Goal: Feedback & Contribution: Contribute content

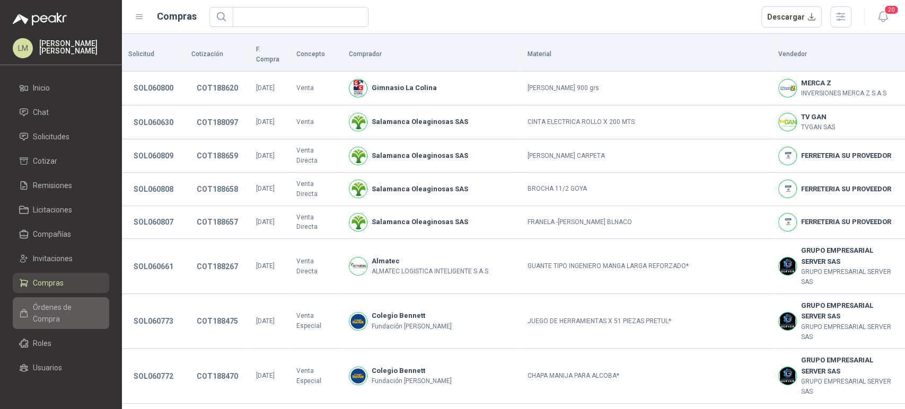
click at [58, 305] on span "Órdenes de Compra" at bounding box center [66, 313] width 66 height 23
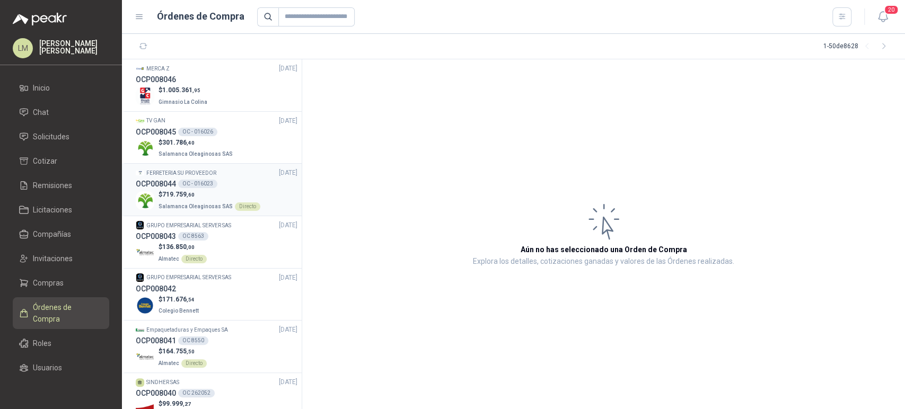
click at [203, 198] on p "$ 719.759 ,60" at bounding box center [210, 195] width 102 height 10
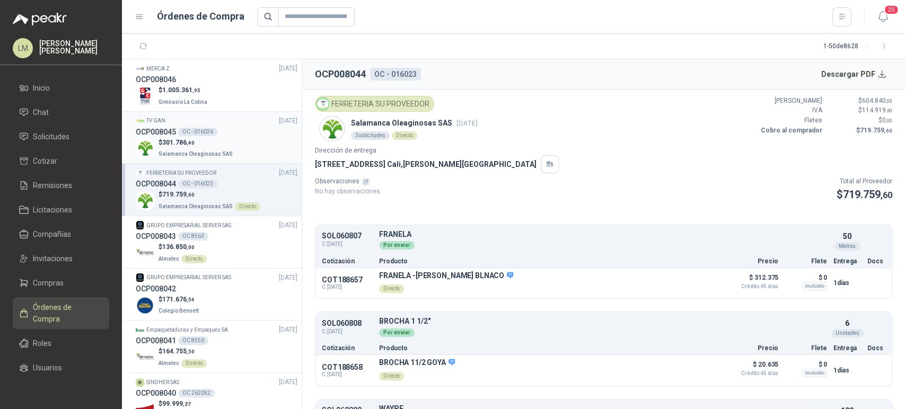
click at [184, 145] on span "301.786 ,40" at bounding box center [178, 142] width 32 height 7
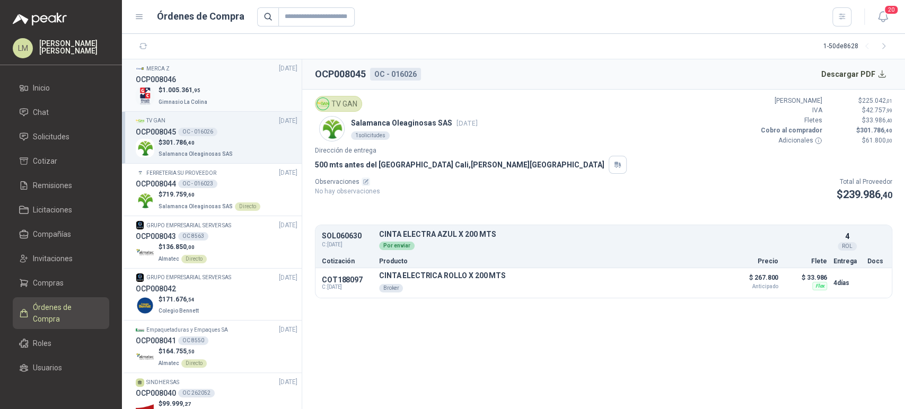
click at [216, 87] on div "$ 1.005.361 ,95 Gimnasio La Colina" at bounding box center [217, 96] width 162 height 22
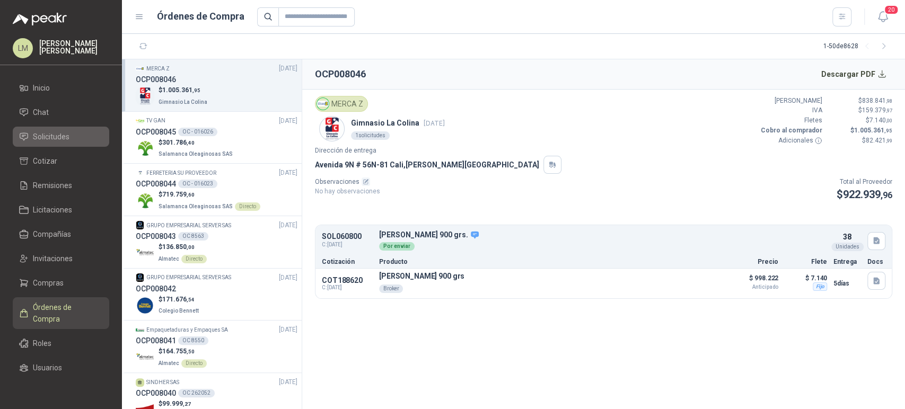
click at [33, 142] on span "Solicitudes" at bounding box center [51, 137] width 37 height 12
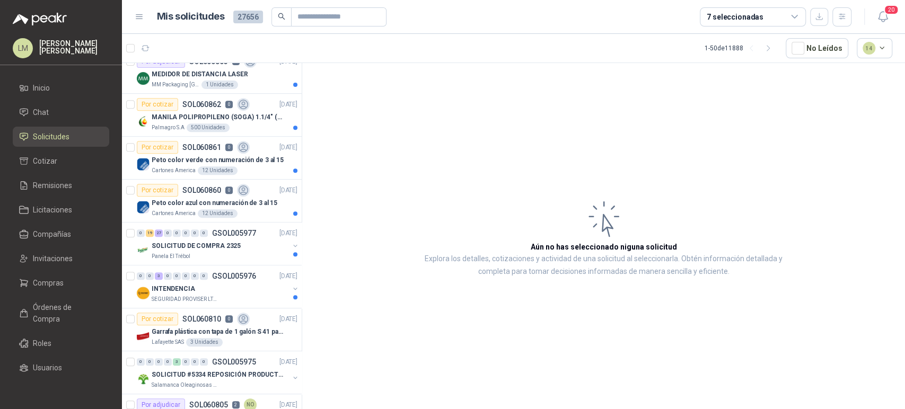
scroll to position [339, 0]
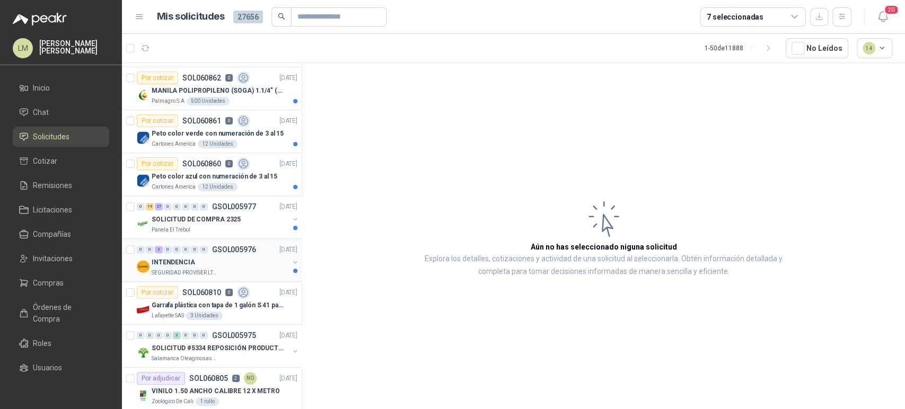
click at [217, 263] on div "INTENDENCIA" at bounding box center [220, 262] width 137 height 13
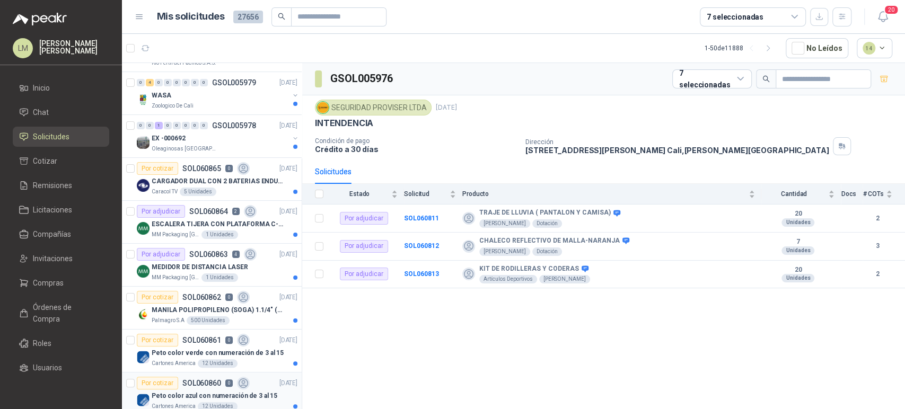
scroll to position [93, 0]
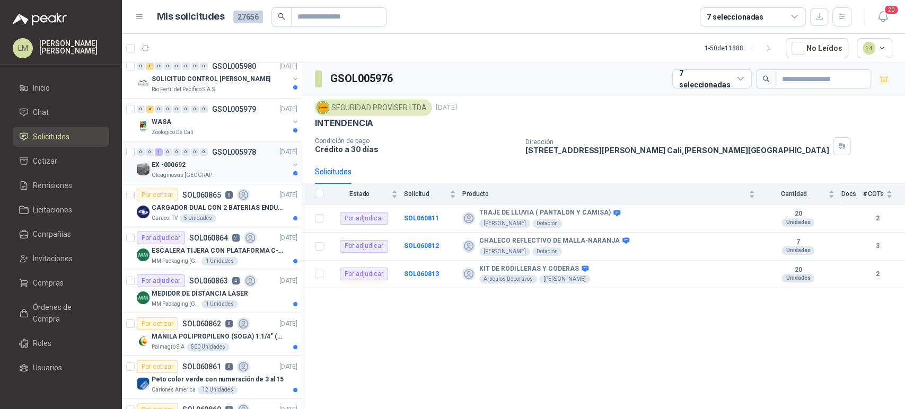
click at [202, 164] on div "EX -000692" at bounding box center [220, 165] width 137 height 13
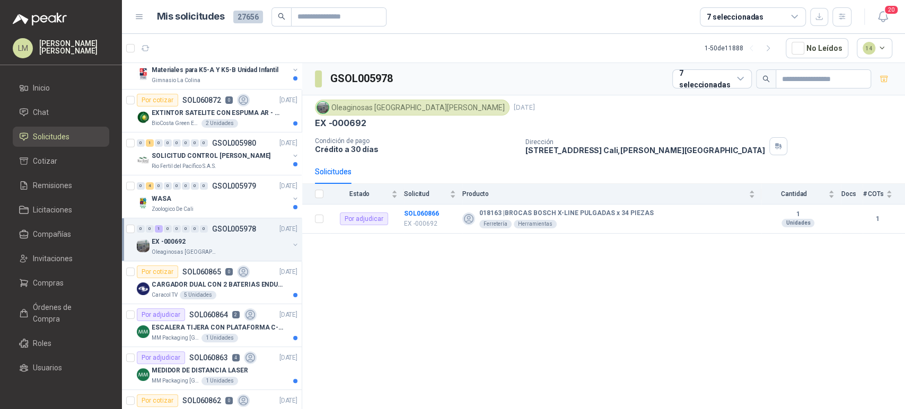
scroll to position [13, 0]
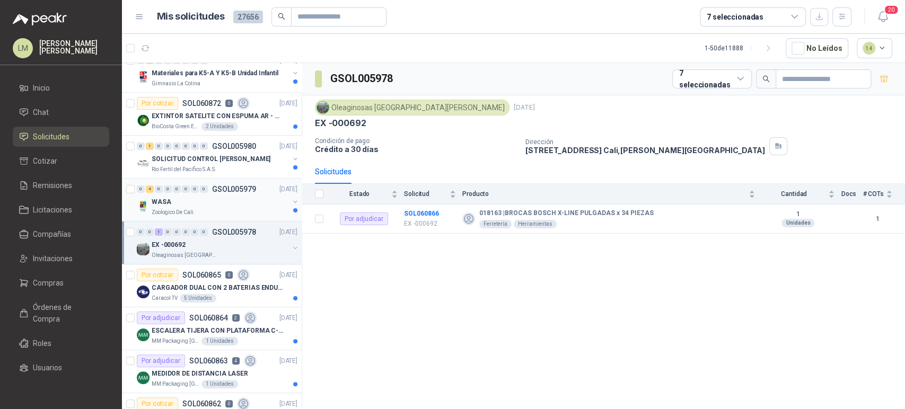
click at [201, 203] on div "WASA" at bounding box center [220, 202] width 137 height 13
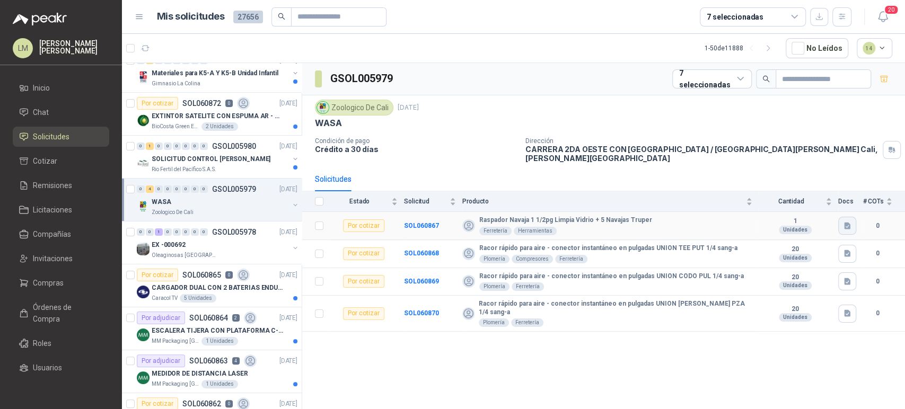
click at [846, 222] on icon "button" at bounding box center [847, 225] width 6 height 7
click at [823, 195] on button "RASPAD.png" at bounding box center [823, 194] width 54 height 11
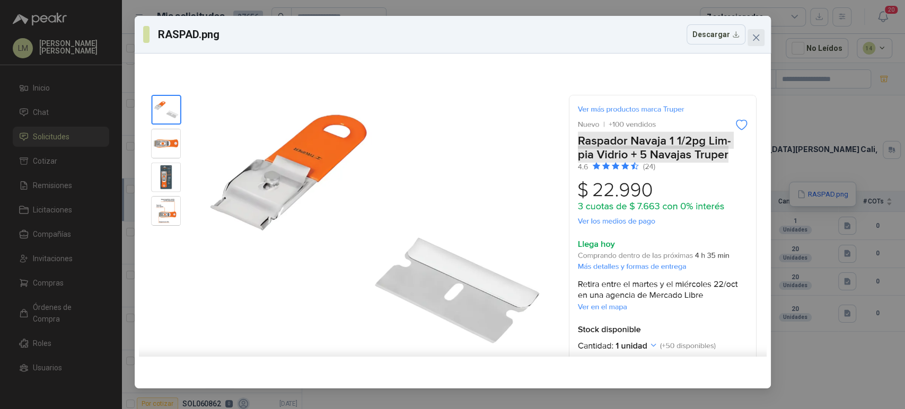
click at [754, 38] on icon "close" at bounding box center [755, 37] width 6 height 6
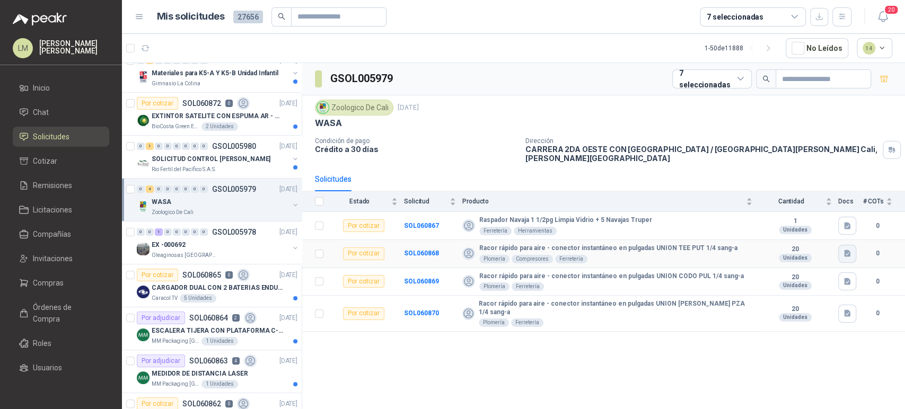
click at [846, 250] on icon "button" at bounding box center [847, 253] width 6 height 7
click at [833, 222] on button "RACOR .png" at bounding box center [823, 222] width 51 height 11
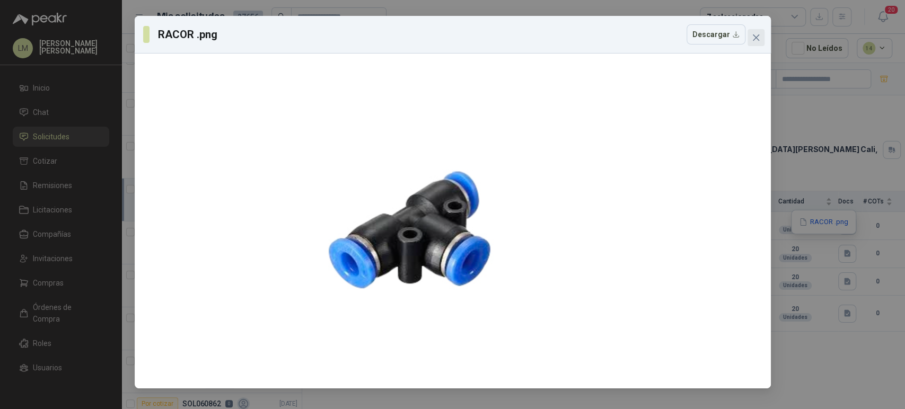
click at [752, 37] on icon "close" at bounding box center [756, 37] width 8 height 8
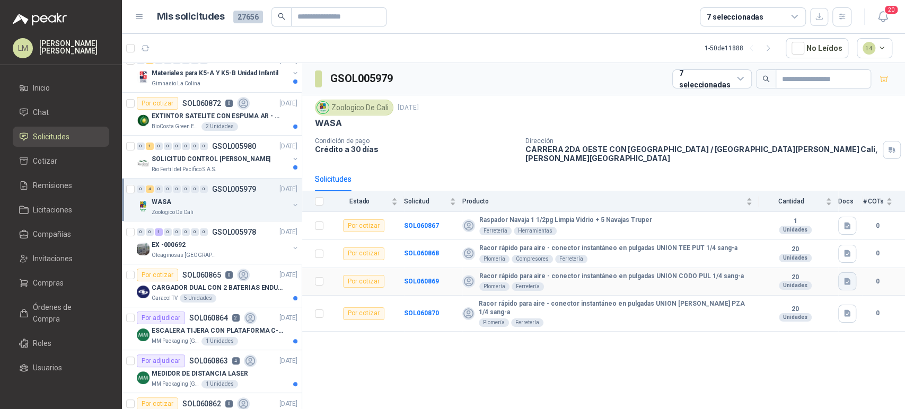
click at [843, 277] on icon "button" at bounding box center [847, 281] width 9 height 9
click at [824, 251] on button "UNION CODO.png" at bounding box center [815, 249] width 68 height 11
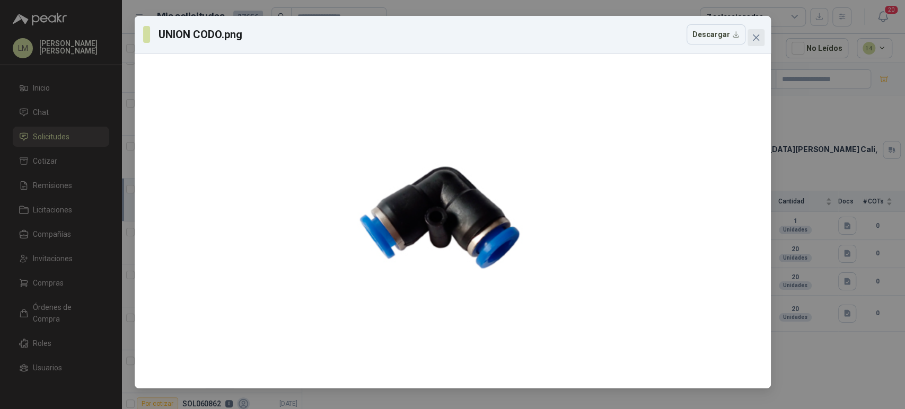
click at [753, 38] on icon "close" at bounding box center [756, 37] width 8 height 8
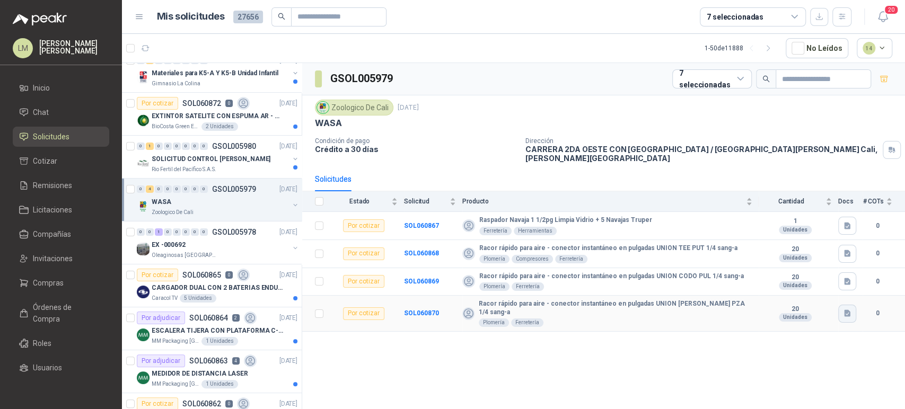
click at [845, 310] on icon "button" at bounding box center [847, 313] width 6 height 7
click at [819, 281] on button "UNION [PERSON_NAME].png" at bounding box center [798, 278] width 101 height 11
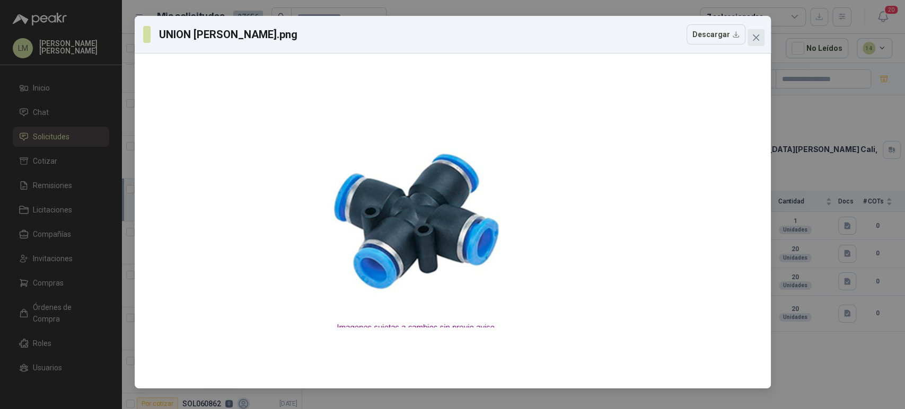
click at [757, 33] on icon "close" at bounding box center [756, 37] width 8 height 8
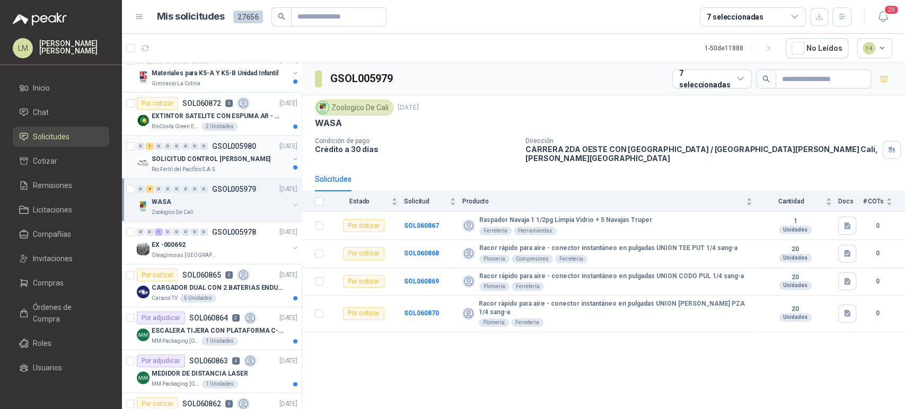
click at [199, 156] on p "SOLICITUD CONTROL [PERSON_NAME]" at bounding box center [211, 159] width 119 height 10
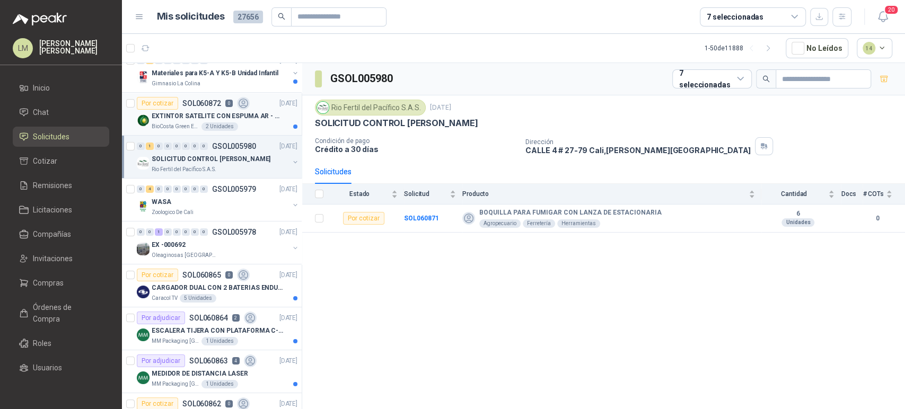
click at [213, 122] on div "2 Unidades" at bounding box center [219, 126] width 37 height 8
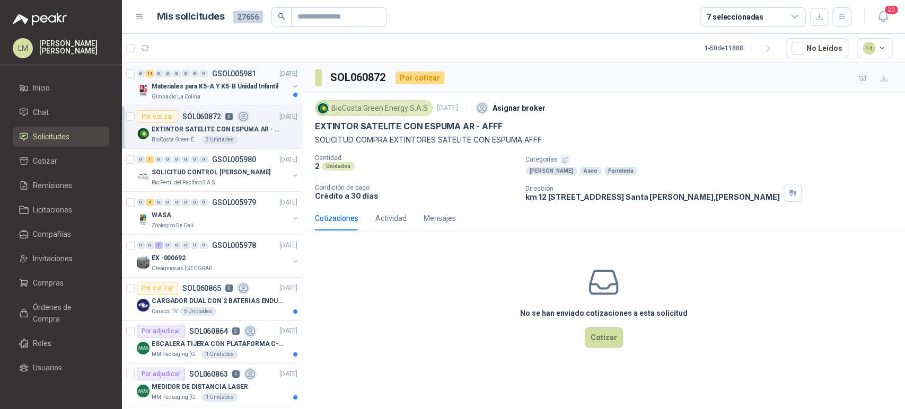
click at [216, 96] on div "Gimnasio La Colina" at bounding box center [220, 97] width 137 height 8
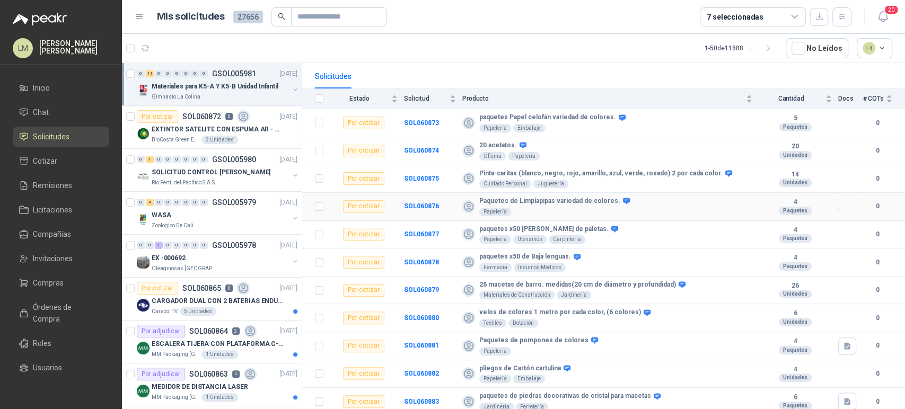
scroll to position [97, 0]
click at [321, 21] on input "text" at bounding box center [334, 17] width 74 height 18
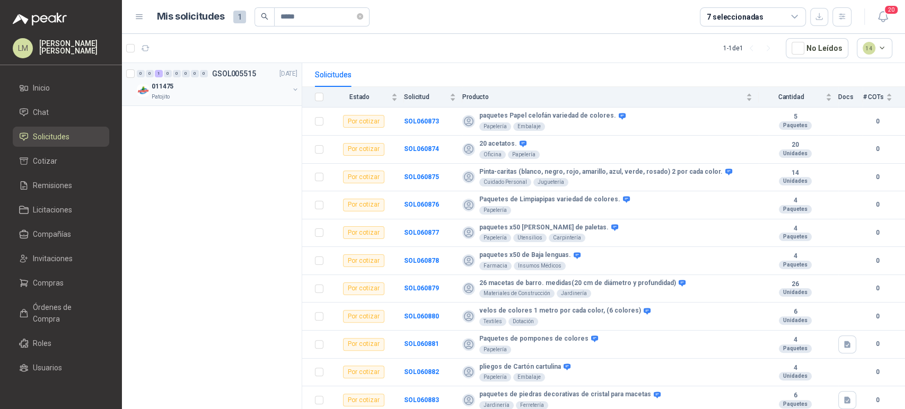
click at [295, 90] on button "button" at bounding box center [295, 89] width 8 height 8
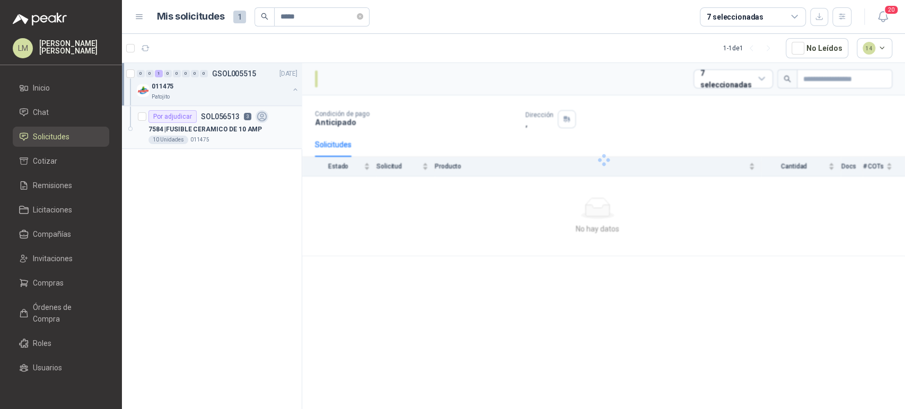
click at [229, 119] on p "SOL056513" at bounding box center [220, 116] width 39 height 7
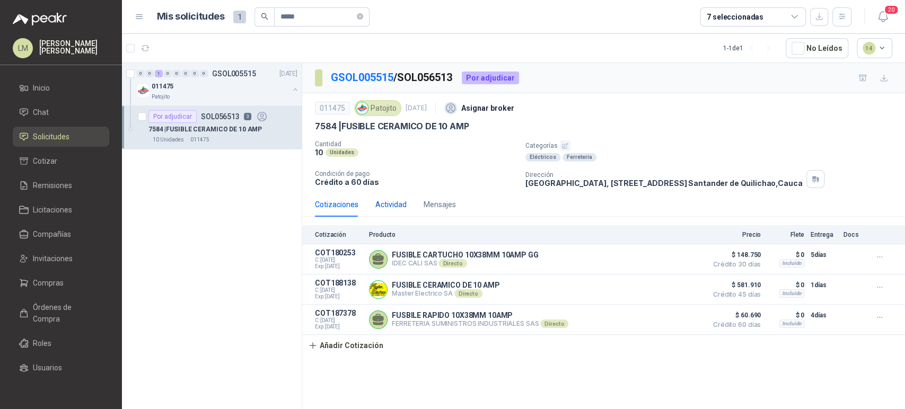
click at [401, 204] on div "Actividad" at bounding box center [390, 205] width 31 height 12
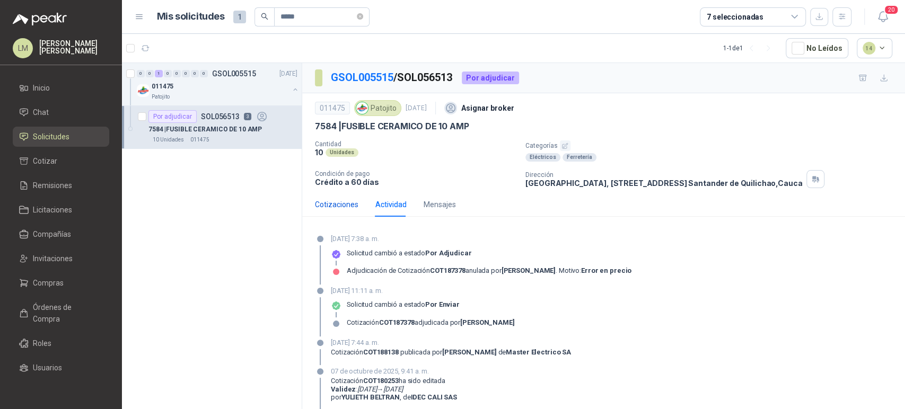
click at [344, 203] on div "Cotizaciones" at bounding box center [336, 205] width 43 height 12
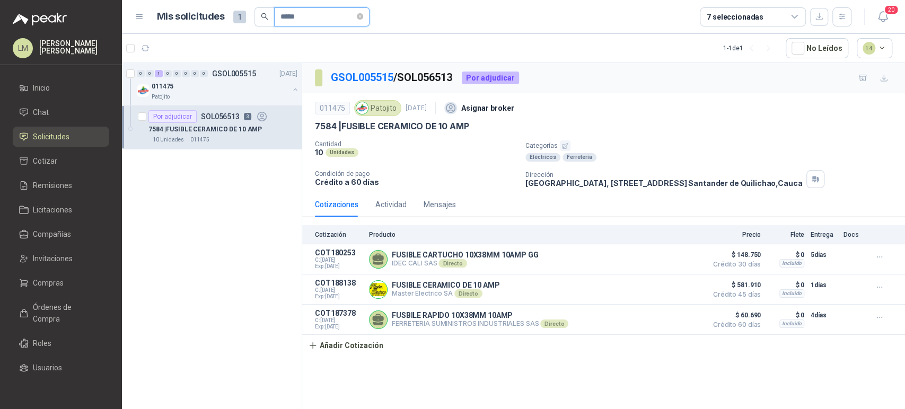
drag, startPoint x: 305, startPoint y: 12, endPoint x: 276, endPoint y: 16, distance: 30.0
click at [276, 16] on span "*****" at bounding box center [321, 16] width 95 height 19
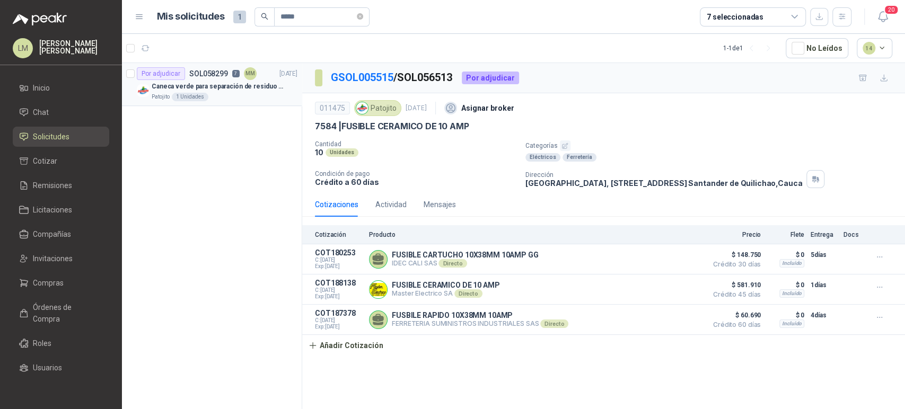
click at [189, 82] on p "Caneca verde para separación de residuo 55 LT" at bounding box center [218, 87] width 132 height 10
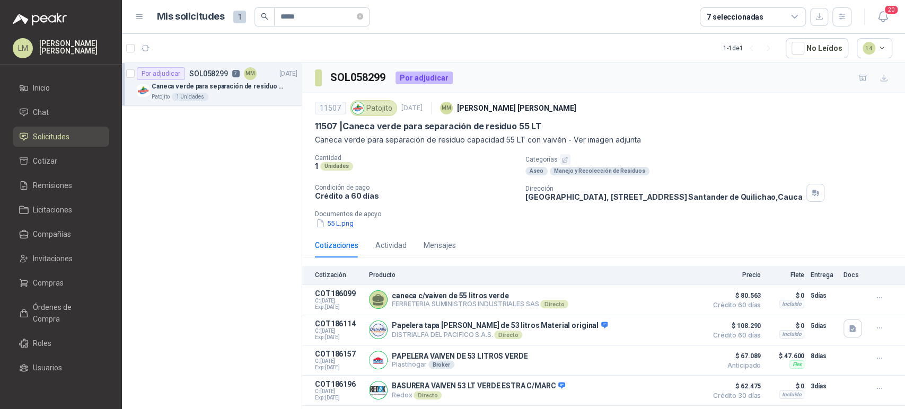
scroll to position [107, 0]
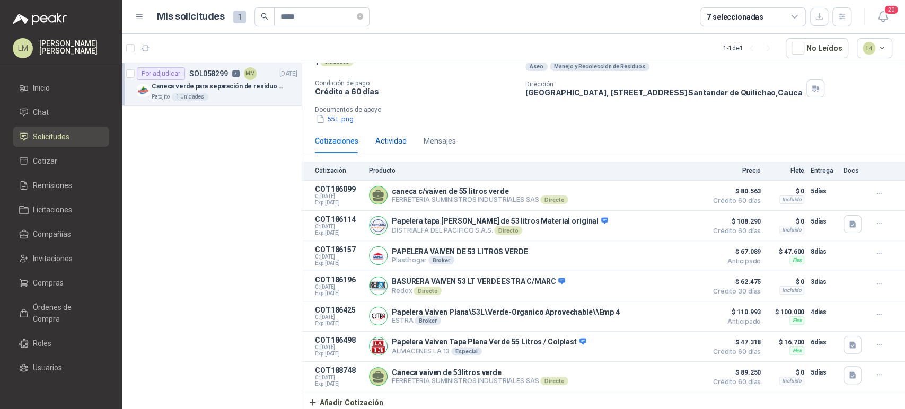
click at [398, 140] on div "Actividad" at bounding box center [390, 141] width 31 height 12
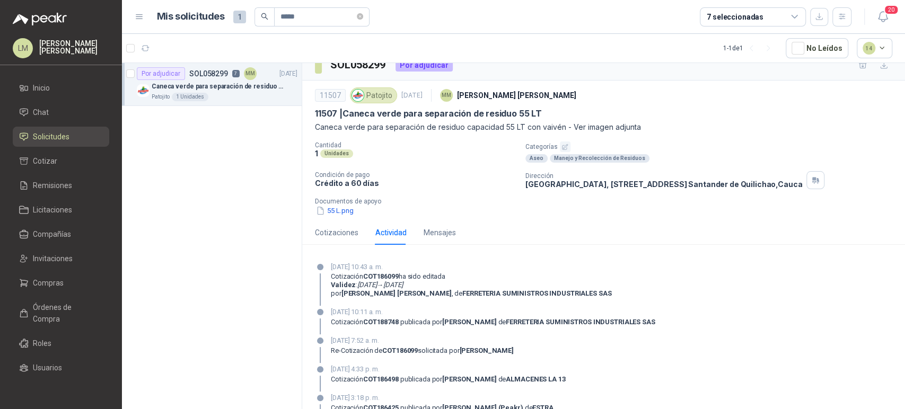
scroll to position [14, 0]
click at [334, 233] on div "Cotizaciones" at bounding box center [336, 232] width 43 height 12
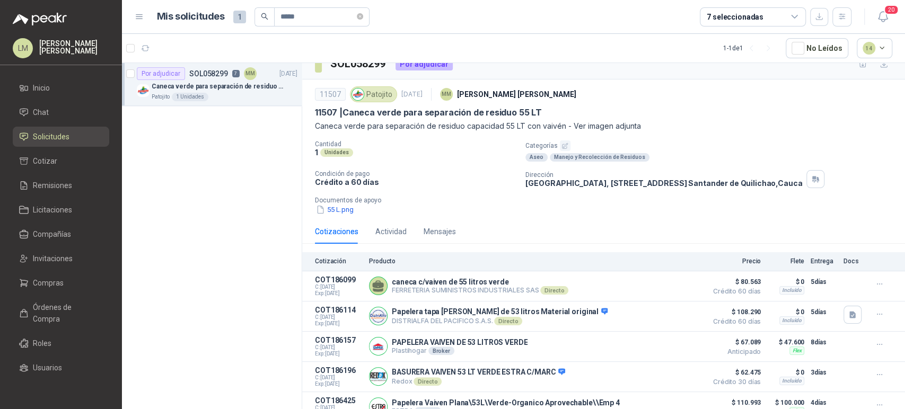
scroll to position [107, 0]
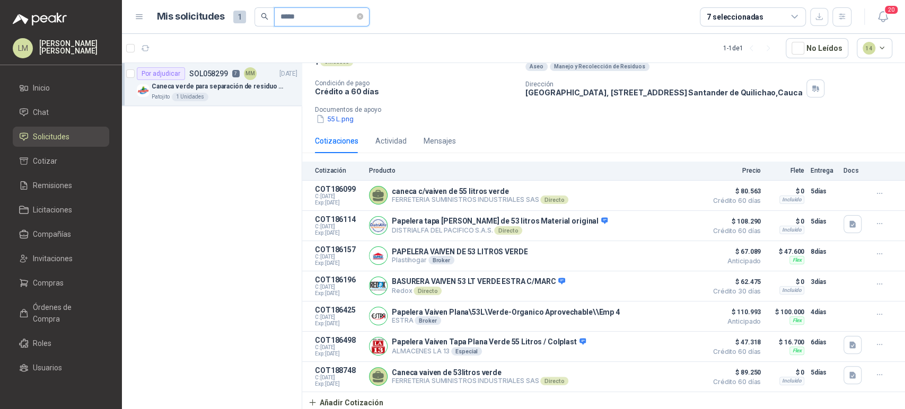
click at [306, 20] on input "*****" at bounding box center [317, 17] width 74 height 18
type input "*****"
click at [212, 80] on div "Celular SAMSUNG Galaxy A06 128GB 4G Negro" at bounding box center [225, 86] width 146 height 13
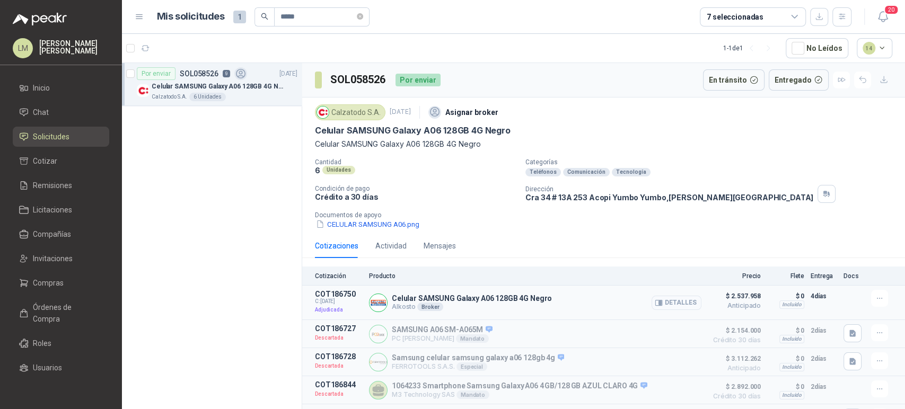
click at [676, 301] on button "Detalles" at bounding box center [677, 303] width 50 height 14
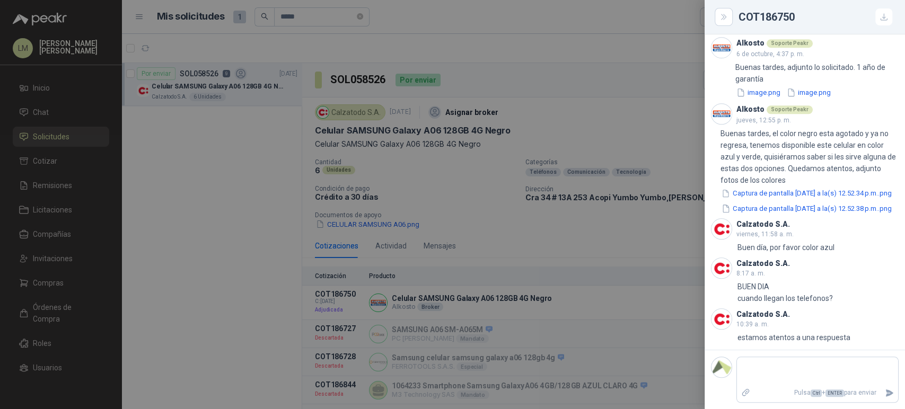
scroll to position [577, 0]
drag, startPoint x: 746, startPoint y: 339, endPoint x: 808, endPoint y: 341, distance: 61.5
click at [808, 341] on p "estamos atentos a una respuesta" at bounding box center [793, 338] width 113 height 12
click at [751, 367] on textarea at bounding box center [817, 371] width 161 height 24
type textarea "*"
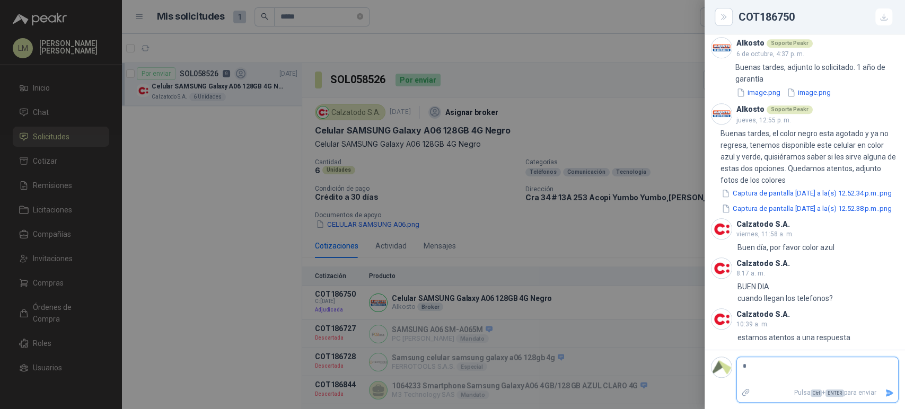
type textarea "**"
type textarea "***"
type textarea "****"
type textarea "*****"
type textarea "******"
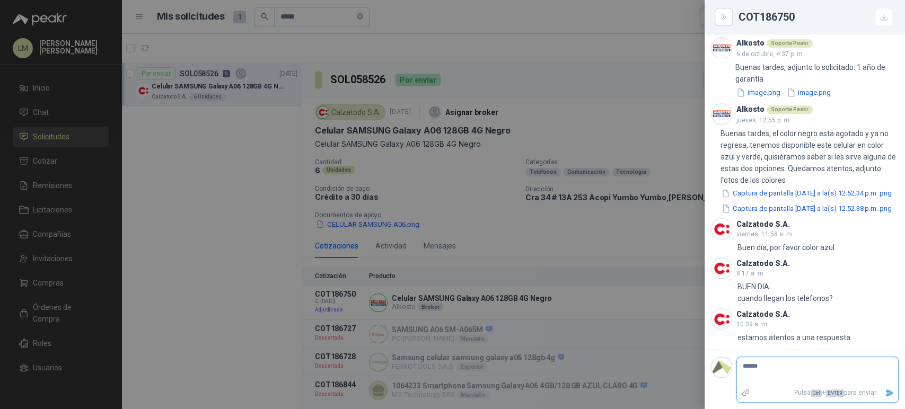
type textarea "******"
type textarea "********"
type textarea "**********"
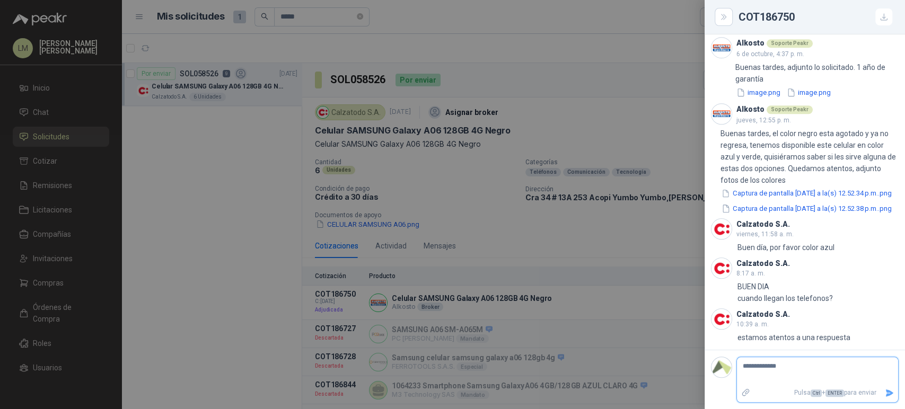
type textarea "**********"
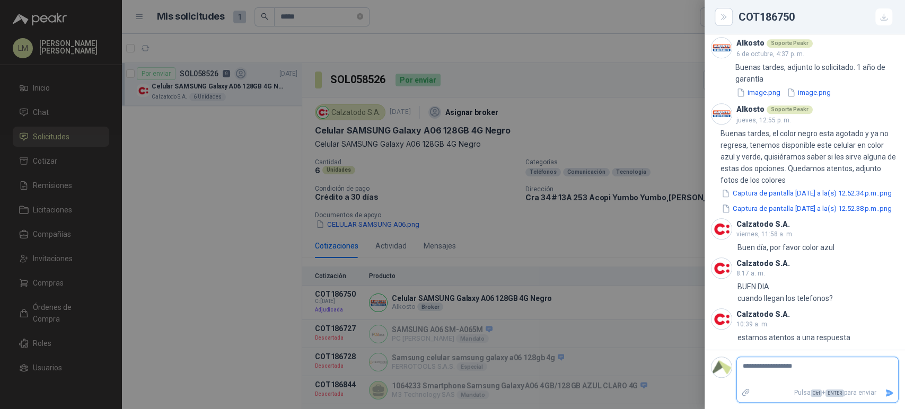
type textarea "**********"
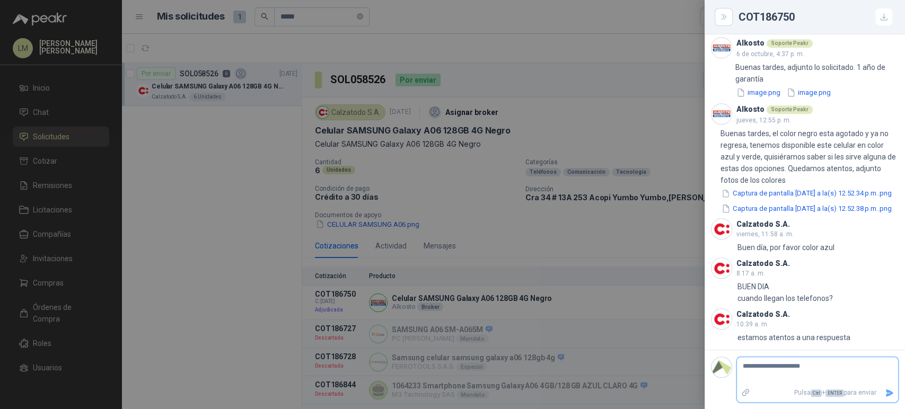
type textarea "**********"
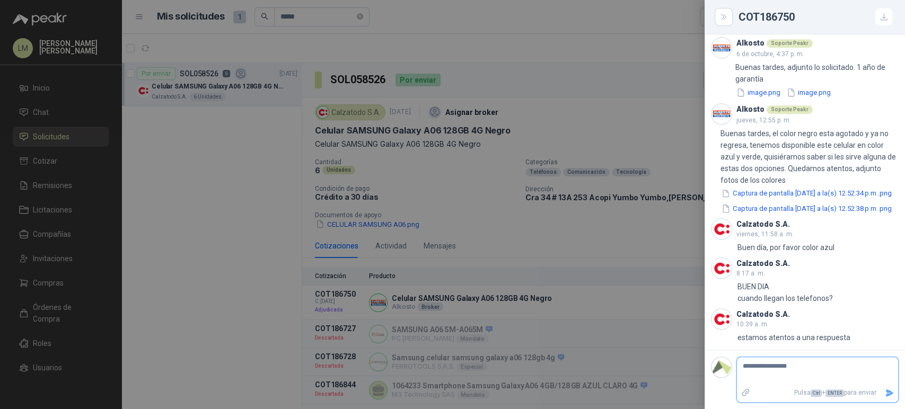
type textarea "**********"
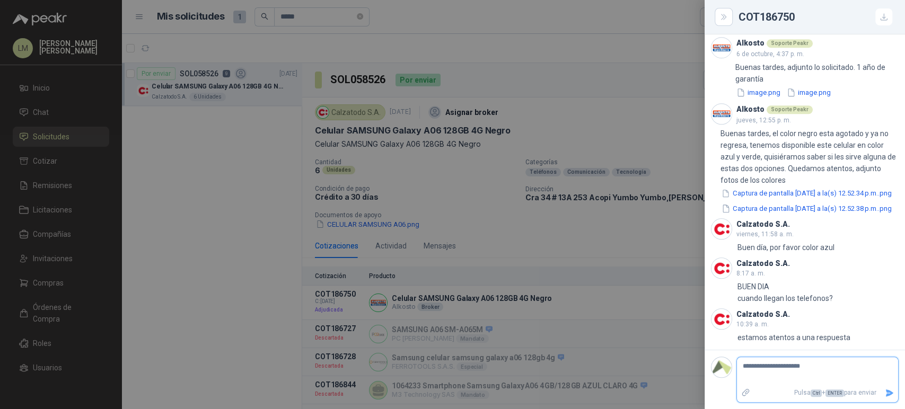
type textarea "**********"
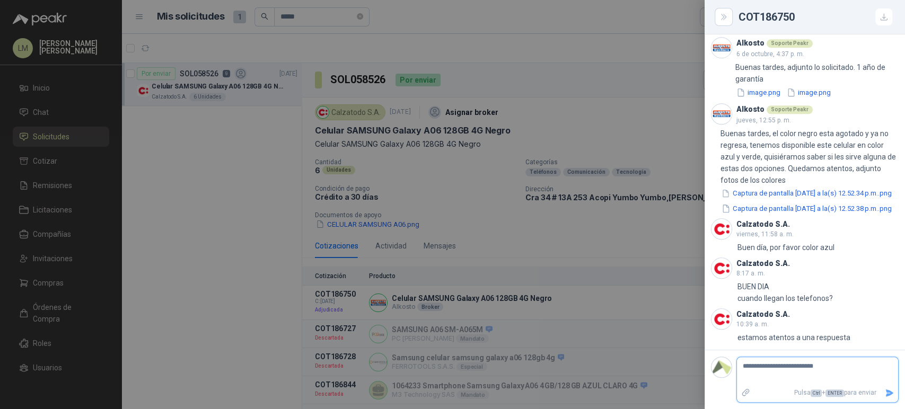
type textarea "**********"
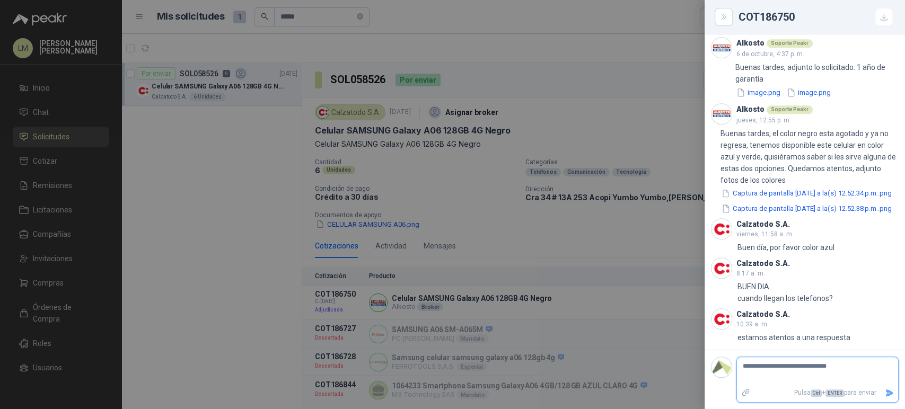
type textarea "**********"
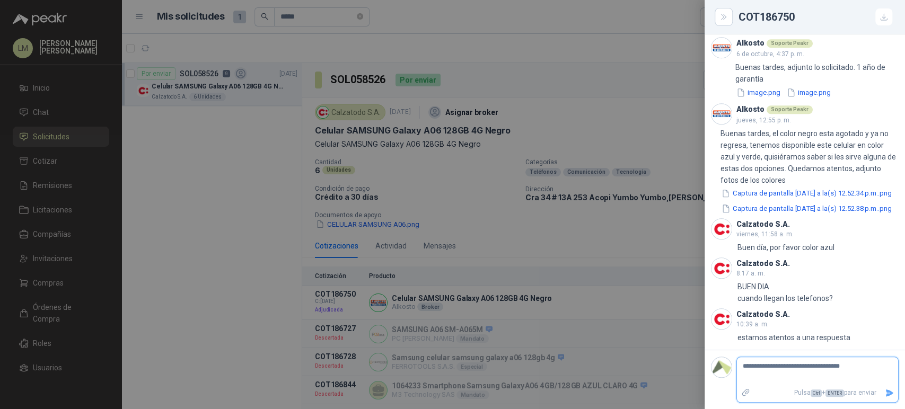
type textarea "**********"
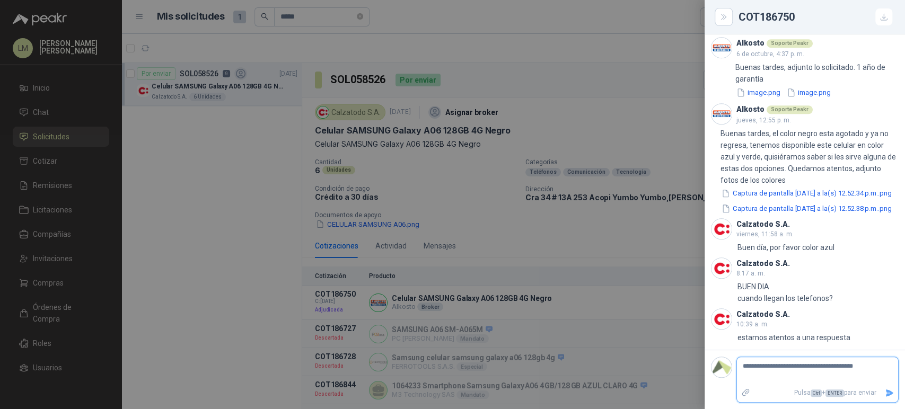
type textarea "**********"
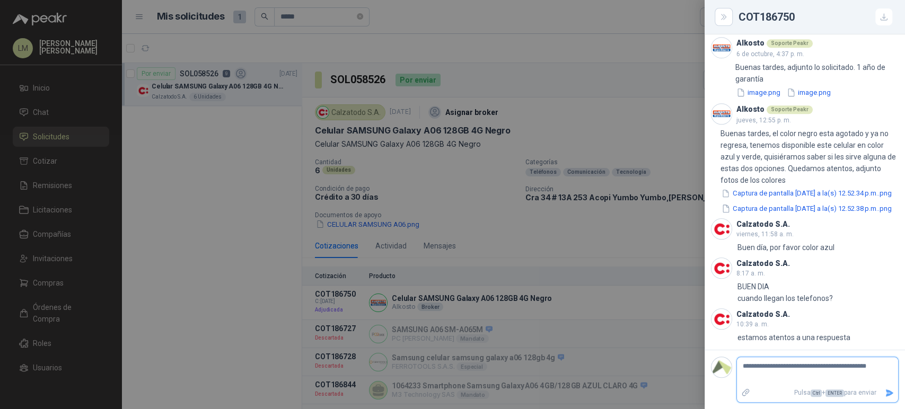
type textarea "**********"
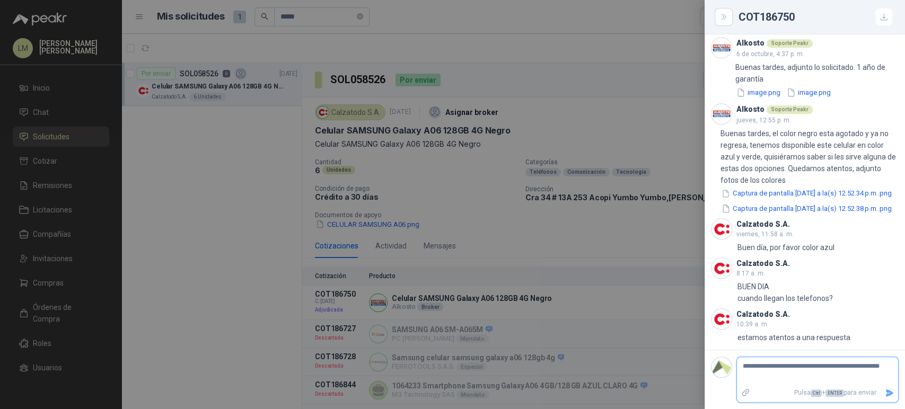
type textarea "**********"
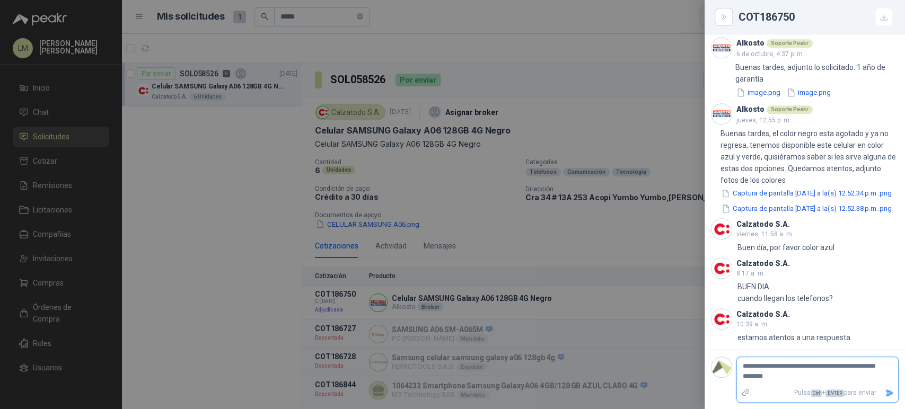
type textarea "**********"
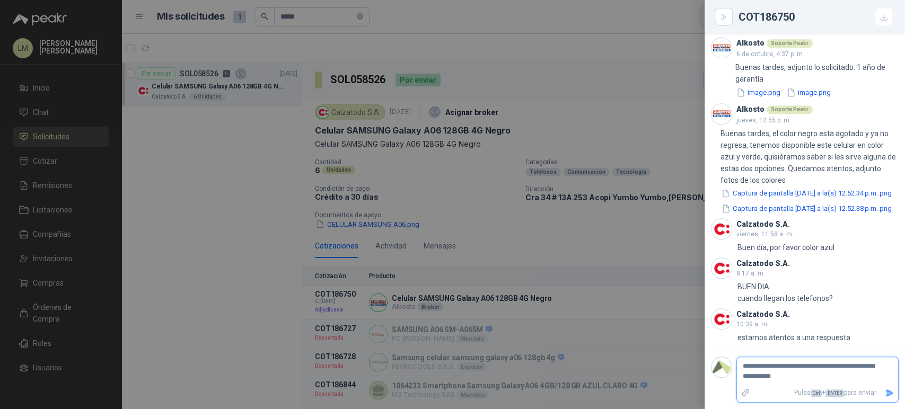
type textarea "**********"
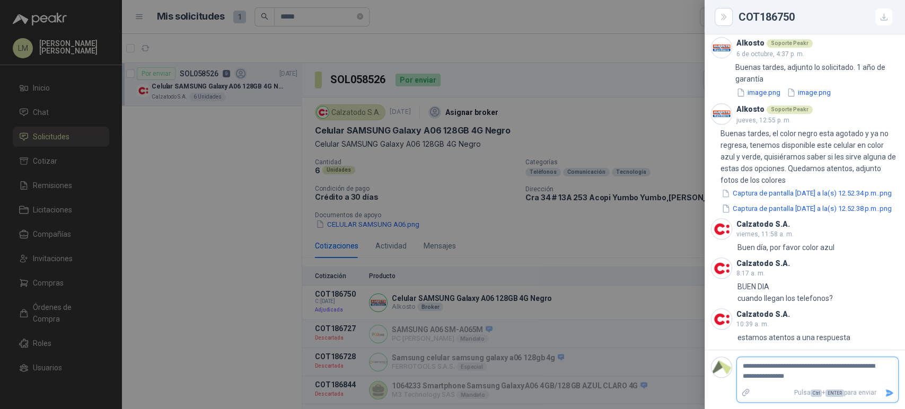
type textarea "**********"
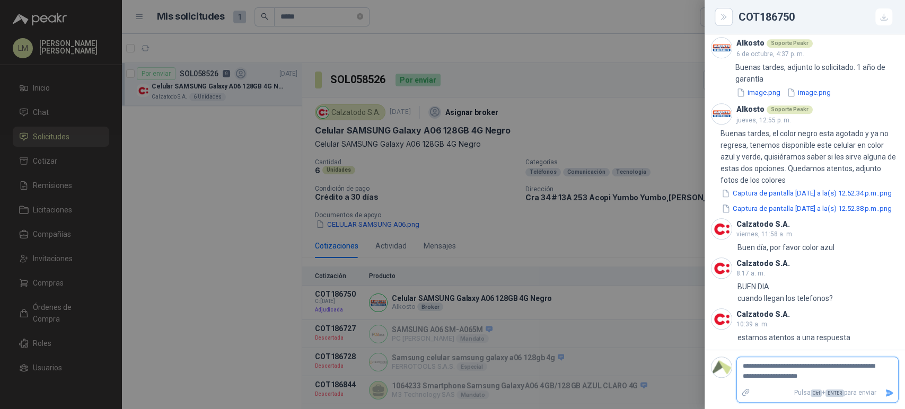
type textarea "**********"
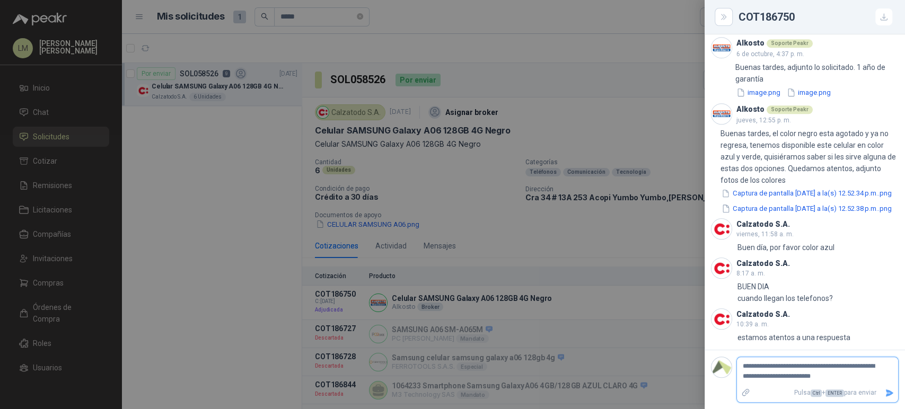
type textarea "**********"
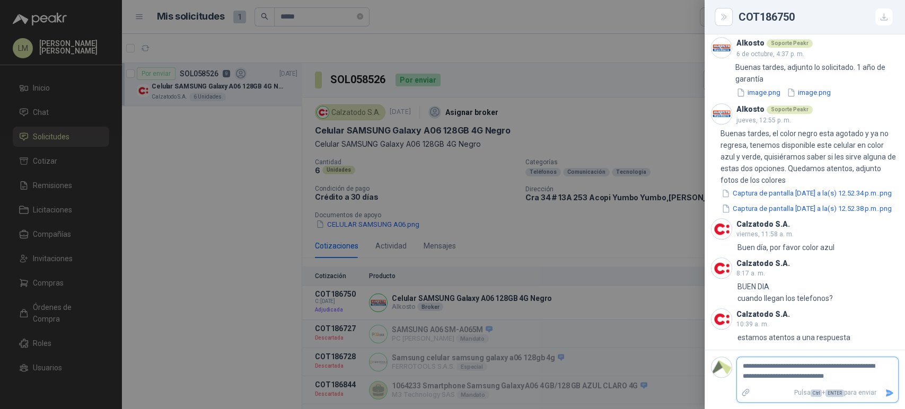
type textarea "**********"
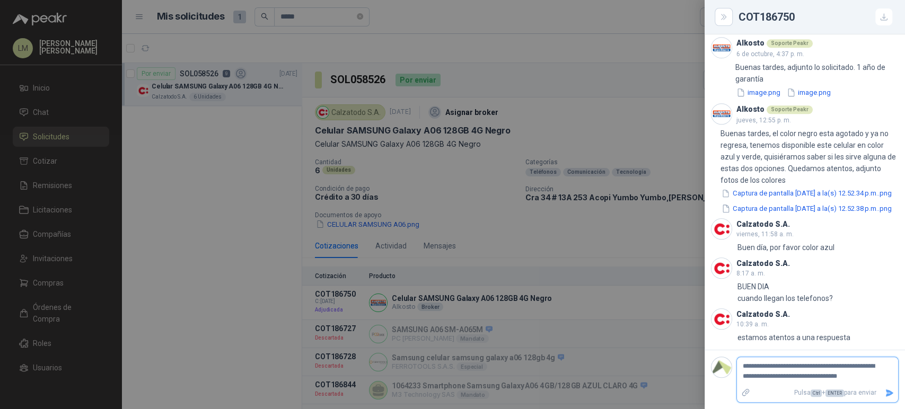
type textarea "**********"
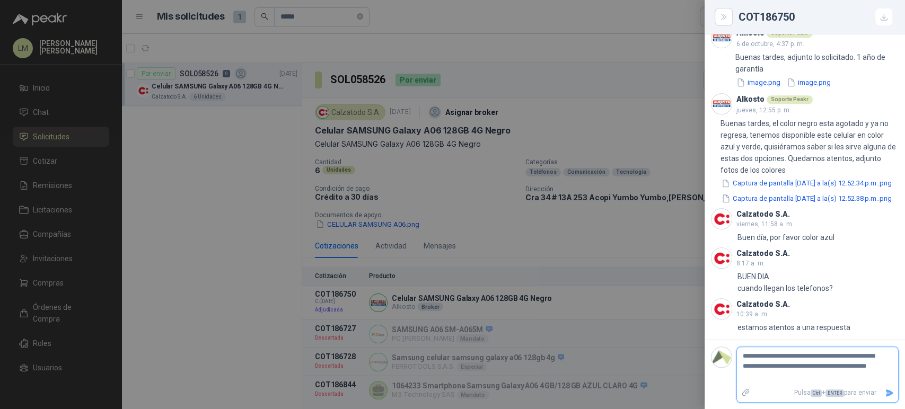
click at [886, 397] on icon "Enviar" at bounding box center [889, 393] width 7 height 7
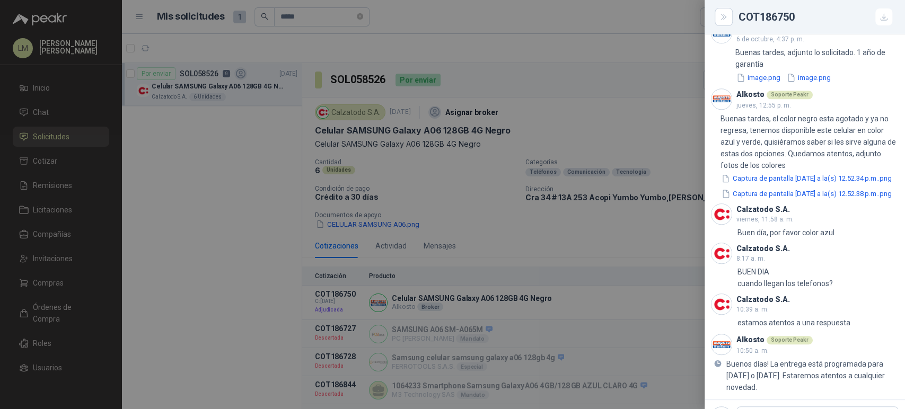
click at [512, 216] on div at bounding box center [452, 204] width 905 height 409
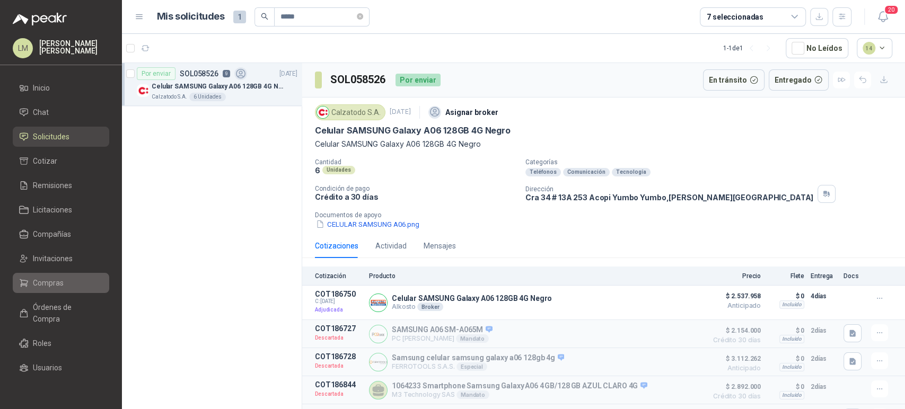
click at [52, 286] on span "Compras" at bounding box center [48, 283] width 31 height 12
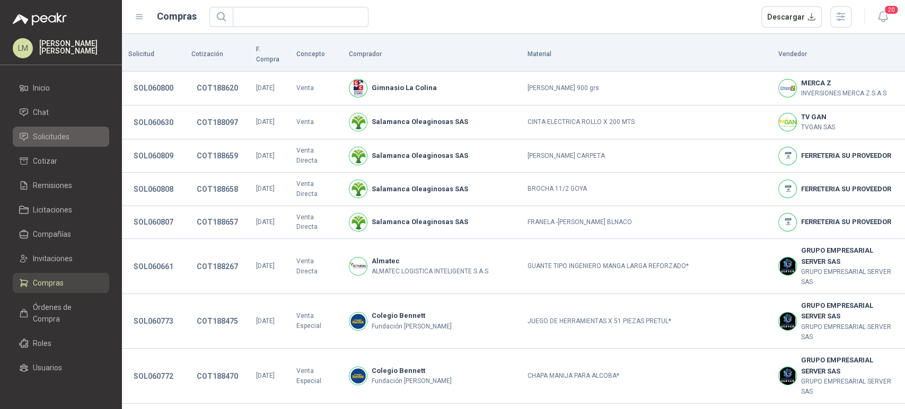
click at [50, 144] on link "Solicitudes" at bounding box center [61, 137] width 96 height 20
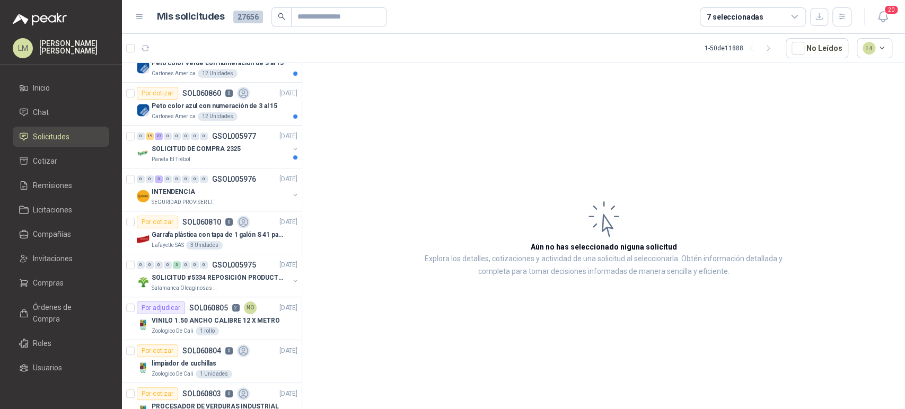
scroll to position [411, 0]
click at [213, 181] on div "0 0 3 0 0 0 0 0 GSOL005976 [DATE]" at bounding box center [218, 177] width 163 height 13
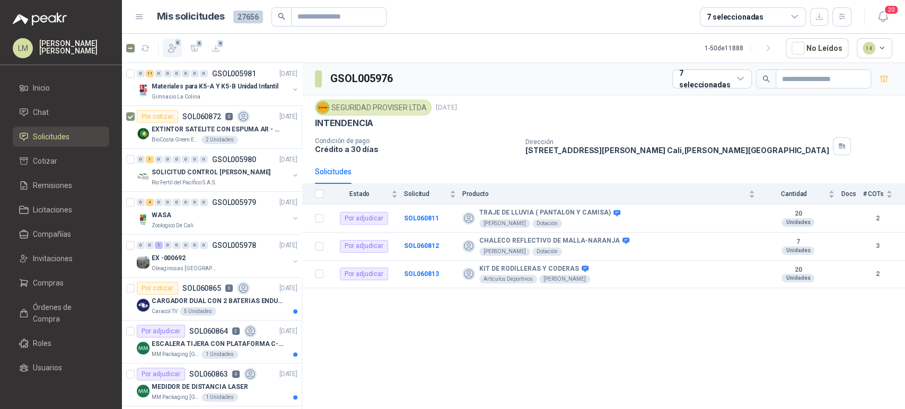
click at [172, 47] on icon "button" at bounding box center [173, 49] width 8 height 8
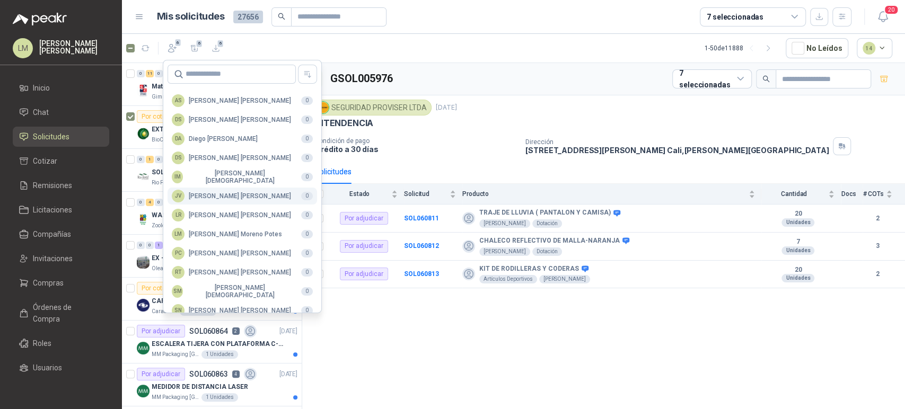
scroll to position [258, 0]
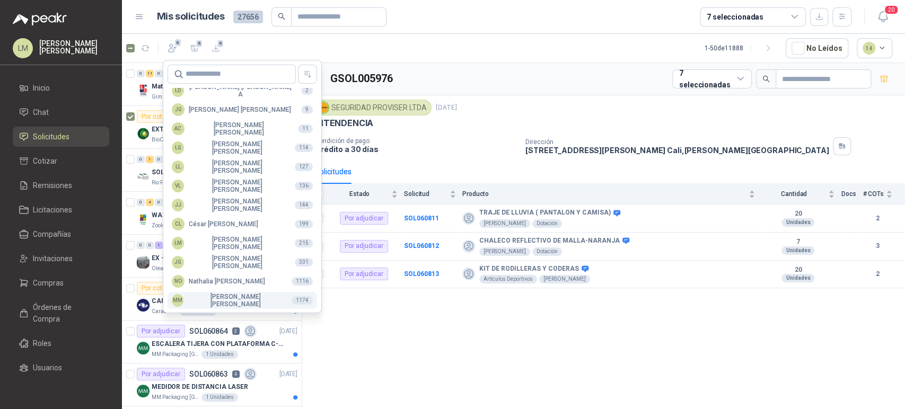
click at [210, 297] on div "MM [PERSON_NAME]" at bounding box center [227, 300] width 111 height 15
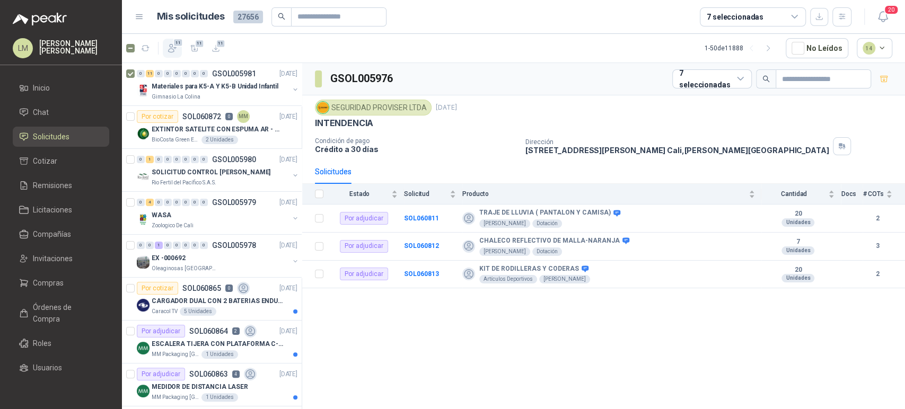
click at [174, 48] on icon "button" at bounding box center [172, 48] width 11 height 11
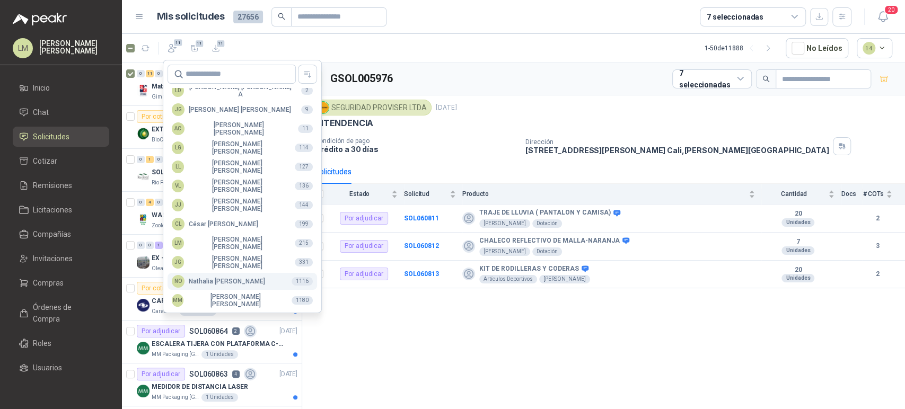
click at [214, 281] on div "NO [PERSON_NAME]" at bounding box center [218, 281] width 93 height 13
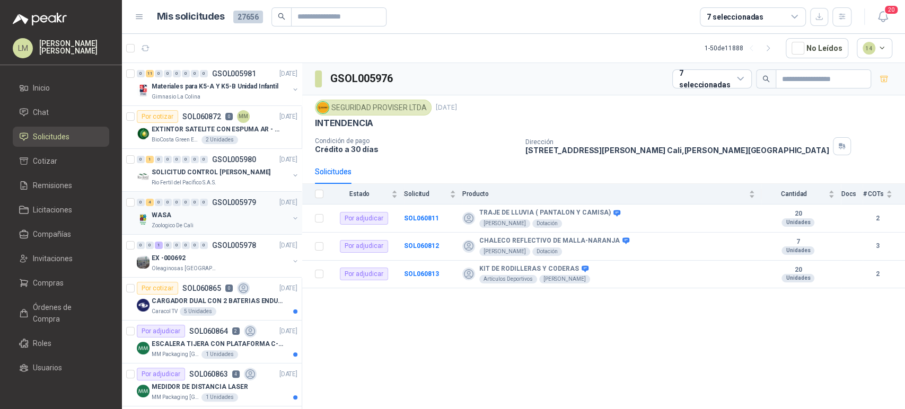
click at [178, 215] on div "WASA" at bounding box center [220, 215] width 137 height 13
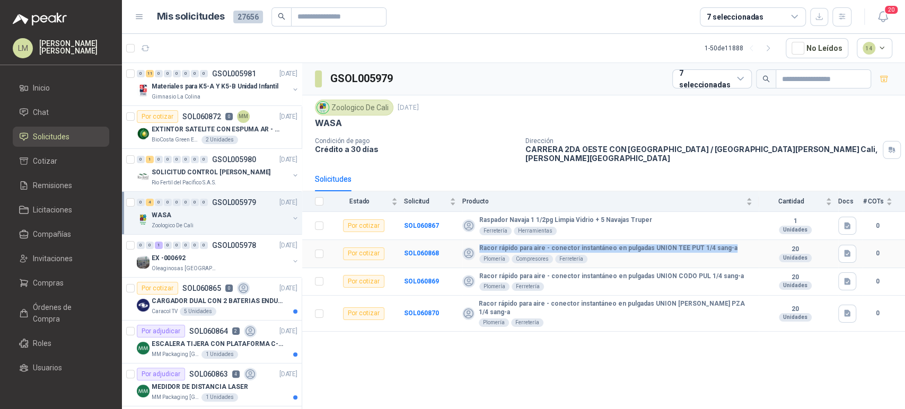
drag, startPoint x: 477, startPoint y: 240, endPoint x: 728, endPoint y: 240, distance: 251.3
click at [728, 244] on div "Racor rápido para aire - conector instantáneo en pulgadas UNION TEE PUT 1/4 san…" at bounding box center [607, 253] width 290 height 19
copy b "Racor rápido para aire - conector instantáneo en pulgadas UNION TEE PUT 1/4 san…"
click at [236, 162] on p "GSOL005980" at bounding box center [234, 159] width 44 height 7
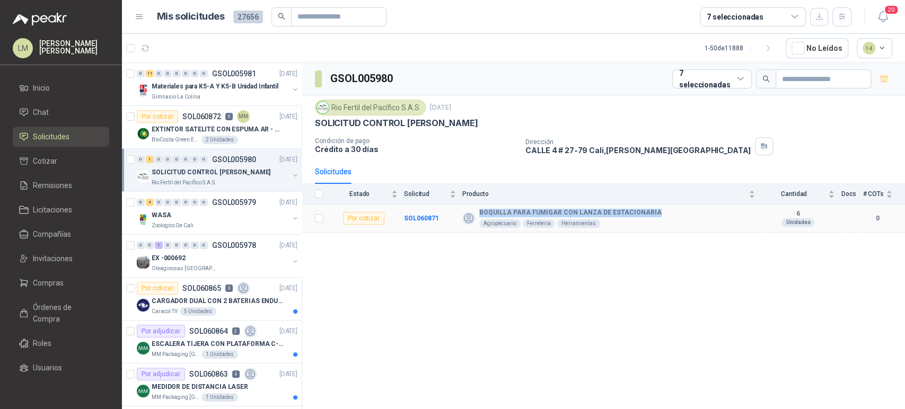
drag, startPoint x: 480, startPoint y: 212, endPoint x: 656, endPoint y: 214, distance: 176.6
click at [656, 214] on div "BOQUILLA PARA FUMIGAR CON LANZA DE ESTACIONARIA Agropecuario Ferretería Herrami…" at bounding box center [608, 218] width 293 height 19
copy b "BOQUILLA PARA FUMIGAR CON LANZA DE ESTACIONARIA"
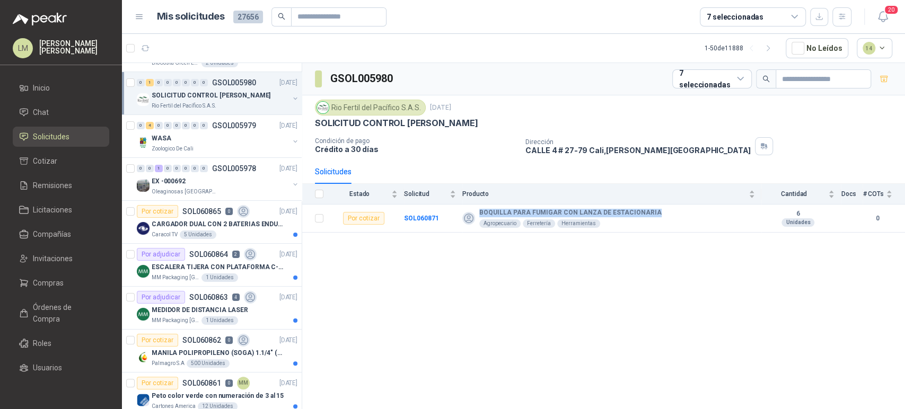
scroll to position [100, 0]
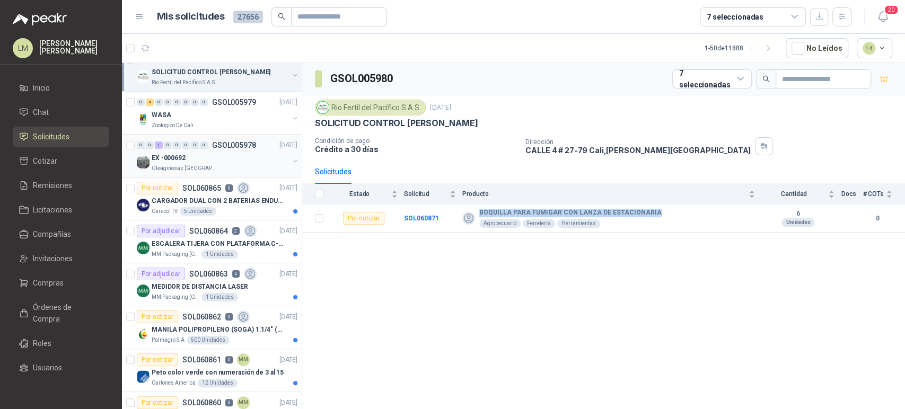
click at [215, 149] on div "0 0 1 0 0 0 0 0 GSOL005978 [DATE]" at bounding box center [218, 145] width 163 height 13
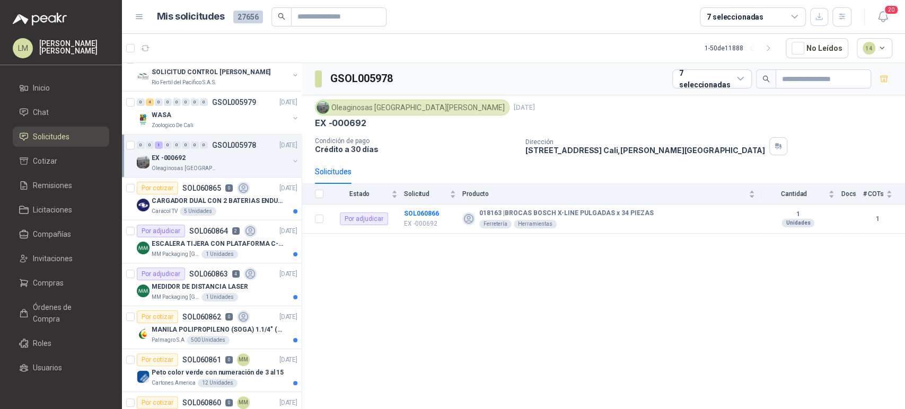
click at [291, 161] on button "button" at bounding box center [295, 161] width 8 height 8
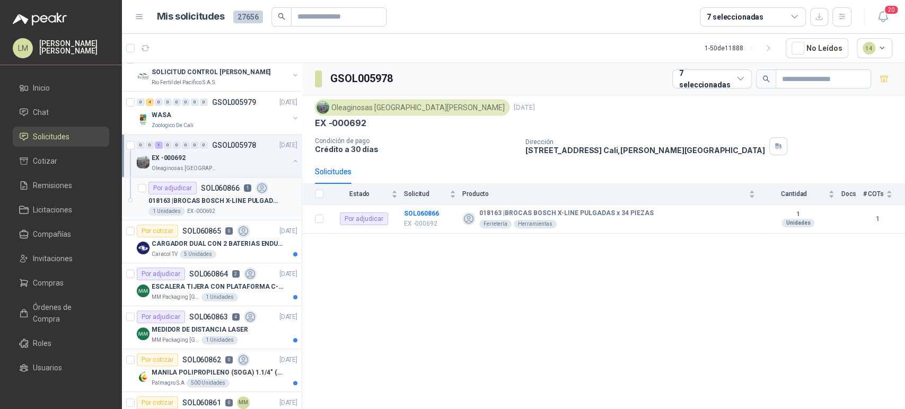
click at [209, 195] on div "018163 | BROCAS [PERSON_NAME] X-LINE PULGADAS x 34 PIEZAS" at bounding box center [222, 201] width 149 height 13
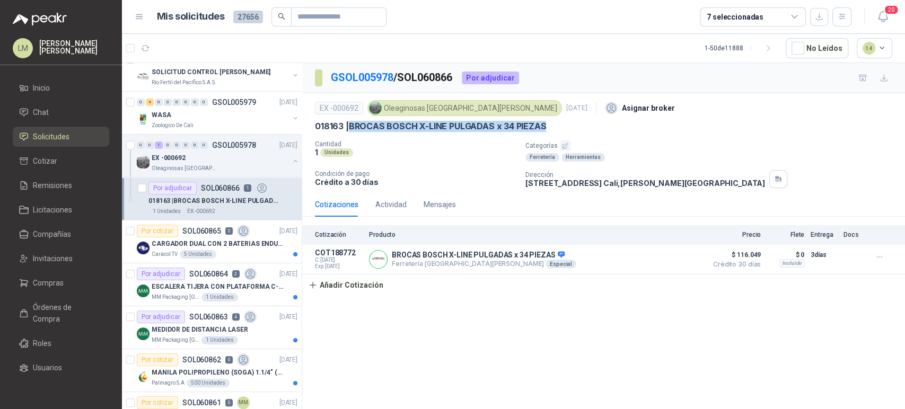
drag, startPoint x: 350, startPoint y: 125, endPoint x: 556, endPoint y: 122, distance: 205.7
click at [556, 122] on div "018163 | BROCAS [PERSON_NAME] X-LINE PULGADAS x 34 PIEZAS" at bounding box center [603, 126] width 577 height 11
copy p "BROCAS BOSCH X-LINE PULGADAS x 34 PIEZAS"
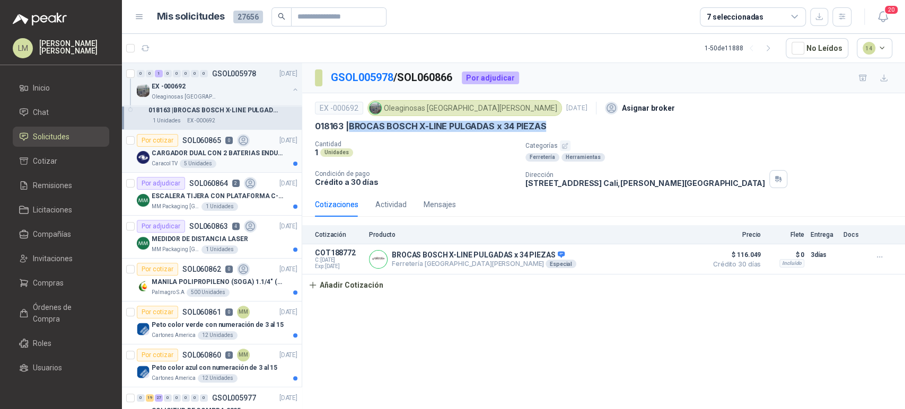
scroll to position [205, 0]
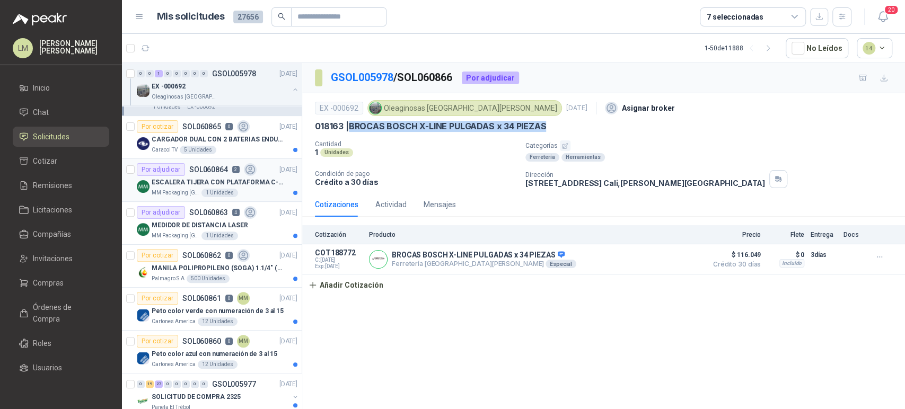
click at [226, 184] on p "ESCALERA TIJERA CON PLATAFORMA C-2347-03" at bounding box center [218, 183] width 132 height 10
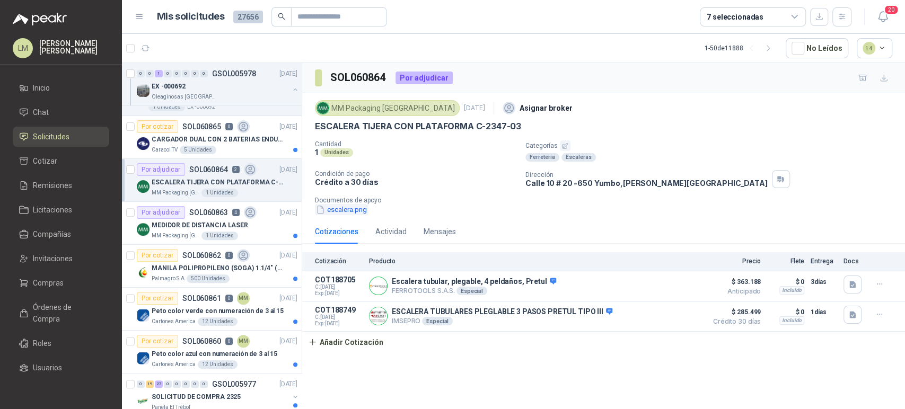
click at [353, 208] on button "escalera.png" at bounding box center [341, 209] width 53 height 11
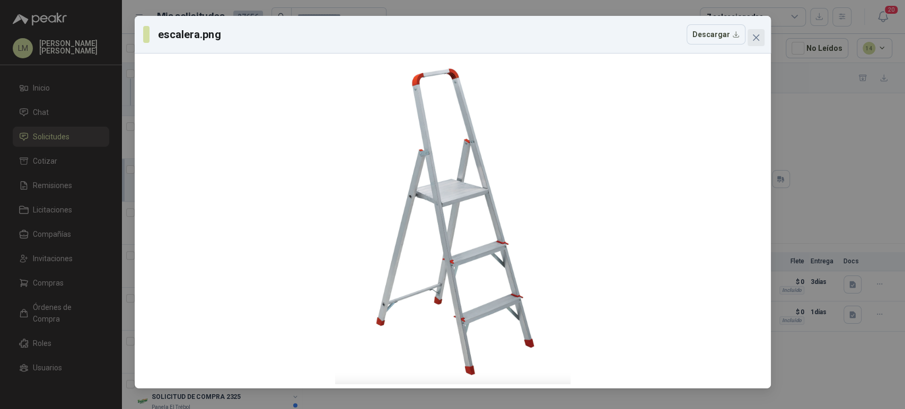
click at [755, 37] on icon "close" at bounding box center [755, 37] width 6 height 6
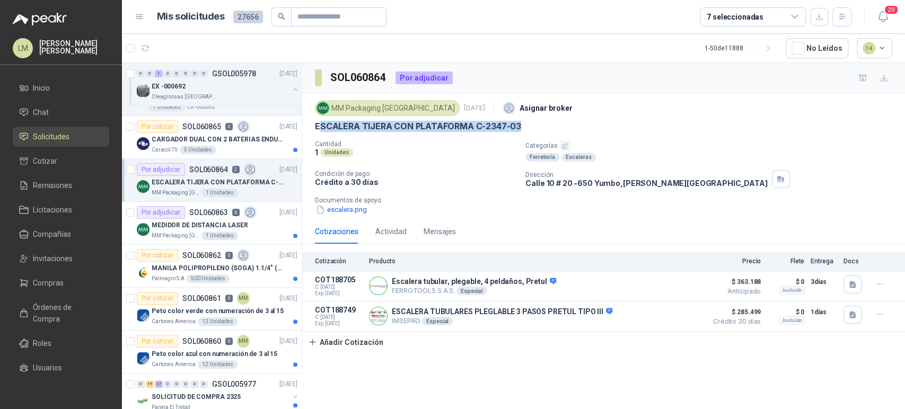
drag, startPoint x: 318, startPoint y: 126, endPoint x: 534, endPoint y: 122, distance: 216.9
click at [534, 122] on div "ESCALERA TIJERA CON PLATAFORMA C-2347-03" at bounding box center [603, 126] width 577 height 11
drag, startPoint x: 310, startPoint y: 130, endPoint x: 522, endPoint y: 124, distance: 212.1
click at [522, 124] on div "MM Packaging [GEOGRAPHIC_DATA] [DATE] Asignar broker ESCALERA TIJERA CON PLATAF…" at bounding box center [603, 156] width 603 height 126
copy p "ESCALERA TIJERA CON PLATAFORMA C-2347-03"
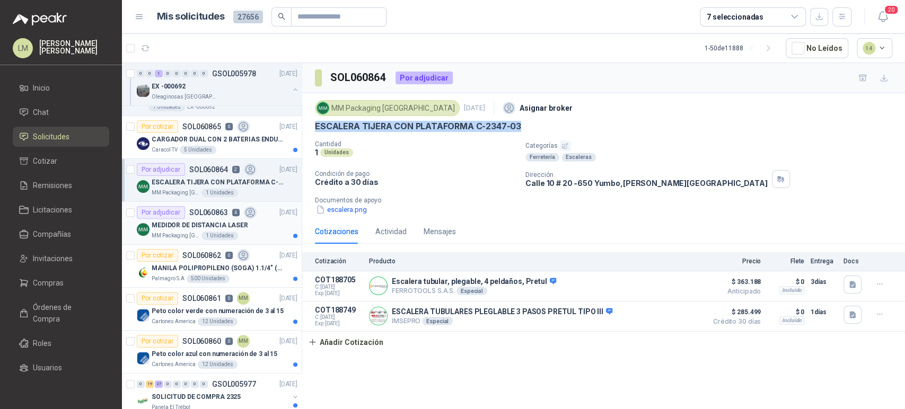
click at [189, 219] on div "MEDIDOR DE DISTANCIA LASER" at bounding box center [225, 225] width 146 height 13
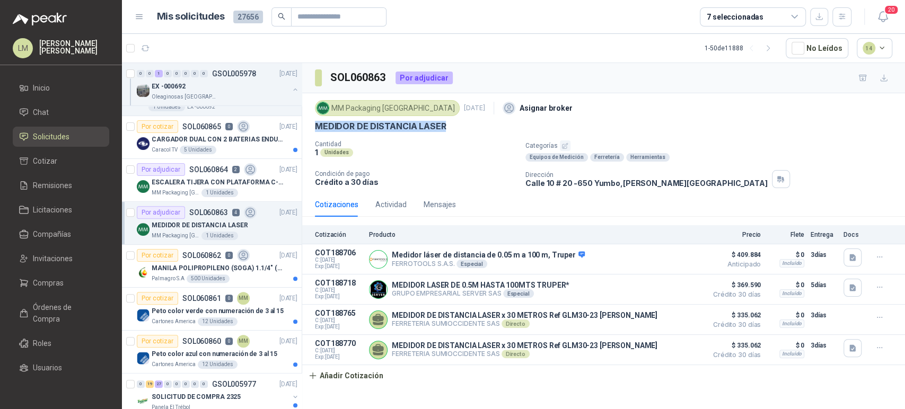
drag, startPoint x: 314, startPoint y: 127, endPoint x: 458, endPoint y: 122, distance: 143.8
click at [458, 122] on div "MM Packaging [GEOGRAPHIC_DATA] [DATE] Asignar broker MEDIDOR DE DISTANCIA LASER…" at bounding box center [603, 142] width 603 height 99
copy p "MEDIDOR DE DISTANCIA LASER"
click at [59, 111] on li "Chat" at bounding box center [61, 113] width 84 height 12
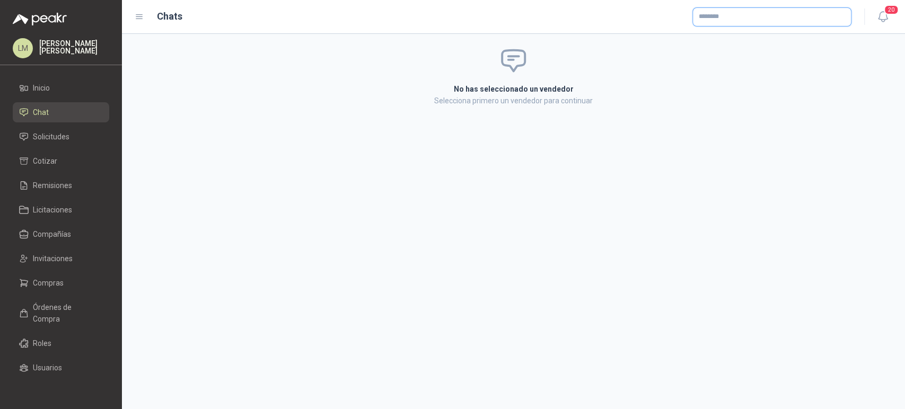
click at [731, 16] on input "text" at bounding box center [772, 17] width 158 height 18
click at [726, 43] on span "valvuniples y accesorios sas -" at bounding box center [752, 45] width 71 height 5
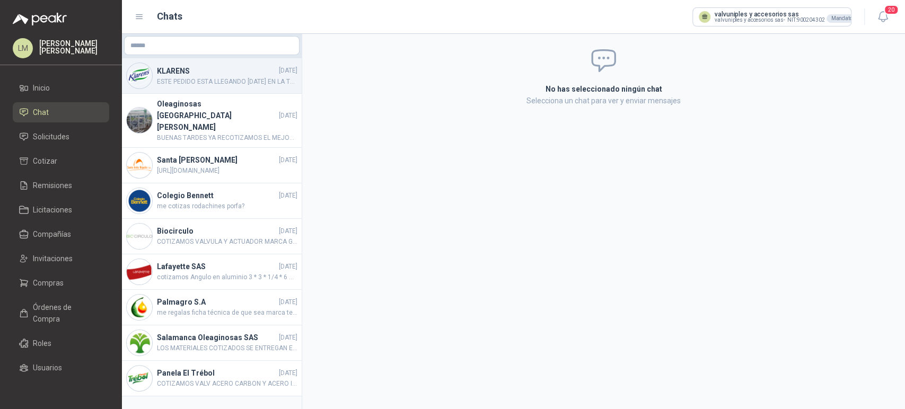
click at [183, 74] on h4 "KLARENS" at bounding box center [217, 71] width 120 height 12
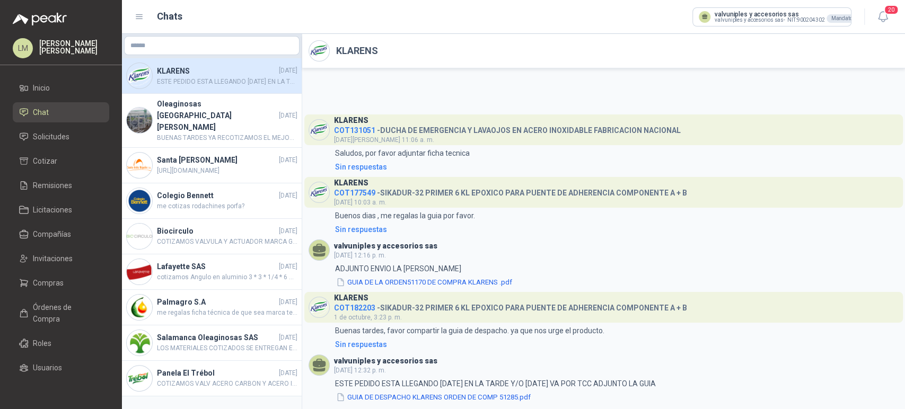
click at [632, 375] on header "valvuniples y accesorios sas [DATE] 12:32 p. m." at bounding box center [604, 365] width 590 height 21
click at [484, 395] on button "GUIA DE DESPACHO KLARENS ORDEN DE COMP 51285.pdf" at bounding box center [433, 397] width 197 height 11
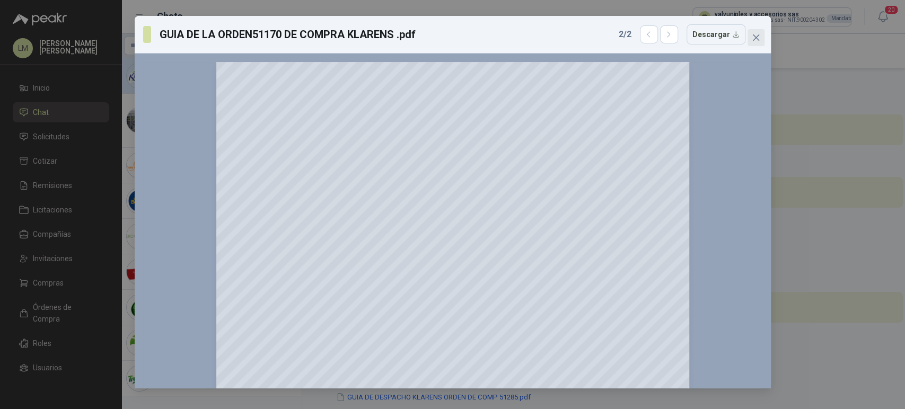
click at [755, 39] on icon "close" at bounding box center [756, 37] width 8 height 8
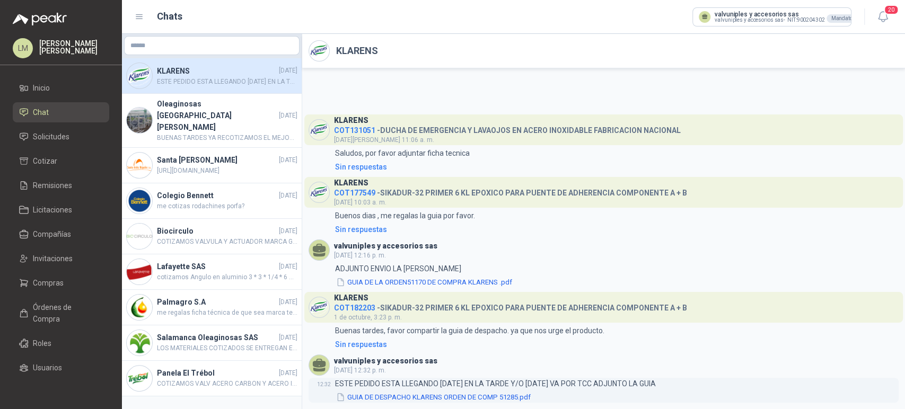
click at [417, 397] on button "GUIA DE DESPACHO KLARENS ORDEN DE COMP 51285.pdf" at bounding box center [433, 397] width 197 height 11
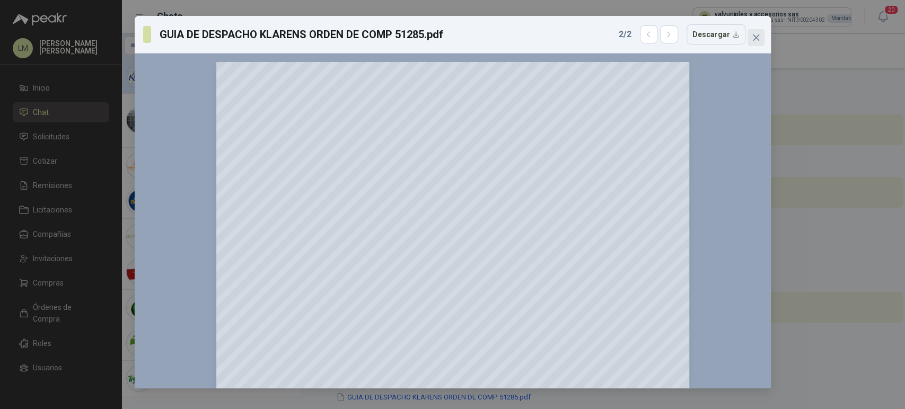
click at [757, 36] on icon "close" at bounding box center [756, 37] width 8 height 8
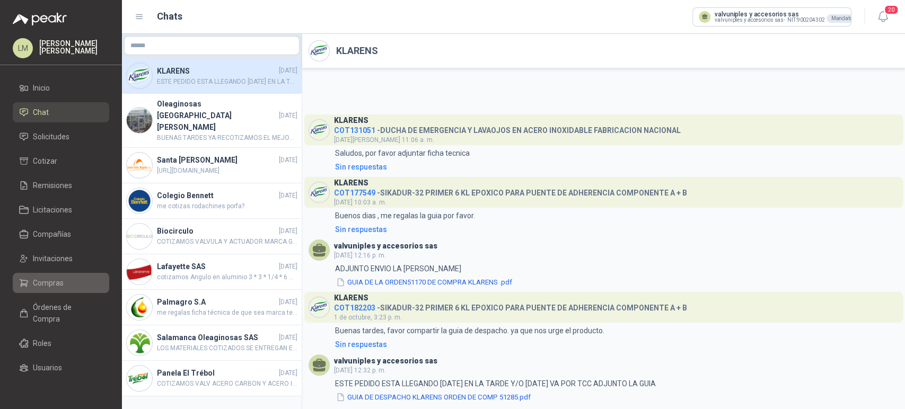
click at [42, 275] on link "Compras" at bounding box center [61, 283] width 96 height 20
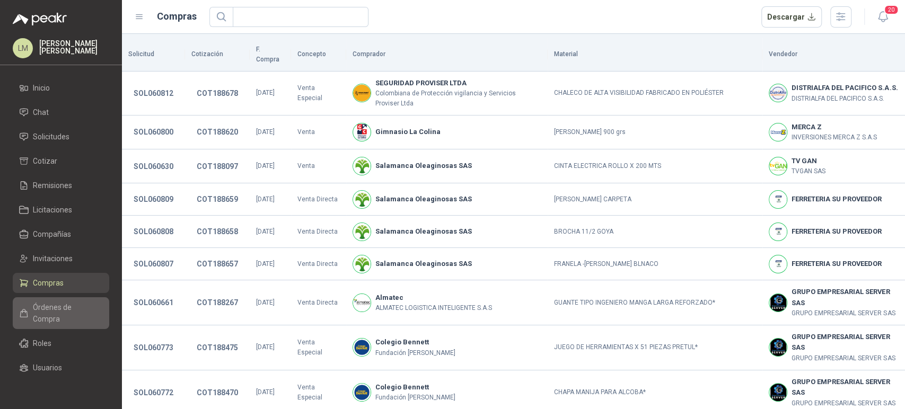
click at [46, 312] on span "Órdenes de Compra" at bounding box center [66, 313] width 66 height 23
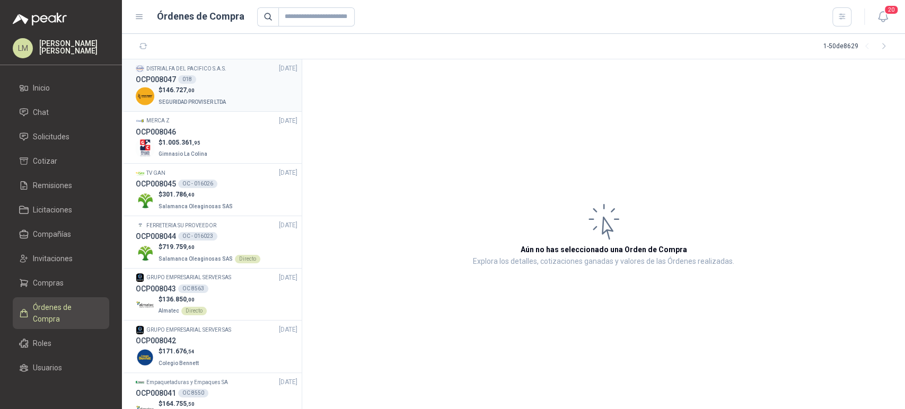
click at [203, 75] on div "OCP008047 018" at bounding box center [217, 80] width 162 height 12
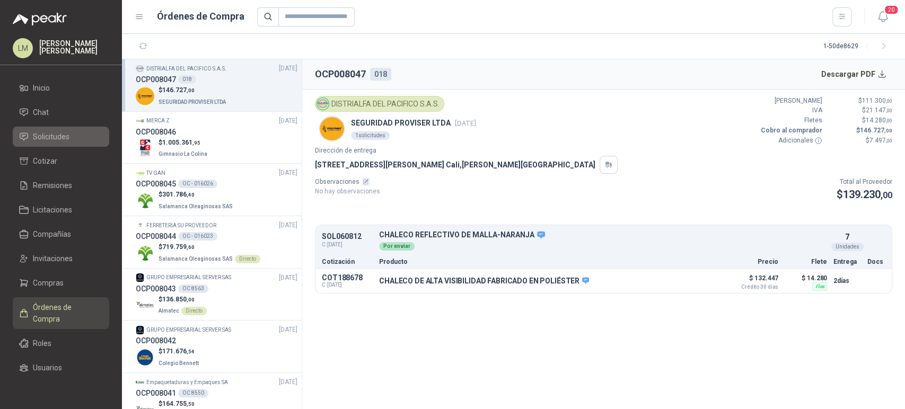
click at [63, 137] on span "Solicitudes" at bounding box center [51, 137] width 37 height 12
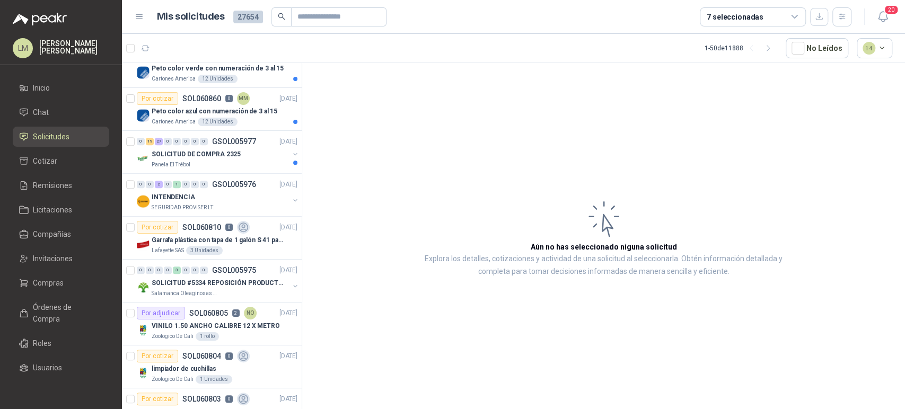
scroll to position [584, 0]
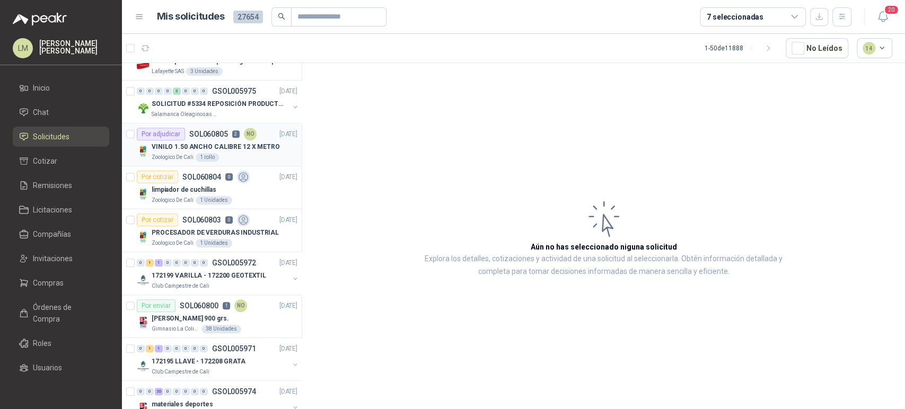
click at [209, 143] on p "VINILO 1.50 ANCHO CALIBRE 12 X METRO" at bounding box center [216, 147] width 128 height 10
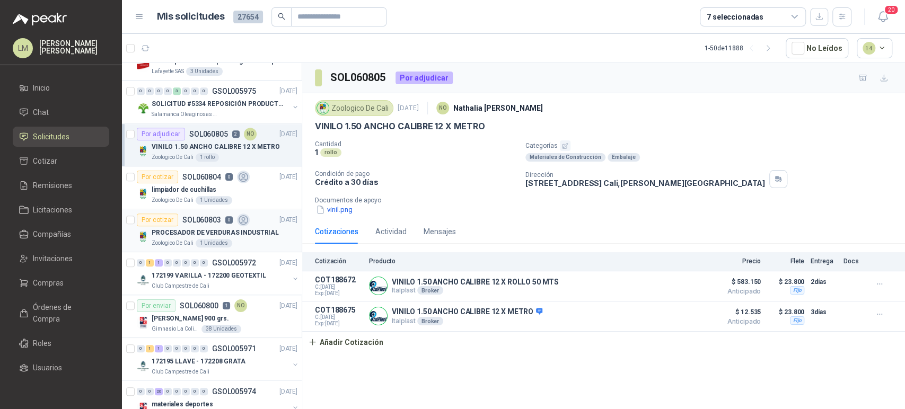
click at [204, 228] on p "PROCESADOR DE VERDURAS INDUSTRIAL" at bounding box center [215, 233] width 127 height 10
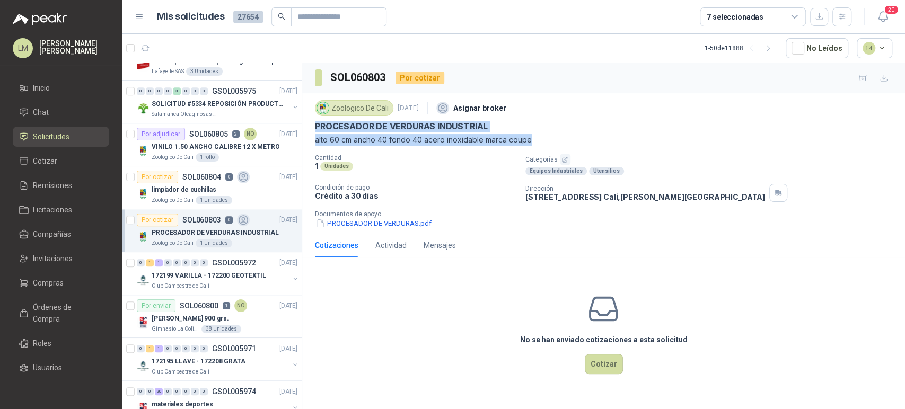
drag, startPoint x: 315, startPoint y: 126, endPoint x: 532, endPoint y: 139, distance: 217.7
click at [532, 139] on div "Zoologico De Cali [DATE] Asignar broker PROCESADOR DE VERDURAS INDUSTRIAL alto …" at bounding box center [603, 122] width 577 height 48
copy div "PROCESADOR DE VERDURAS INDUSTRIAL alto 60 cm ancho 40 fondo 40 acero inoxidable…"
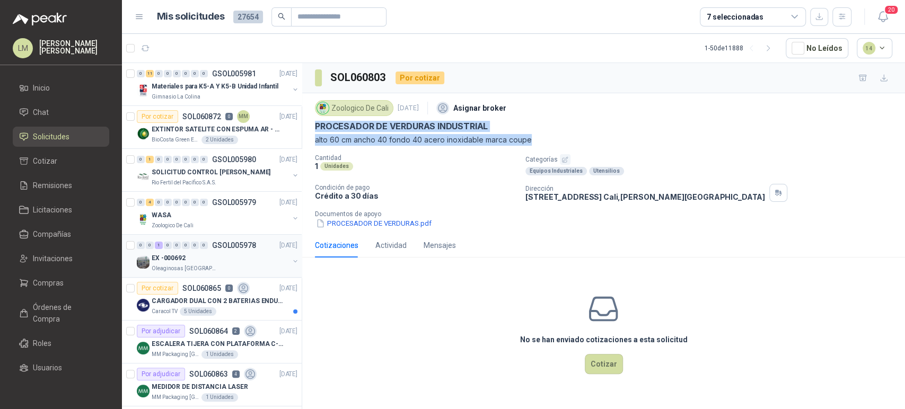
click at [291, 259] on button "button" at bounding box center [295, 261] width 8 height 8
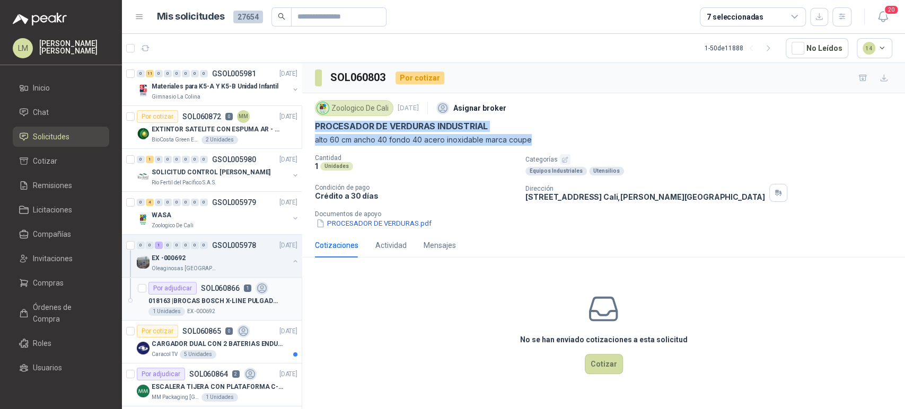
click at [225, 292] on div "Por adjudicar SOL060866 1" at bounding box center [208, 288] width 120 height 13
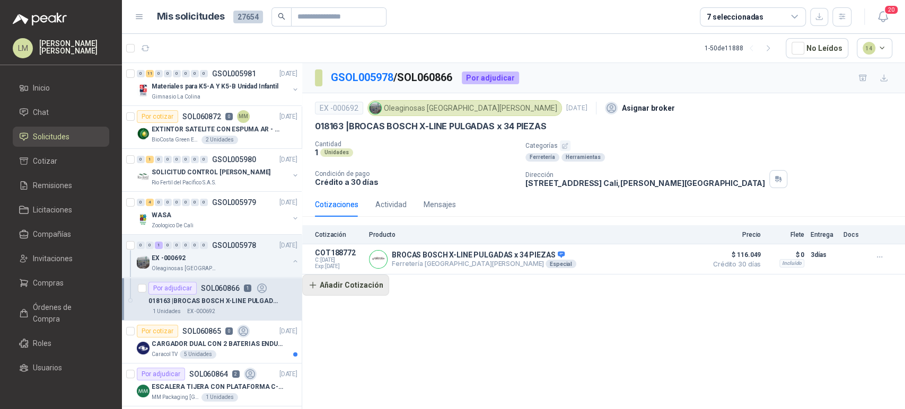
click at [358, 287] on button "Añadir Cotización" at bounding box center [345, 285] width 87 height 21
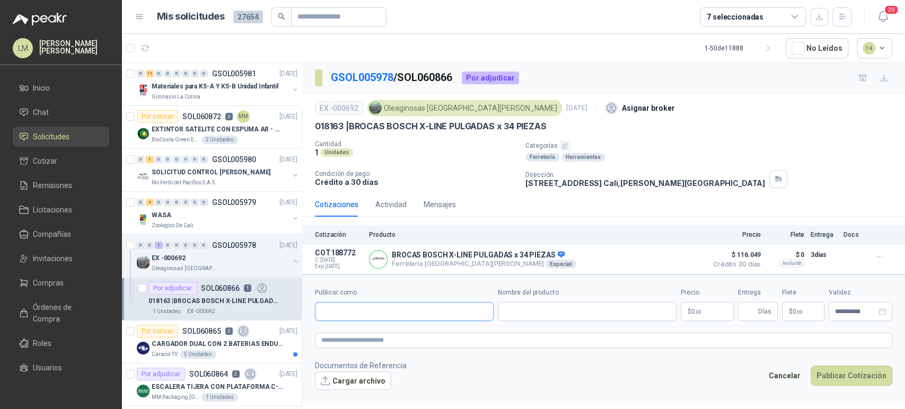
click at [343, 309] on input "Publicar como" at bounding box center [404, 312] width 178 height 18
click at [346, 333] on p "Homecenter" at bounding box center [359, 334] width 38 height 6
click at [522, 312] on input "Nombre del producto" at bounding box center [587, 311] width 179 height 19
paste input "**********"
click at [701, 312] on body "LM [PERSON_NAME] Inicio Chat Solicitudes Cotizar Remisiones Licitaciones Compañ…" at bounding box center [452, 204] width 905 height 409
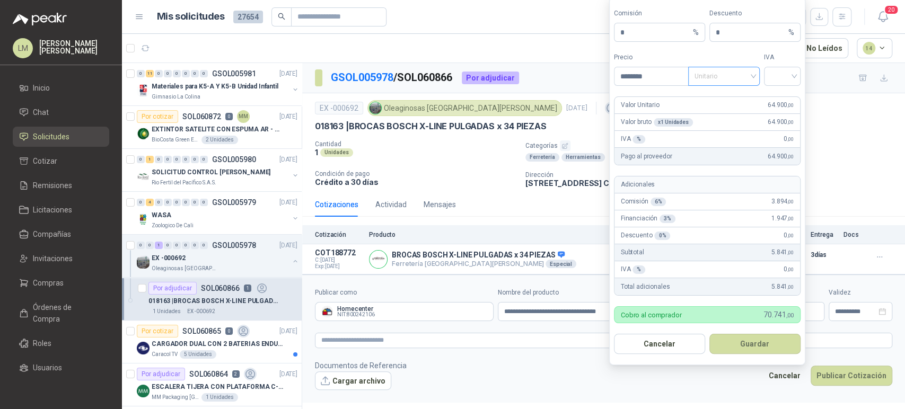
click at [722, 80] on span "Unitario" at bounding box center [724, 76] width 59 height 16
click at [722, 118] on div "Unitario con IVA" at bounding box center [724, 116] width 55 height 12
click at [802, 74] on form "Comisión * % Descuento * % Precio ******** Tipo Unitario con IVA Unitario con I…" at bounding box center [707, 181] width 196 height 368
click at [793, 76] on input "search" at bounding box center [782, 75] width 24 height 16
click at [783, 96] on div "19%" at bounding box center [782, 99] width 20 height 12
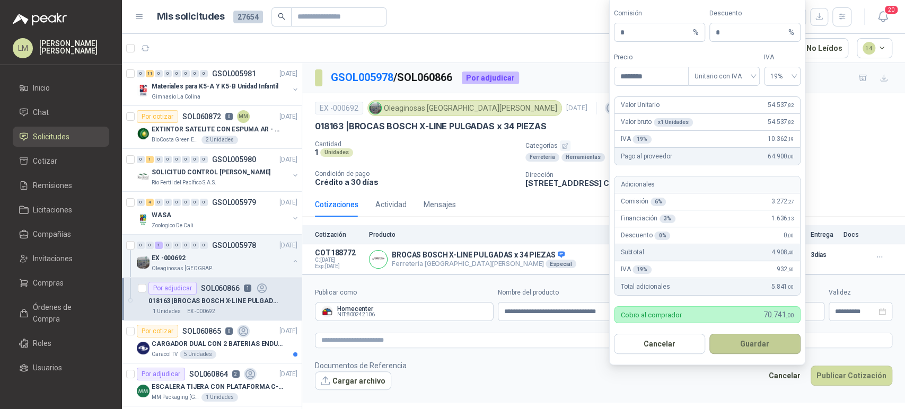
click at [733, 342] on button "Guardar" at bounding box center [754, 344] width 91 height 20
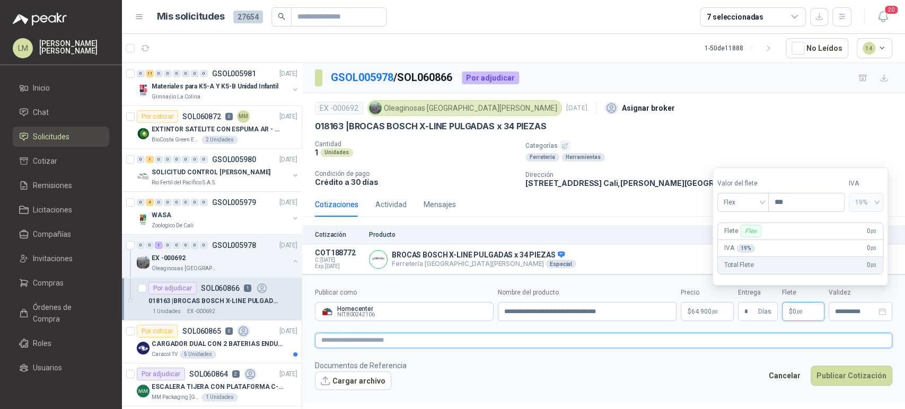
click at [666, 338] on textarea at bounding box center [603, 340] width 577 height 15
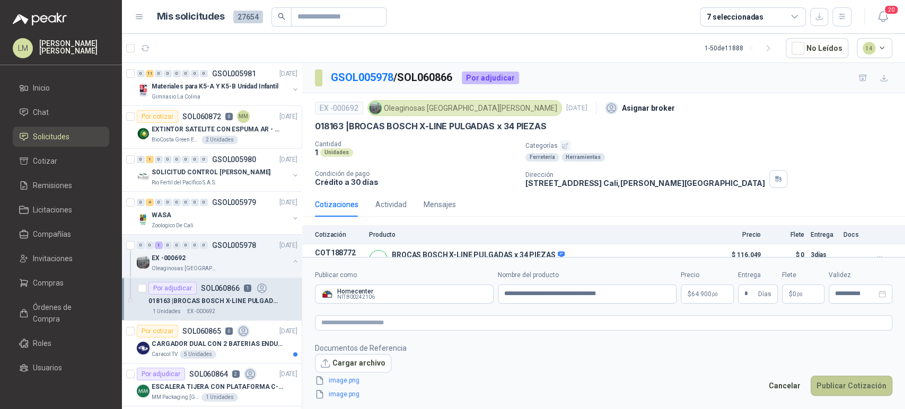
click at [844, 381] on button "Publicar Cotización" at bounding box center [852, 386] width 82 height 20
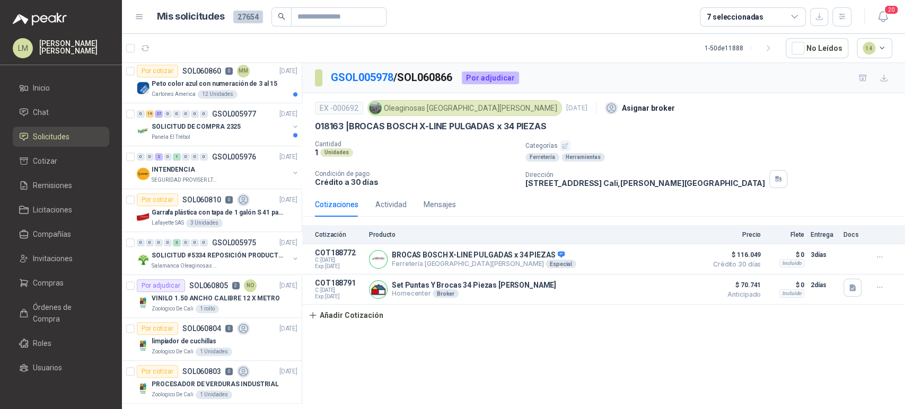
scroll to position [475, 0]
click at [291, 169] on button "button" at bounding box center [295, 173] width 8 height 8
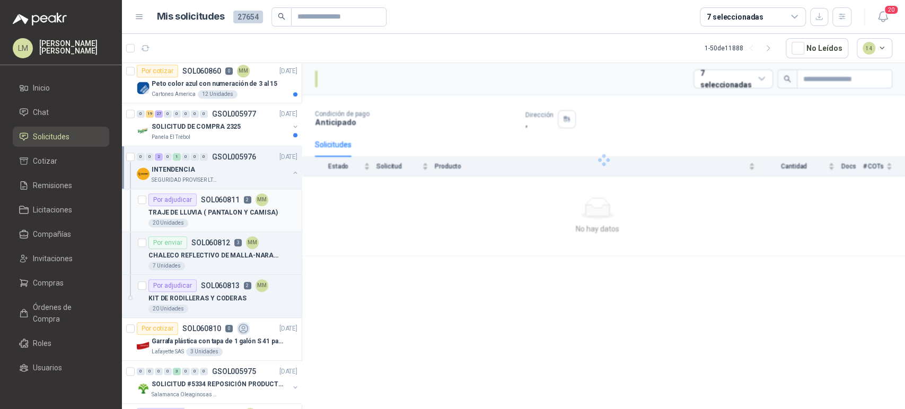
click at [214, 206] on div "TRAJE DE LLUVIA ( PANTALON Y CAMISA)" at bounding box center [222, 212] width 149 height 13
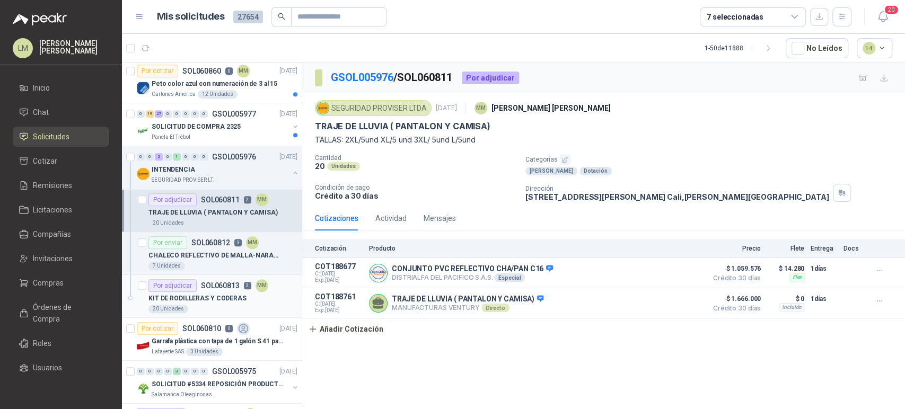
click at [206, 294] on p "KIT DE RODILLERAS Y CODERAS" at bounding box center [197, 299] width 98 height 10
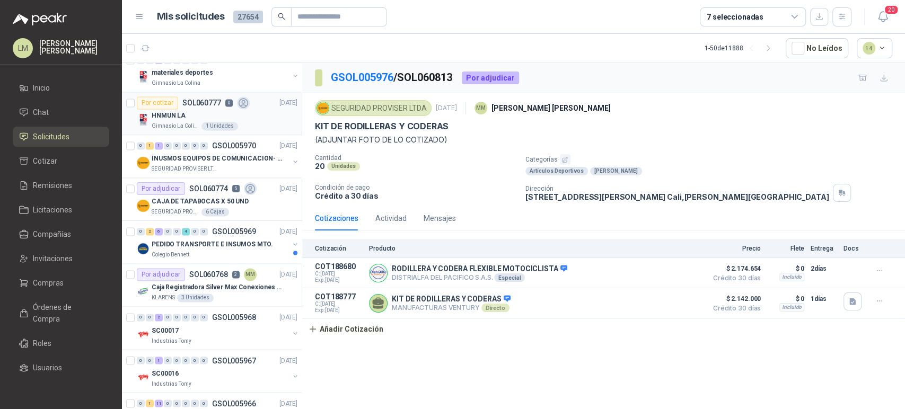
scroll to position [1088, 0]
click at [215, 196] on p "CAJA DE TAPABOCAS X 50 UND" at bounding box center [200, 201] width 97 height 10
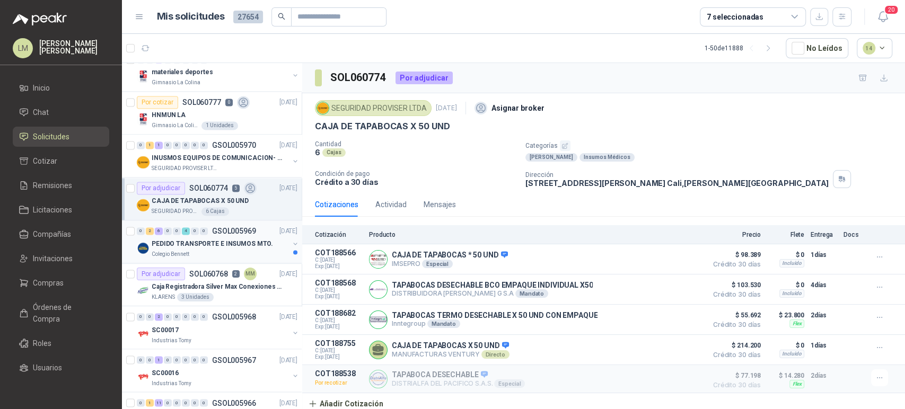
click at [291, 241] on button "button" at bounding box center [295, 244] width 8 height 8
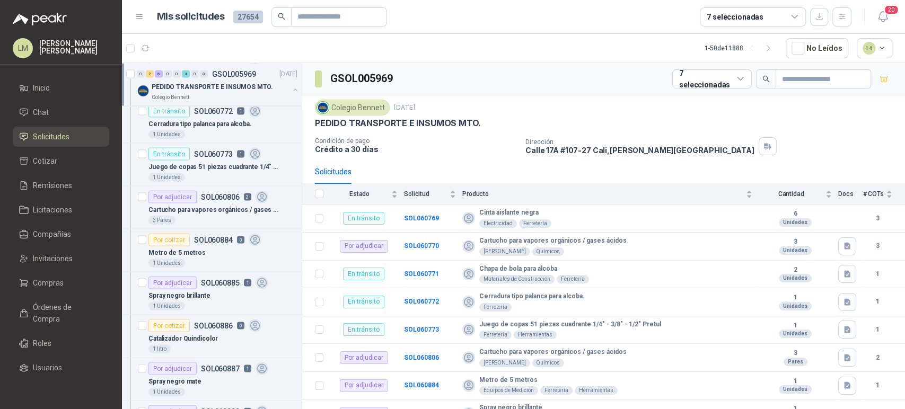
scroll to position [1381, 0]
click at [213, 204] on p "Cartucho para vapores orgánicos / gases ácidos" at bounding box center [214, 209] width 132 height 10
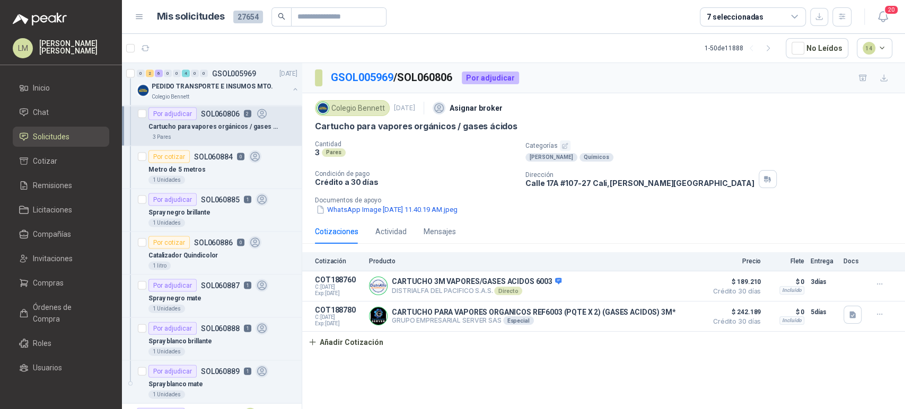
scroll to position [1463, 0]
click at [195, 179] on div "1 Unidades" at bounding box center [222, 179] width 149 height 8
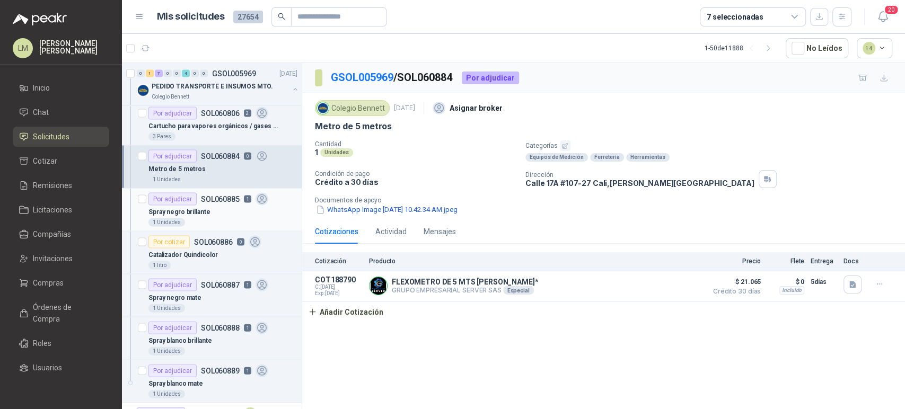
click at [198, 218] on div "1 Unidades" at bounding box center [222, 222] width 149 height 8
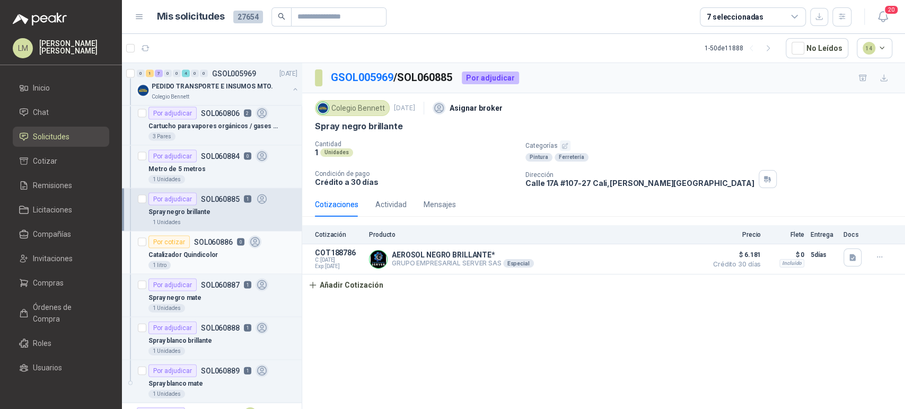
click at [216, 251] on div "Catalizador Quindicolor" at bounding box center [222, 255] width 149 height 13
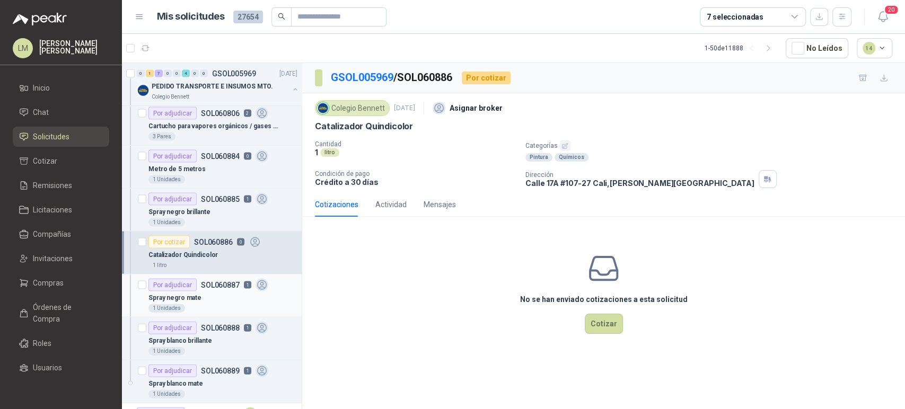
click at [206, 283] on p "SOL060887" at bounding box center [220, 285] width 39 height 7
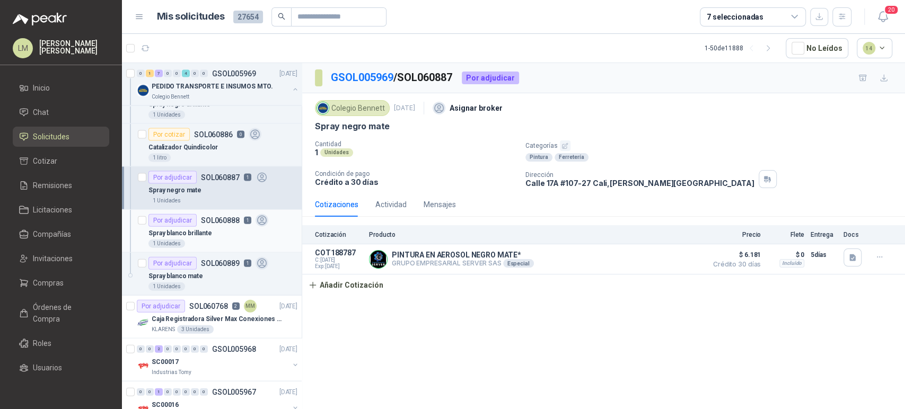
scroll to position [1571, 0]
click at [222, 226] on div "Spray blanco brillante" at bounding box center [222, 232] width 149 height 13
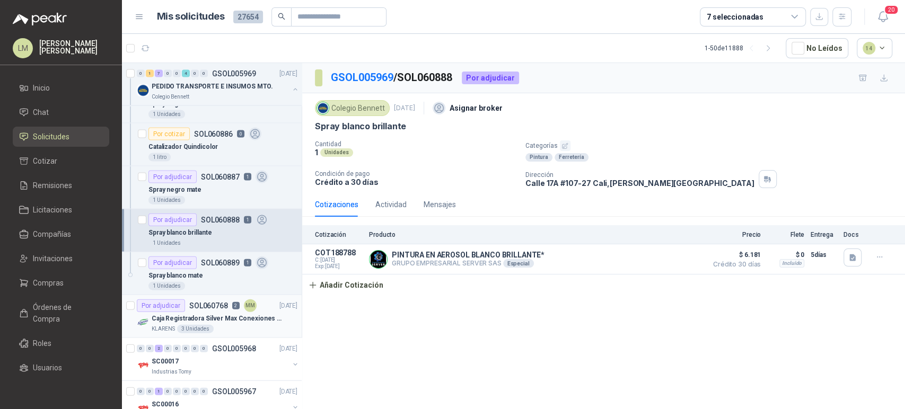
click at [205, 316] on p "Caja Registradora Silver Max Conexiones Usb 10000 Plus Led" at bounding box center [218, 319] width 132 height 10
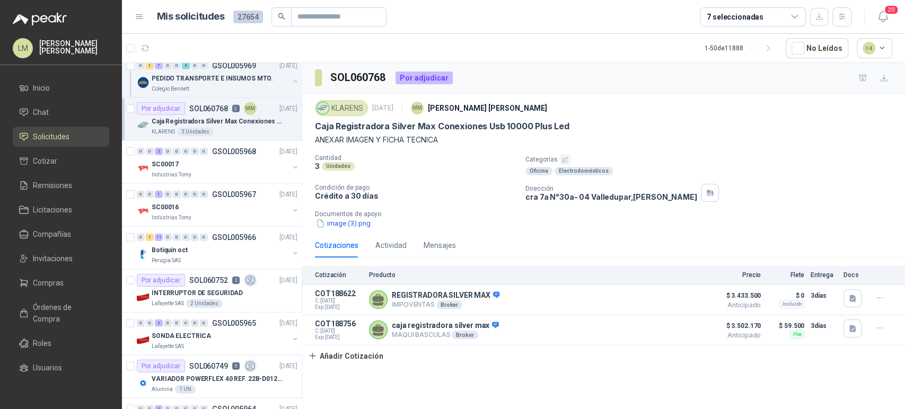
scroll to position [1769, 0]
click at [219, 286] on div "INTERRUPTOR DE SEGURIDAD" at bounding box center [225, 292] width 146 height 13
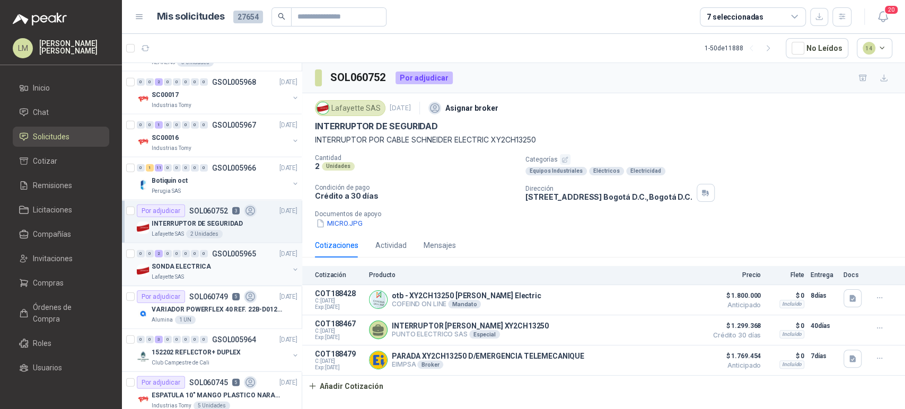
scroll to position [1840, 0]
click at [212, 302] on div "VARIADOR POWERFLEX 40 REF. 22B-D012N104" at bounding box center [225, 308] width 146 height 13
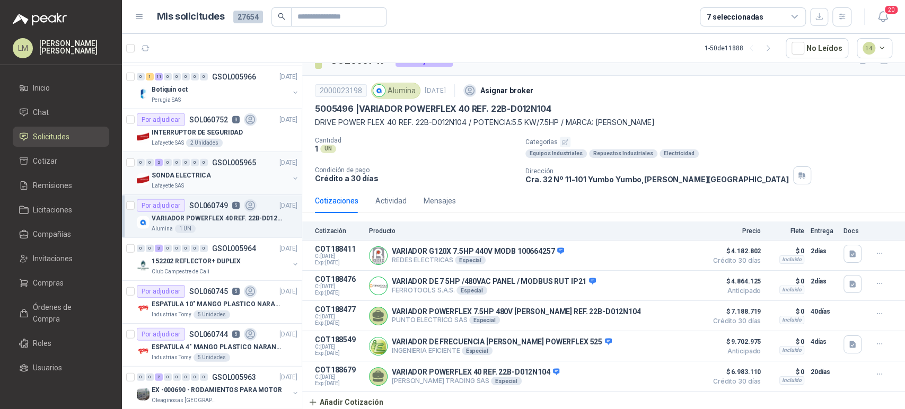
scroll to position [1949, 0]
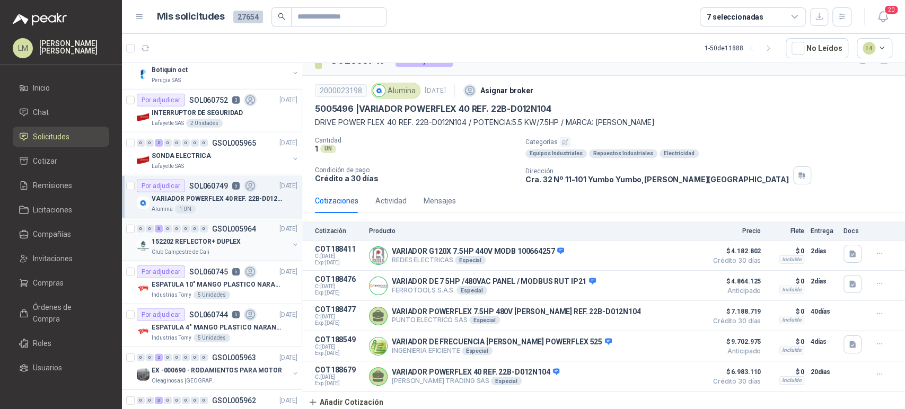
click at [214, 239] on p "152202 REFLECTOR+ DUPLEX" at bounding box center [196, 242] width 89 height 10
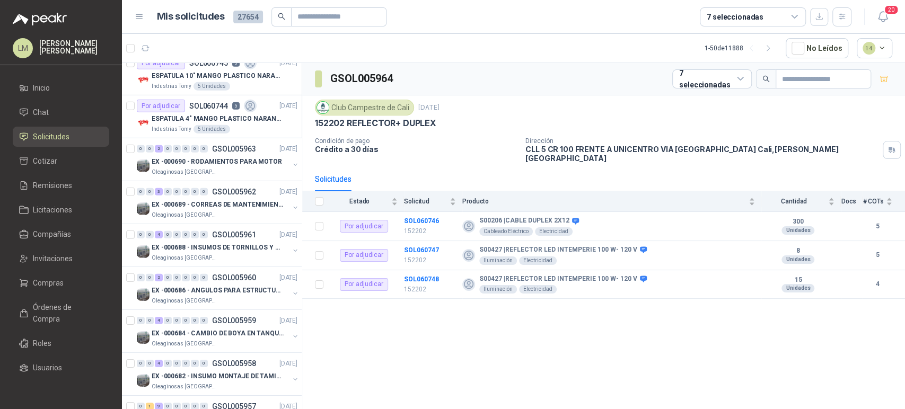
scroll to position [2160, 0]
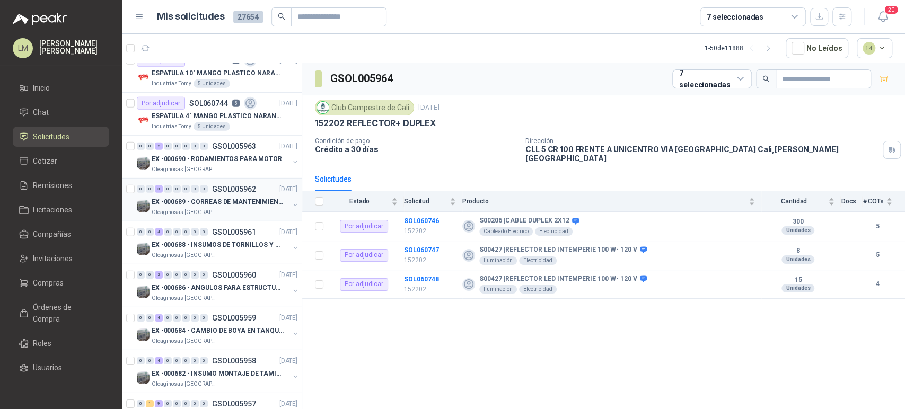
click at [227, 208] on div "Oleaginosas [GEOGRAPHIC_DATA][PERSON_NAME]" at bounding box center [220, 212] width 137 height 8
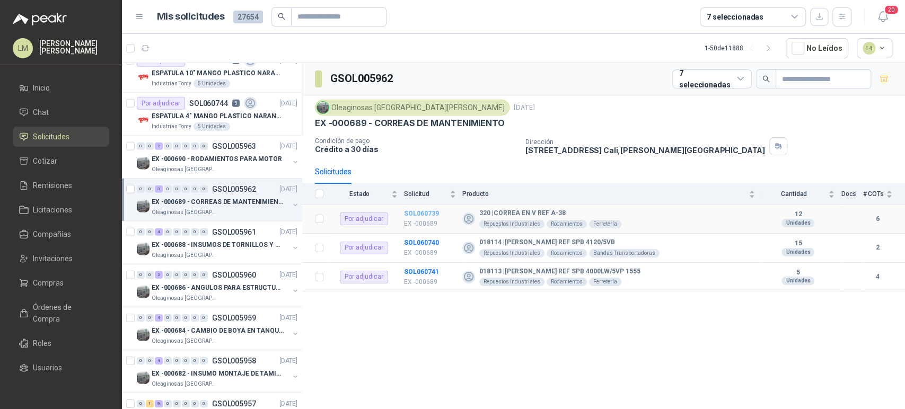
click at [427, 211] on b "SOL060739" at bounding box center [421, 213] width 35 height 7
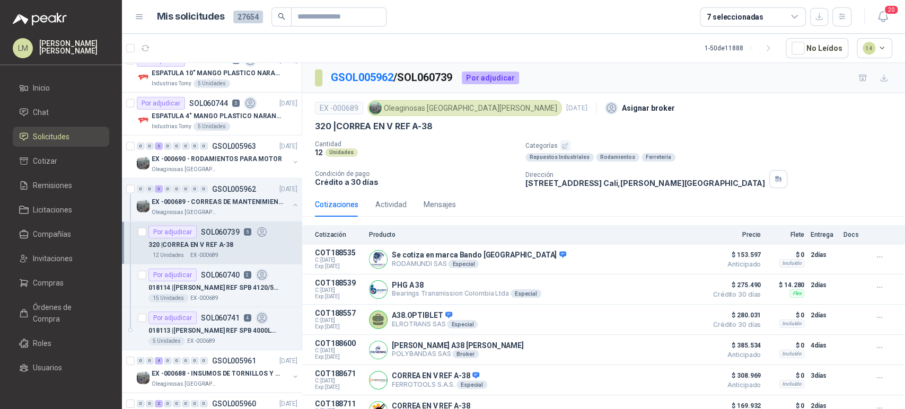
scroll to position [35, 0]
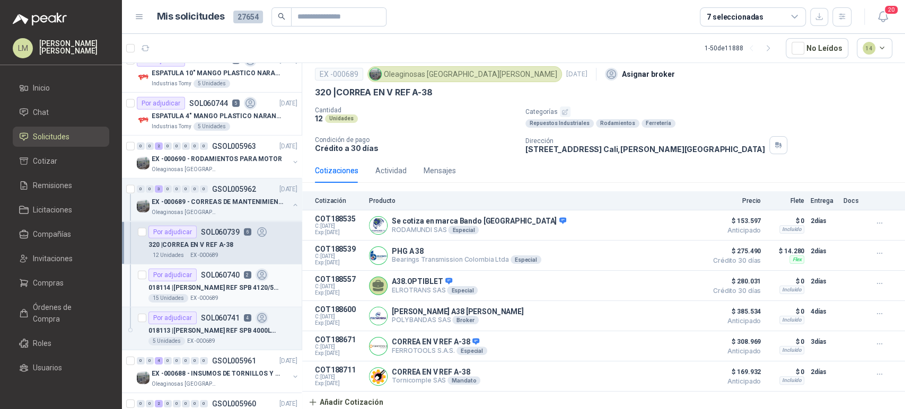
click at [186, 277] on div "Por adjudicar" at bounding box center [172, 275] width 48 height 13
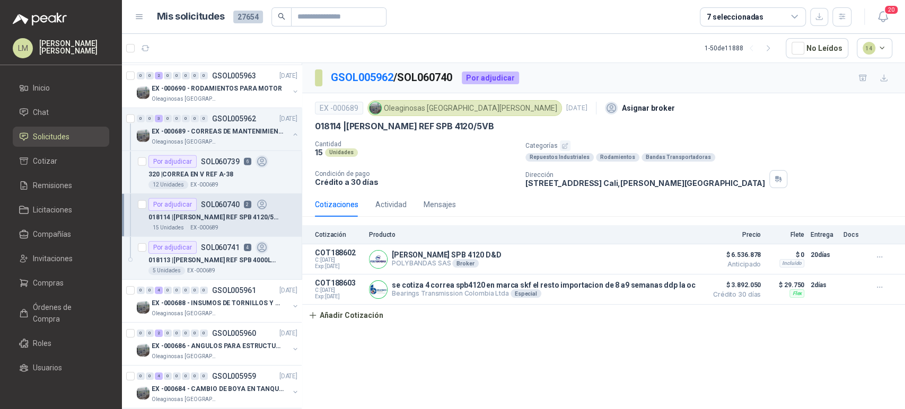
scroll to position [2231, 0]
click at [209, 258] on p "018113 | [PERSON_NAME] REF SPB 4000LW/5VP 1555" at bounding box center [214, 260] width 132 height 10
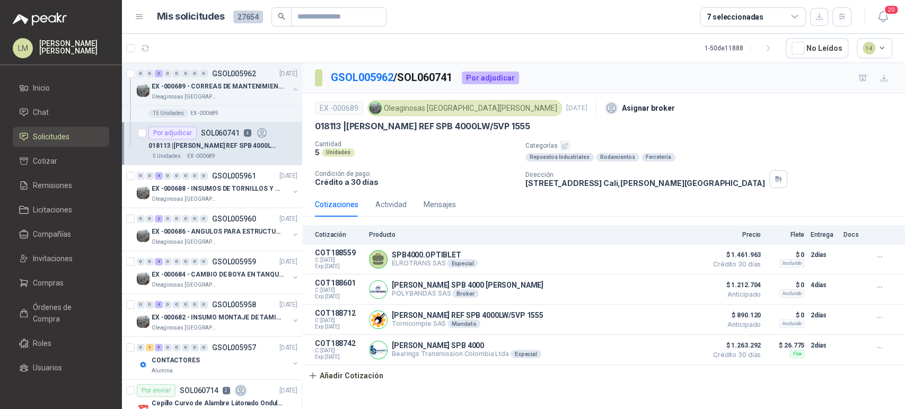
scroll to position [2349, 0]
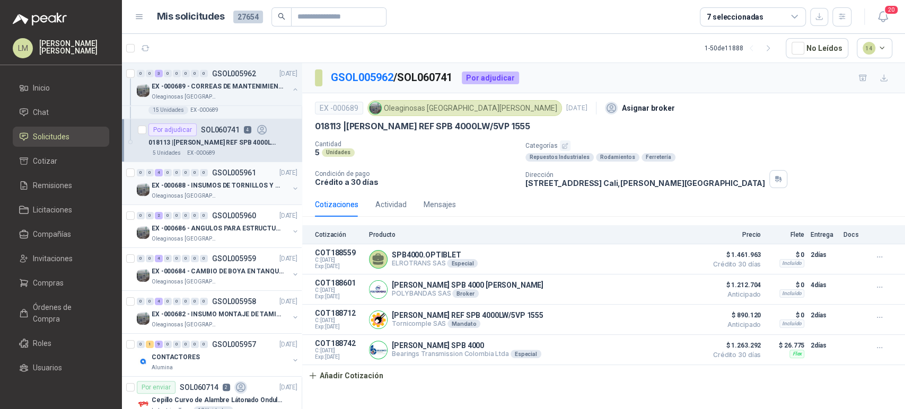
click at [233, 192] on div "Oleaginosas [GEOGRAPHIC_DATA][PERSON_NAME]" at bounding box center [220, 196] width 137 height 8
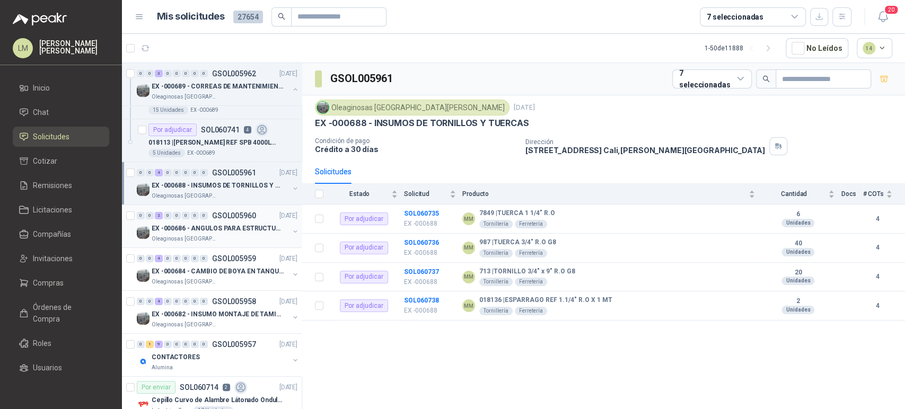
click at [225, 224] on p "EX -000686 - ANGULOS PARA ESTRUCTURAS DE FOSA DE L" at bounding box center [218, 229] width 132 height 10
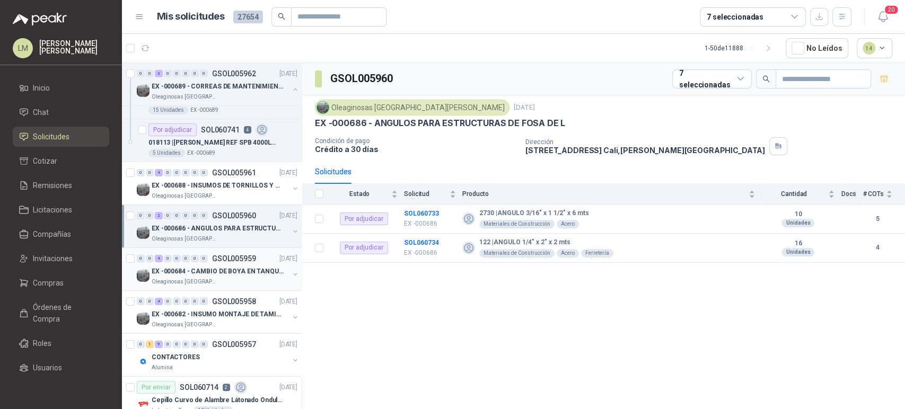
click at [216, 278] on div "Oleaginosas [GEOGRAPHIC_DATA][PERSON_NAME]" at bounding box center [220, 282] width 137 height 8
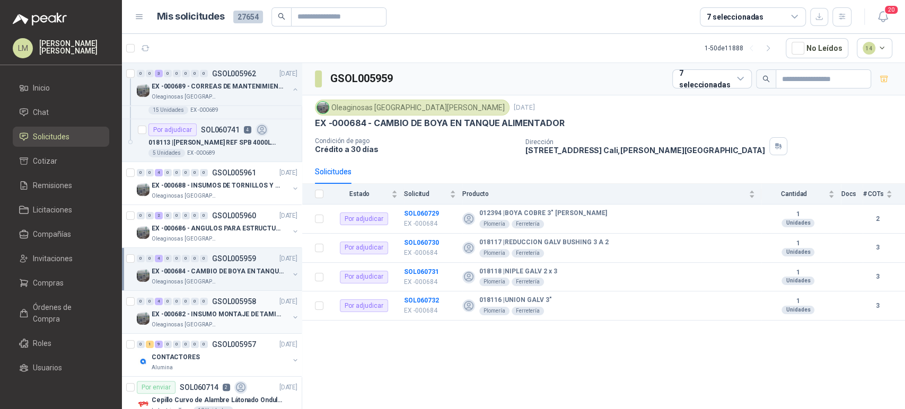
click at [234, 310] on p "EX -000682 - INSUMO MONTAJE DE TAMIZ DE LICOR DE P" at bounding box center [218, 315] width 132 height 10
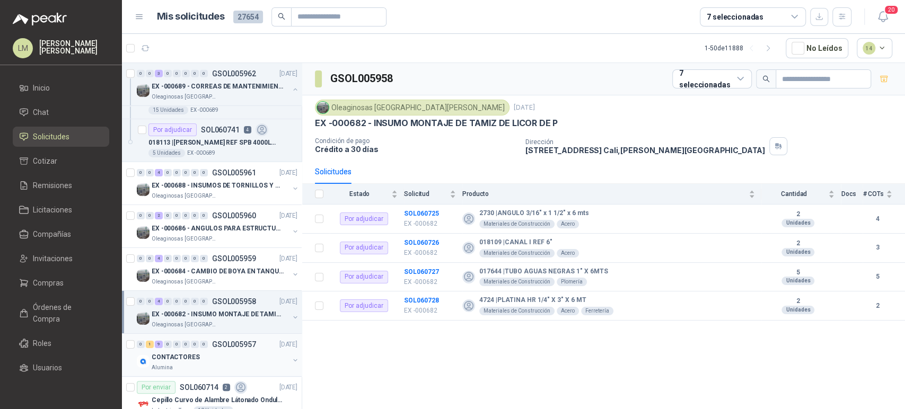
click at [227, 354] on div "CONTACTORES" at bounding box center [220, 357] width 137 height 13
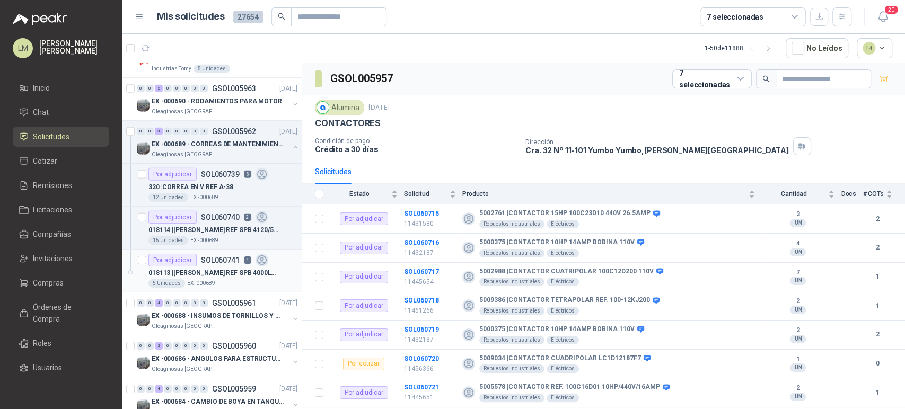
scroll to position [2219, 0]
click at [210, 182] on p "320 | [PERSON_NAME] EN V REF A-38" at bounding box center [190, 187] width 85 height 10
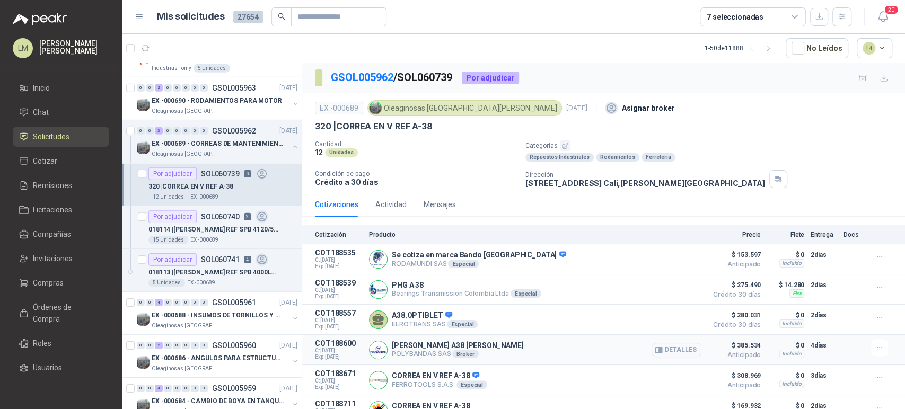
scroll to position [35, 0]
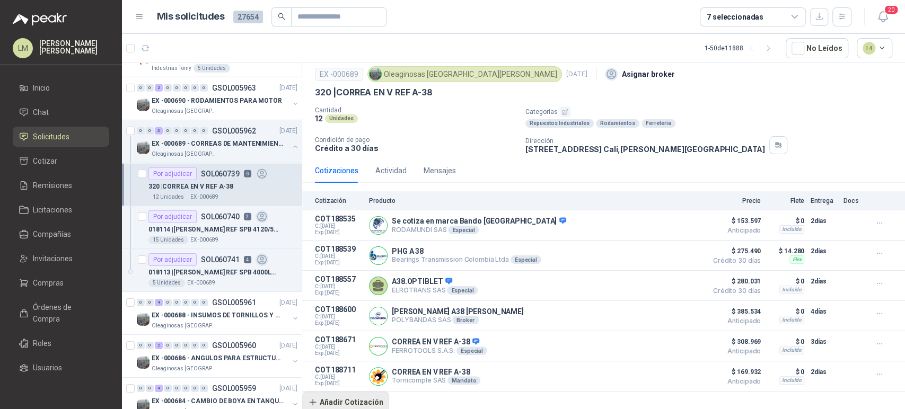
click at [329, 403] on button "Añadir Cotización" at bounding box center [345, 402] width 87 height 21
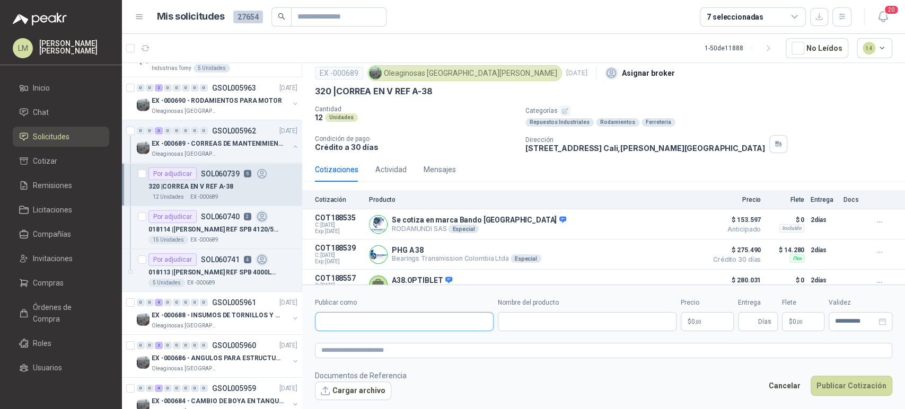
click at [345, 322] on input "Publicar como" at bounding box center [404, 322] width 178 height 18
click at [352, 343] on p "Rodiclar" at bounding box center [377, 344] width 74 height 6
click at [517, 321] on input "Nombre del producto" at bounding box center [587, 321] width 179 height 19
paste input "**********"
click at [704, 322] on body "LM [PERSON_NAME] Inicio Chat Solicitudes Cotizar Remisiones Licitaciones Compañ…" at bounding box center [452, 204] width 905 height 409
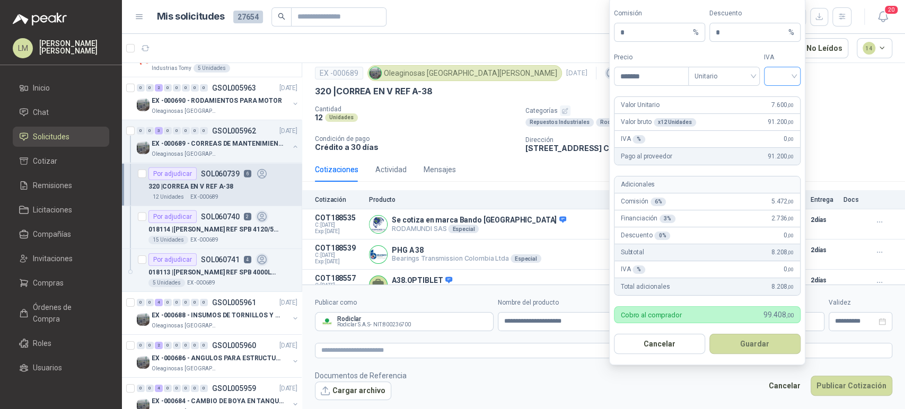
click at [785, 72] on input "search" at bounding box center [782, 75] width 24 height 16
click at [776, 97] on div "19%" at bounding box center [782, 99] width 20 height 12
click at [739, 351] on button "Guardar" at bounding box center [754, 344] width 91 height 20
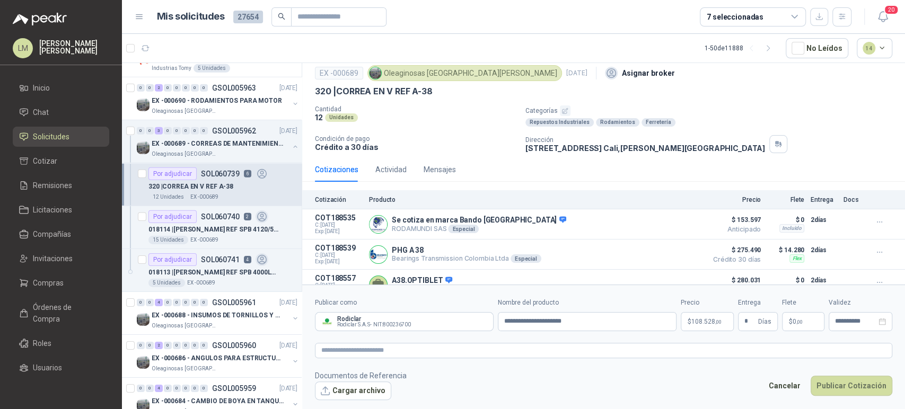
click at [797, 319] on span "0 ,00" at bounding box center [798, 322] width 10 height 6
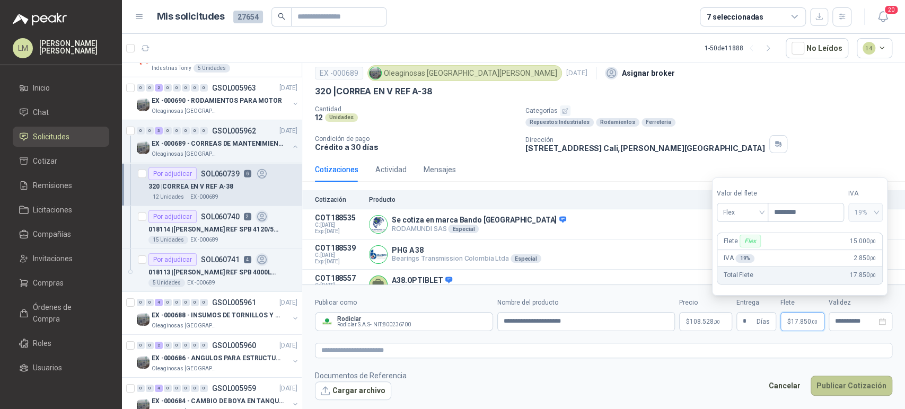
click at [836, 387] on button "Publicar Cotización" at bounding box center [852, 386] width 82 height 20
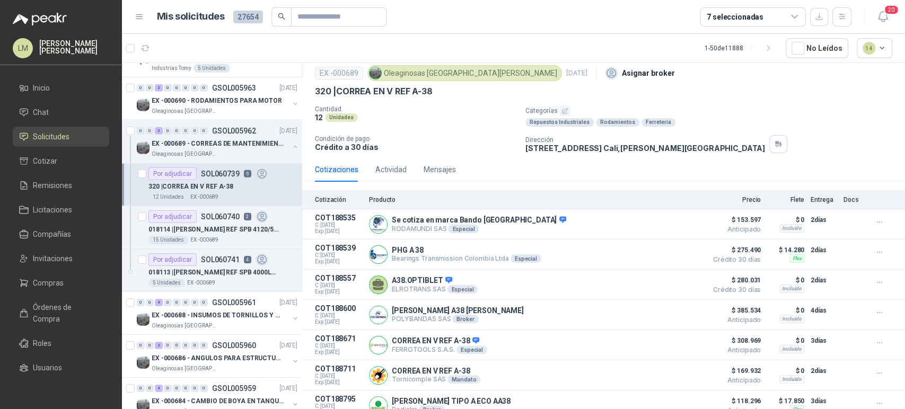
scroll to position [66, 0]
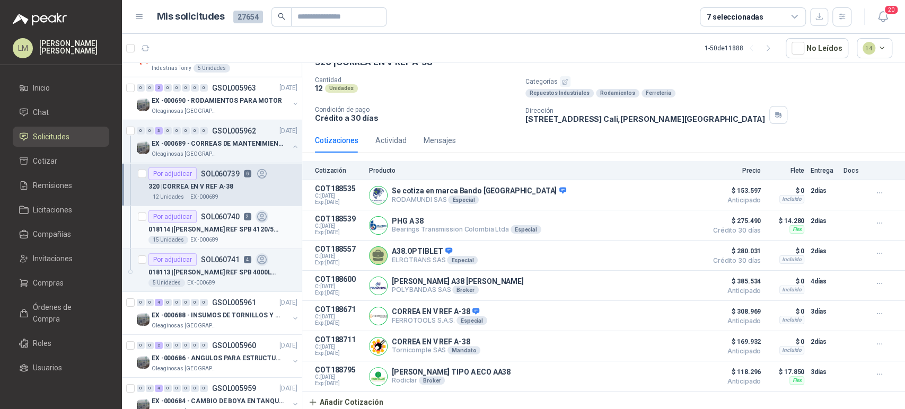
click at [200, 229] on p "018114 | [PERSON_NAME] REF SPB 4120/5VB" at bounding box center [214, 230] width 132 height 10
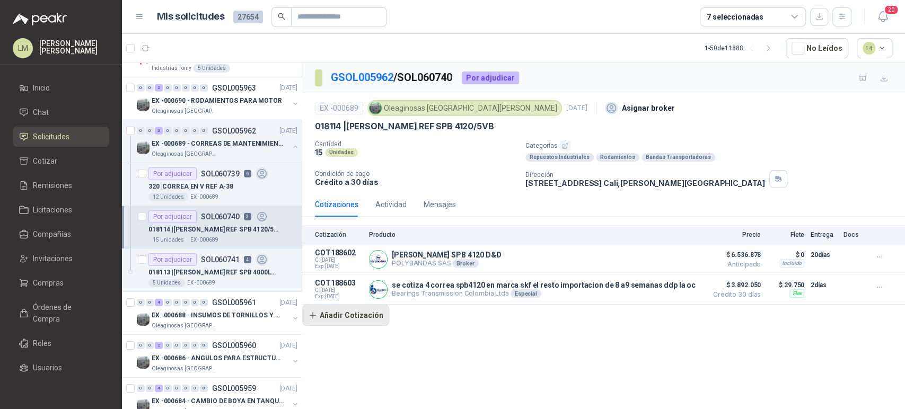
click at [359, 321] on button "Añadir Cotización" at bounding box center [345, 315] width 87 height 21
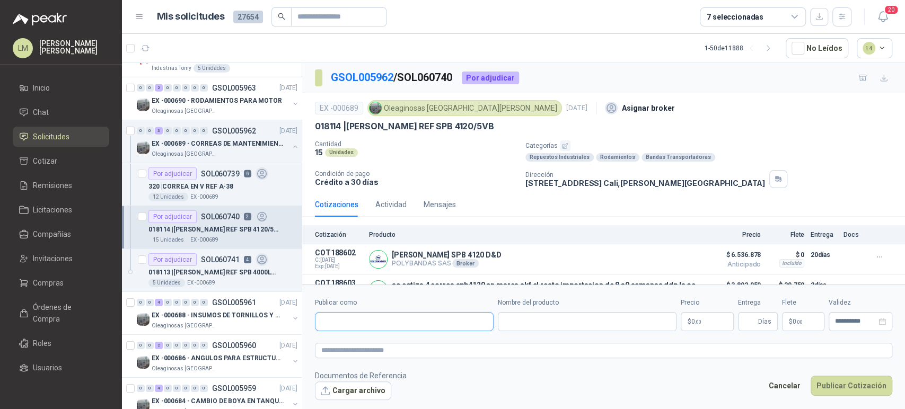
click at [379, 323] on input "Publicar como" at bounding box center [404, 322] width 178 height 18
click at [371, 348] on span "Rodiclar S.A.S -" at bounding box center [357, 350] width 34 height 5
click at [508, 321] on input "Nombre del producto" at bounding box center [587, 321] width 179 height 19
paste input "**********"
click at [693, 319] on body "LM [PERSON_NAME] Inicio Chat Solicitudes Cotizar Remisiones Licitaciones Compañ…" at bounding box center [452, 204] width 905 height 409
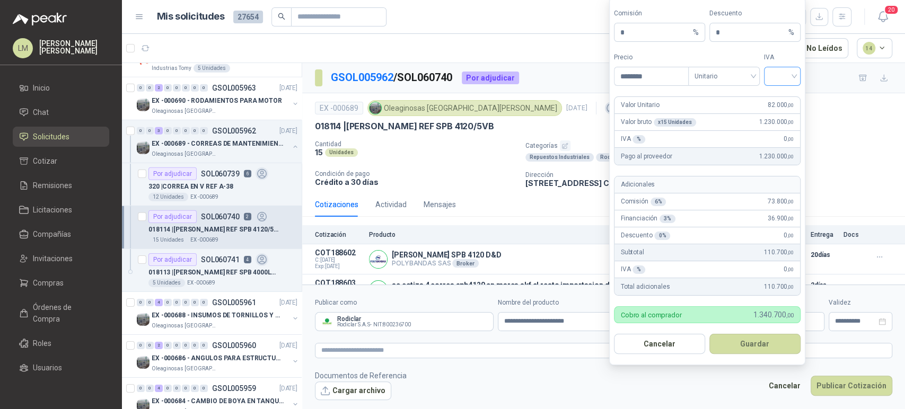
click at [788, 67] on input "search" at bounding box center [782, 75] width 24 height 16
click at [780, 99] on div "19%" at bounding box center [782, 99] width 20 height 12
drag, startPoint x: 635, startPoint y: 37, endPoint x: 603, endPoint y: 43, distance: 33.0
click at [603, 43] on body "LM [PERSON_NAME] Inicio Chat Solicitudes Cotizar Remisiones Licitaciones Compañ…" at bounding box center [452, 204] width 905 height 409
click at [746, 334] on div "Cancelar Guardar" at bounding box center [707, 344] width 187 height 20
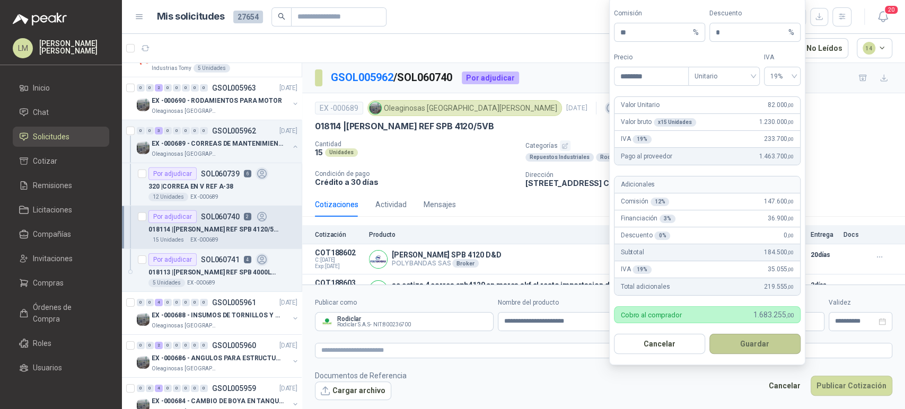
click at [745, 337] on button "Guardar" at bounding box center [754, 344] width 91 height 20
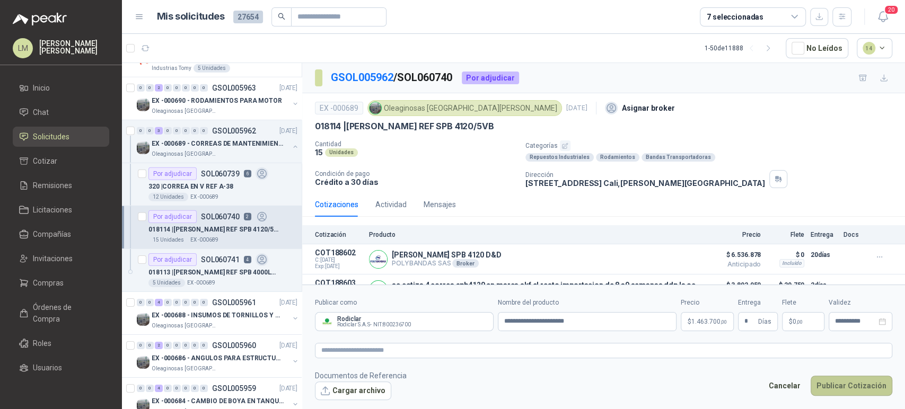
click at [841, 387] on button "Publicar Cotización" at bounding box center [852, 386] width 82 height 20
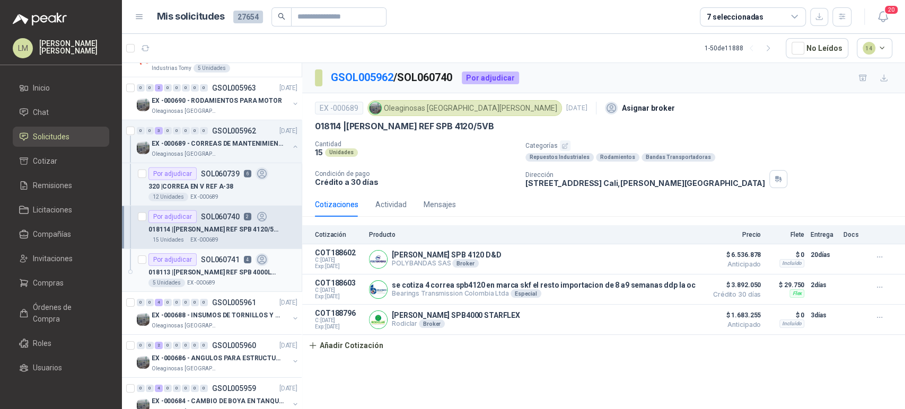
click at [230, 266] on div "018113 | [PERSON_NAME] REF SPB 4000LW/5VP 1555" at bounding box center [222, 272] width 149 height 13
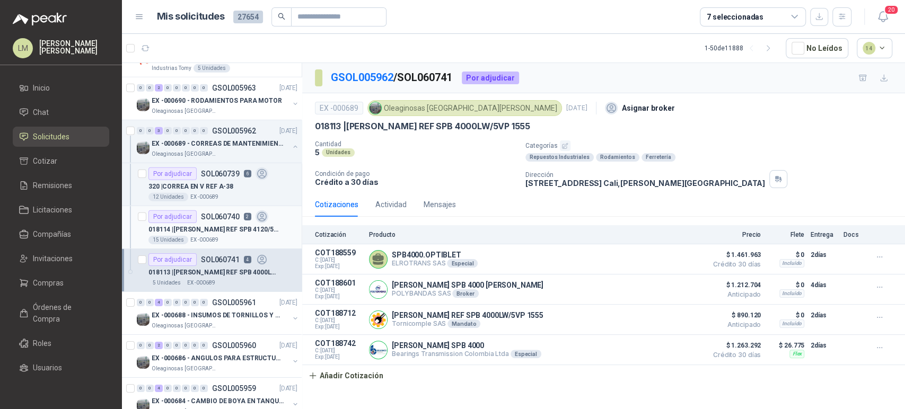
click at [222, 225] on p "018114 | [PERSON_NAME] REF SPB 4120/5VB" at bounding box center [214, 230] width 132 height 10
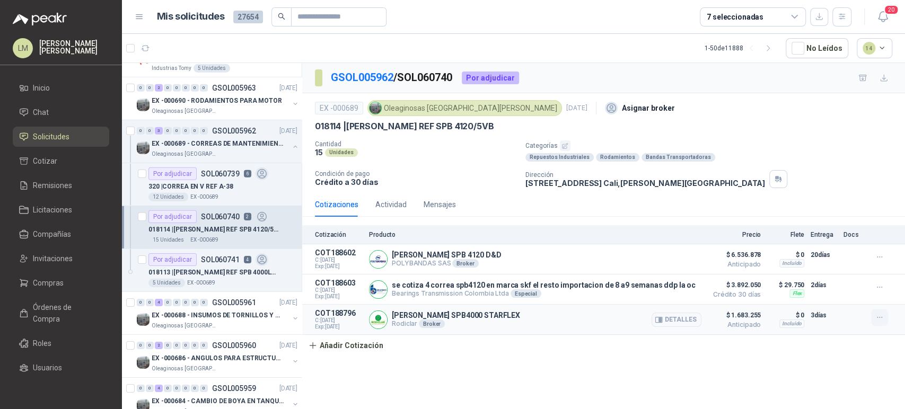
click at [876, 314] on icon "button" at bounding box center [879, 317] width 9 height 9
click at [829, 292] on button "Eliminar" at bounding box center [858, 294] width 85 height 17
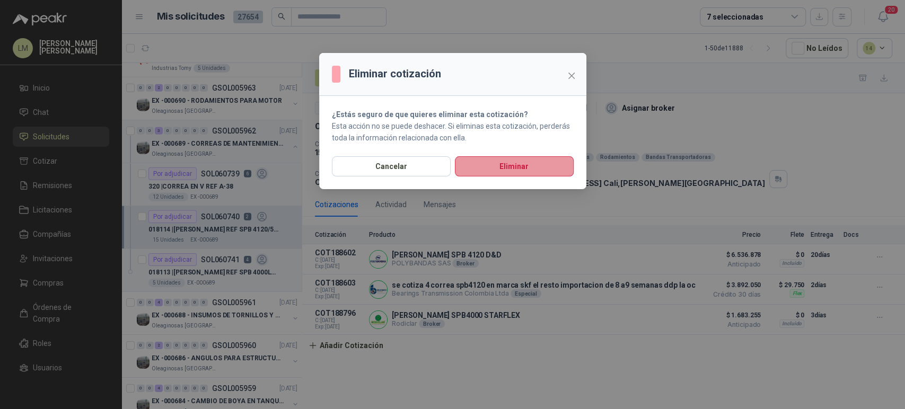
click at [540, 168] on button "Eliminar" at bounding box center [514, 166] width 119 height 20
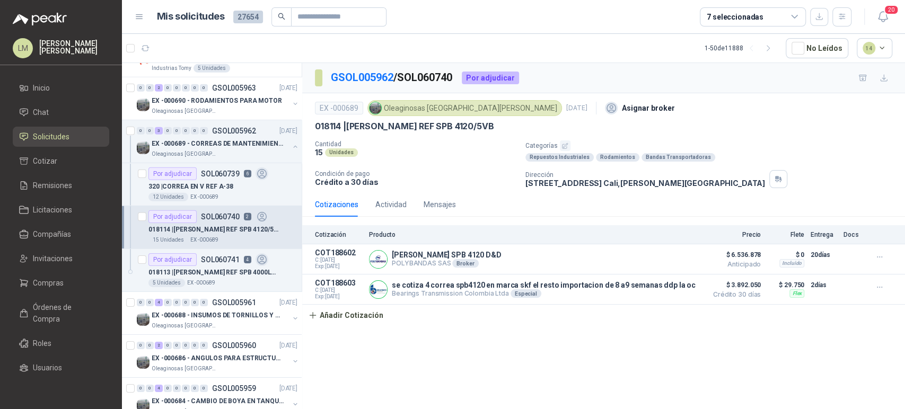
click at [231, 260] on div "Por adjudicar SOL060741 4" at bounding box center [208, 259] width 120 height 13
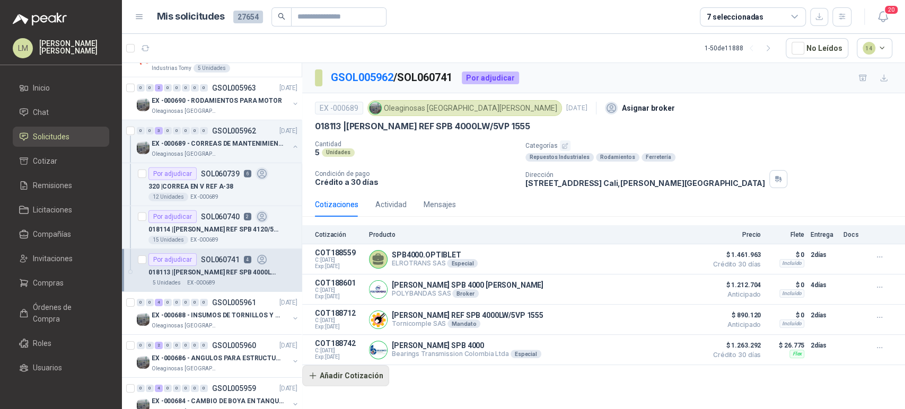
click at [344, 376] on button "Añadir Cotización" at bounding box center [345, 375] width 87 height 21
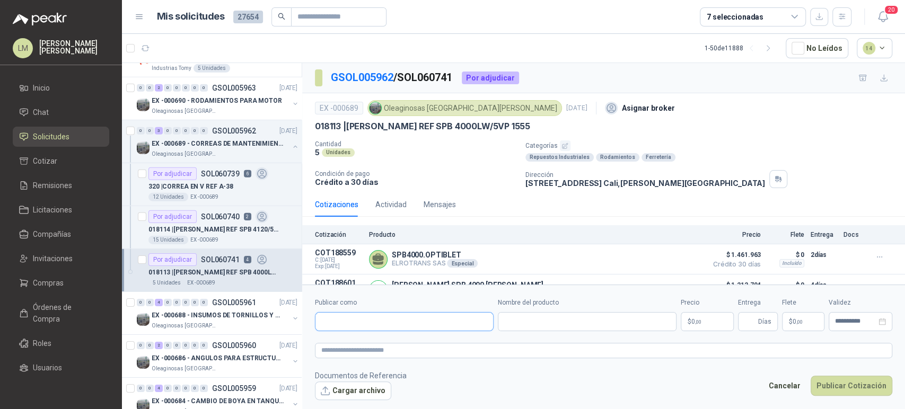
click at [407, 321] on input "Publicar como" at bounding box center [404, 322] width 178 height 18
click at [367, 342] on p "Rodiclar" at bounding box center [377, 344] width 74 height 6
click at [522, 313] on input "Nombre del producto" at bounding box center [587, 321] width 179 height 19
paste input "**********"
click at [709, 321] on body "LM [PERSON_NAME] Inicio Chat Solicitudes Cotizar Remisiones Licitaciones Compañ…" at bounding box center [452, 204] width 905 height 409
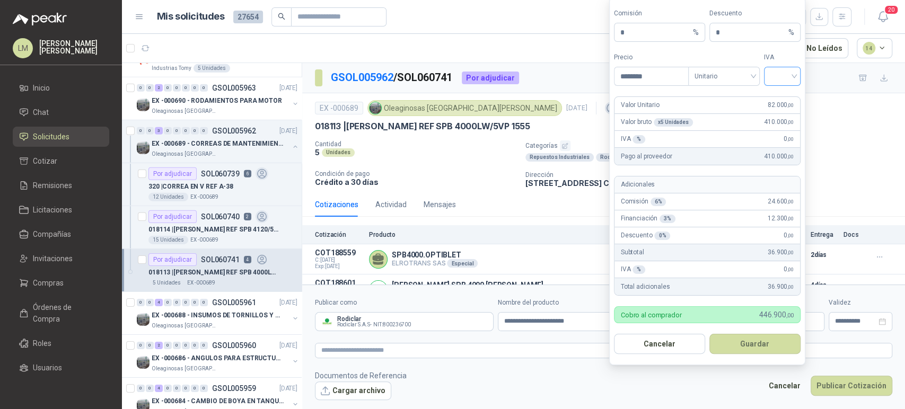
click at [785, 80] on input "search" at bounding box center [782, 75] width 24 height 16
click at [781, 104] on div "19%" at bounding box center [782, 99] width 20 height 12
drag, startPoint x: 625, startPoint y: 31, endPoint x: 610, endPoint y: 36, distance: 15.8
click at [610, 36] on form "Comisión * % Descuento * % Precio ******** Tipo Unitario IVA 19% Valor Unitario…" at bounding box center [707, 181] width 196 height 368
click at [751, 346] on button "Guardar" at bounding box center [754, 344] width 91 height 20
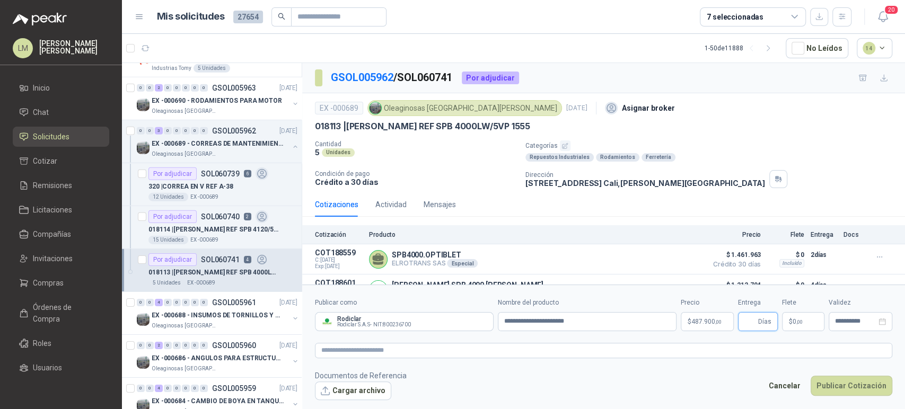
scroll to position [82, 0]
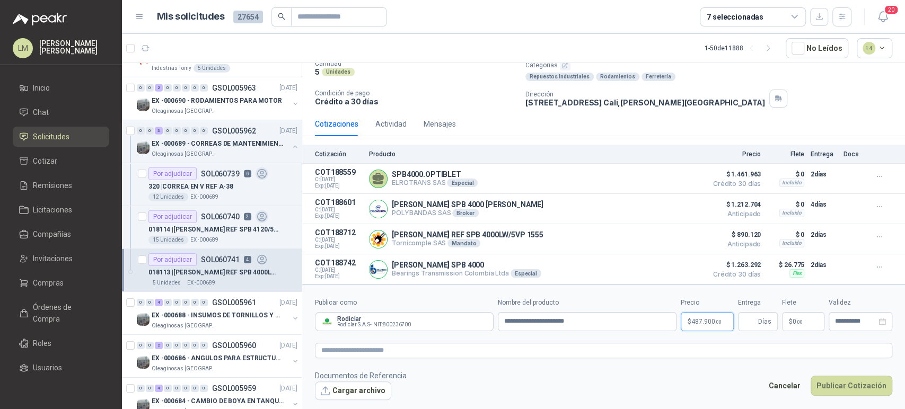
click at [708, 317] on body "LM [PERSON_NAME] Inicio Chat Solicitudes Cotizar Remisiones Licitaciones Compañ…" at bounding box center [452, 204] width 905 height 409
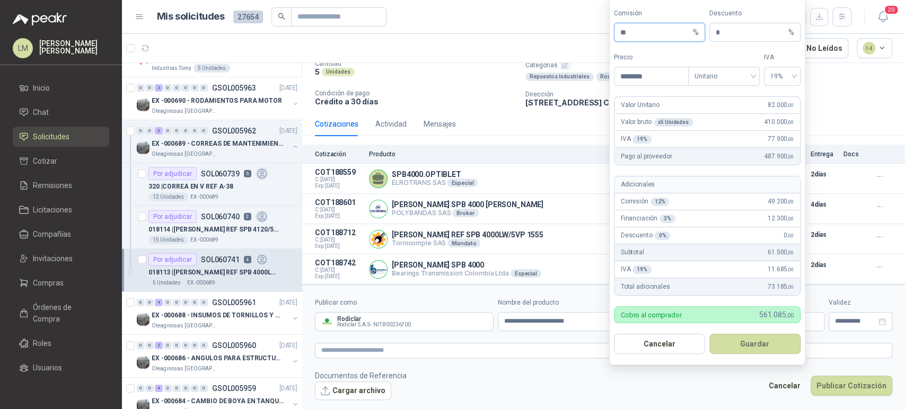
click at [639, 40] on input "**" at bounding box center [655, 32] width 71 height 18
click at [743, 346] on button "Guardar" at bounding box center [754, 344] width 91 height 20
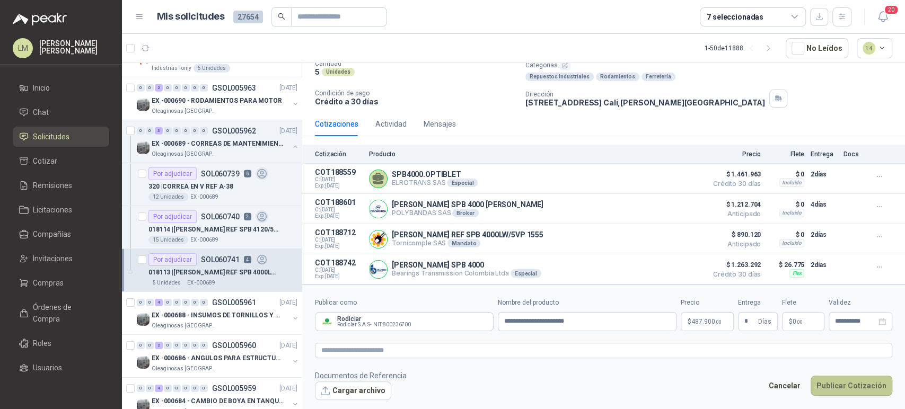
click at [836, 380] on button "Publicar Cotización" at bounding box center [852, 386] width 82 height 20
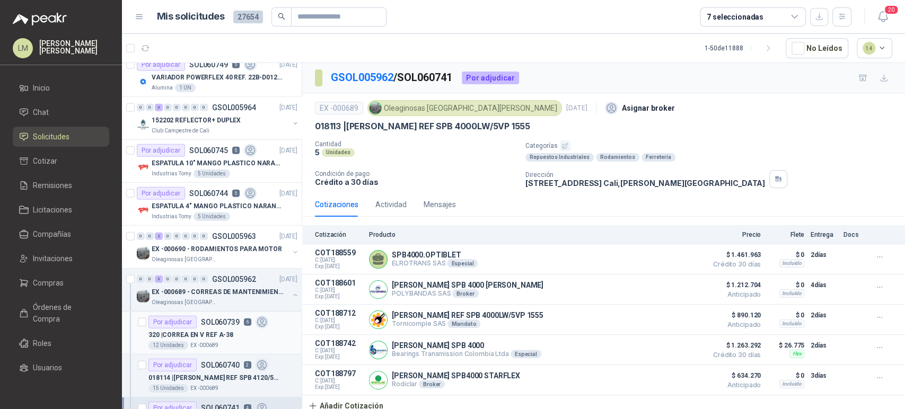
scroll to position [2070, 0]
click at [291, 249] on button "button" at bounding box center [295, 253] width 8 height 8
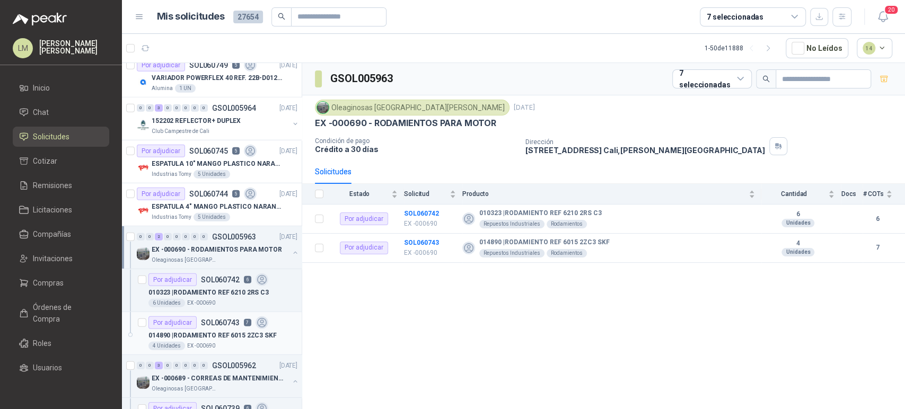
click at [219, 332] on p "014890 | RODAMIENTO REF 6015 2ZC3 SKF" at bounding box center [212, 336] width 128 height 10
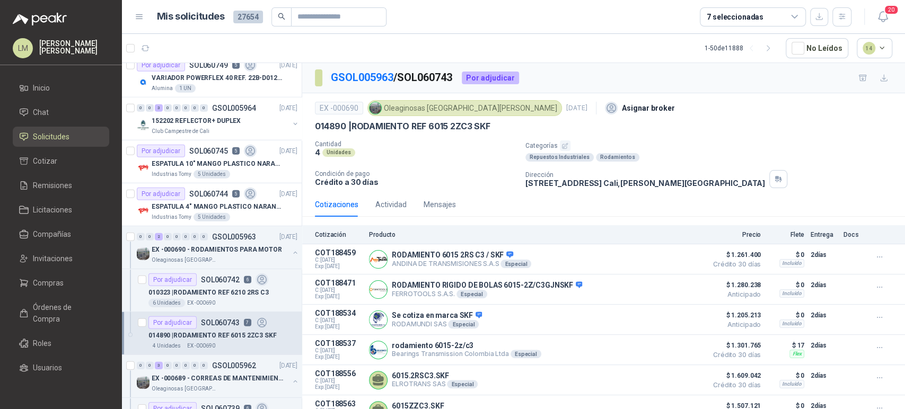
scroll to position [66, 0]
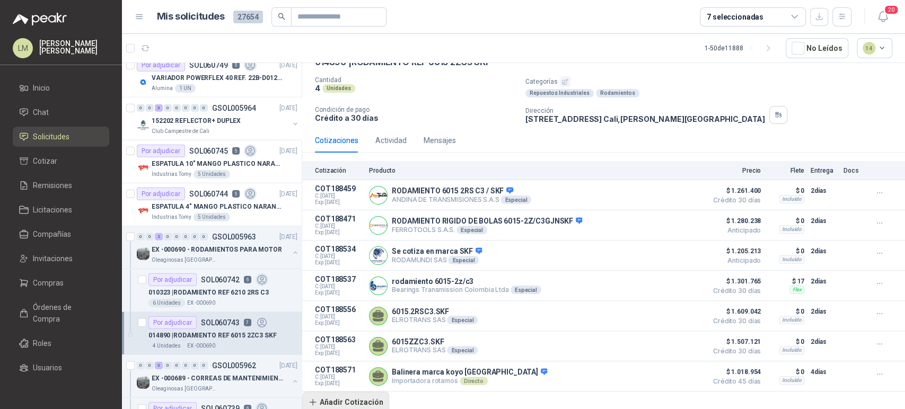
click at [346, 401] on button "Añadir Cotización" at bounding box center [345, 402] width 87 height 21
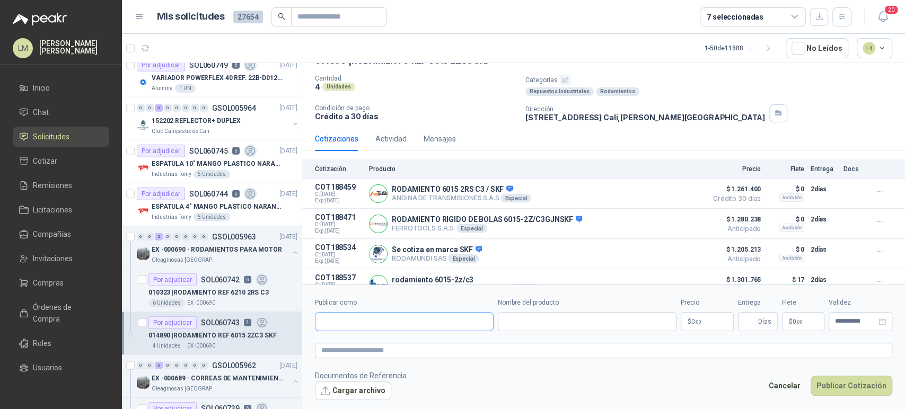
click at [402, 321] on input "Publicar como" at bounding box center [404, 322] width 178 height 18
click at [383, 345] on p "Rodiclar" at bounding box center [377, 344] width 74 height 6
click at [533, 322] on input "Nombre del producto" at bounding box center [587, 321] width 179 height 19
paste input "**********"
click at [702, 316] on body "LM [PERSON_NAME] Inicio Chat Solicitudes Cotizar Remisiones Licitaciones Compañ…" at bounding box center [452, 204] width 905 height 409
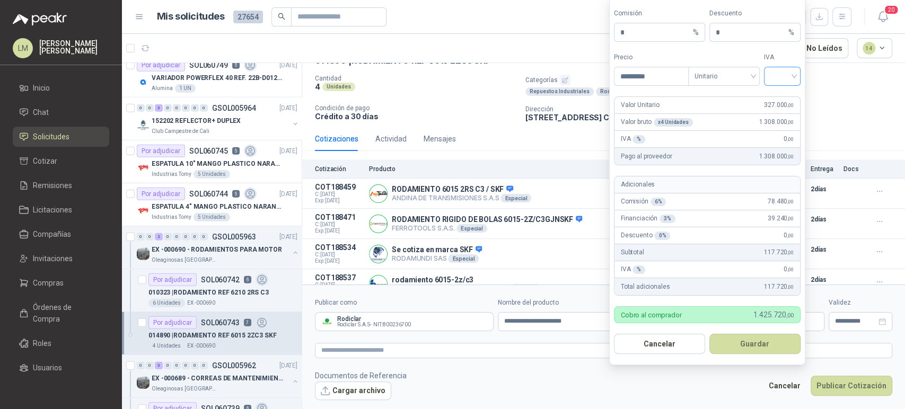
click at [782, 72] on input "search" at bounding box center [782, 75] width 24 height 16
click at [779, 96] on div "19%" at bounding box center [782, 99] width 20 height 12
click at [726, 349] on button "Guardar" at bounding box center [754, 344] width 91 height 20
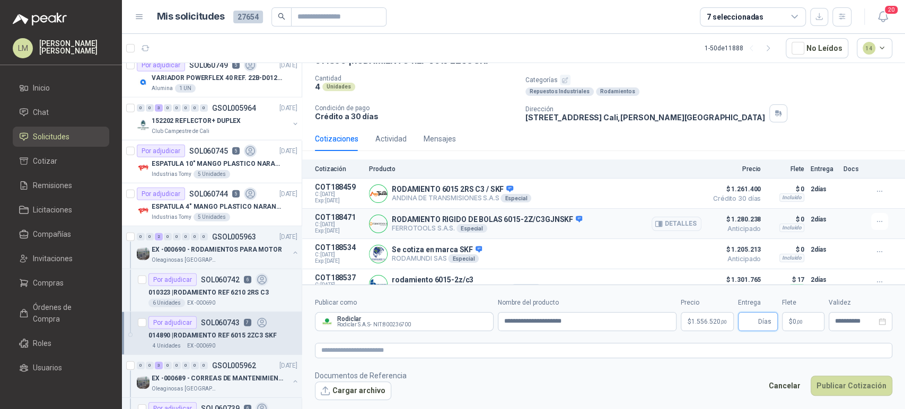
scroll to position [174, 0]
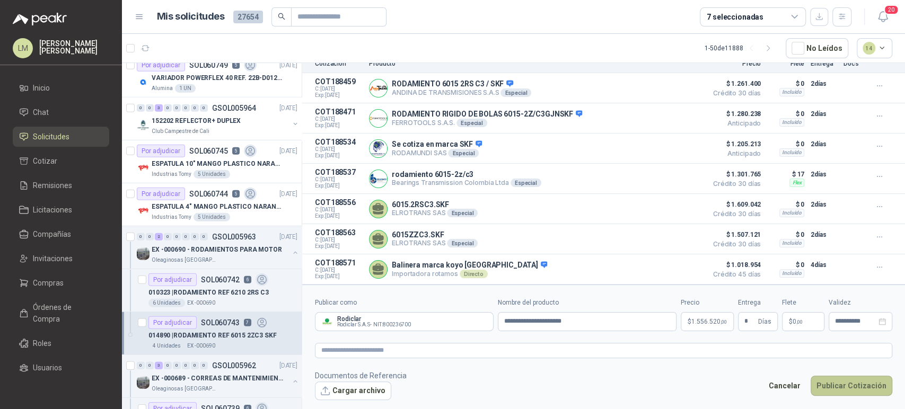
click at [840, 384] on button "Publicar Cotización" at bounding box center [852, 386] width 82 height 20
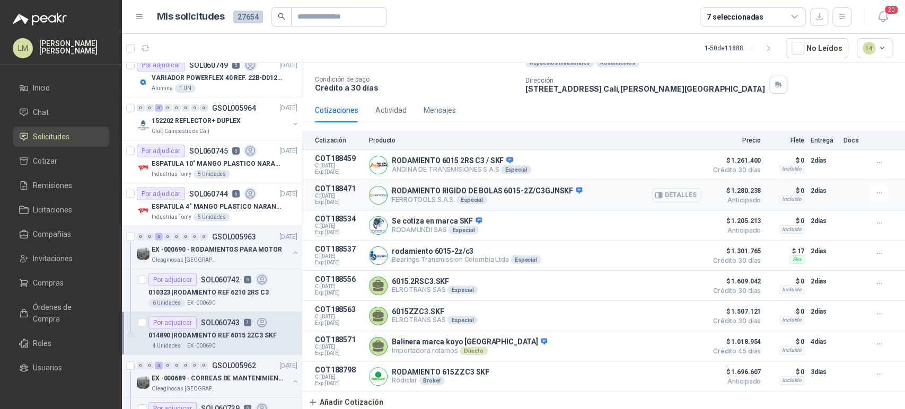
scroll to position [97, 0]
click at [194, 286] on div "010323 | RODAMIENTO REF 6210 2RS C3" at bounding box center [222, 292] width 149 height 13
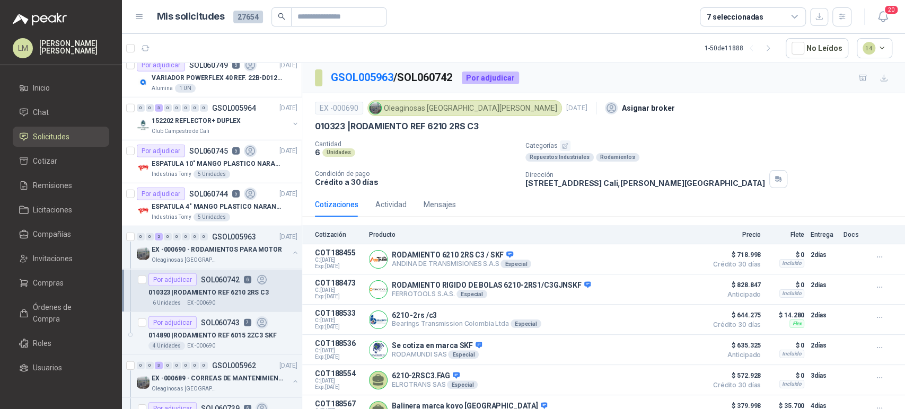
scroll to position [35, 0]
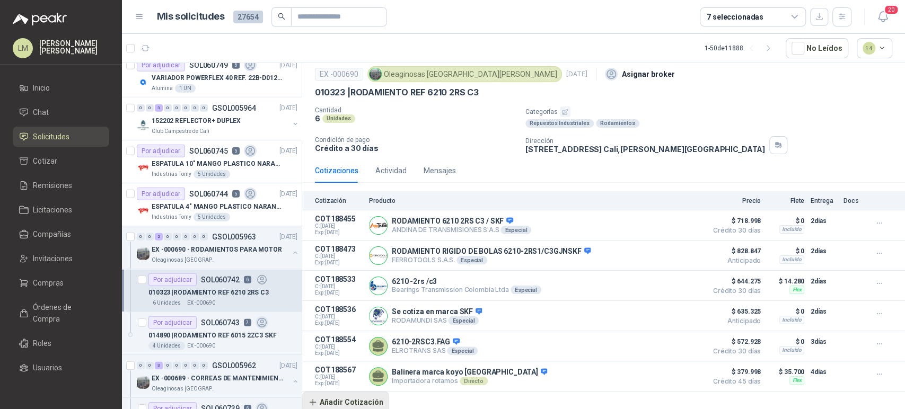
click at [352, 406] on button "Añadir Cotización" at bounding box center [345, 402] width 87 height 21
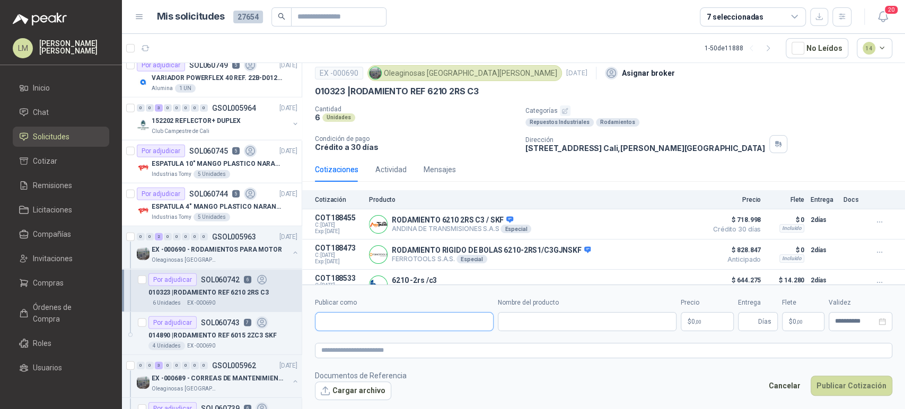
click at [356, 327] on input "Publicar como" at bounding box center [404, 322] width 178 height 18
click at [364, 348] on span "Rodiclar S.A.S -" at bounding box center [357, 350] width 34 height 5
click at [532, 322] on input "Nombre del producto" at bounding box center [587, 321] width 179 height 19
paste input "**********"
click at [701, 321] on span ",00" at bounding box center [698, 322] width 6 height 6
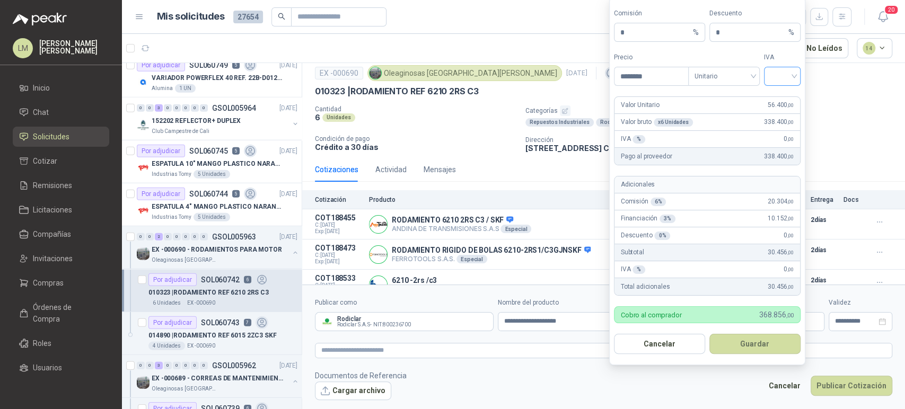
click at [772, 78] on input "search" at bounding box center [782, 75] width 24 height 16
click at [780, 96] on div "19%" at bounding box center [782, 99] width 20 height 12
click at [724, 338] on button "Guardar" at bounding box center [754, 344] width 91 height 20
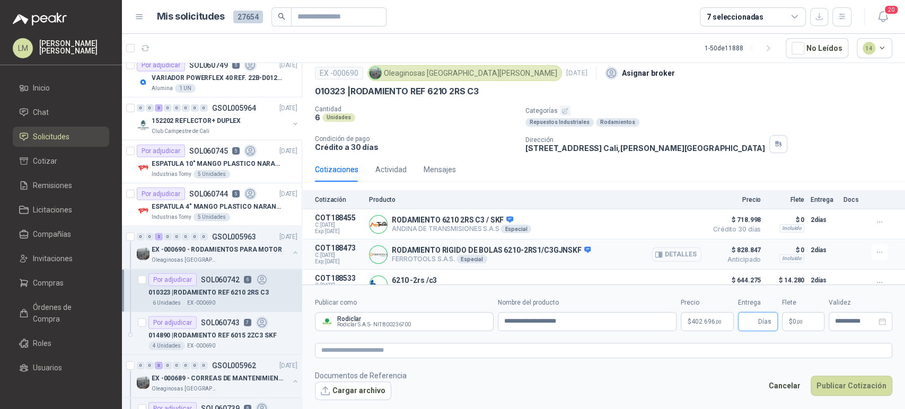
scroll to position [143, 0]
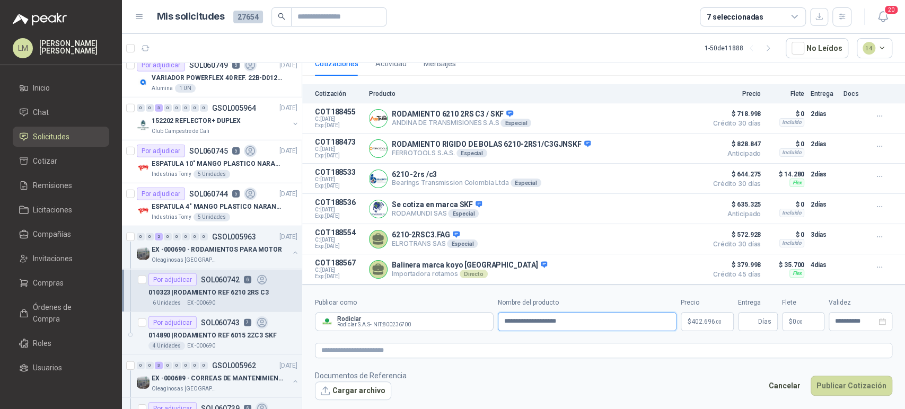
click at [647, 314] on input "**********" at bounding box center [587, 321] width 179 height 19
paste input "**********"
click at [758, 321] on span "Días" at bounding box center [758, 321] width 40 height 19
click at [840, 382] on button "Publicar Cotización" at bounding box center [852, 386] width 82 height 20
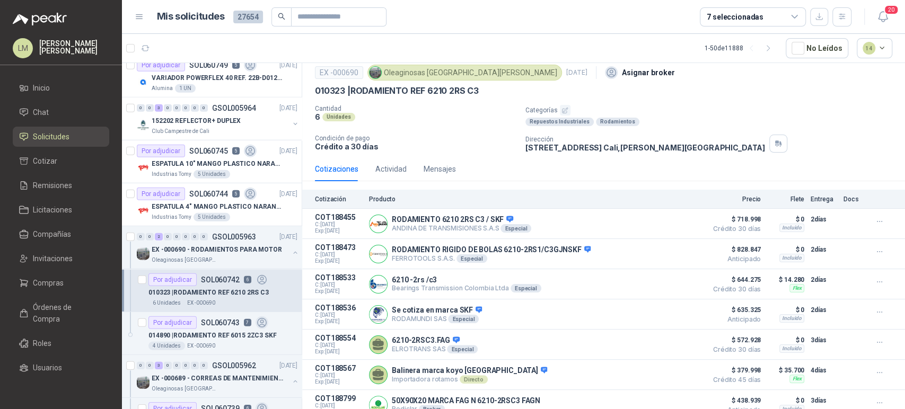
scroll to position [66, 0]
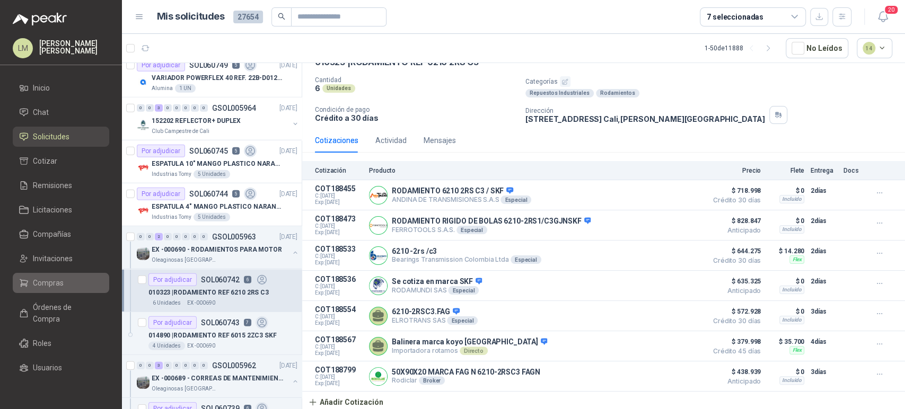
click at [52, 285] on span "Compras" at bounding box center [48, 283] width 31 height 12
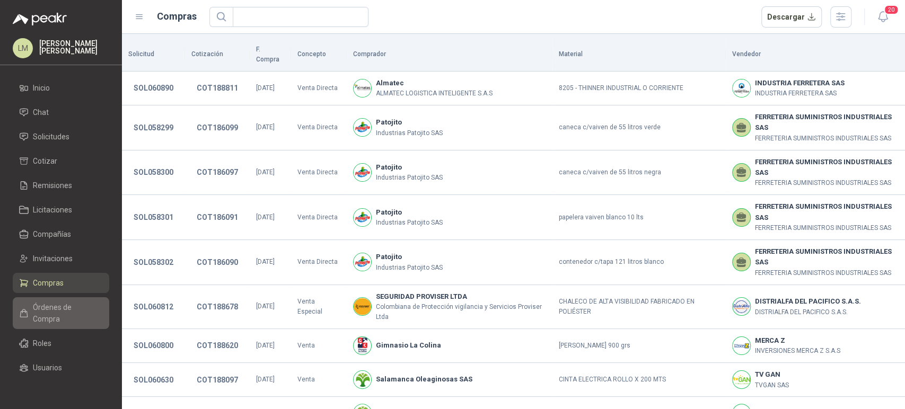
click at [46, 310] on span "Órdenes de Compra" at bounding box center [66, 313] width 66 height 23
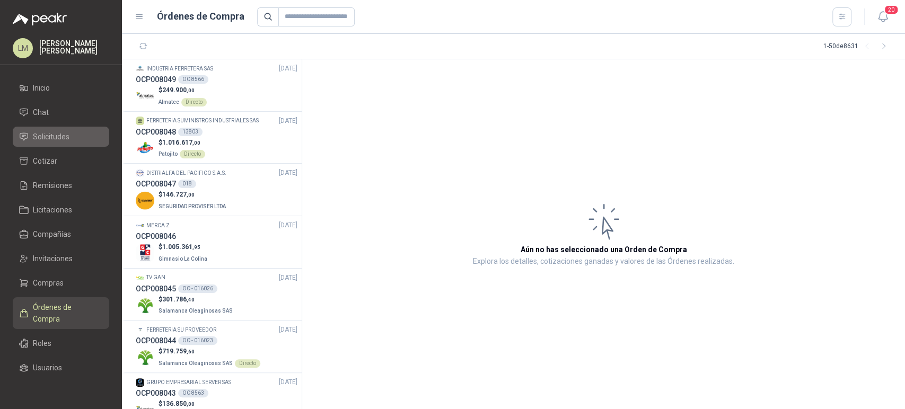
click at [65, 144] on link "Solicitudes" at bounding box center [61, 137] width 96 height 20
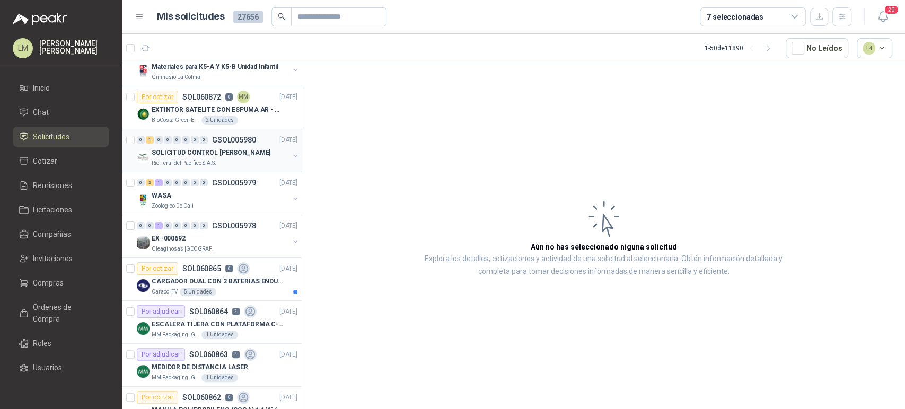
scroll to position [110, 0]
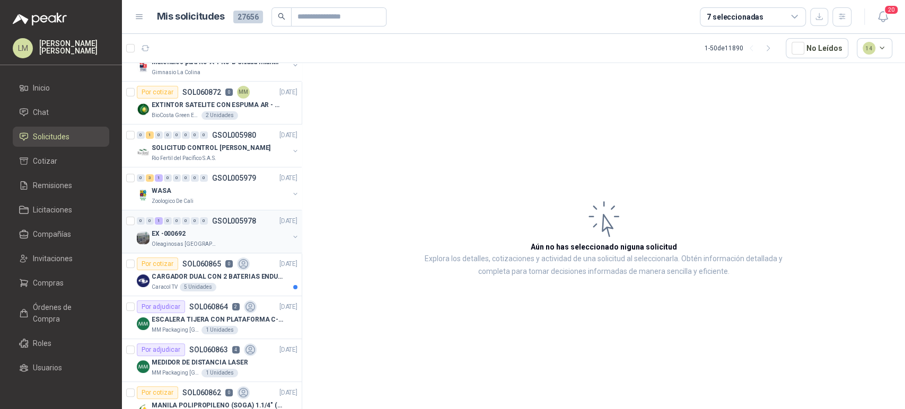
click at [291, 236] on button "button" at bounding box center [295, 237] width 8 height 8
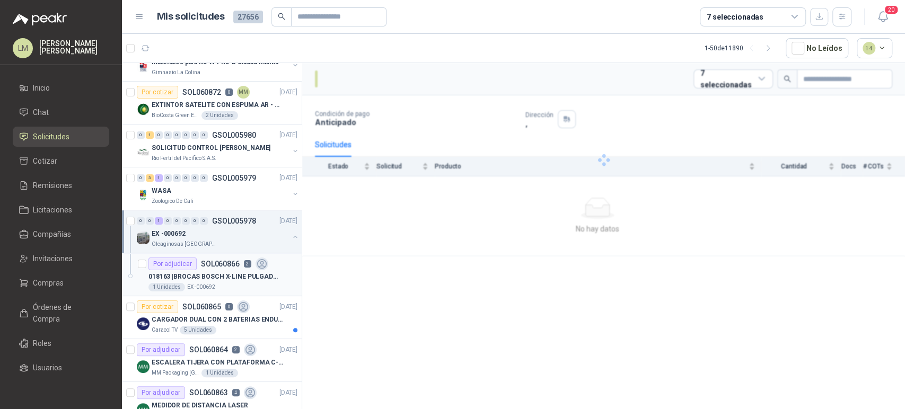
click at [203, 279] on p "018163 | BROCAS [PERSON_NAME] X-LINE PULGADAS x 34 PIEZAS" at bounding box center [214, 277] width 132 height 10
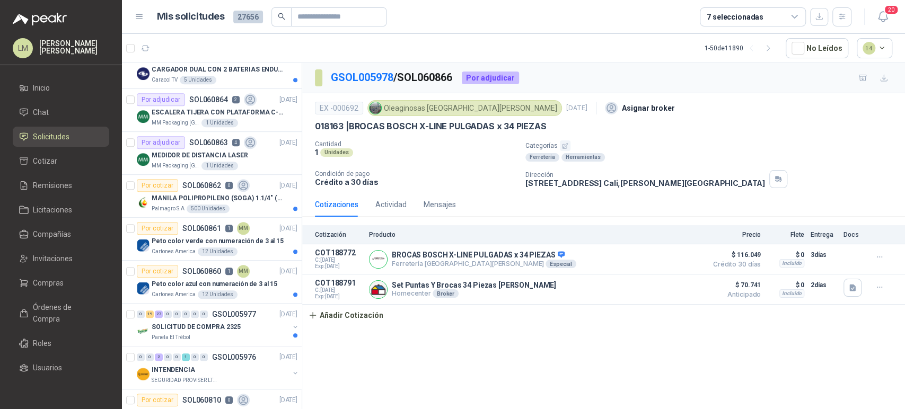
scroll to position [369, 0]
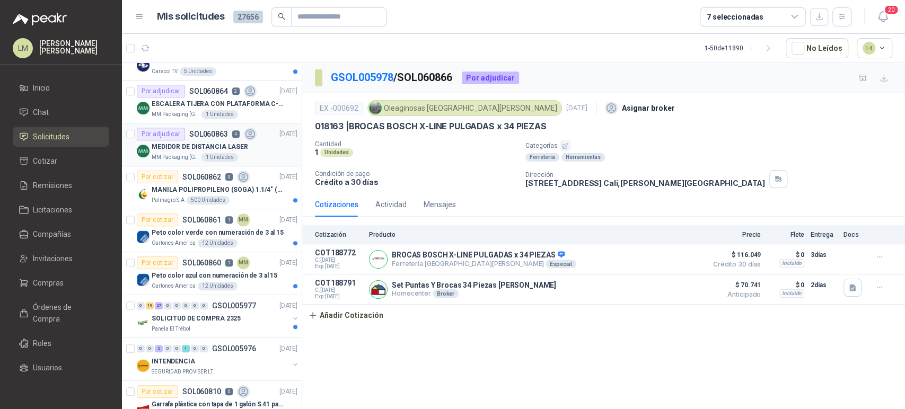
click at [215, 151] on div "MEDIDOR DE DISTANCIA LASER" at bounding box center [225, 146] width 146 height 13
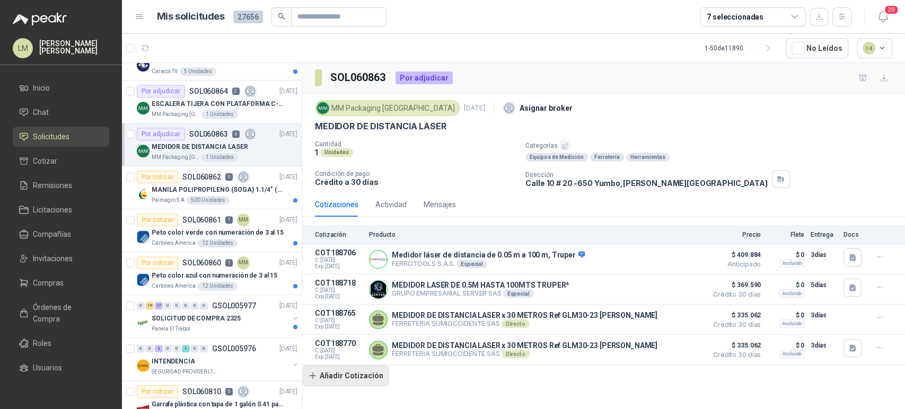
click at [344, 382] on button "Añadir Cotización" at bounding box center [345, 375] width 87 height 21
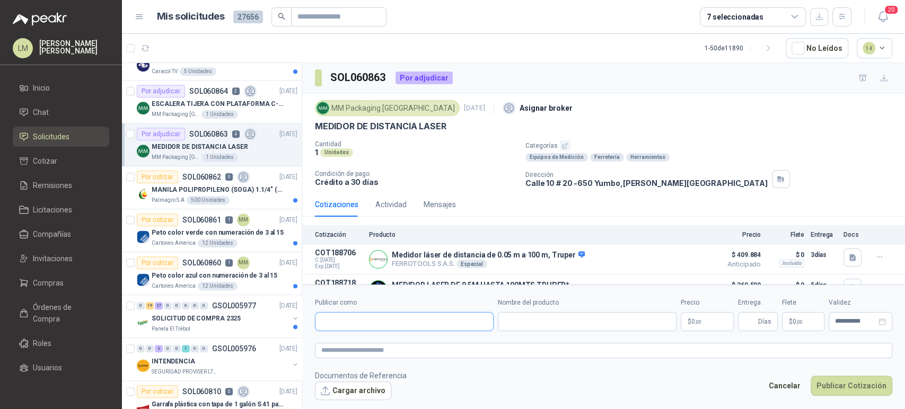
click at [348, 319] on input "Publicar como" at bounding box center [404, 322] width 178 height 18
click at [365, 345] on p "Homecenter" at bounding box center [359, 344] width 38 height 6
click at [505, 323] on input "Nombre del producto" at bounding box center [587, 321] width 179 height 19
paste input "**********"
click at [705, 321] on body "LM [PERSON_NAME] Inicio Chat Solicitudes Cotizar Remisiones Licitaciones Compañ…" at bounding box center [452, 204] width 905 height 409
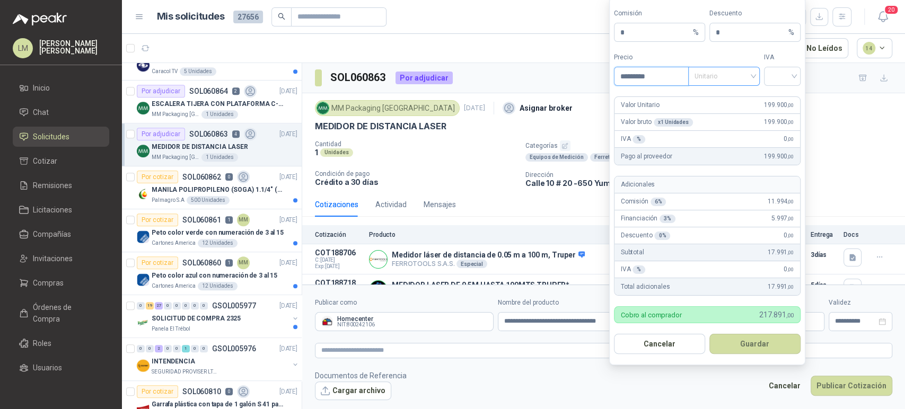
click at [748, 77] on span "Unitario" at bounding box center [724, 76] width 59 height 16
click at [734, 116] on div "Unitario con IVA" at bounding box center [724, 116] width 55 height 12
click at [788, 80] on input "search" at bounding box center [782, 75] width 24 height 16
click at [784, 93] on div "19%" at bounding box center [782, 99] width 20 height 12
click at [742, 338] on button "Guardar" at bounding box center [754, 344] width 91 height 20
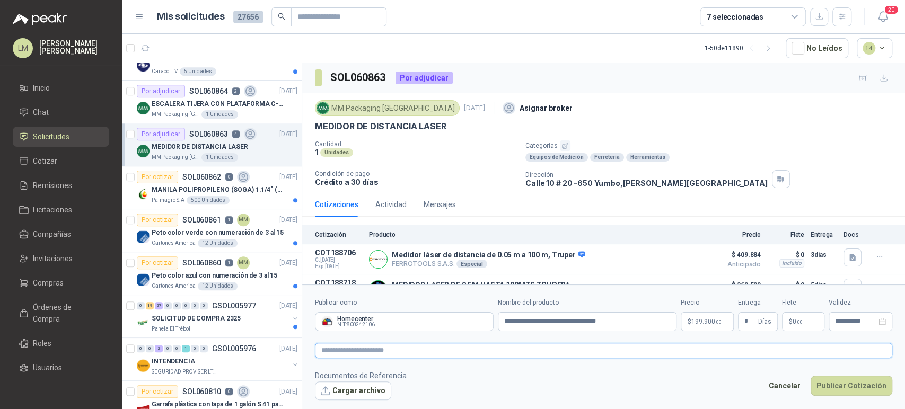
click at [602, 347] on textarea at bounding box center [603, 350] width 577 height 15
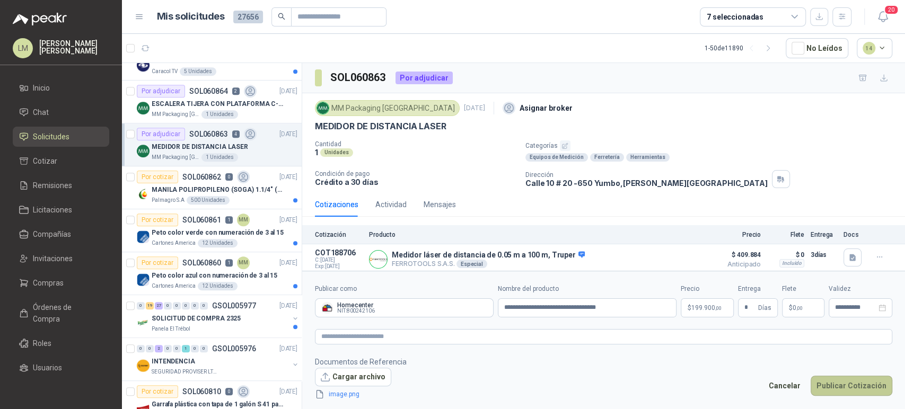
click at [843, 384] on button "Publicar Cotización" at bounding box center [852, 386] width 82 height 20
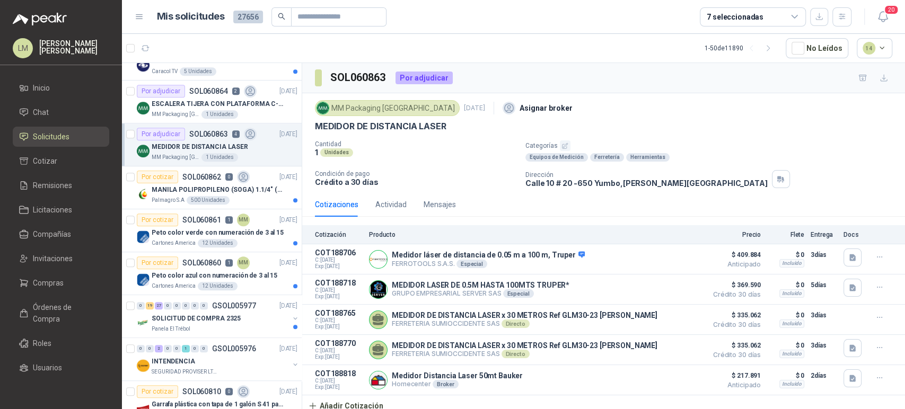
scroll to position [4, 0]
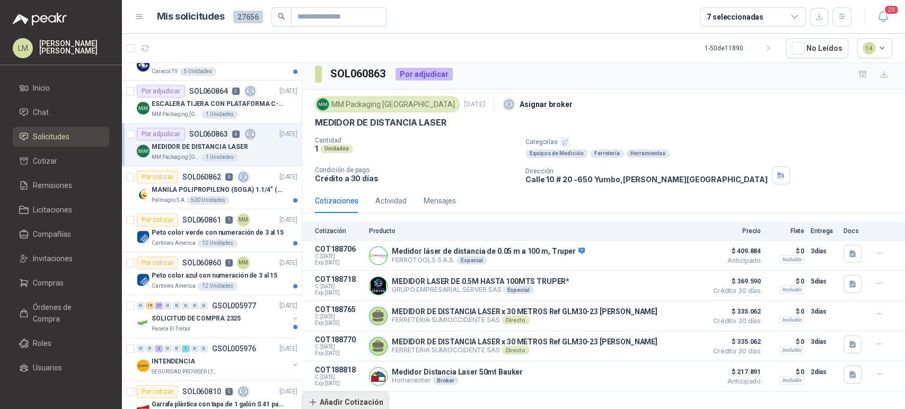
click at [345, 403] on button "Añadir Cotización" at bounding box center [345, 402] width 87 height 21
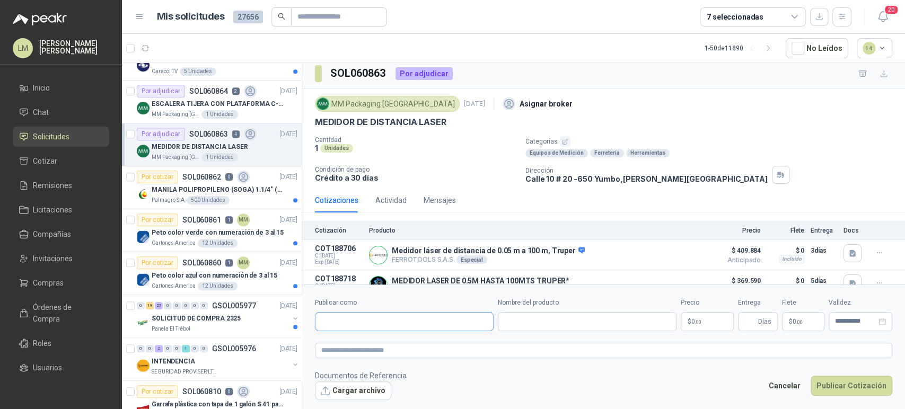
click at [374, 326] on input "Publicar como" at bounding box center [404, 322] width 178 height 18
click at [362, 349] on span "NIT : 800242106" at bounding box center [359, 350] width 38 height 5
click at [561, 337] on form "**********" at bounding box center [603, 349] width 603 height 128
click at [529, 318] on input "Nombre del producto" at bounding box center [587, 321] width 179 height 19
paste input "**********"
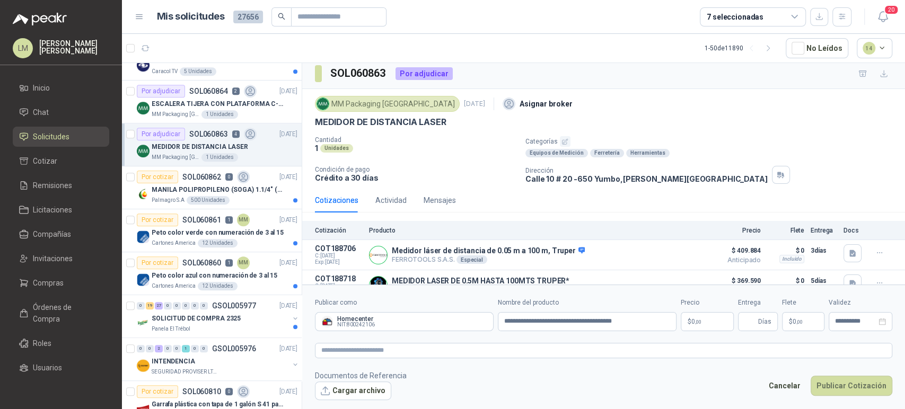
click at [696, 313] on body "LM [PERSON_NAME] Inicio Chat Solicitudes Cotizar Remisiones Licitaciones Compañ…" at bounding box center [452, 204] width 905 height 409
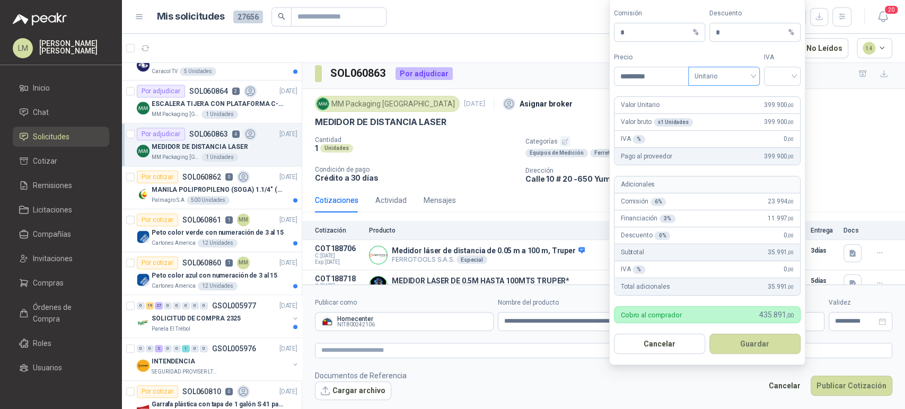
click at [729, 85] on div "Unitario" at bounding box center [724, 76] width 72 height 19
click at [725, 116] on div "Unitario con IVA" at bounding box center [724, 116] width 55 height 12
click at [776, 75] on input "search" at bounding box center [782, 75] width 24 height 16
click at [776, 99] on div "19%" at bounding box center [782, 99] width 20 height 12
click at [743, 347] on button "Guardar" at bounding box center [754, 344] width 91 height 20
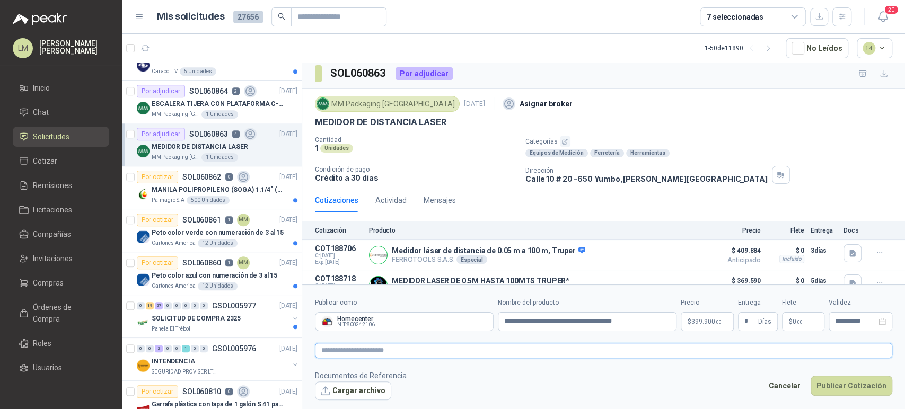
click at [703, 352] on textarea at bounding box center [603, 350] width 577 height 15
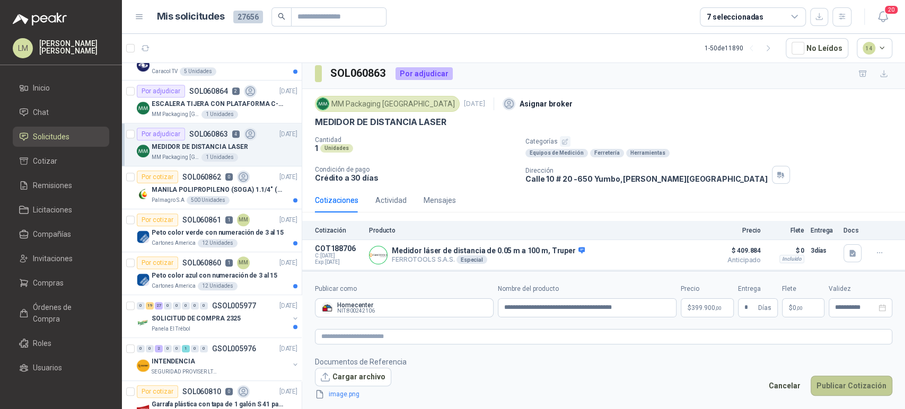
click at [848, 380] on button "Publicar Cotización" at bounding box center [852, 386] width 82 height 20
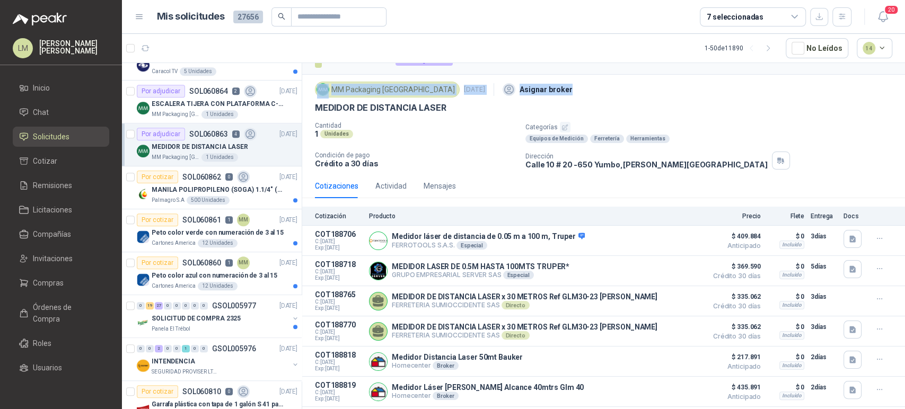
scroll to position [0, 0]
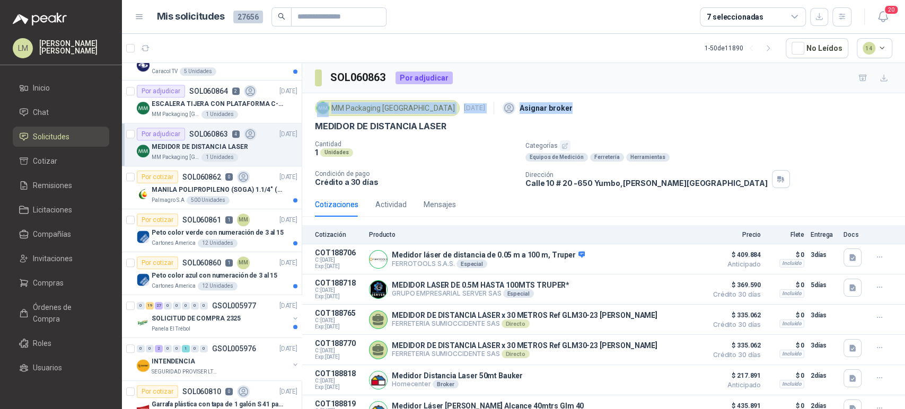
drag, startPoint x: 544, startPoint y: 69, endPoint x: 447, endPoint y: 68, distance: 97.6
click at [447, 68] on div "SOL060863 Por adjudicar MM Packaging [GEOGRAPHIC_DATA] [DATE] Asignar broker ME…" at bounding box center [603, 255] width 603 height 384
click at [557, 80] on div "SOL060863 Por adjudicar" at bounding box center [603, 78] width 603 height 30
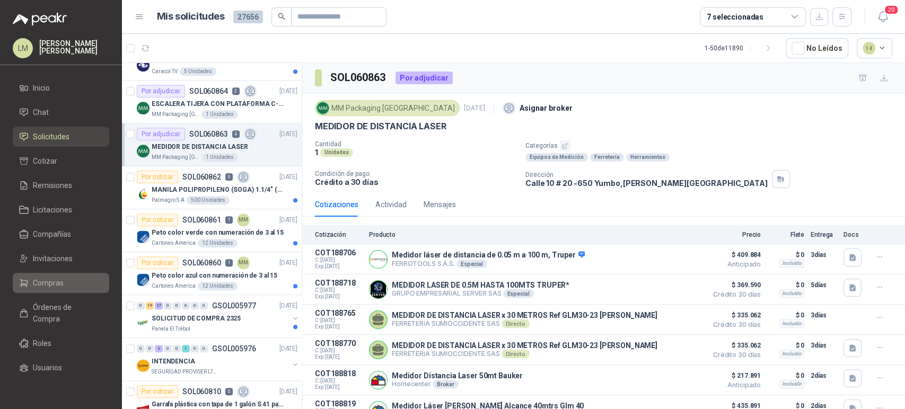
click at [40, 282] on span "Compras" at bounding box center [48, 283] width 31 height 12
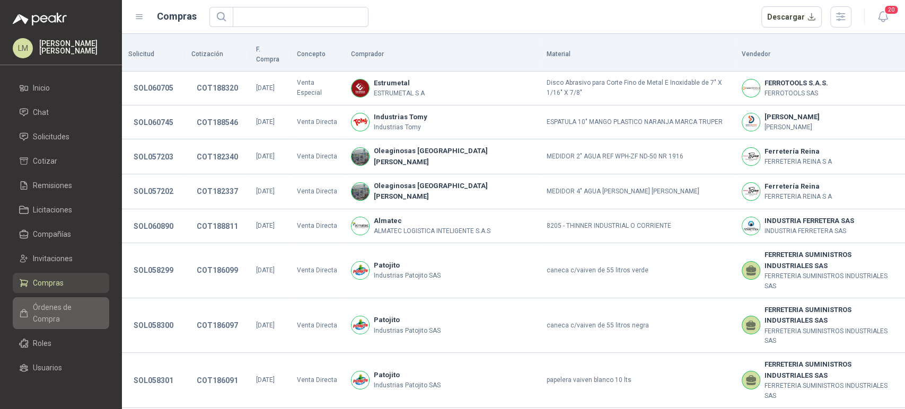
click at [40, 311] on span "Órdenes de Compra" at bounding box center [66, 313] width 66 height 23
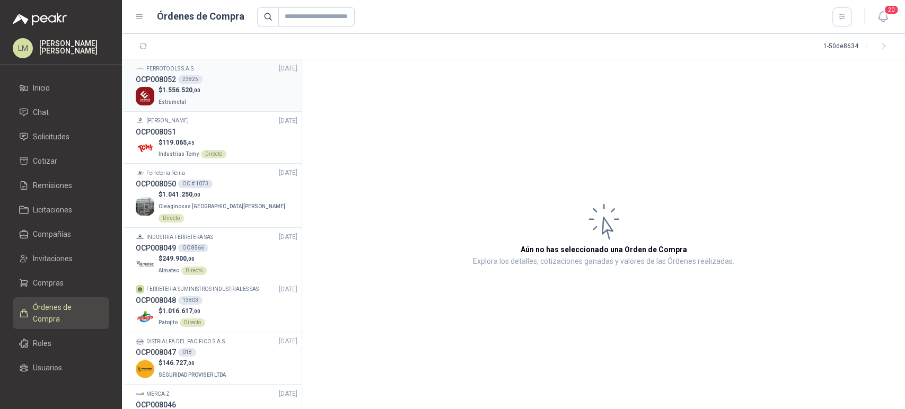
click at [195, 90] on span ",00" at bounding box center [196, 90] width 8 height 6
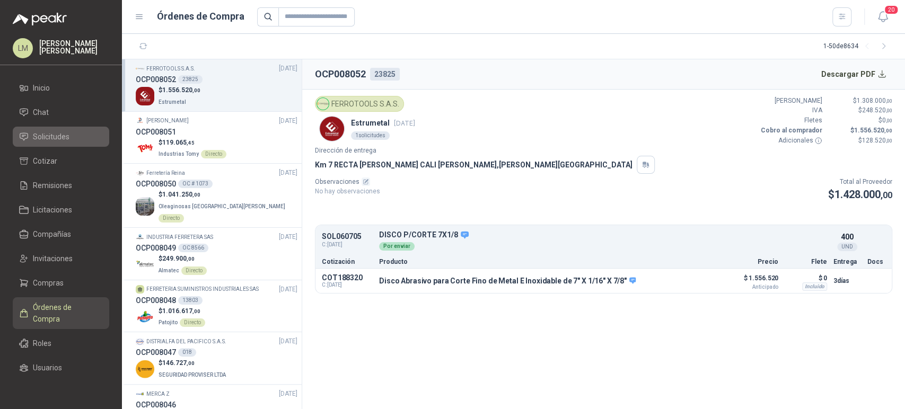
click at [52, 135] on span "Solicitudes" at bounding box center [51, 137] width 37 height 12
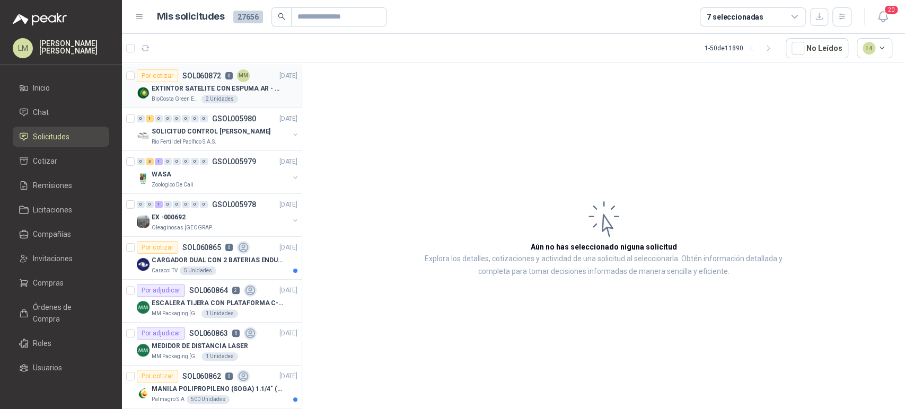
scroll to position [127, 0]
click at [203, 341] on p "MEDIDOR DE DISTANCIA LASER" at bounding box center [200, 346] width 96 height 10
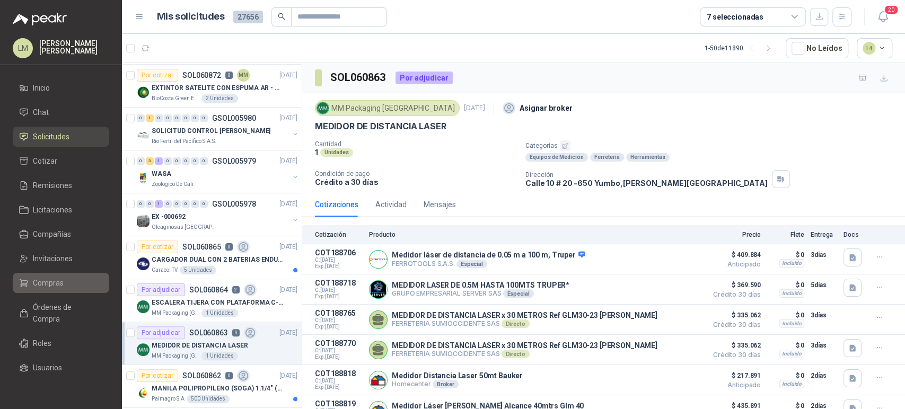
click at [48, 276] on link "Compras" at bounding box center [61, 283] width 96 height 20
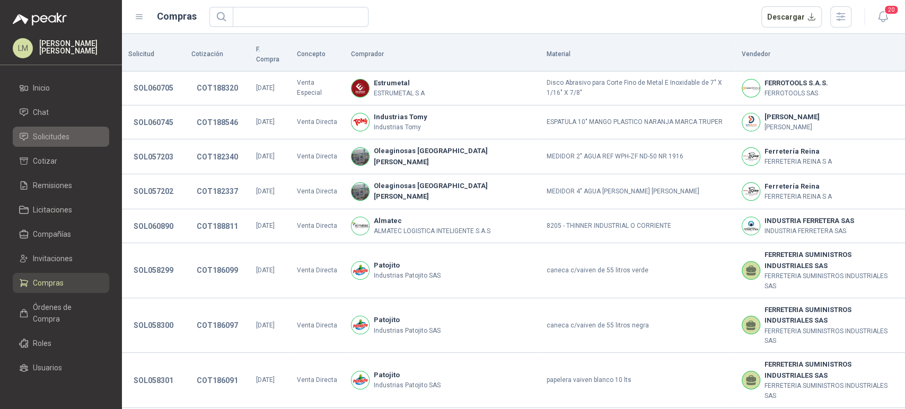
click at [50, 134] on span "Solicitudes" at bounding box center [51, 137] width 37 height 12
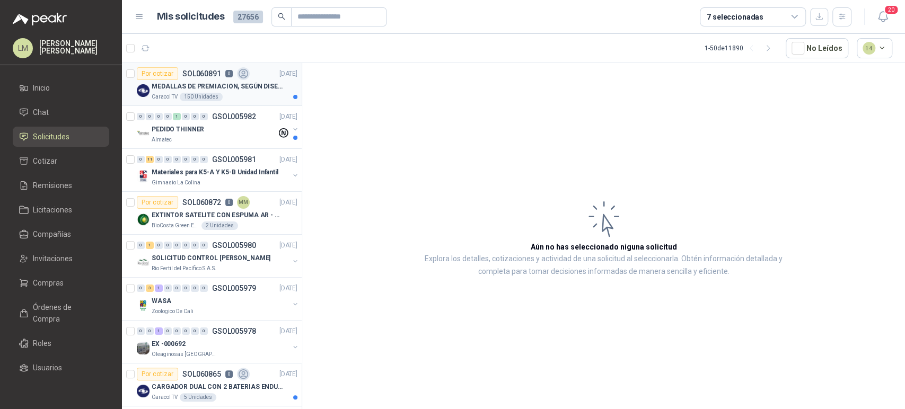
click at [229, 84] on p "MEDALLAS DE PREMIACION, SEGÚN DISEÑO ADJUNTO(ADJUNTAR COTIZACION EN SU FORMATO" at bounding box center [218, 87] width 132 height 10
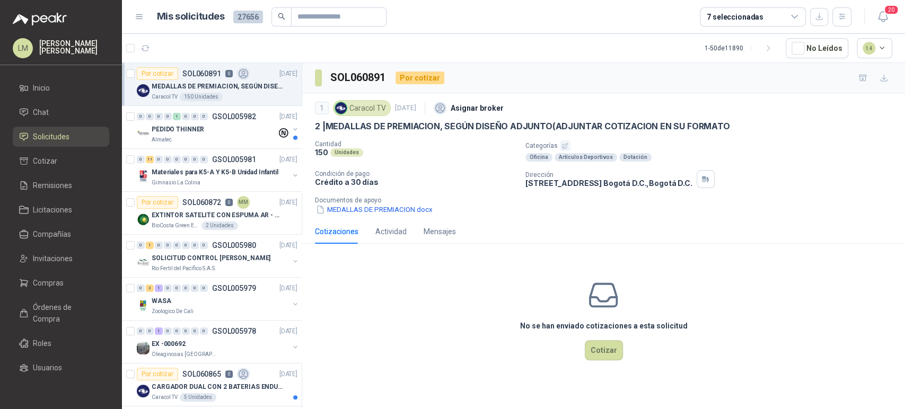
click at [562, 146] on icon "button" at bounding box center [564, 146] width 7 height 7
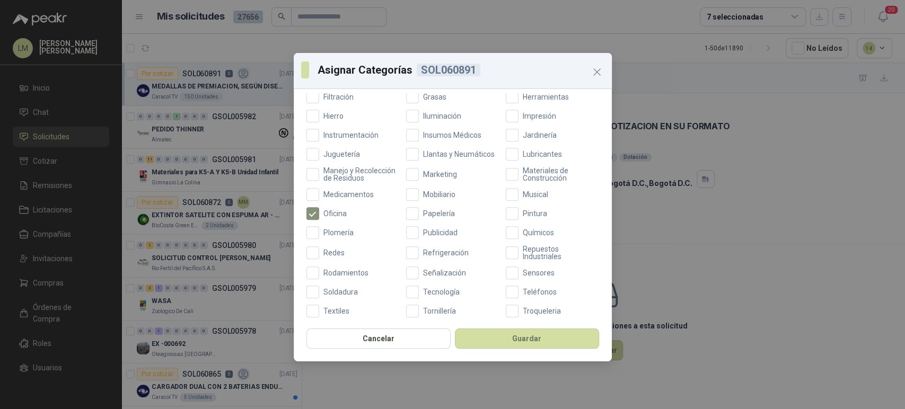
scroll to position [344, 0]
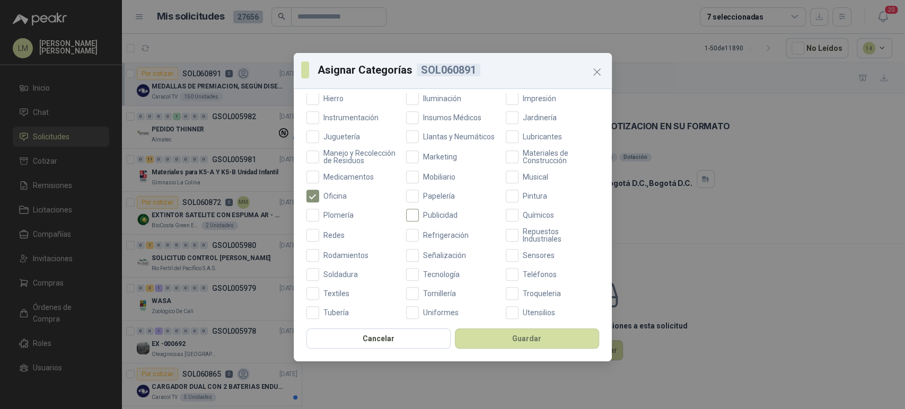
click at [419, 219] on span "Publicidad" at bounding box center [440, 215] width 43 height 7
click at [509, 334] on button "Guardar" at bounding box center [527, 339] width 144 height 20
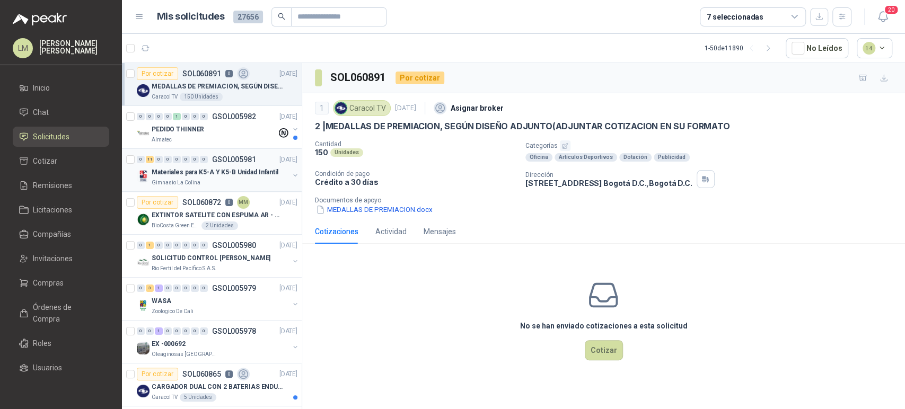
scroll to position [129, 0]
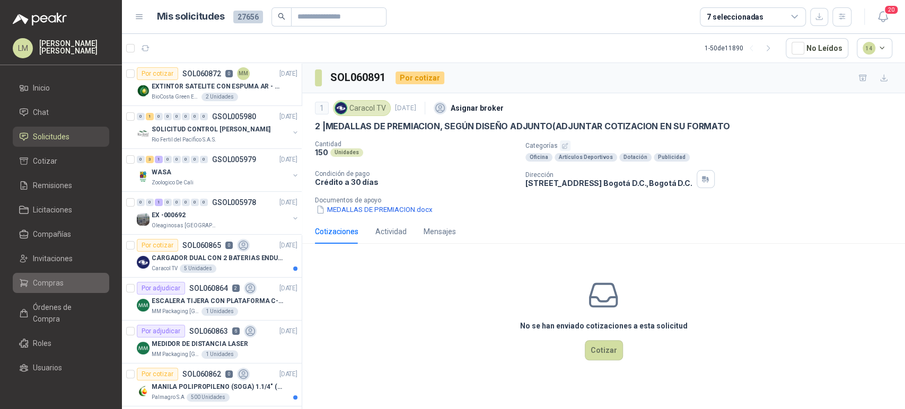
click at [54, 287] on span "Compras" at bounding box center [48, 283] width 31 height 12
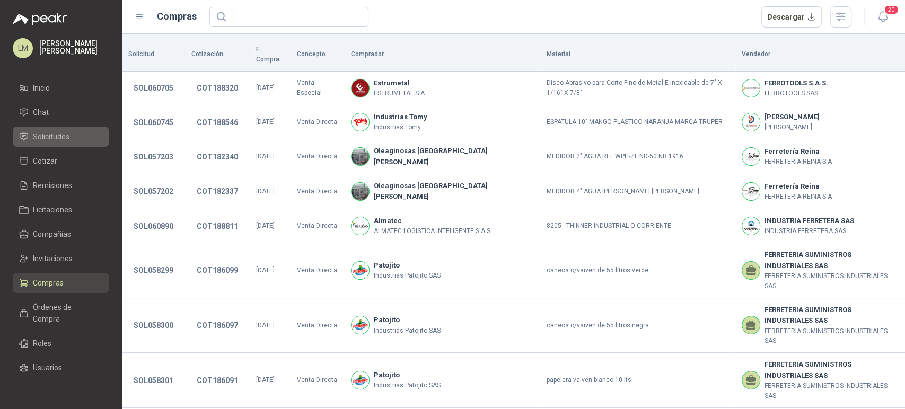
click at [59, 135] on span "Solicitudes" at bounding box center [51, 137] width 37 height 12
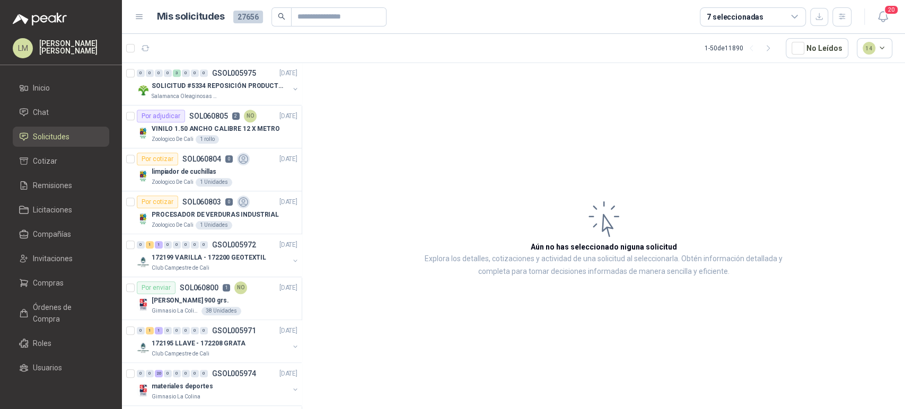
scroll to position [748, 0]
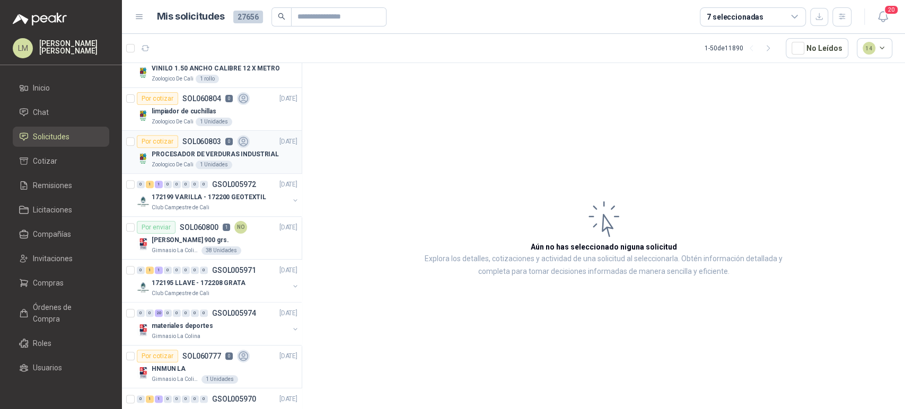
click at [198, 152] on p "PROCESADOR DE VERDURAS INDUSTRIAL" at bounding box center [215, 155] width 127 height 10
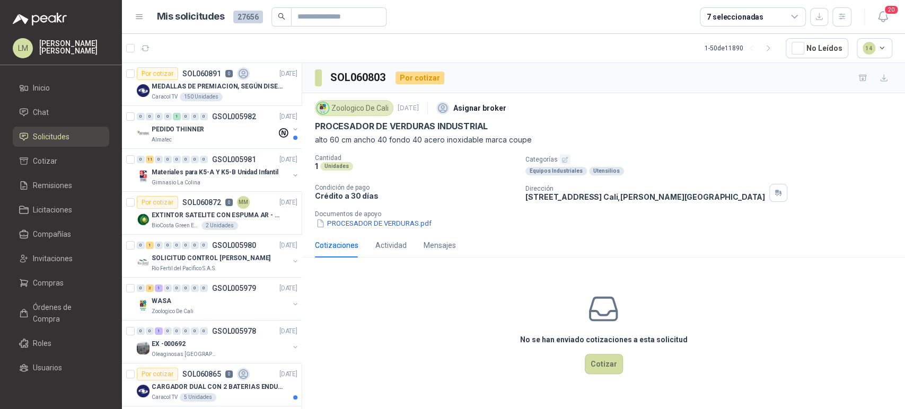
click at [442, 166] on div "1 Unidades" at bounding box center [416, 166] width 202 height 9
click at [42, 258] on span "Invitaciones" at bounding box center [53, 259] width 40 height 12
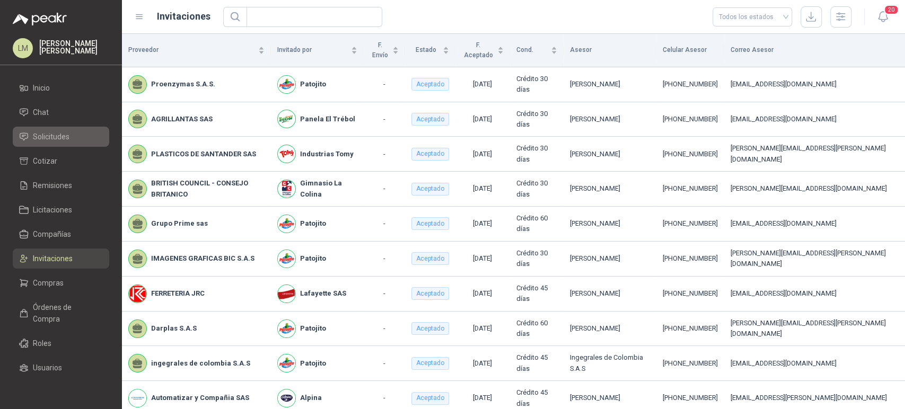
click at [59, 138] on span "Solicitudes" at bounding box center [51, 137] width 37 height 12
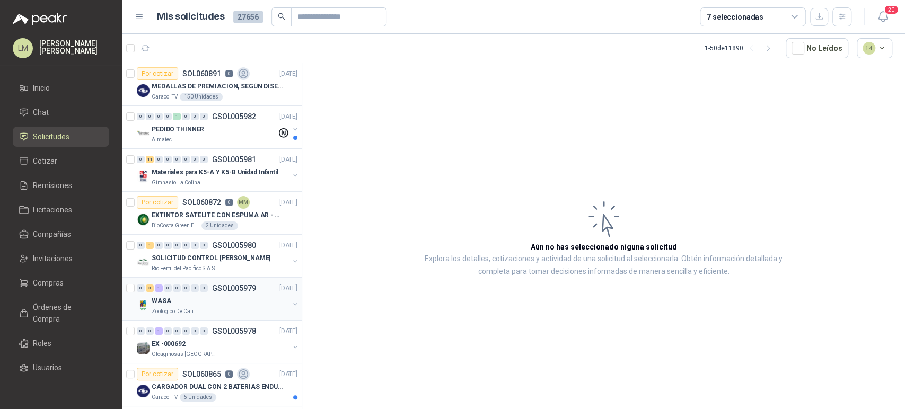
click at [291, 303] on button "button" at bounding box center [295, 304] width 8 height 8
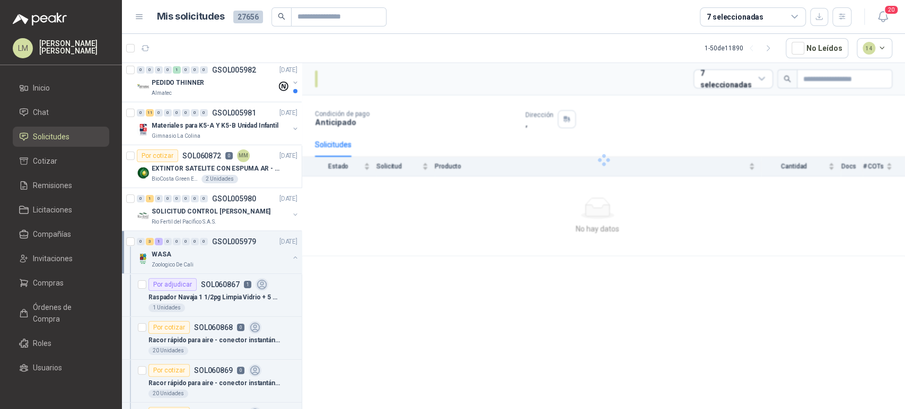
scroll to position [72, 0]
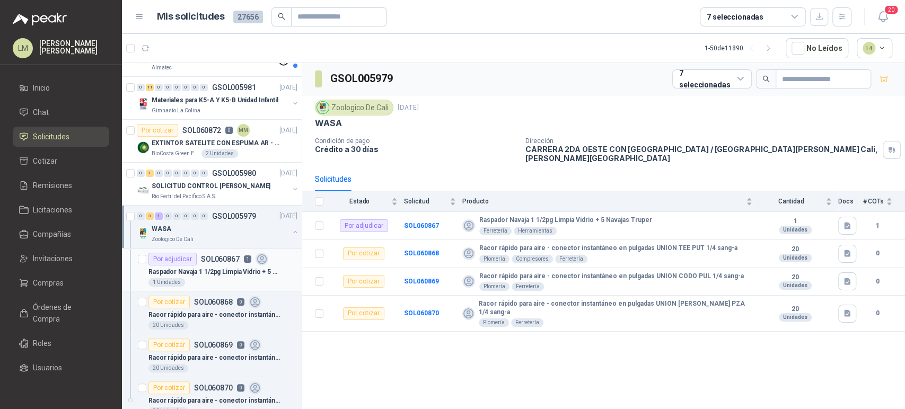
click at [213, 268] on p "Raspador Navaja 1 1/2pg Limpia Vidrio + 5 Navajas Truper" at bounding box center [214, 272] width 132 height 10
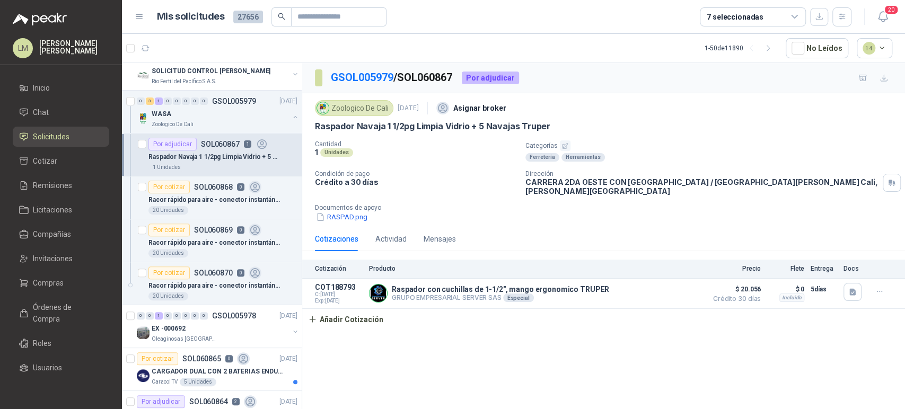
scroll to position [190, 0]
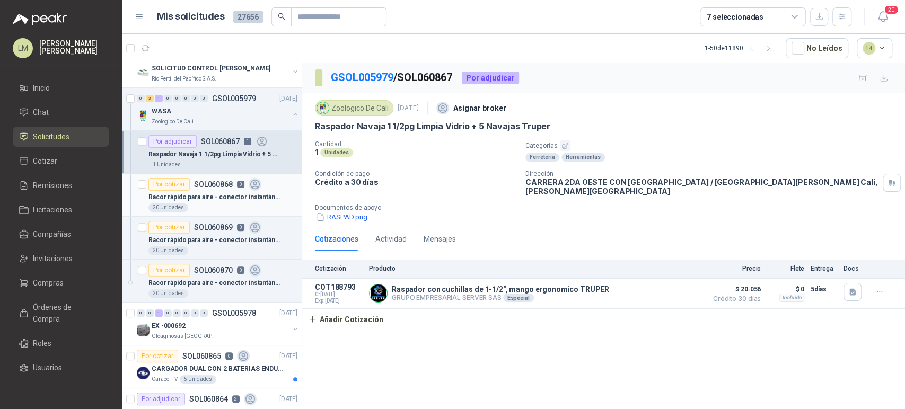
click at [207, 201] on p "Racor rápido para aire - conector instantáneo en pulgadas UNION TEE PUT 1/4 san…" at bounding box center [214, 197] width 132 height 10
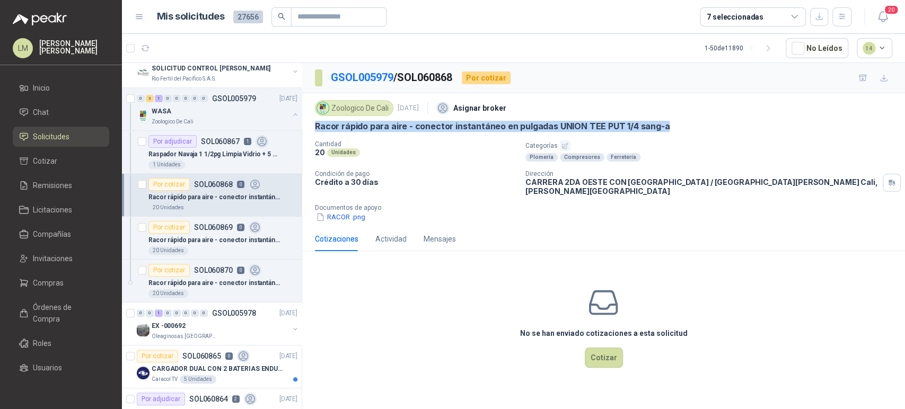
drag, startPoint x: 315, startPoint y: 126, endPoint x: 679, endPoint y: 133, distance: 363.2
click at [679, 133] on div "Zoologico De Cali [DATE] Asignar broker Racor rápido para aire - conector insta…" at bounding box center [603, 160] width 577 height 125
copy p "Racor rápido para aire - conector instantáneo en pulgadas UNION TEE PUT 1/4 san…"
click at [197, 192] on p "Racor rápido para aire - conector instantáneo en pulgadas UNION TEE PUT 1/4 san…" at bounding box center [214, 197] width 132 height 10
click at [209, 230] on p "SOL060869" at bounding box center [213, 227] width 39 height 7
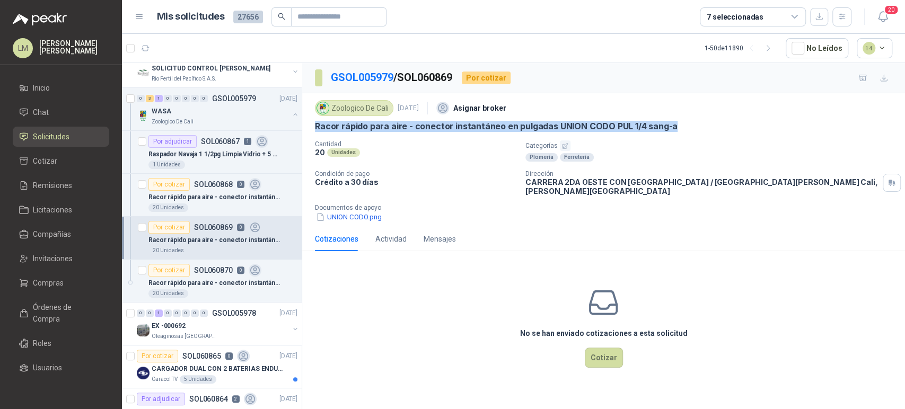
drag, startPoint x: 318, startPoint y: 127, endPoint x: 679, endPoint y: 128, distance: 361.6
click at [679, 128] on div "Racor rápido para aire - conector instantáneo en pulgadas UNION CODO PUL 1/4 sa…" at bounding box center [603, 126] width 577 height 11
click at [209, 196] on p "Racor rápido para aire - conector instantáneo en pulgadas UNION TEE PUT 1/4 san…" at bounding box center [214, 197] width 132 height 10
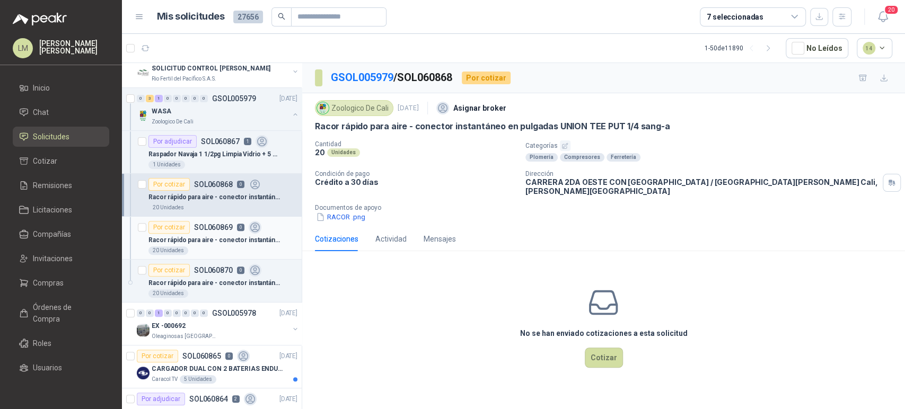
click at [217, 239] on p "Racor rápido para aire - conector instantáneo en pulgadas UNION CODO PUL 1/4 sa…" at bounding box center [214, 240] width 132 height 10
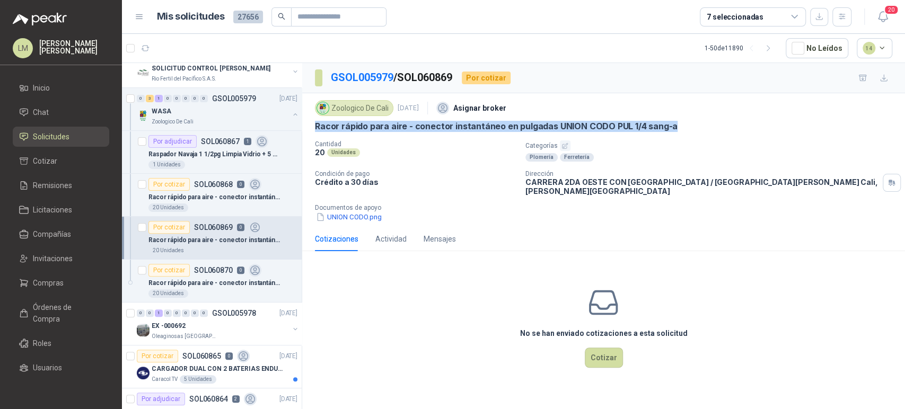
drag, startPoint x: 313, startPoint y: 126, endPoint x: 696, endPoint y: 124, distance: 382.8
click at [696, 124] on div "Zoologico De Cali [DATE] Asignar broker Racor rápido para aire - conector insta…" at bounding box center [603, 160] width 603 height 134
copy p "Racor rápido para aire - conector instantáneo en pulgadas UNION CODO PUL 1/4 sa…"
click at [201, 274] on div "Por cotizar SOL060870 0" at bounding box center [204, 270] width 113 height 13
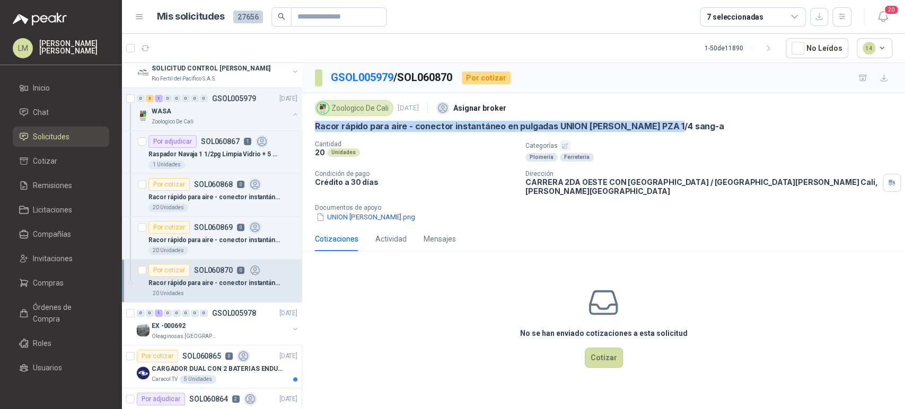
drag, startPoint x: 314, startPoint y: 126, endPoint x: 691, endPoint y: 118, distance: 377.0
click at [691, 118] on div "Zoologico De Cali [DATE] Asignar broker Racor rápido para aire - conector insta…" at bounding box center [603, 115] width 577 height 34
drag, startPoint x: 684, startPoint y: 124, endPoint x: 310, endPoint y: 129, distance: 374.3
click at [310, 129] on div "Zoologico De Cali [DATE] Asignar broker Racor rápido para aire - conector insta…" at bounding box center [603, 160] width 603 height 134
copy p "Racor rápido para aire - conector instantáneo en pulgadas UNION [PERSON_NAME] P…"
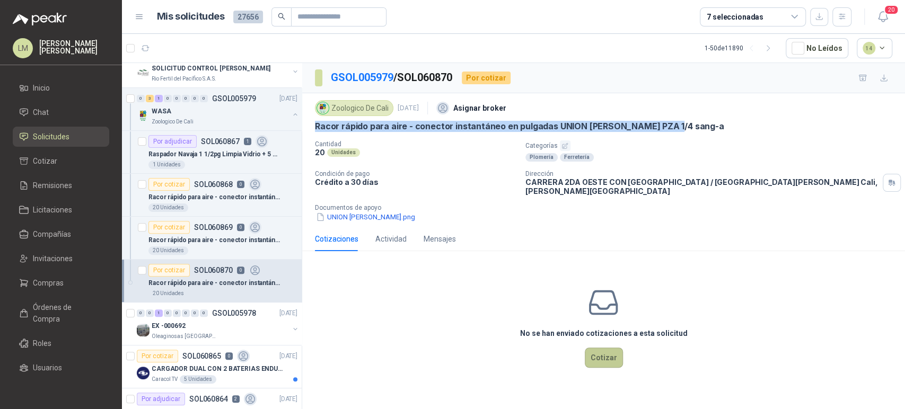
click at [599, 350] on button "Cotizar" at bounding box center [604, 358] width 38 height 20
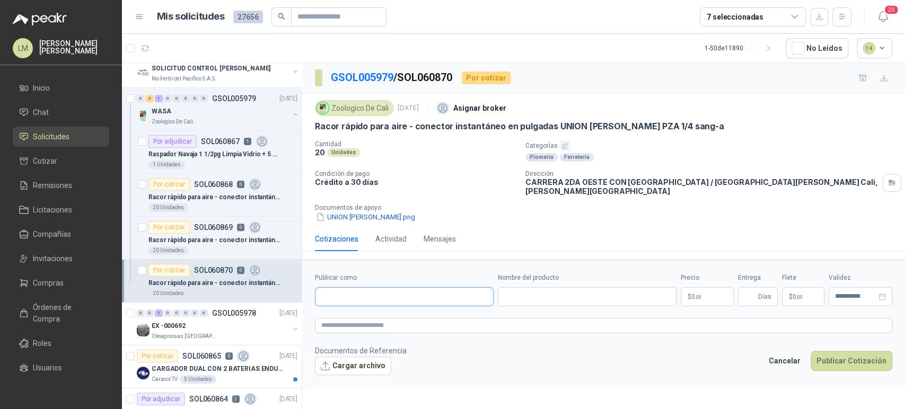
click at [382, 293] on input "Publicar como" at bounding box center [404, 297] width 178 height 18
click at [361, 313] on p "Via Industrial" at bounding box center [359, 312] width 38 height 6
click at [508, 291] on input "Nombre del producto" at bounding box center [587, 296] width 179 height 19
paste input "**********"
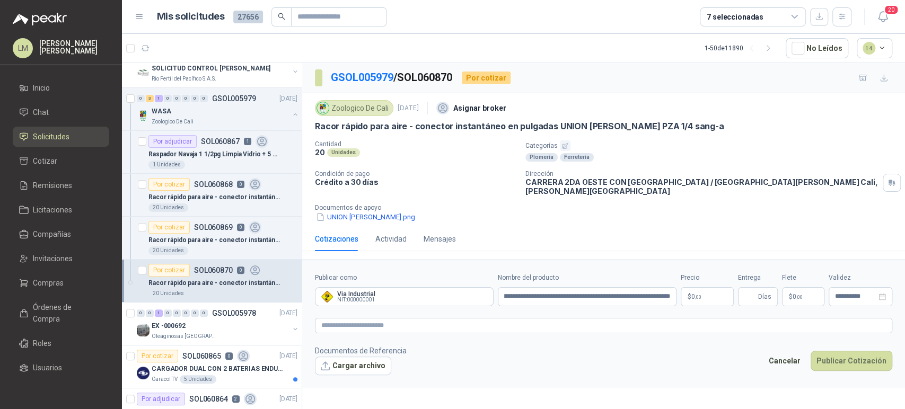
click at [699, 286] on body "LM [PERSON_NAME] Inicio Chat Solicitudes Cotizar Remisiones Licitaciones Compañ…" at bounding box center [452, 204] width 905 height 409
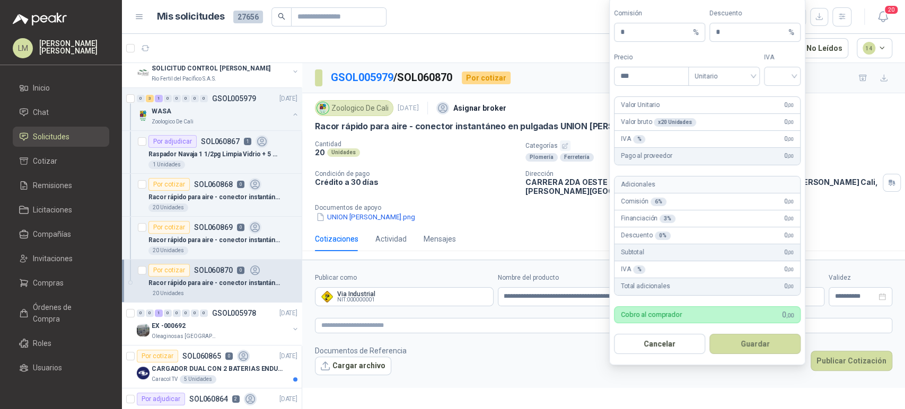
scroll to position [0, 0]
click at [784, 85] on span at bounding box center [782, 76] width 24 height 18
click at [782, 99] on div "19%" at bounding box center [782, 99] width 20 height 12
click at [754, 348] on button "Guardar" at bounding box center [754, 344] width 91 height 20
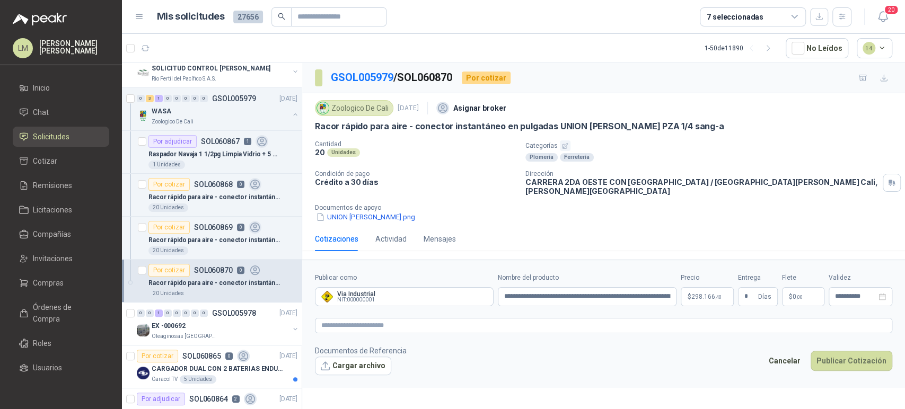
click at [795, 294] on span "0 ,00" at bounding box center [798, 297] width 10 height 6
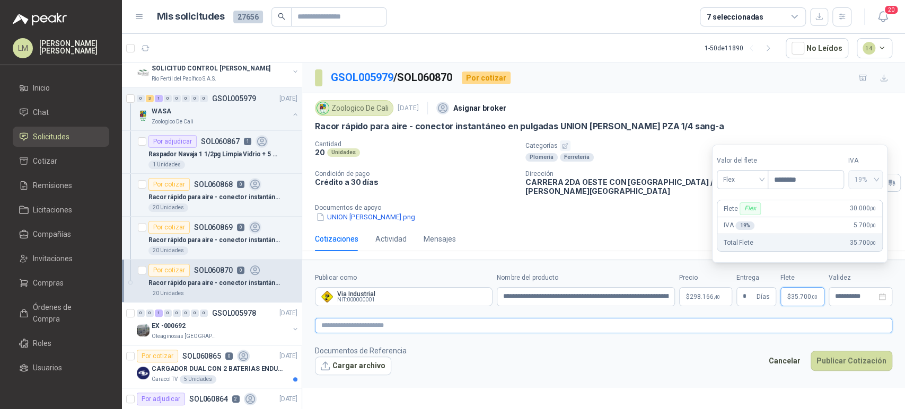
click at [598, 322] on textarea at bounding box center [603, 325] width 577 height 15
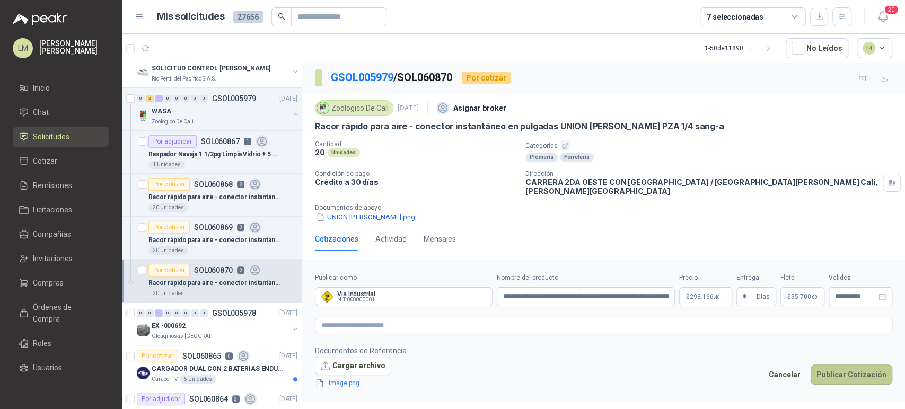
click at [833, 365] on button "Publicar Cotización" at bounding box center [852, 375] width 82 height 20
click at [653, 289] on input "**********" at bounding box center [586, 296] width 178 height 19
drag, startPoint x: 653, startPoint y: 289, endPoint x: 739, endPoint y: 288, distance: 85.9
click at [739, 288] on div "**********" at bounding box center [603, 289] width 577 height 33
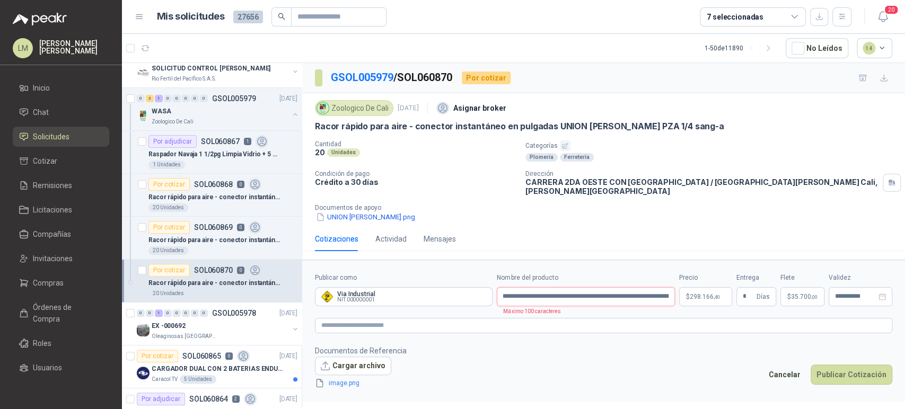
scroll to position [0, 0]
drag, startPoint x: 592, startPoint y: 287, endPoint x: 402, endPoint y: 309, distance: 191.6
click at [402, 309] on form "**********" at bounding box center [603, 331] width 603 height 142
click at [584, 291] on input "**********" at bounding box center [586, 296] width 178 height 19
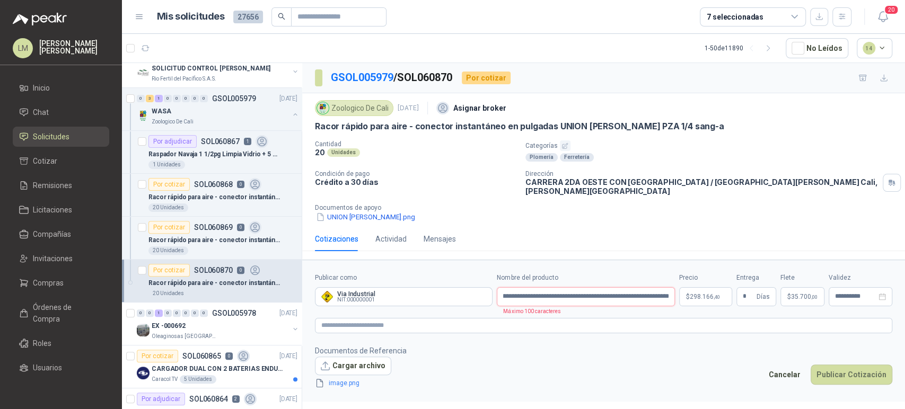
drag, startPoint x: 610, startPoint y: 289, endPoint x: 594, endPoint y: 291, distance: 16.5
click at [594, 291] on input "**********" at bounding box center [586, 296] width 178 height 19
click at [596, 288] on input "**********" at bounding box center [586, 296] width 178 height 19
drag, startPoint x: 596, startPoint y: 290, endPoint x: 706, endPoint y: 283, distance: 110.5
click at [706, 283] on div "**********" at bounding box center [603, 289] width 577 height 33
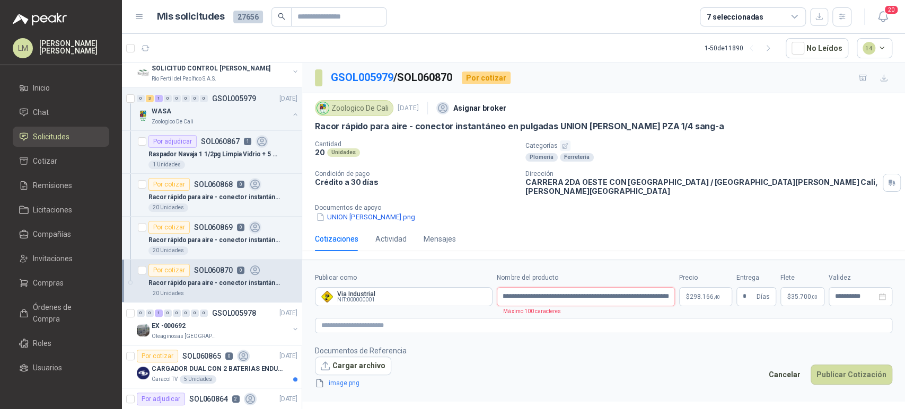
scroll to position [0, 127]
click at [438, 318] on textarea at bounding box center [603, 325] width 577 height 15
paste textarea "**********"
click at [847, 366] on button "Publicar Cotización" at bounding box center [852, 375] width 82 height 20
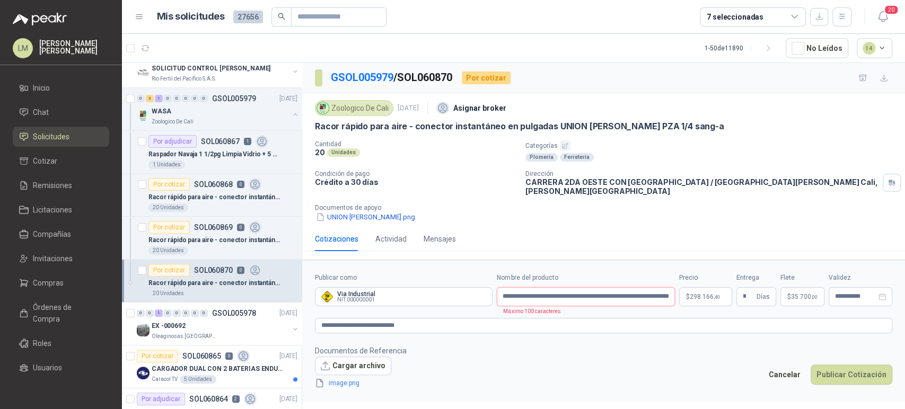
scroll to position [0, 126]
click at [856, 368] on button "Publicar Cotización" at bounding box center [852, 375] width 82 height 20
click at [634, 291] on input "**********" at bounding box center [586, 296] width 178 height 19
click at [843, 365] on button "Publicar Cotización" at bounding box center [852, 375] width 82 height 20
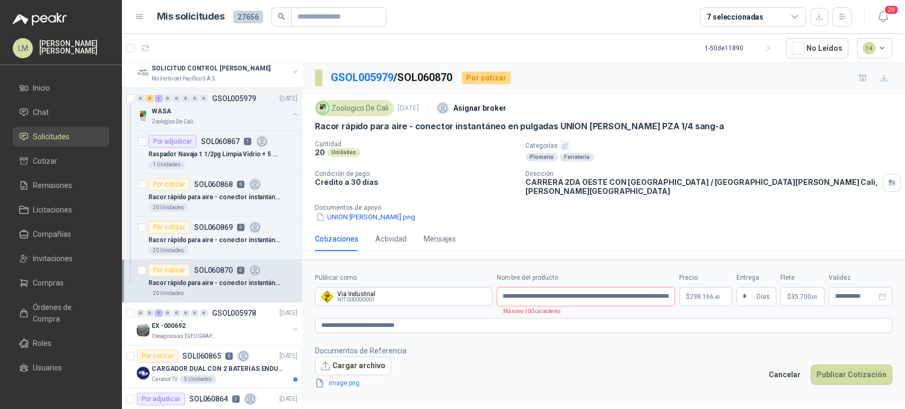
click at [670, 292] on input "**********" at bounding box center [586, 296] width 178 height 19
click at [581, 289] on input "**********" at bounding box center [586, 296] width 178 height 19
click at [838, 365] on button "Publicar Cotización" at bounding box center [852, 375] width 82 height 20
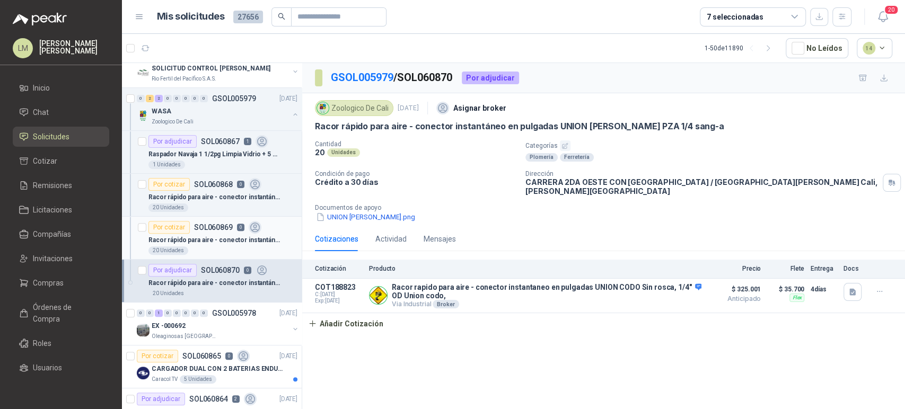
click at [201, 230] on p "SOL060869" at bounding box center [213, 227] width 39 height 7
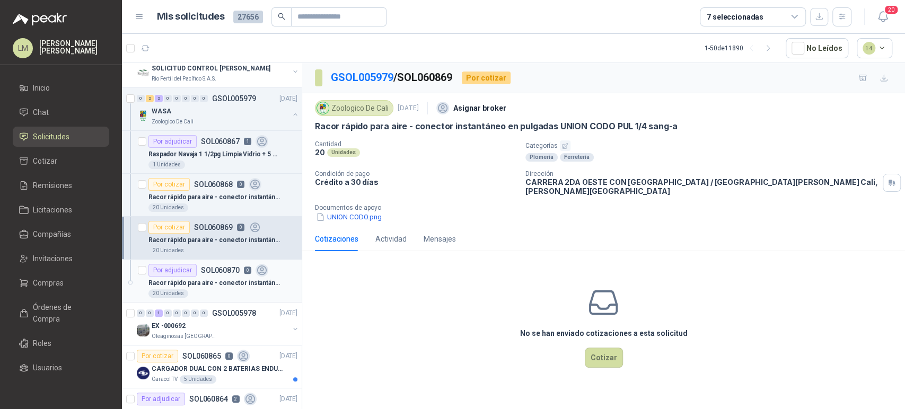
click at [219, 270] on p "SOL060870" at bounding box center [220, 270] width 39 height 7
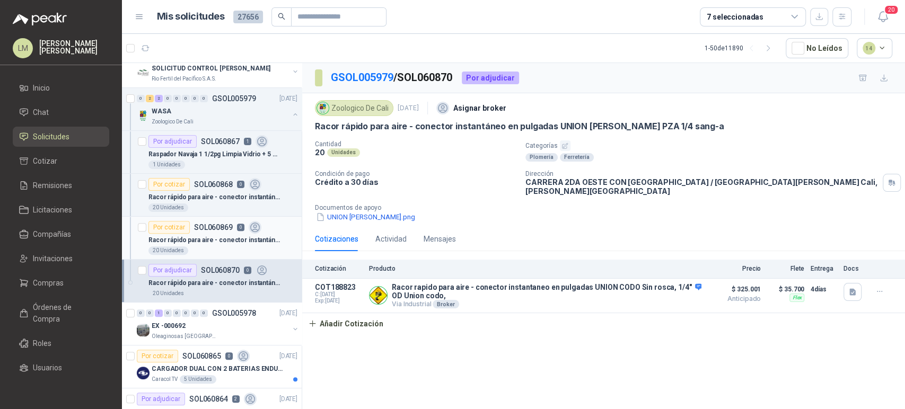
click at [219, 234] on div "Racor rápido para aire - conector instantáneo en pulgadas UNION CODO PUL 1/4 sa…" at bounding box center [222, 240] width 149 height 13
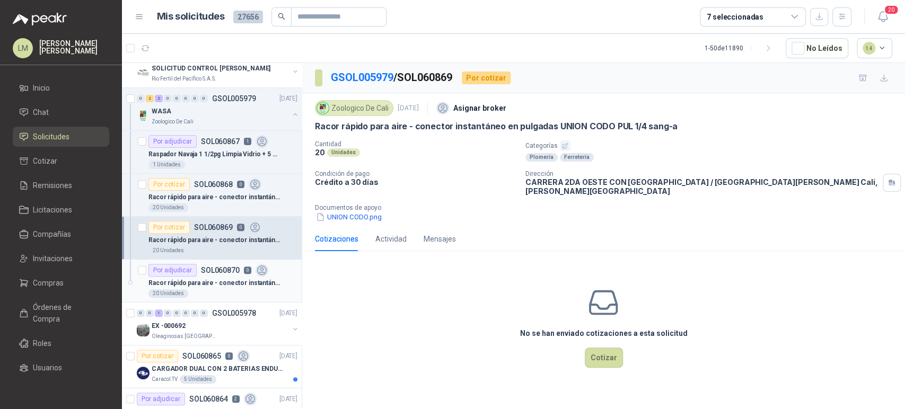
click at [200, 279] on p "Racor rápido para aire - conector instantáneo en pulgadas UNION [PERSON_NAME] P…" at bounding box center [214, 283] width 132 height 10
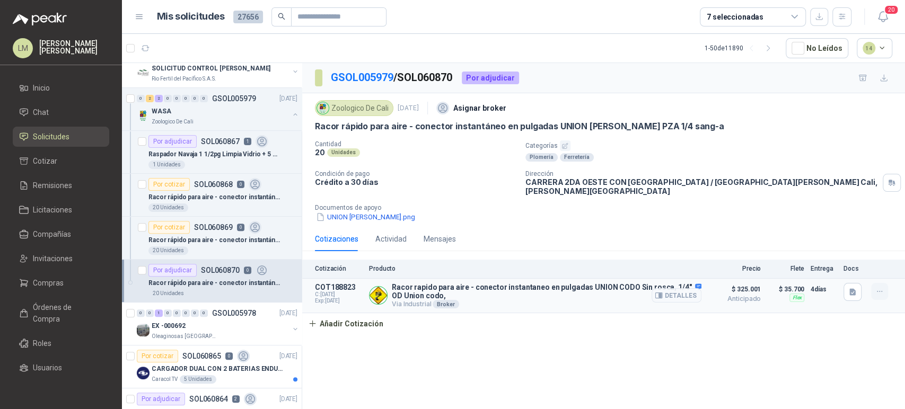
click at [881, 287] on icon "button" at bounding box center [879, 291] width 9 height 9
click at [440, 289] on p "Racor rapido para aire - conector instantaneo en pulgadas UNION CODO Sin rosca,…" at bounding box center [547, 291] width 310 height 17
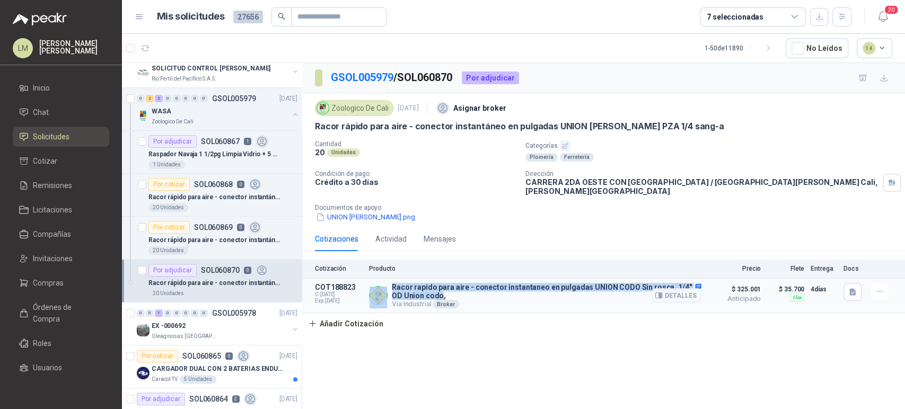
drag, startPoint x: 428, startPoint y: 288, endPoint x: 388, endPoint y: 279, distance: 41.9
click at [388, 283] on div "Racor rapido para aire - conector instantaneo en pulgadas UNION CODO Sin rosca,…" at bounding box center [535, 295] width 332 height 25
click at [402, 283] on p "Racor rapido para aire - conector instantaneo en pulgadas UNION CODO Sin rosca,…" at bounding box center [547, 291] width 310 height 17
drag, startPoint x: 392, startPoint y: 277, endPoint x: 429, endPoint y: 286, distance: 37.8
click at [429, 286] on p "Racor rapido para aire - conector instantaneo en pulgadas UNION CODO Sin rosca,…" at bounding box center [547, 291] width 310 height 17
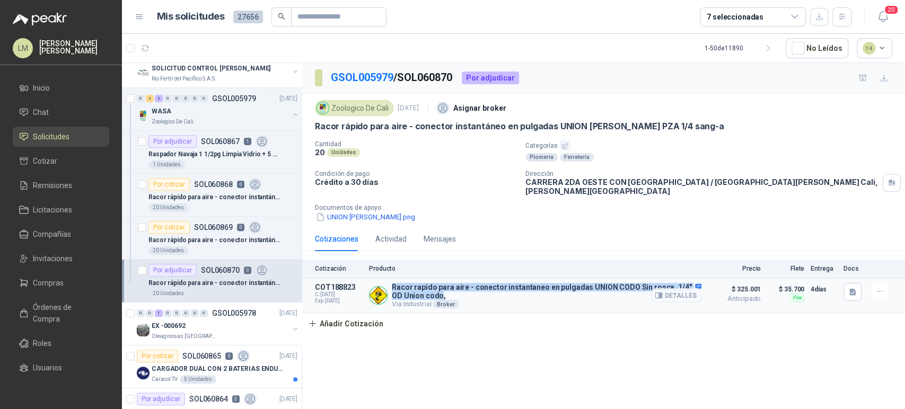
copy p "Racor rapido para aire - conector instantaneo en pulgadas UNION CODO Sin rosca,…"
click at [882, 287] on icon "button" at bounding box center [879, 291] width 9 height 9
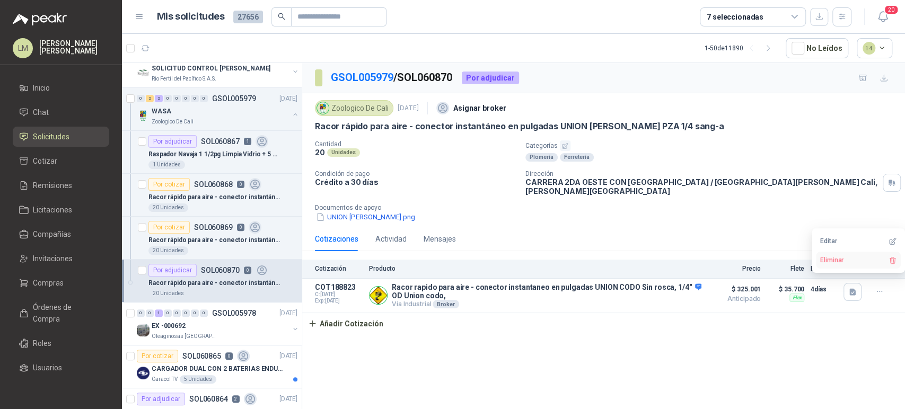
click at [833, 261] on button "Eliminar" at bounding box center [858, 260] width 85 height 17
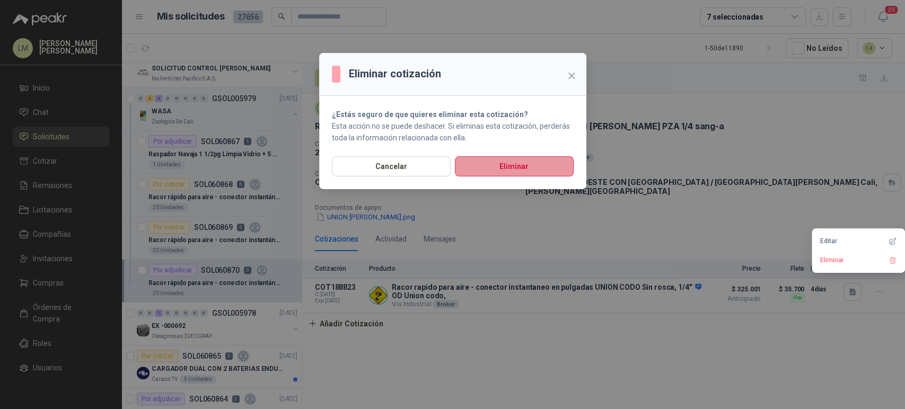
click at [535, 169] on button "Eliminar" at bounding box center [514, 166] width 119 height 20
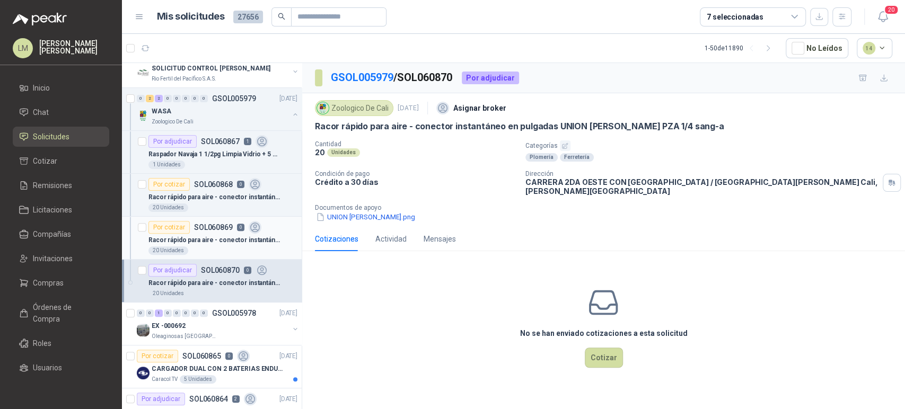
click at [234, 231] on div "Por cotizar SOL060869 0" at bounding box center [204, 227] width 113 height 13
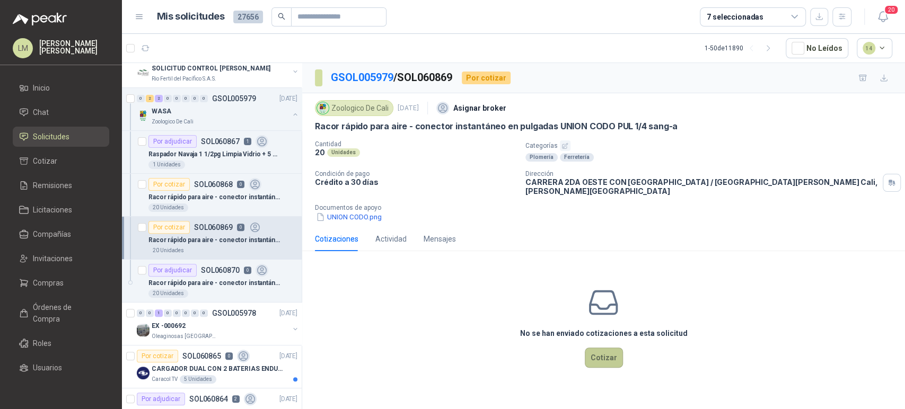
click at [599, 358] on button "Cotizar" at bounding box center [604, 358] width 38 height 20
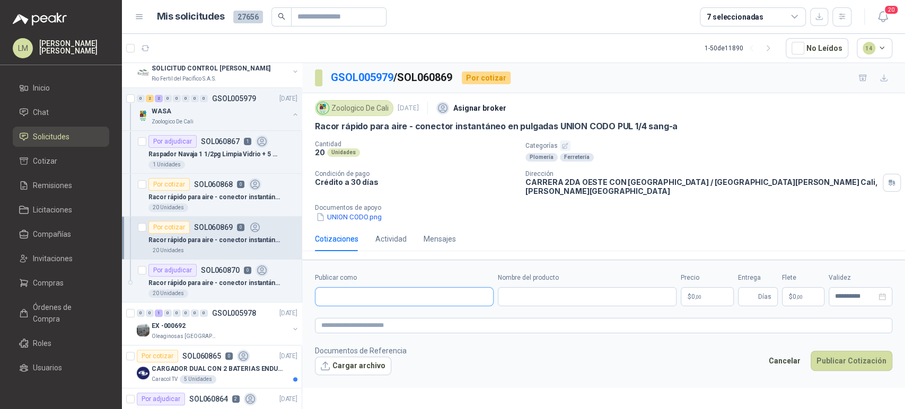
click at [354, 288] on input "Publicar como" at bounding box center [404, 297] width 178 height 18
click at [354, 316] on span "NIT : 000000001" at bounding box center [359, 317] width 38 height 5
click at [548, 297] on input "Nombre del producto" at bounding box center [587, 296] width 179 height 19
click at [548, 295] on input "Nombre del producto" at bounding box center [587, 296] width 179 height 19
paste input "**********"
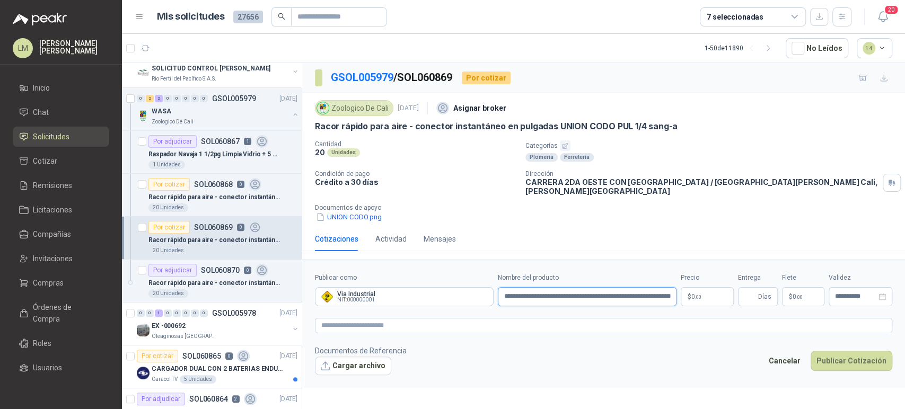
scroll to position [0, 122]
click at [704, 289] on body "LM [PERSON_NAME] Inicio Chat Solicitudes Cotizar Remisiones Licitaciones Compañ…" at bounding box center [452, 204] width 905 height 409
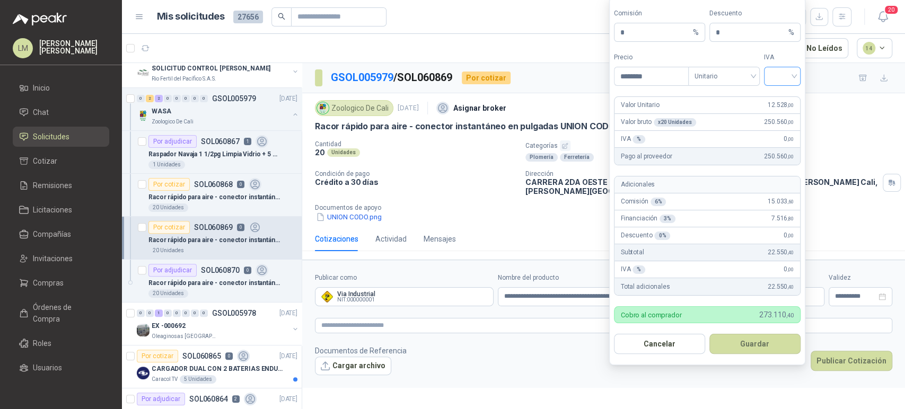
click at [787, 80] on input "search" at bounding box center [782, 75] width 24 height 16
click at [780, 97] on div "19%" at bounding box center [782, 99] width 20 height 12
click at [731, 347] on button "Guardar" at bounding box center [754, 344] width 91 height 20
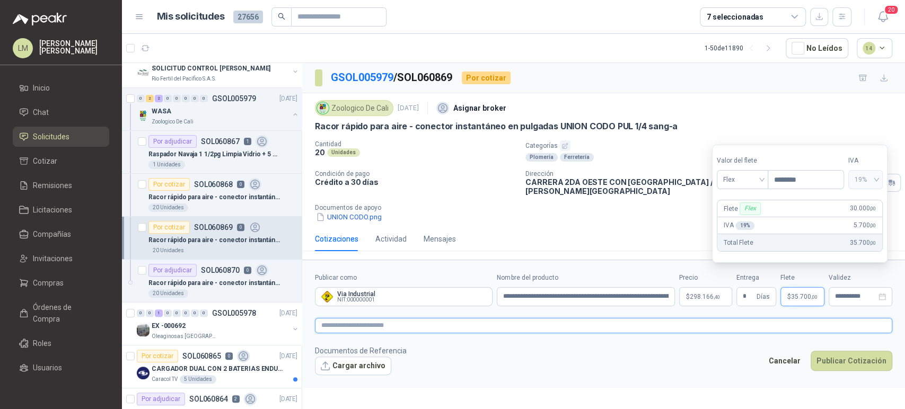
click at [718, 319] on textarea at bounding box center [603, 325] width 577 height 15
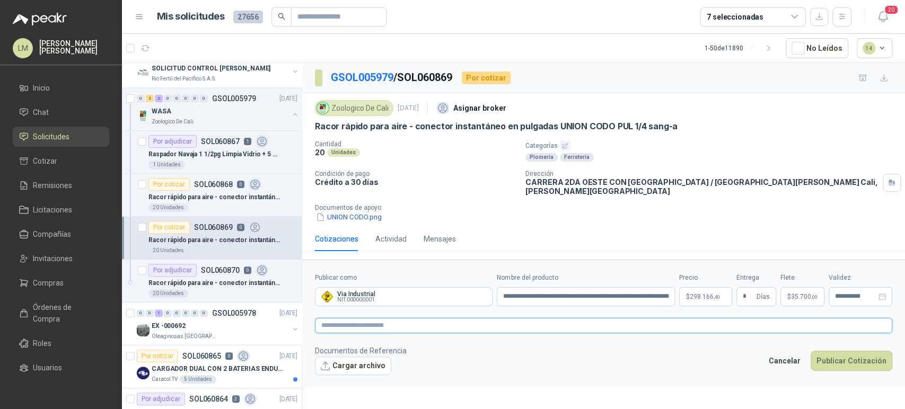
click at [332, 318] on textarea at bounding box center [603, 325] width 577 height 15
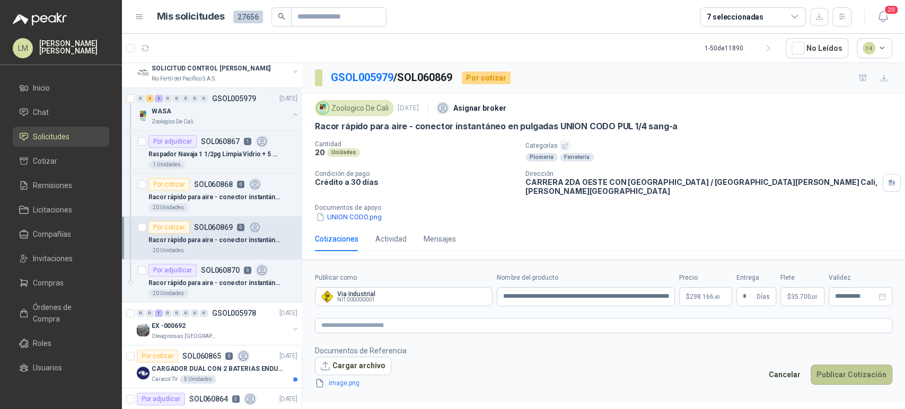
click at [856, 365] on button "Publicar Cotización" at bounding box center [852, 375] width 82 height 20
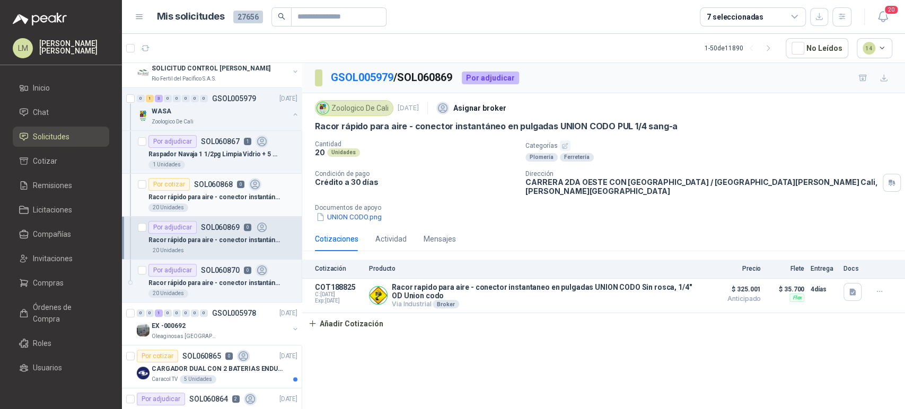
click at [199, 197] on p "Racor rápido para aire - conector instantáneo en pulgadas UNION TEE PUT 1/4 san…" at bounding box center [214, 197] width 132 height 10
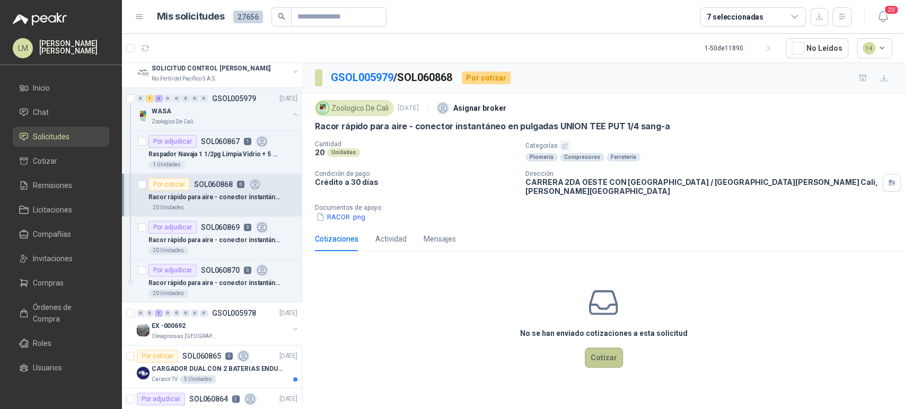
click at [591, 354] on button "Cotizar" at bounding box center [604, 358] width 38 height 20
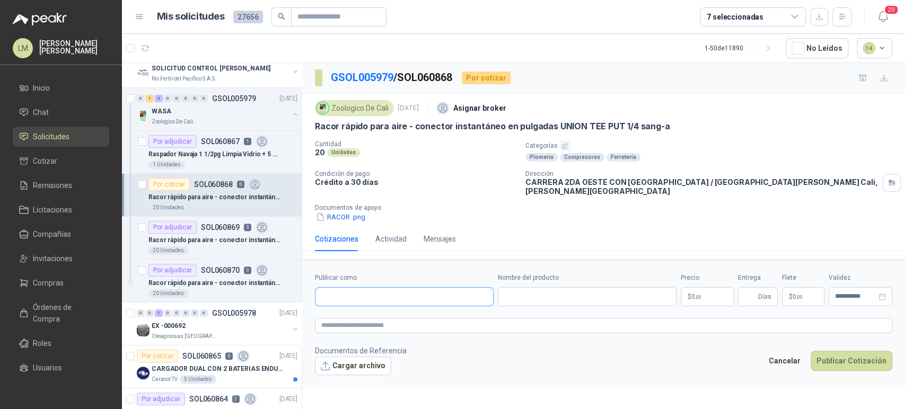
click at [360, 292] on input "Publicar como" at bounding box center [404, 297] width 178 height 18
click at [353, 312] on p "Via Industrial" at bounding box center [359, 312] width 38 height 6
click at [534, 287] on input "Nombre del producto" at bounding box center [587, 296] width 179 height 19
paste input "**********"
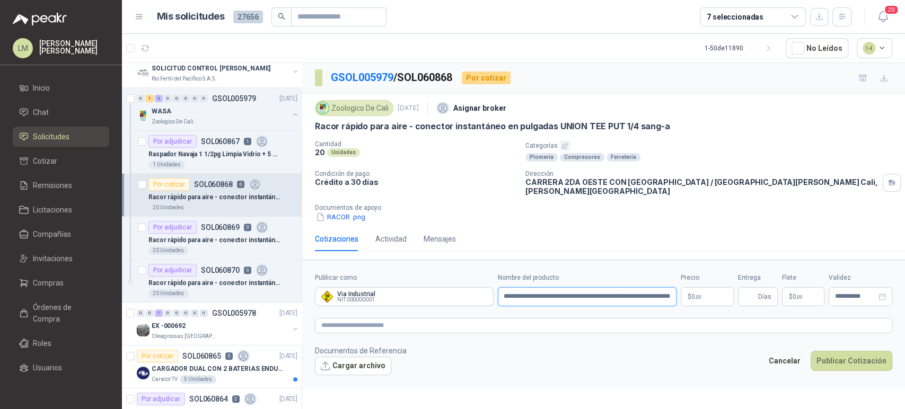
drag, startPoint x: 669, startPoint y: 292, endPoint x: 595, endPoint y: 289, distance: 74.3
click at [595, 289] on input "**********" at bounding box center [587, 296] width 179 height 19
click at [547, 318] on textarea at bounding box center [603, 325] width 577 height 15
paste textarea "**********"
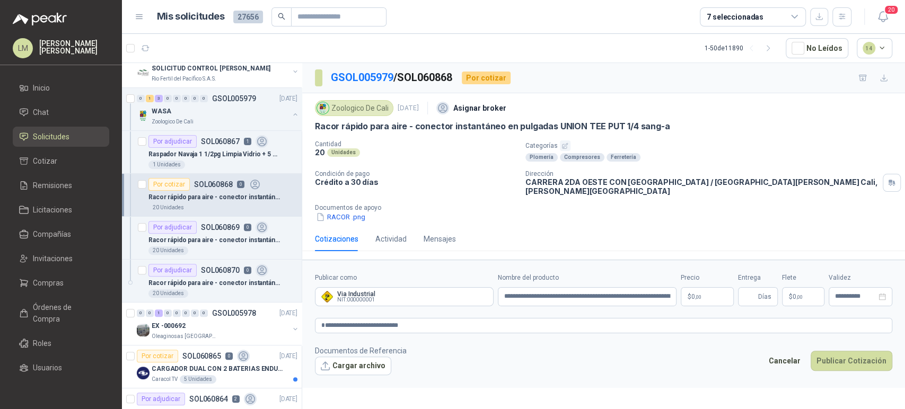
click at [691, 294] on span "0 ,00" at bounding box center [696, 297] width 10 height 6
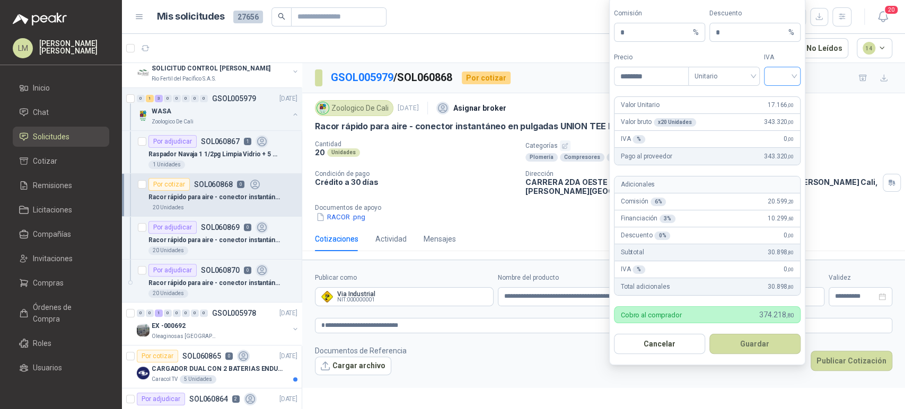
click at [782, 72] on input "search" at bounding box center [782, 75] width 24 height 16
click at [783, 93] on div "19%" at bounding box center [782, 99] width 20 height 12
click at [755, 342] on button "Guardar" at bounding box center [754, 344] width 91 height 20
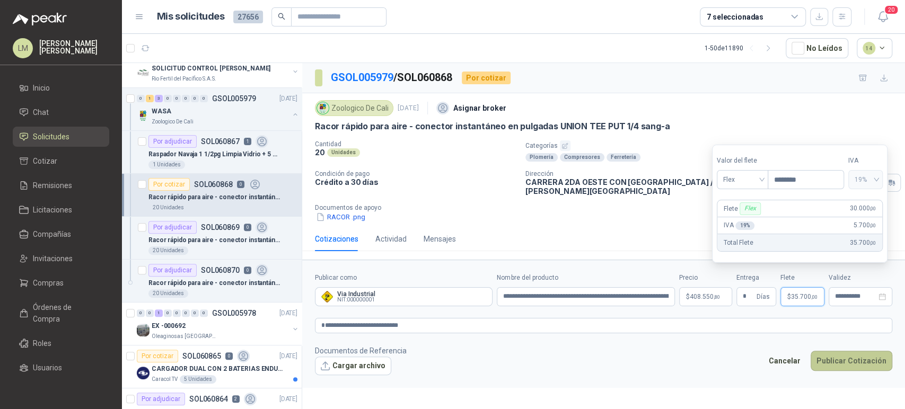
click at [857, 355] on button "Publicar Cotización" at bounding box center [852, 361] width 82 height 20
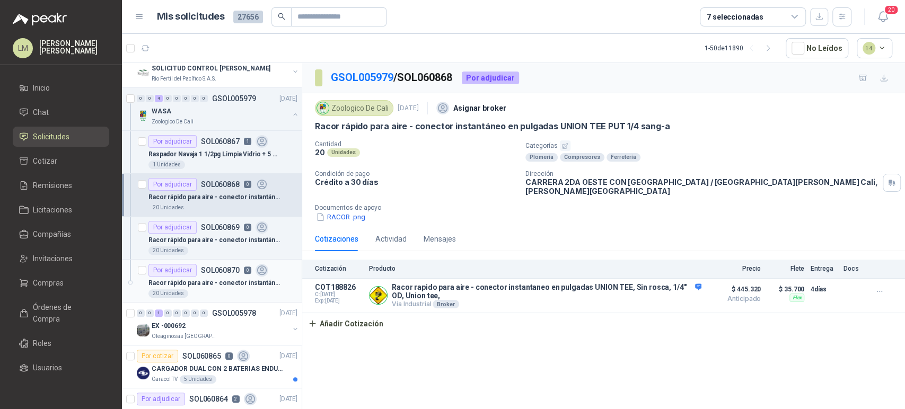
click at [213, 271] on p "SOL060870" at bounding box center [220, 270] width 39 height 7
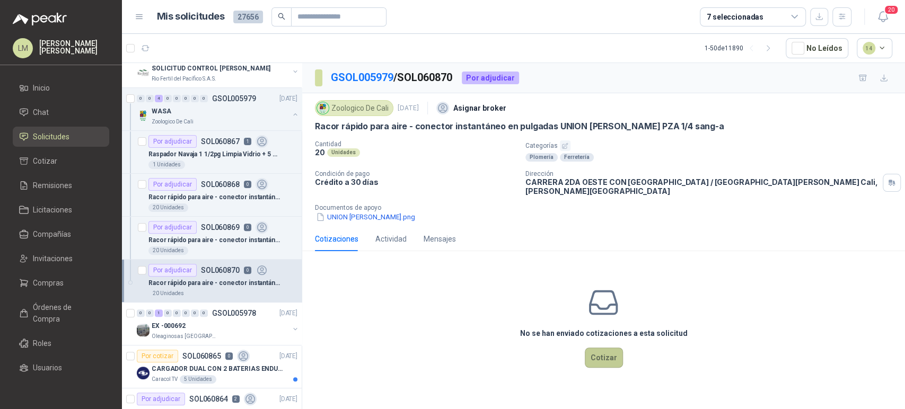
click at [596, 351] on button "Cotizar" at bounding box center [604, 358] width 38 height 20
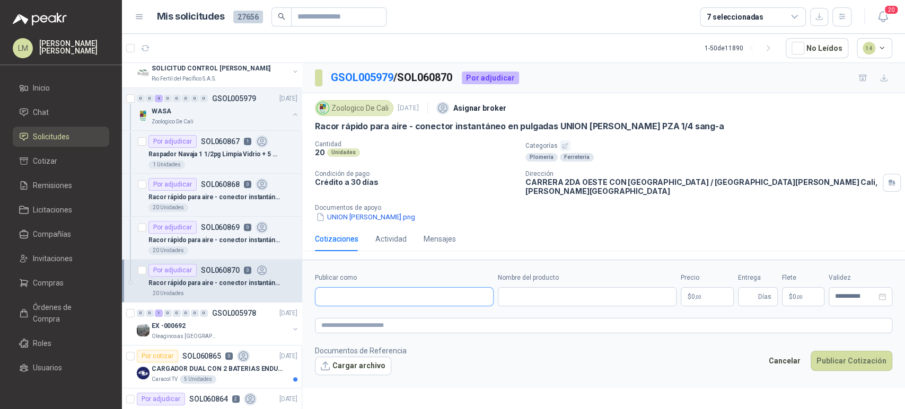
click at [393, 288] on input "Publicar como" at bounding box center [404, 297] width 178 height 18
click at [365, 312] on p "Via Industrial" at bounding box center [359, 312] width 38 height 6
click at [528, 292] on input "Nombre del producto" at bounding box center [587, 296] width 179 height 19
paste input "**********"
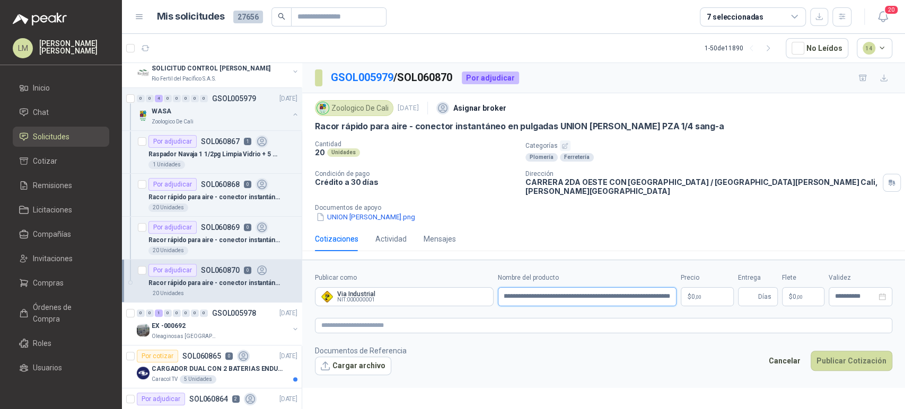
drag, startPoint x: 672, startPoint y: 291, endPoint x: 596, endPoint y: 292, distance: 75.8
click at [596, 292] on input "**********" at bounding box center [587, 296] width 179 height 19
click at [505, 318] on textarea at bounding box center [603, 325] width 577 height 15
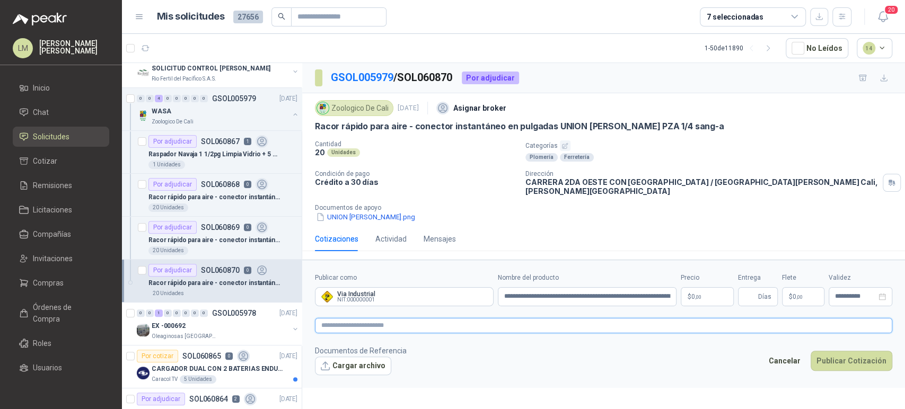
paste textarea "**********"
click at [700, 285] on body "LM [PERSON_NAME] Inicio Chat Solicitudes Cotizar Remisiones Licitaciones Compañ…" at bounding box center [452, 204] width 905 height 409
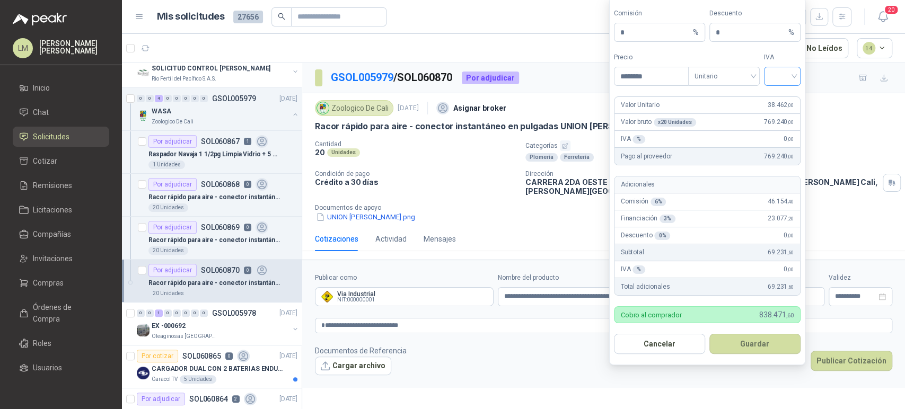
click at [784, 78] on input "search" at bounding box center [782, 75] width 24 height 16
click at [780, 100] on div "19%" at bounding box center [782, 99] width 20 height 12
click at [755, 345] on button "Guardar" at bounding box center [754, 344] width 91 height 20
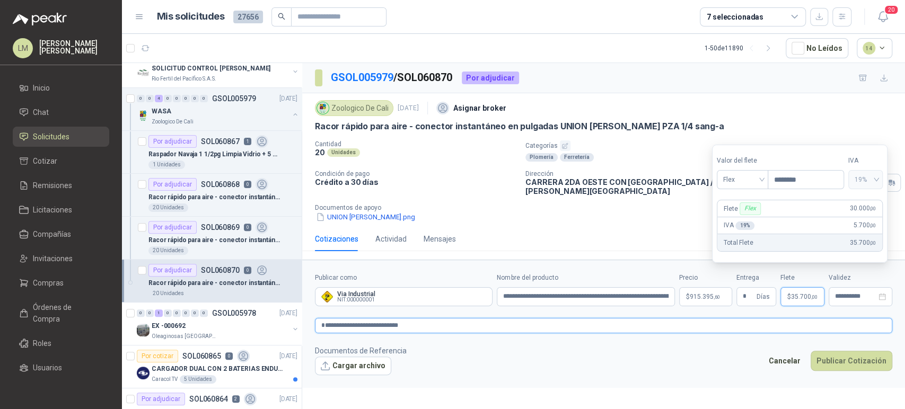
click at [665, 318] on textarea "**********" at bounding box center [603, 325] width 577 height 15
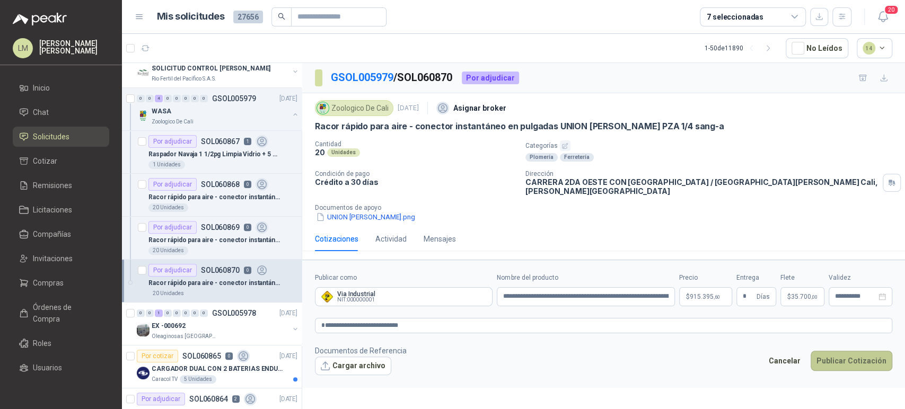
click at [838, 351] on button "Publicar Cotización" at bounding box center [852, 361] width 82 height 20
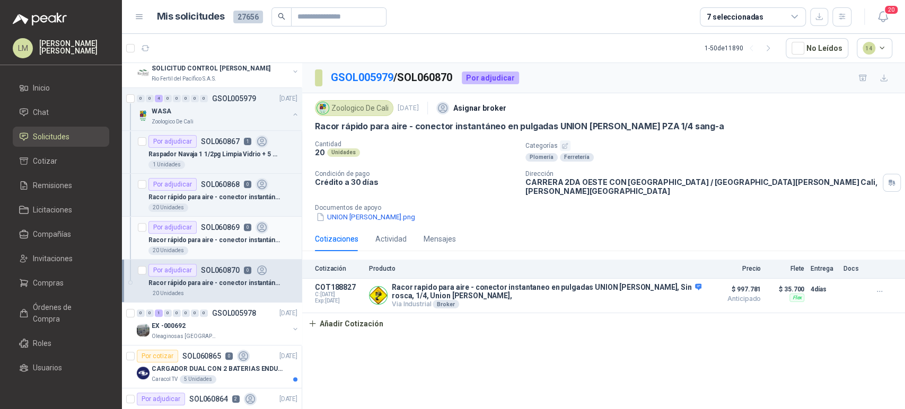
scroll to position [115, 0]
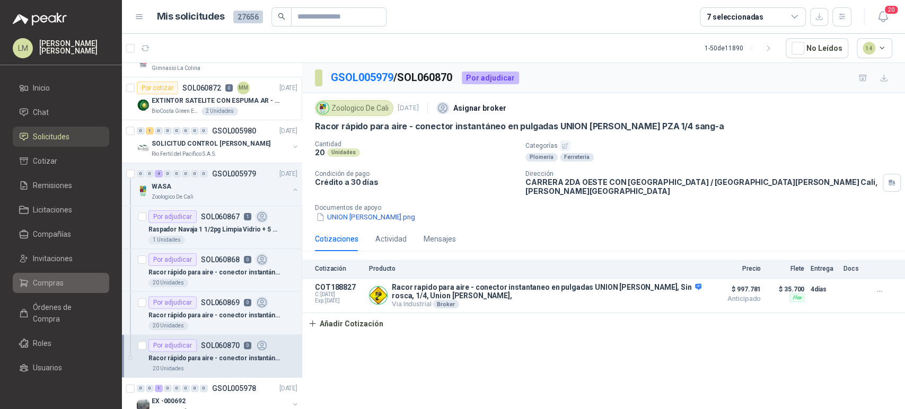
click at [43, 282] on span "Compras" at bounding box center [48, 283] width 31 height 12
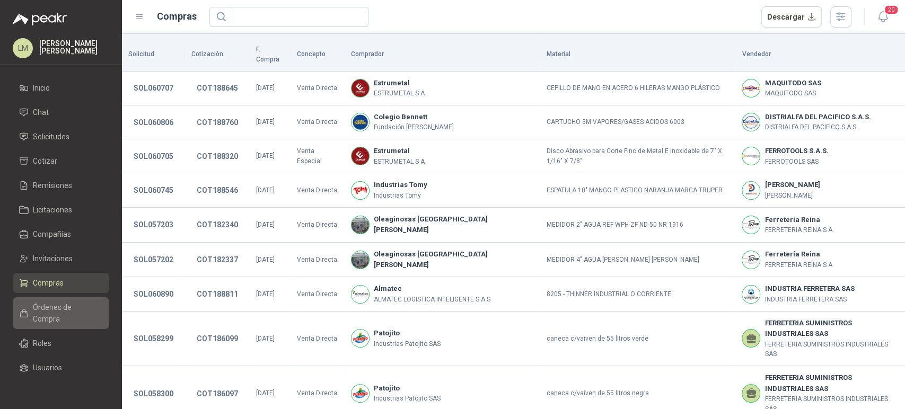
click at [50, 309] on span "Órdenes de Compra" at bounding box center [66, 313] width 66 height 23
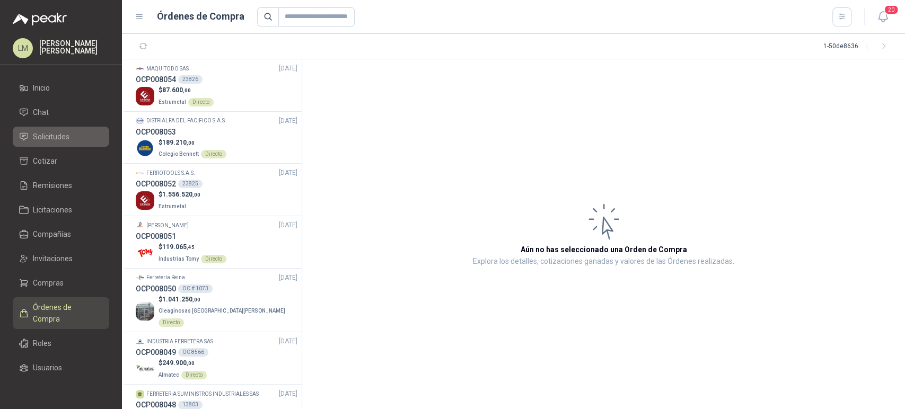
click at [59, 134] on span "Solicitudes" at bounding box center [51, 137] width 37 height 12
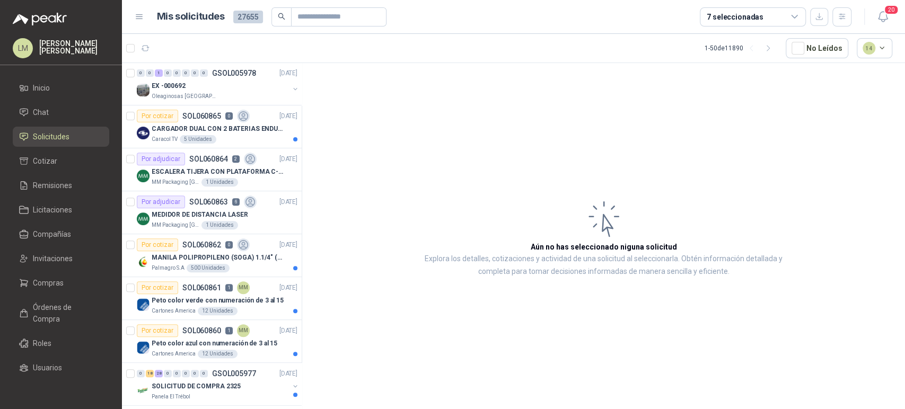
scroll to position [304, 0]
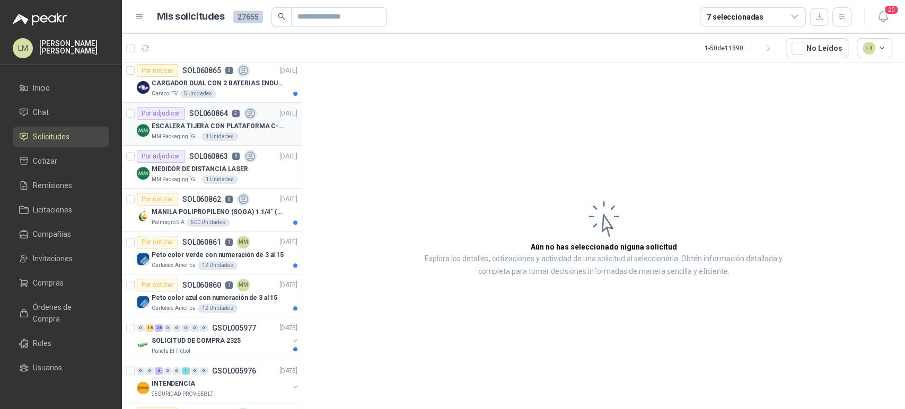
click at [238, 122] on p "ESCALERA TIJERA CON PLATAFORMA C-2347-03" at bounding box center [218, 126] width 132 height 10
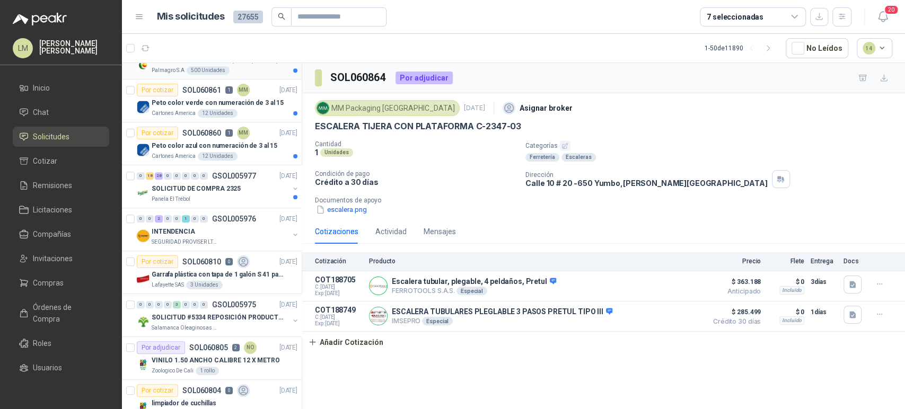
scroll to position [457, 0]
click at [208, 133] on p "SOL060860" at bounding box center [201, 131] width 39 height 7
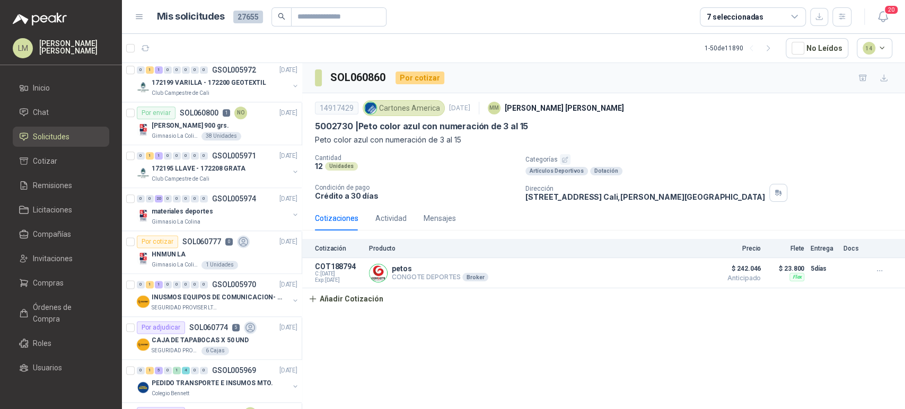
scroll to position [864, 0]
click at [212, 206] on div "materiales deportes" at bounding box center [220, 210] width 137 height 13
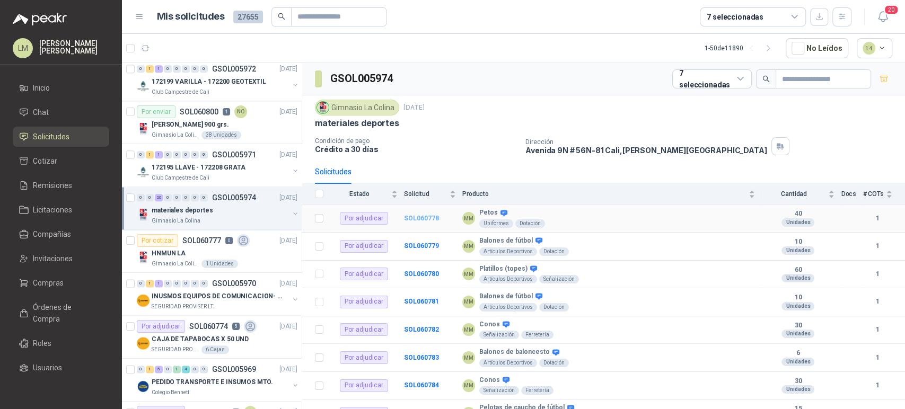
click at [425, 217] on b "SOL060778" at bounding box center [421, 218] width 35 height 7
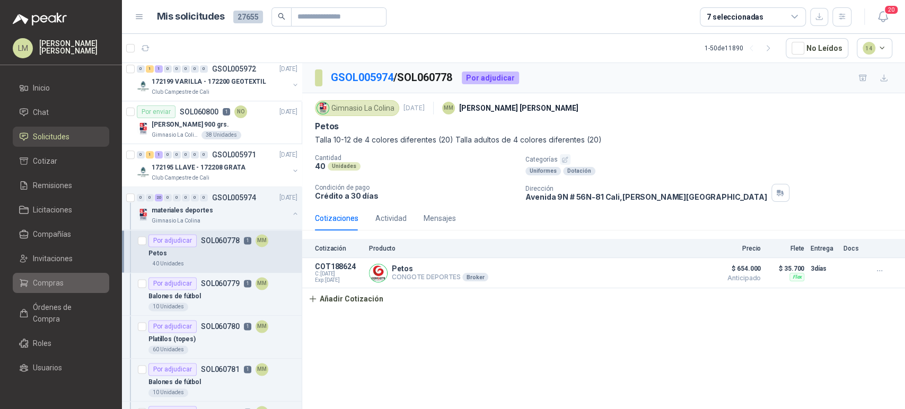
click at [57, 278] on span "Compras" at bounding box center [48, 283] width 31 height 12
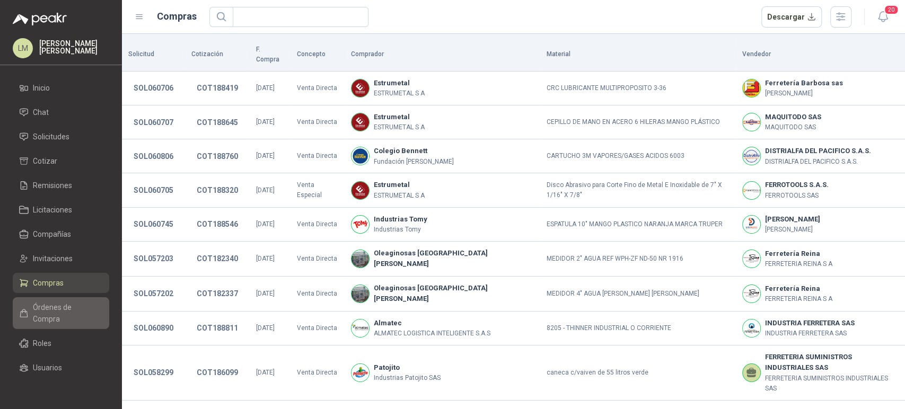
click at [57, 309] on span "Órdenes de Compra" at bounding box center [66, 313] width 66 height 23
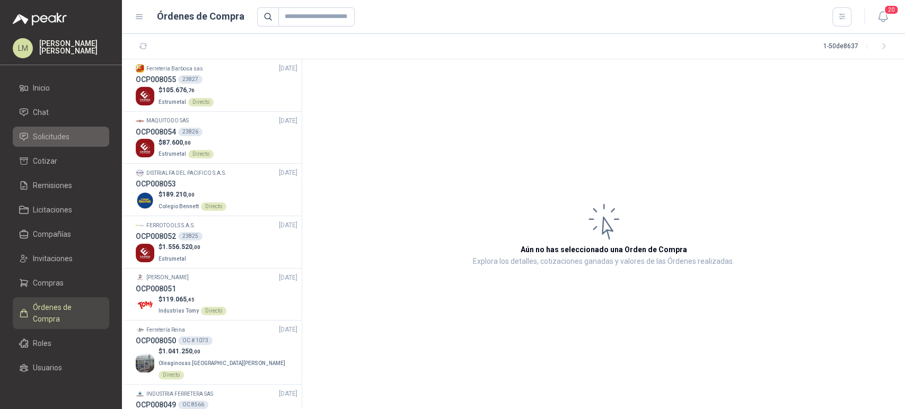
click at [60, 138] on span "Solicitudes" at bounding box center [51, 137] width 37 height 12
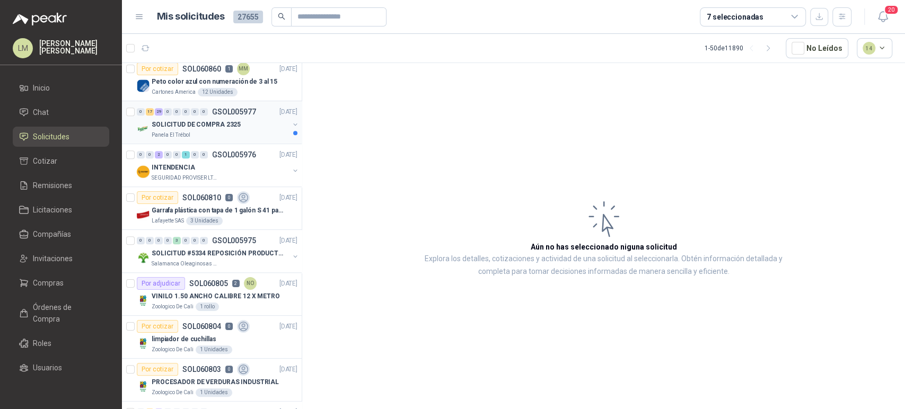
scroll to position [558, 0]
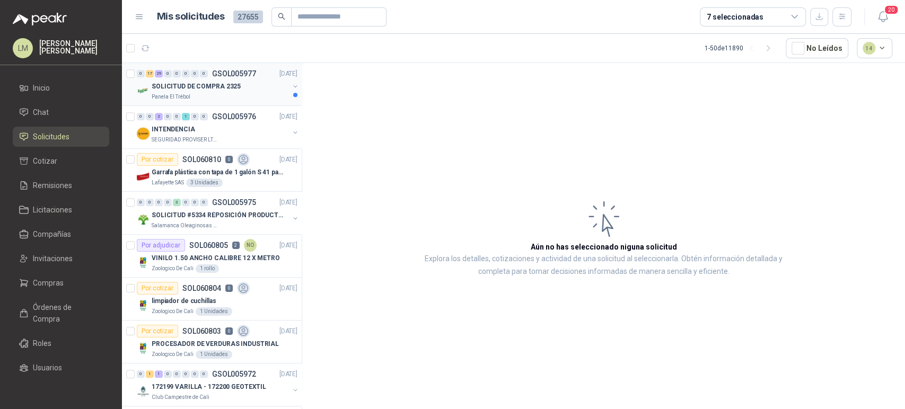
click at [216, 87] on p "SOLICITUD DE COMPRA 2325" at bounding box center [196, 87] width 89 height 10
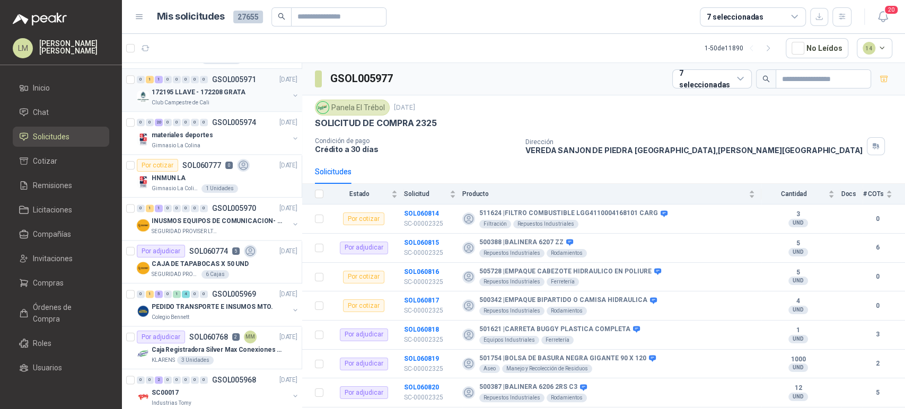
scroll to position [939, 0]
click at [49, 277] on span "Compras" at bounding box center [48, 283] width 31 height 12
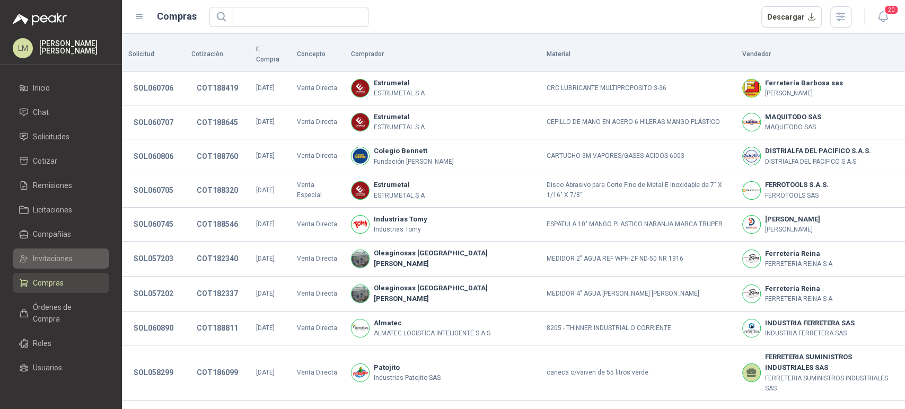
click at [50, 260] on span "Invitaciones" at bounding box center [53, 259] width 40 height 12
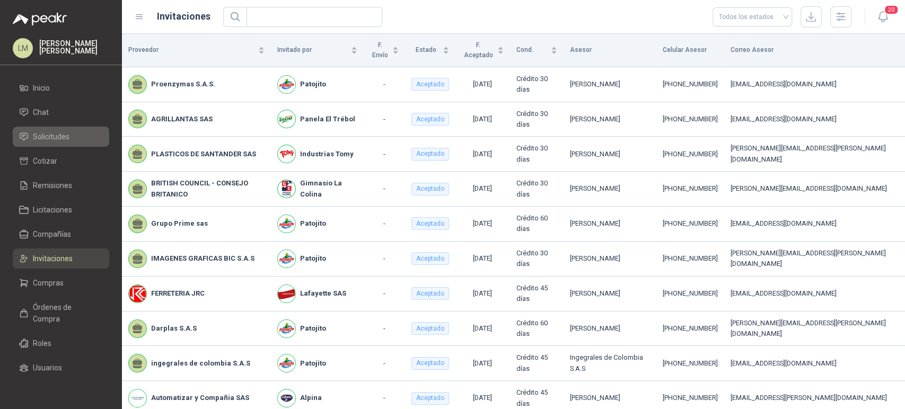
click at [52, 135] on span "Solicitudes" at bounding box center [51, 137] width 37 height 12
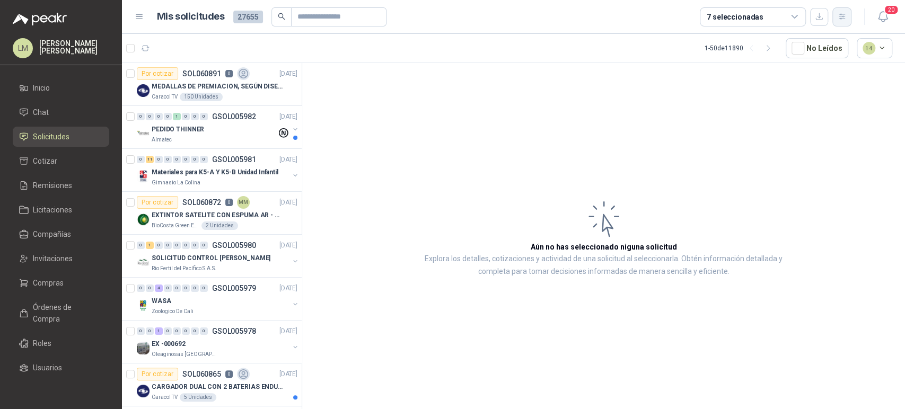
click at [838, 16] on icon "button" at bounding box center [842, 16] width 9 height 9
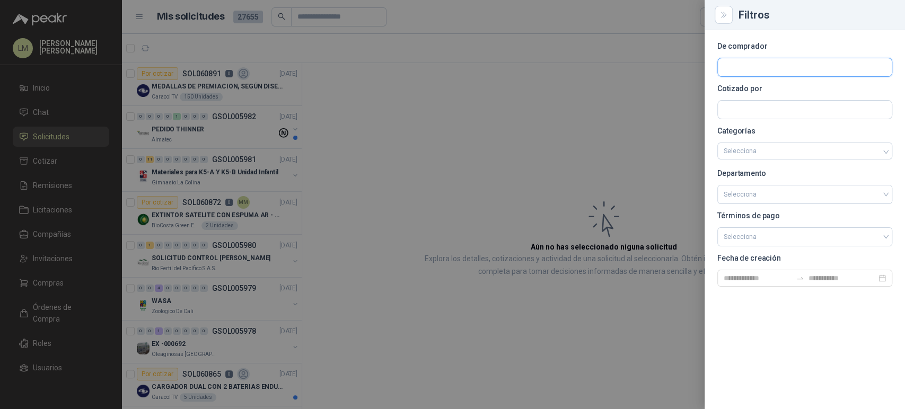
click at [770, 63] on input "text" at bounding box center [805, 67] width 174 height 18
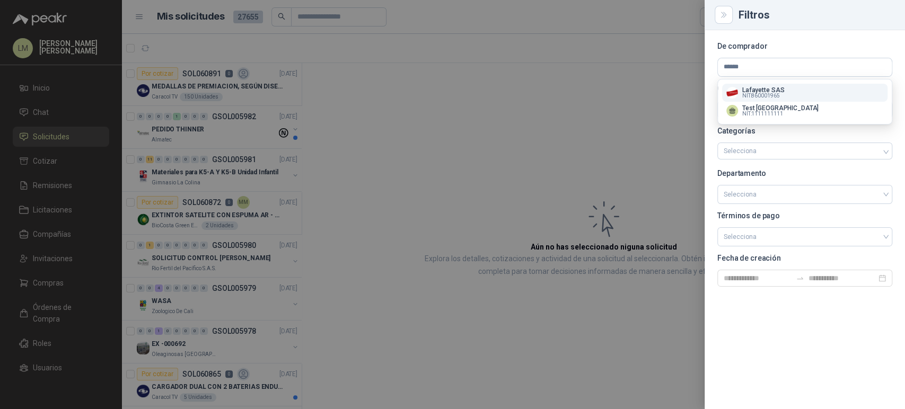
click at [742, 93] on span "NIT : 860001965" at bounding box center [761, 95] width 38 height 5
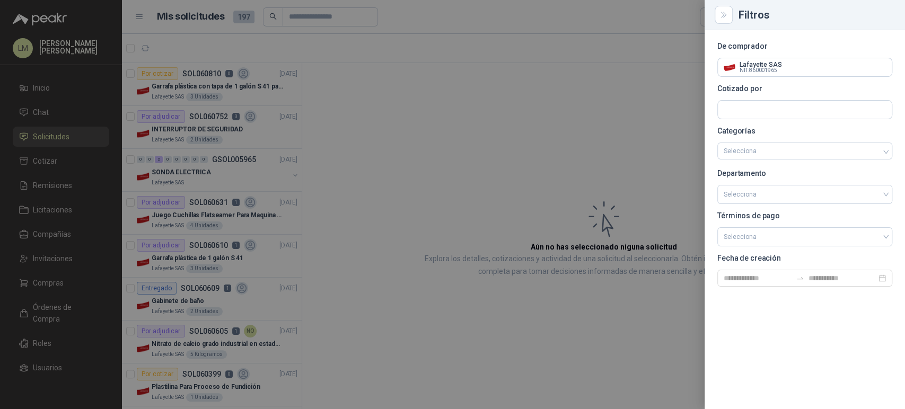
click at [312, 19] on div at bounding box center [452, 204] width 905 height 409
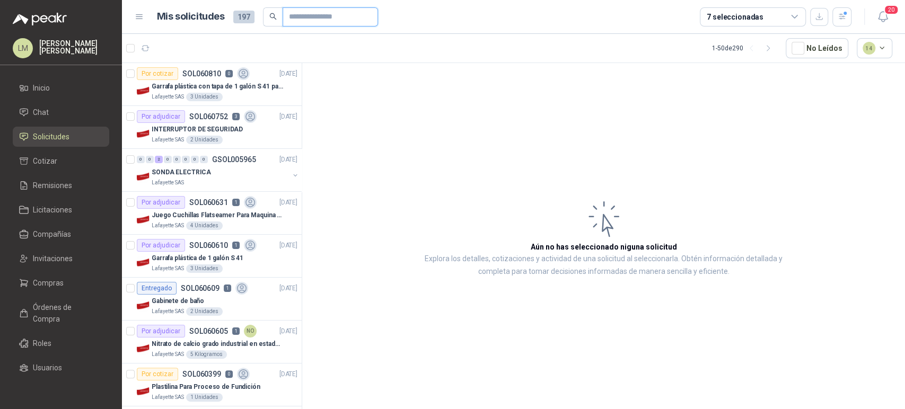
click at [309, 18] on input "text" at bounding box center [326, 17] width 74 height 18
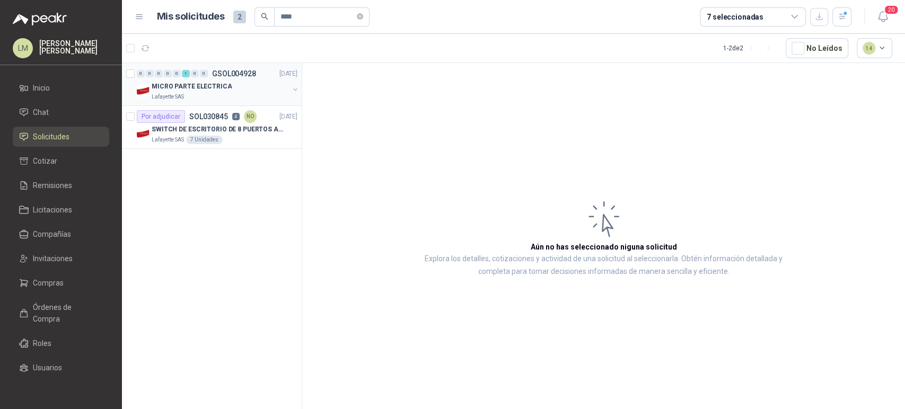
click at [293, 90] on button "button" at bounding box center [295, 89] width 8 height 8
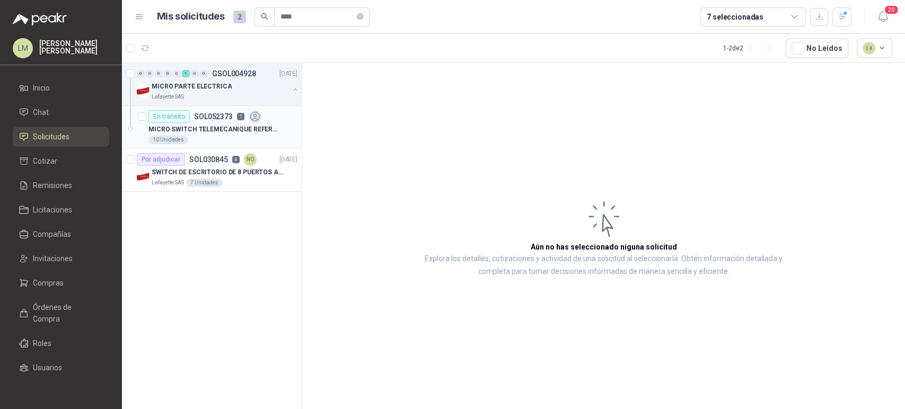
click at [256, 110] on div "En tránsito SOL052373 1" at bounding box center [204, 116] width 113 height 13
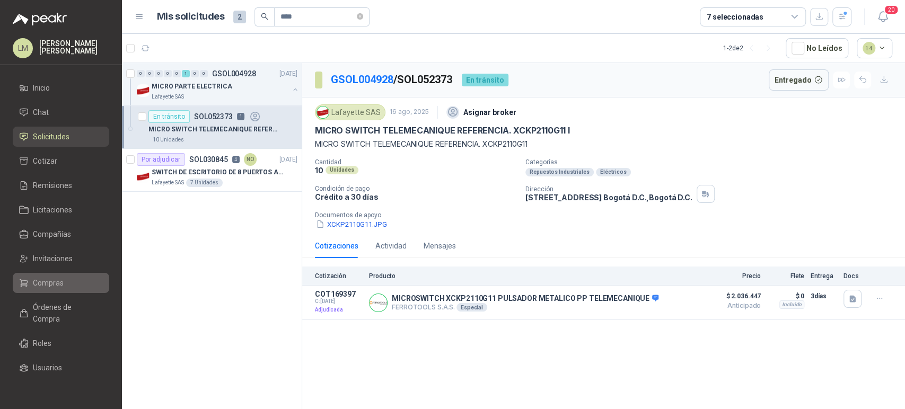
click at [38, 279] on span "Compras" at bounding box center [48, 283] width 31 height 12
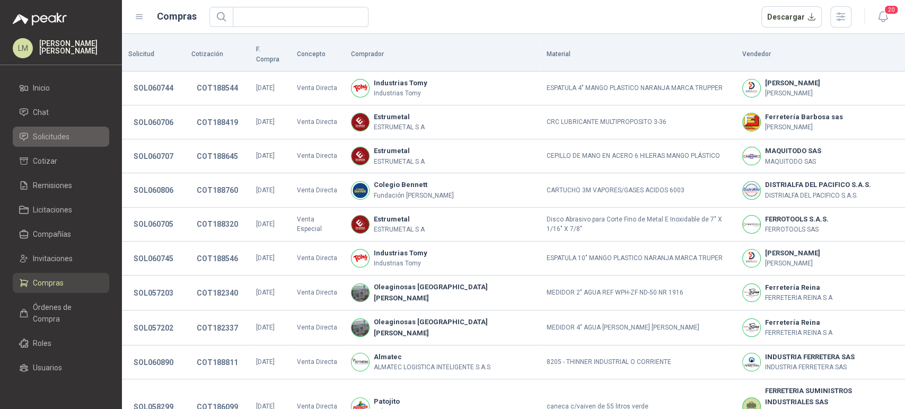
click at [66, 137] on span "Solicitudes" at bounding box center [51, 137] width 37 height 12
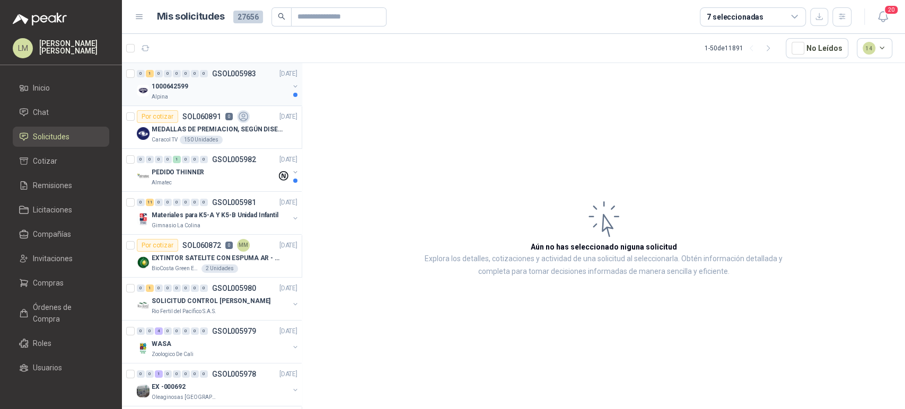
click at [291, 85] on button "button" at bounding box center [295, 86] width 8 height 8
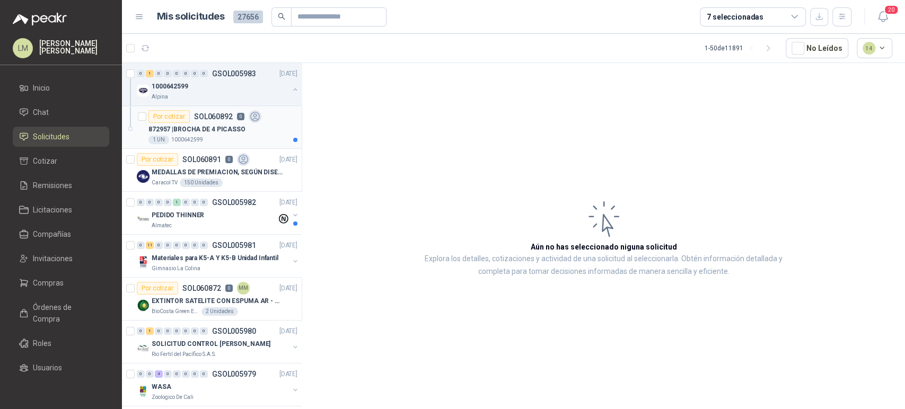
click at [223, 134] on div "872957 | BROCHA DE 4 PICASSO" at bounding box center [222, 129] width 149 height 13
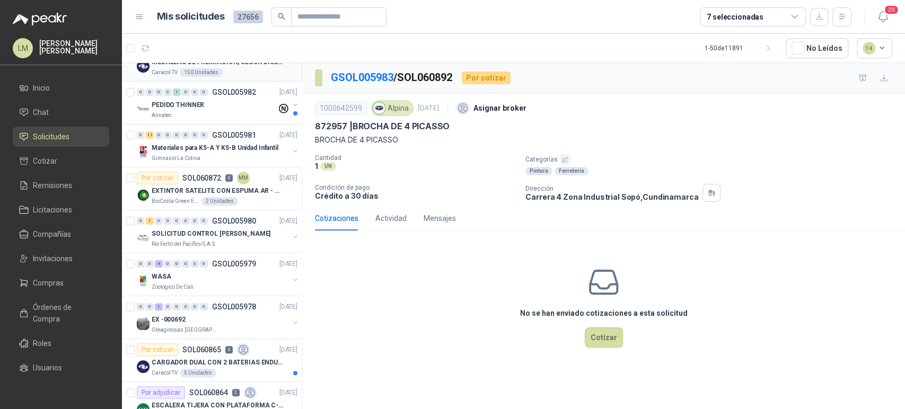
scroll to position [129, 0]
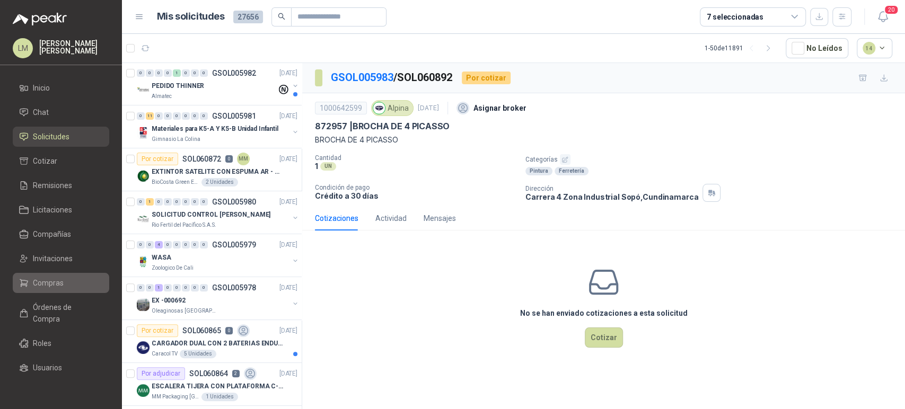
click at [52, 277] on span "Compras" at bounding box center [48, 283] width 31 height 12
click at [45, 283] on span "Compras" at bounding box center [48, 283] width 31 height 12
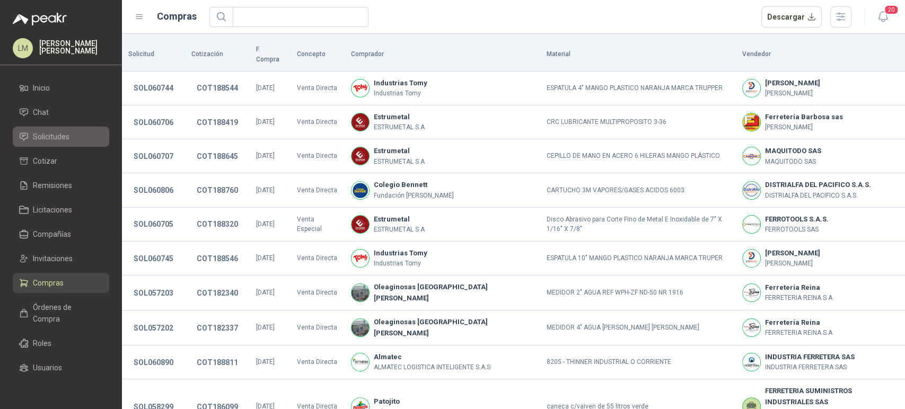
click at [51, 143] on link "Solicitudes" at bounding box center [61, 137] width 96 height 20
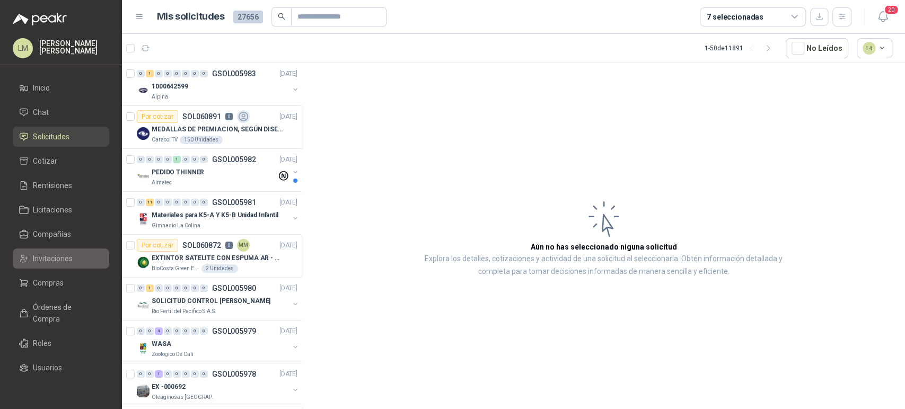
click at [68, 262] on span "Invitaciones" at bounding box center [53, 259] width 40 height 12
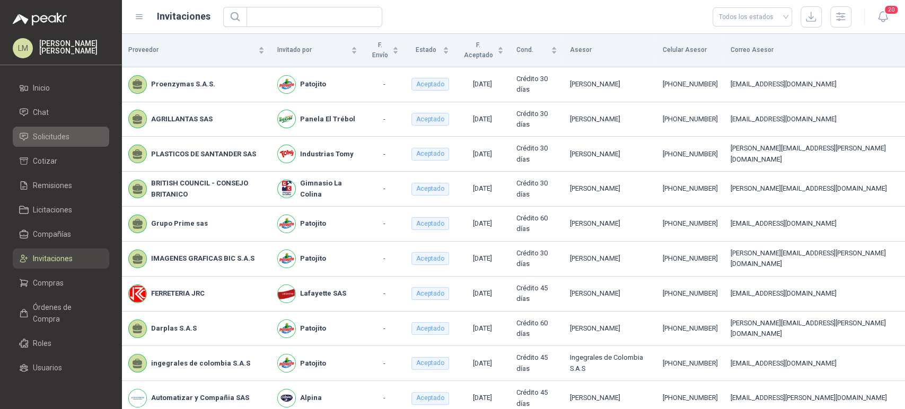
click at [57, 137] on span "Solicitudes" at bounding box center [51, 137] width 37 height 12
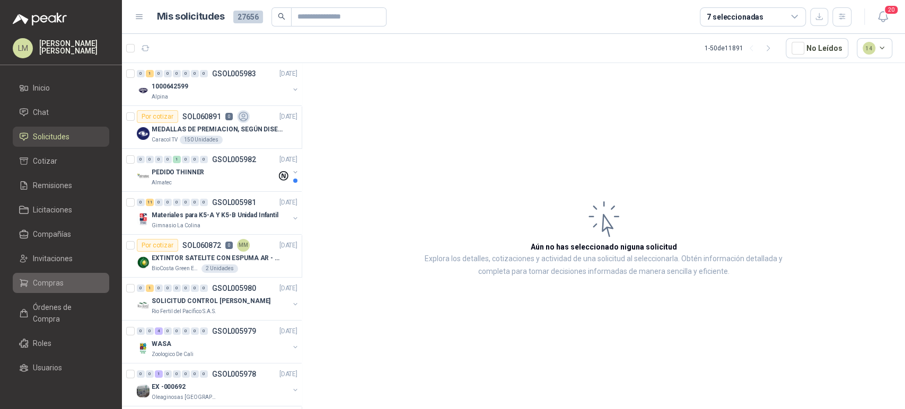
click at [43, 284] on span "Compras" at bounding box center [48, 283] width 31 height 12
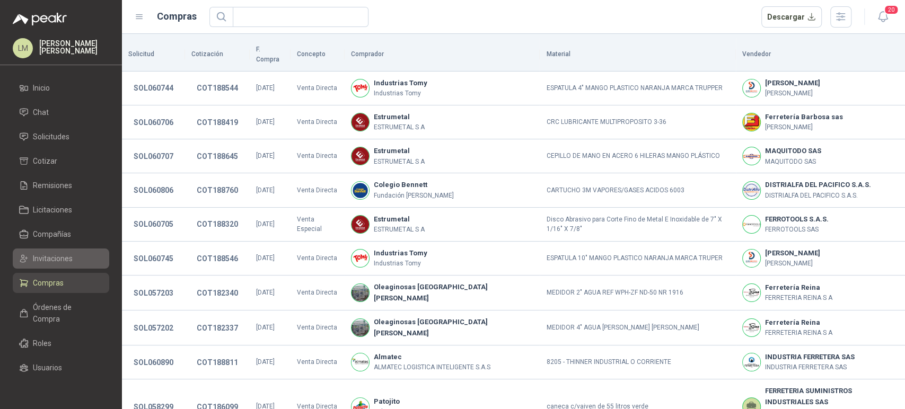
click at [49, 263] on span "Invitaciones" at bounding box center [53, 259] width 40 height 12
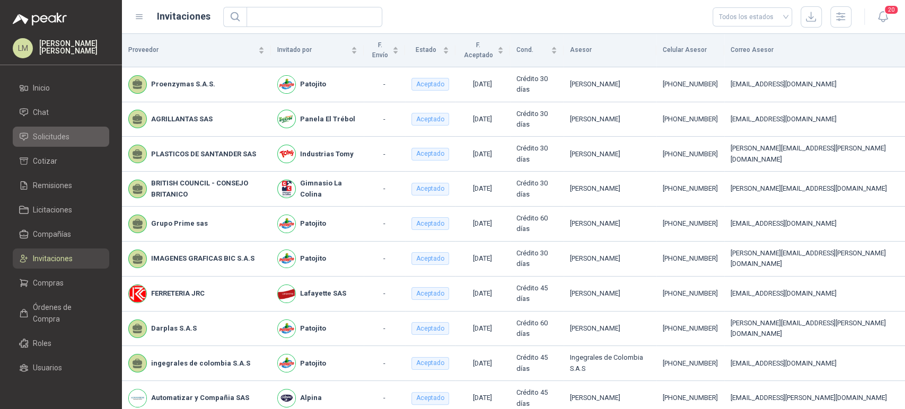
click at [54, 135] on span "Solicitudes" at bounding box center [51, 137] width 37 height 12
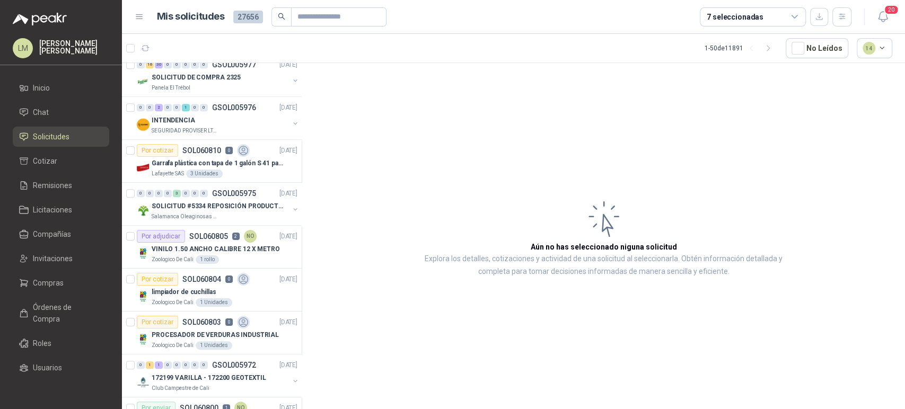
scroll to position [704, 0]
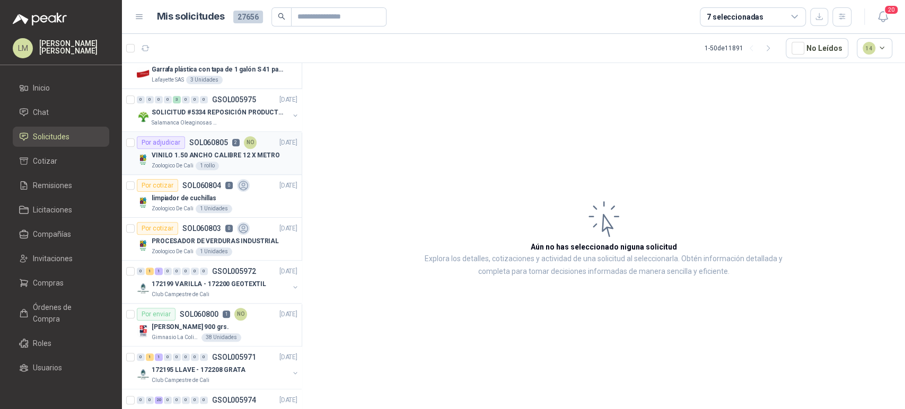
click at [220, 169] on article "Por adjudicar SOL060805 2 NO [DATE] VINILO 1.50 ANCHO CALIBRE 12 X METRO Zoolog…" at bounding box center [212, 153] width 180 height 43
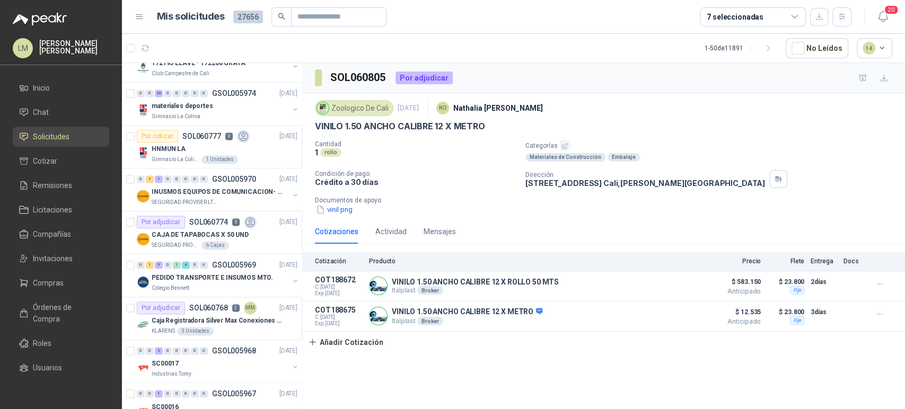
scroll to position [1013, 0]
click at [49, 110] on li "Chat" at bounding box center [61, 113] width 84 height 12
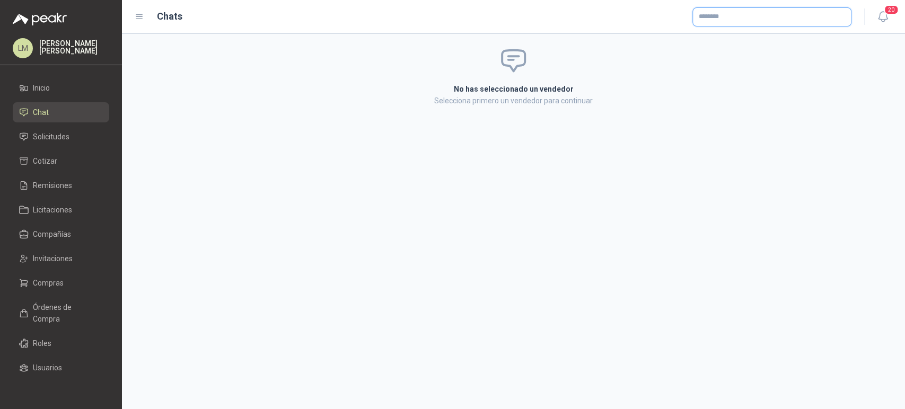
click at [709, 18] on input "text" at bounding box center [772, 17] width 158 height 18
click at [723, 41] on p "Alkosto" at bounding box center [788, 40] width 142 height 6
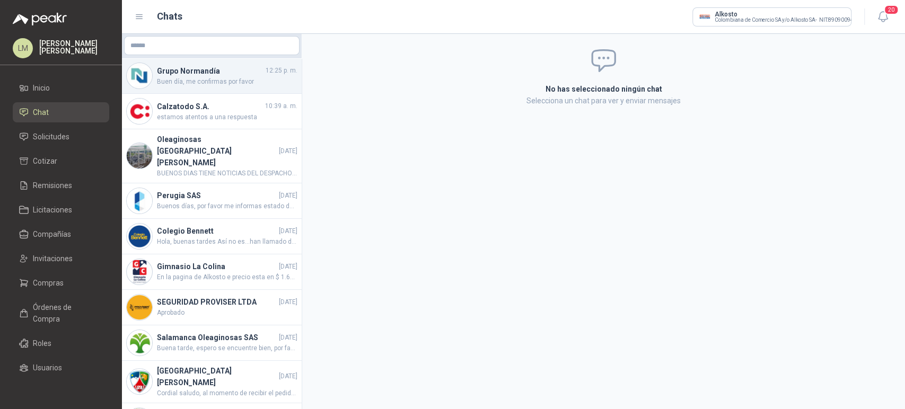
click at [187, 80] on span "Buen día, me confirmas por favor" at bounding box center [227, 82] width 140 height 10
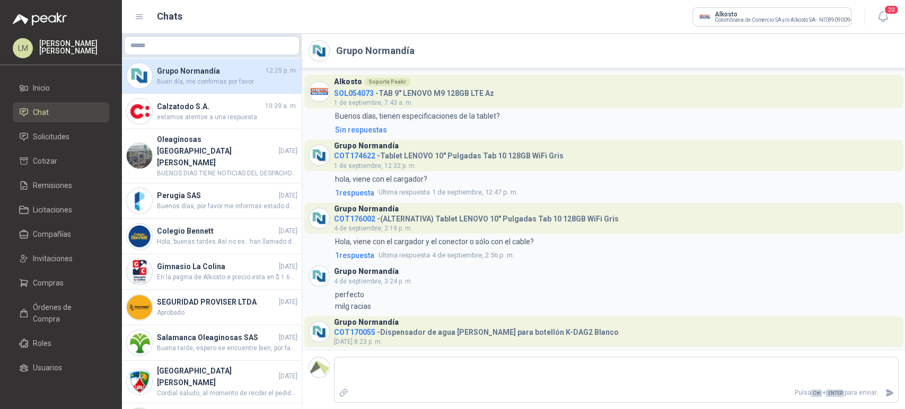
scroll to position [420, 0]
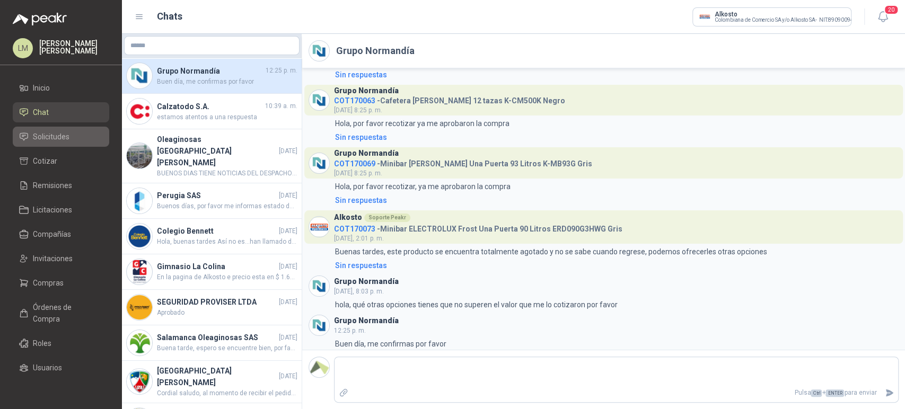
click at [49, 133] on span "Solicitudes" at bounding box center [51, 137] width 37 height 12
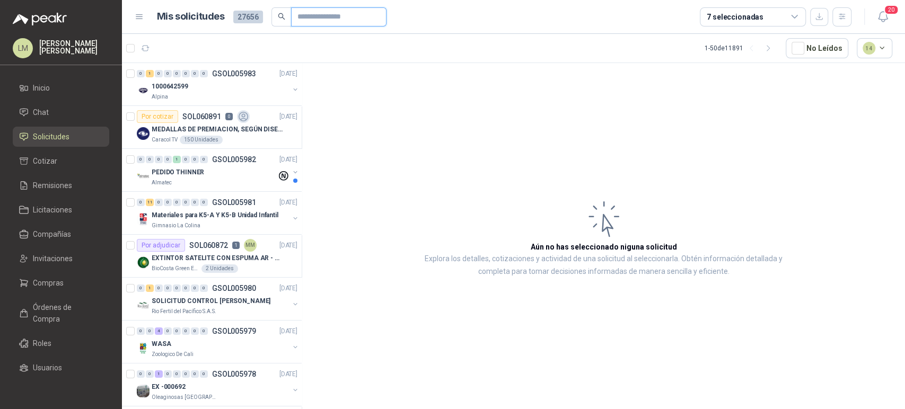
click at [321, 19] on input "text" at bounding box center [334, 17] width 74 height 18
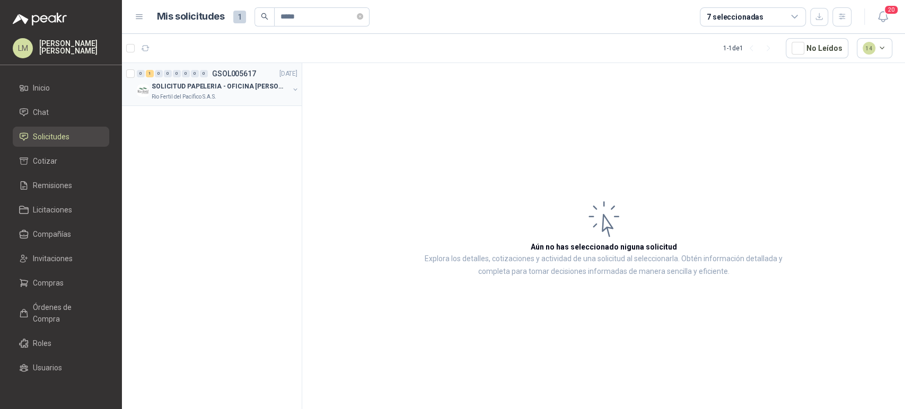
click at [252, 84] on p "SOLICITUD PAPELERIA - OFICINA [PERSON_NAME]" at bounding box center [218, 87] width 132 height 10
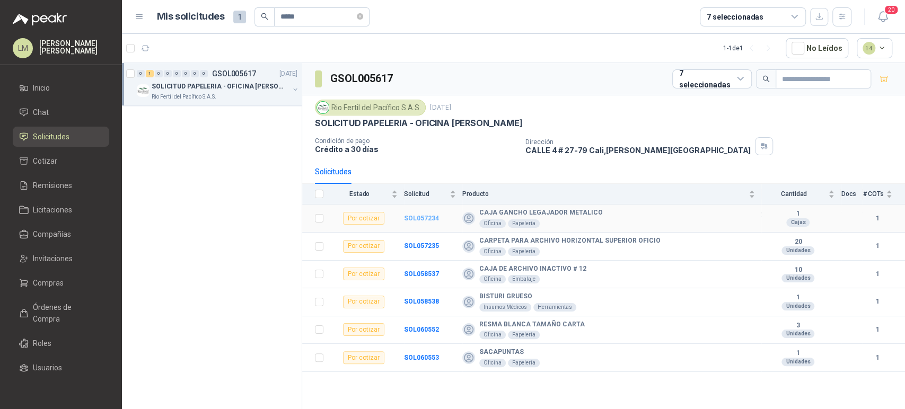
click at [419, 215] on b "SOL057234" at bounding box center [421, 218] width 35 height 7
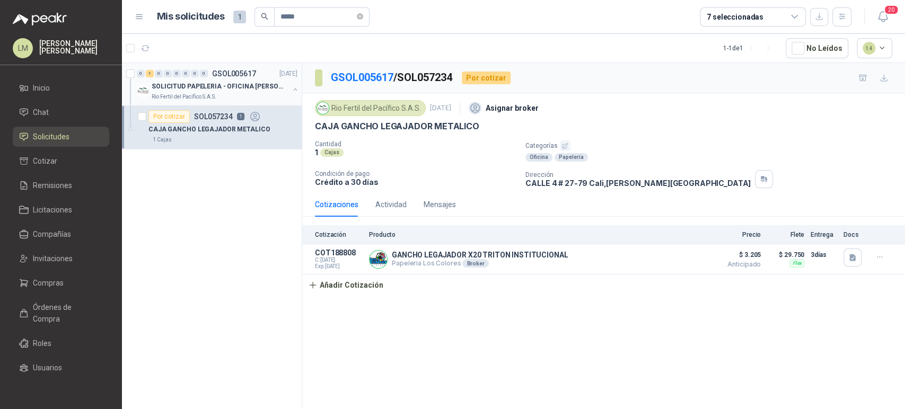
click at [203, 82] on p "SOLICITUD PAPELERIA - OFICINA [PERSON_NAME]" at bounding box center [218, 87] width 132 height 10
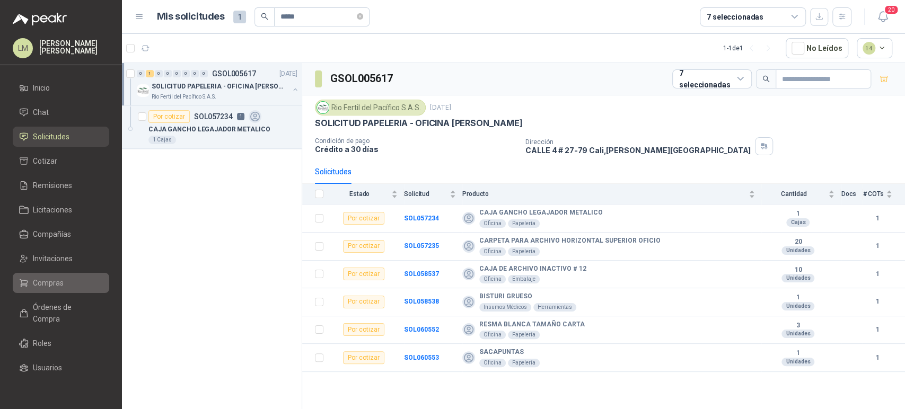
click at [43, 280] on span "Compras" at bounding box center [48, 283] width 31 height 12
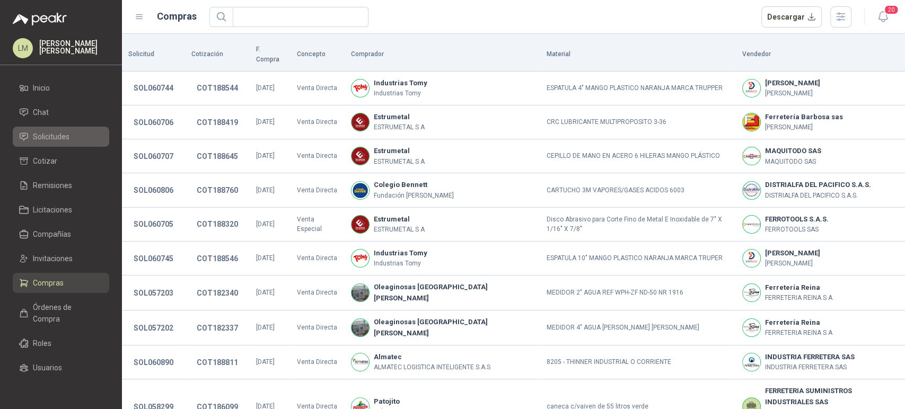
click at [58, 139] on span "Solicitudes" at bounding box center [51, 137] width 37 height 12
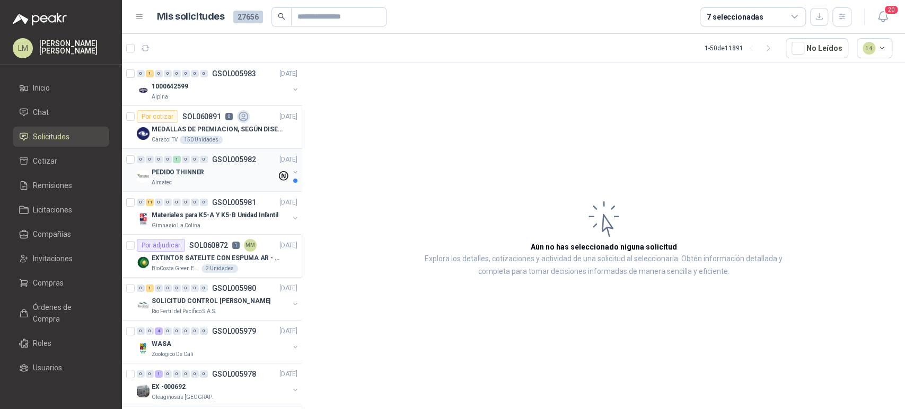
scroll to position [130, 0]
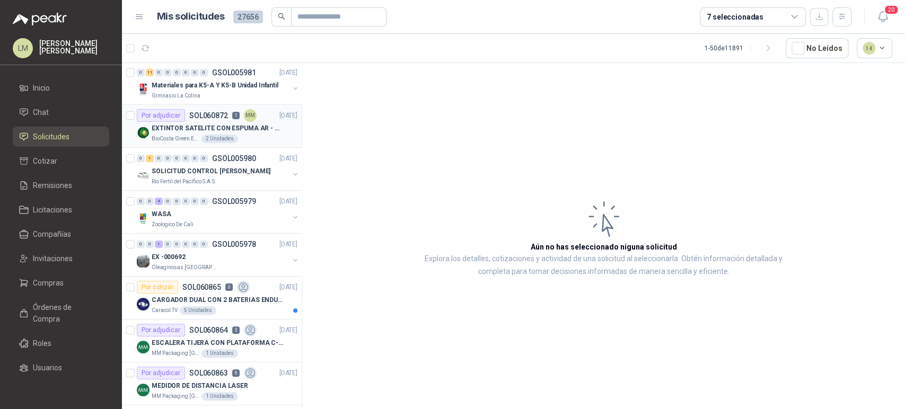
click at [221, 131] on p "EXTINTOR SATELITE CON ESPUMA AR - AFFF" at bounding box center [218, 129] width 132 height 10
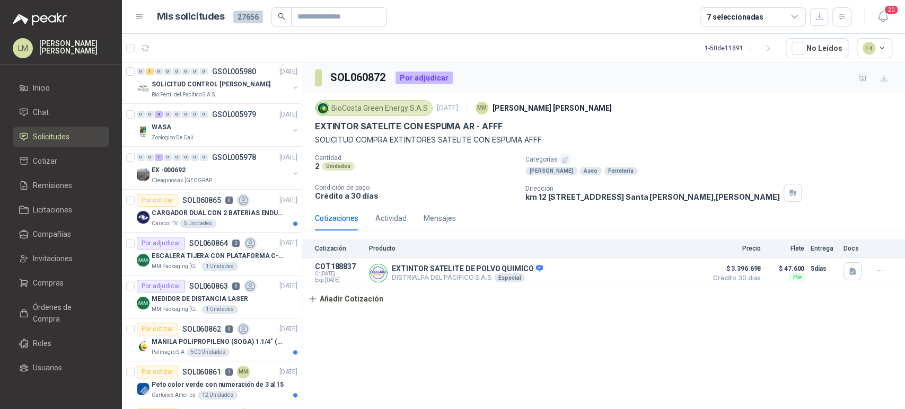
scroll to position [222, 0]
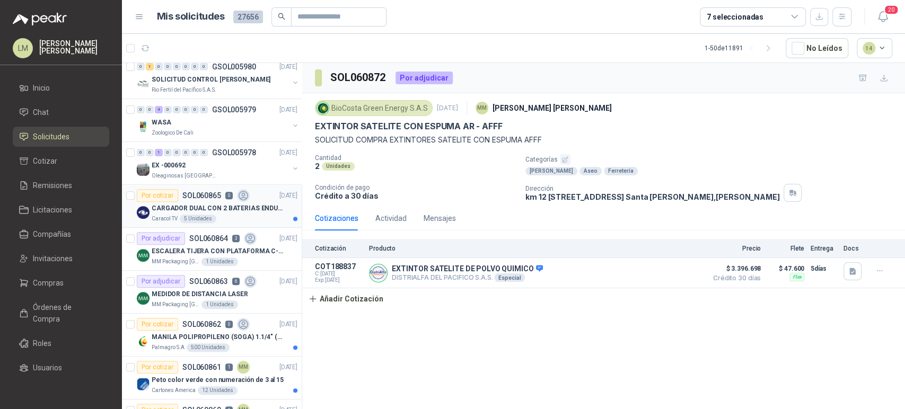
click at [203, 213] on div "CARGADOR DUAL CON 2 BATERIAS ENDURO GO PRO" at bounding box center [225, 208] width 146 height 13
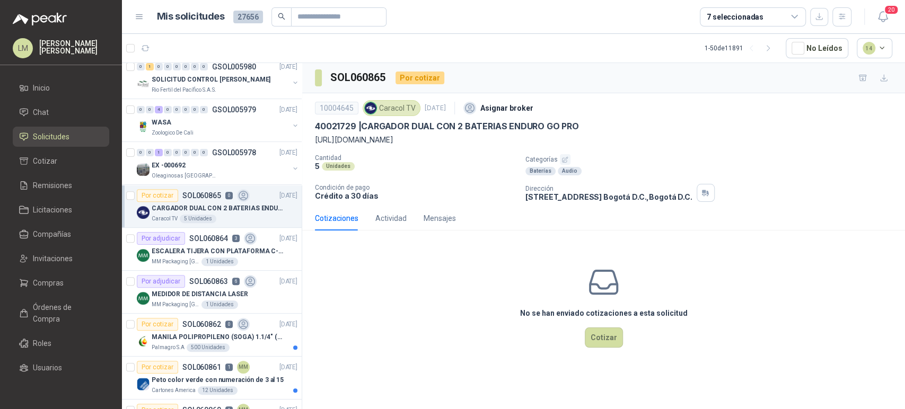
click at [563, 161] on icon "button" at bounding box center [565, 159] width 5 height 5
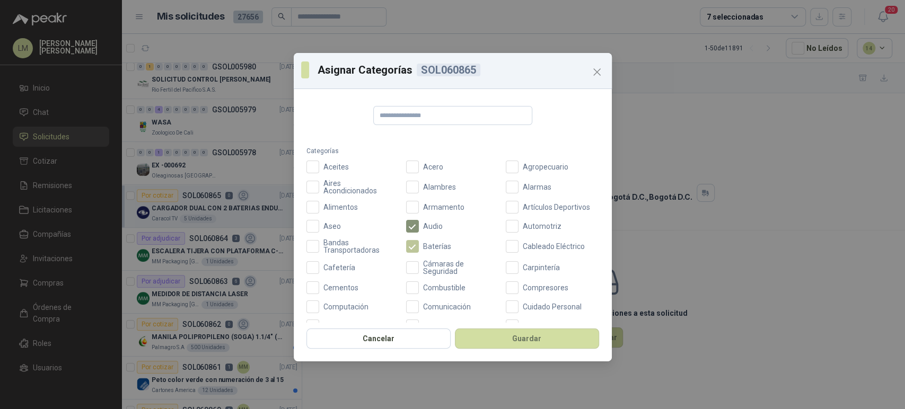
scroll to position [377, 0]
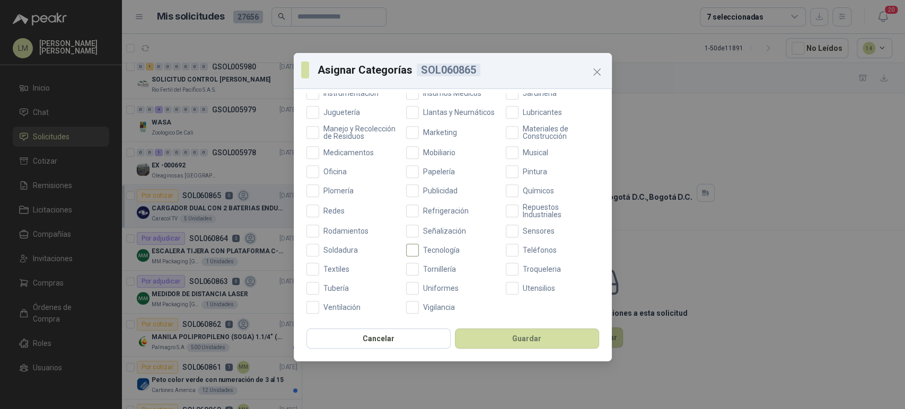
click at [421, 251] on span "Tecnología" at bounding box center [441, 250] width 45 height 7
click at [498, 334] on button "Guardar" at bounding box center [527, 339] width 144 height 20
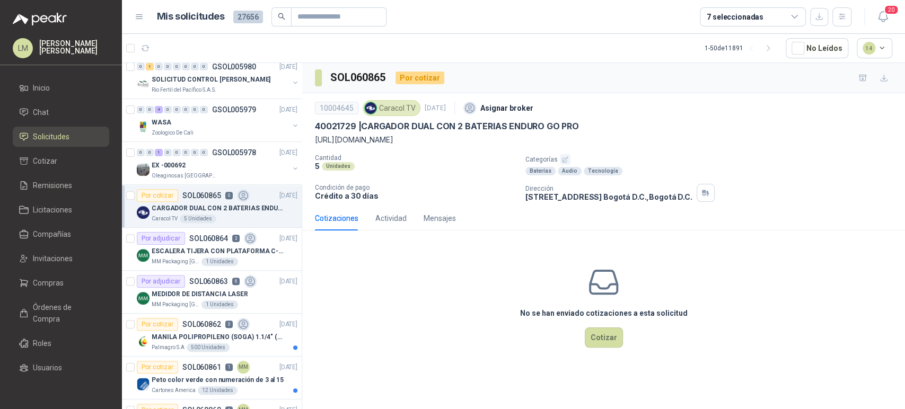
click at [565, 161] on icon "button" at bounding box center [564, 159] width 7 height 7
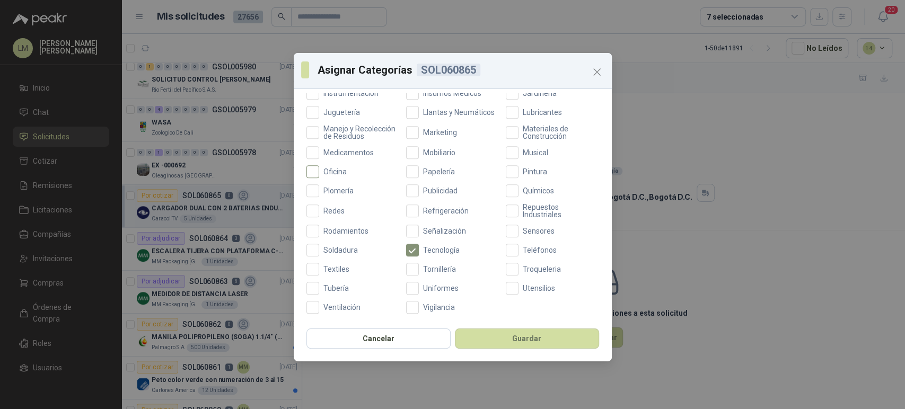
click at [326, 169] on span "Oficina" at bounding box center [335, 171] width 32 height 7
click at [476, 327] on div "Cancelar Guardar" at bounding box center [453, 341] width 318 height 39
click at [475, 330] on button "Guardar" at bounding box center [527, 339] width 144 height 20
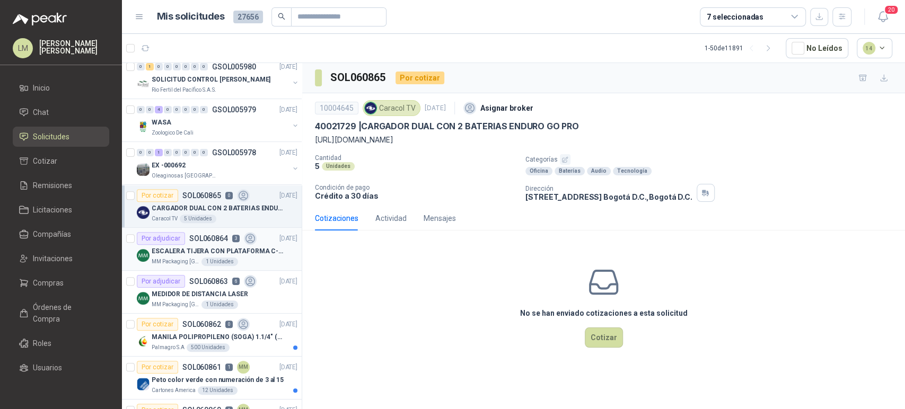
click at [236, 248] on p "ESCALERA TIJERA CON PLATAFORMA C-2347-03" at bounding box center [218, 252] width 132 height 10
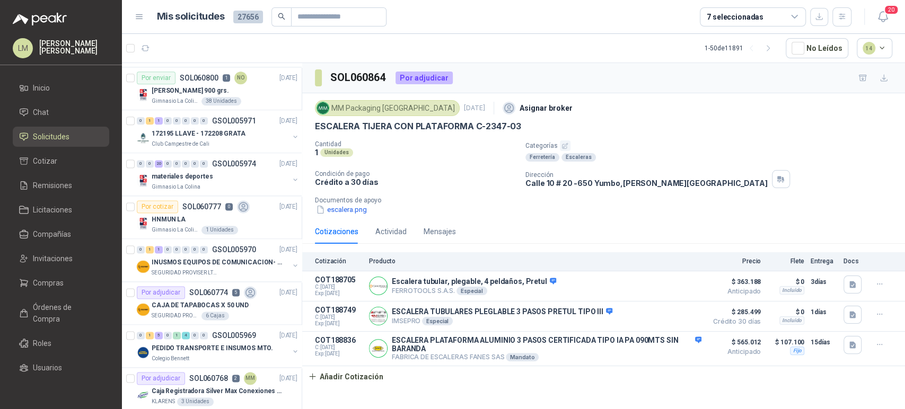
scroll to position [979, 0]
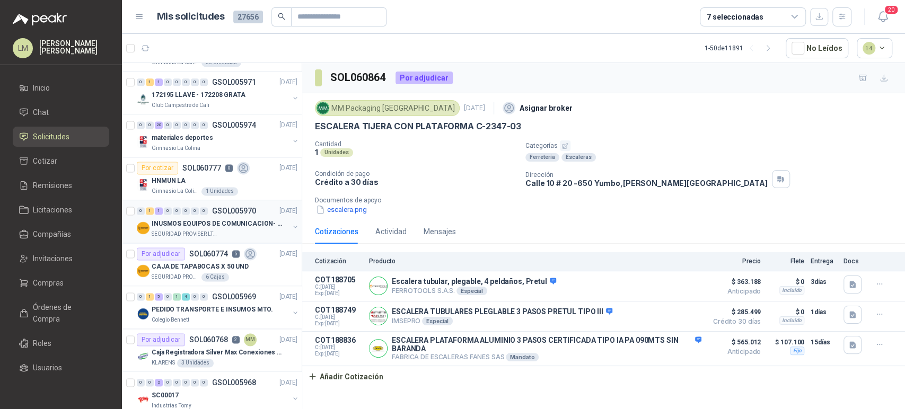
click at [291, 224] on button "button" at bounding box center [295, 227] width 8 height 8
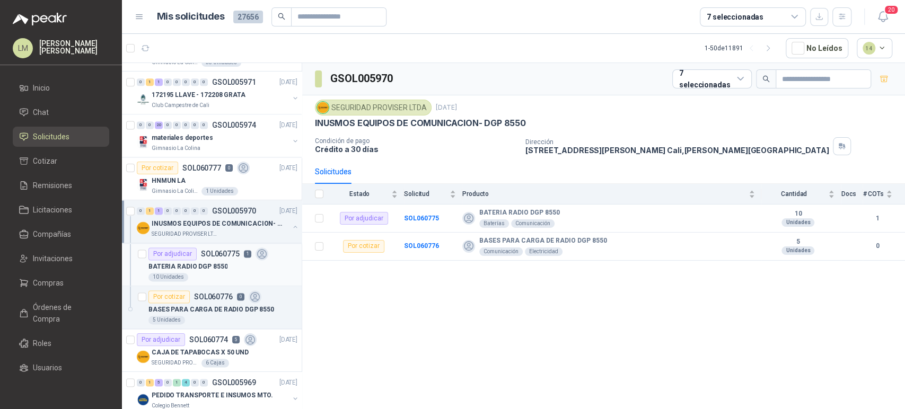
click at [211, 273] on div "10 Unidades" at bounding box center [222, 277] width 149 height 8
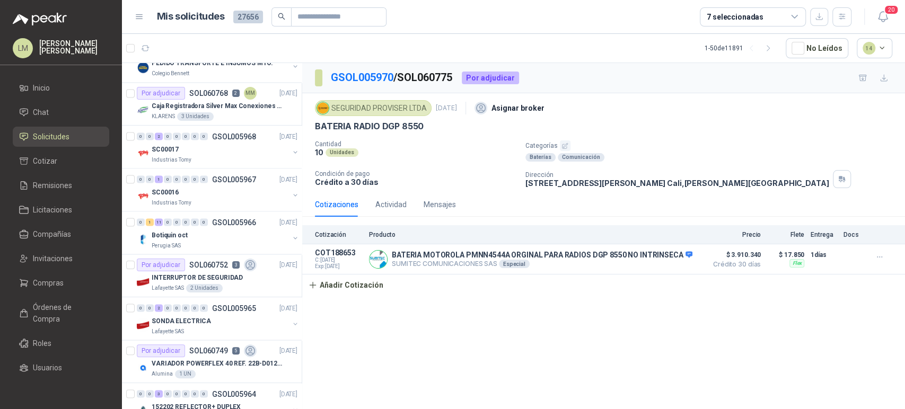
scroll to position [1373, 0]
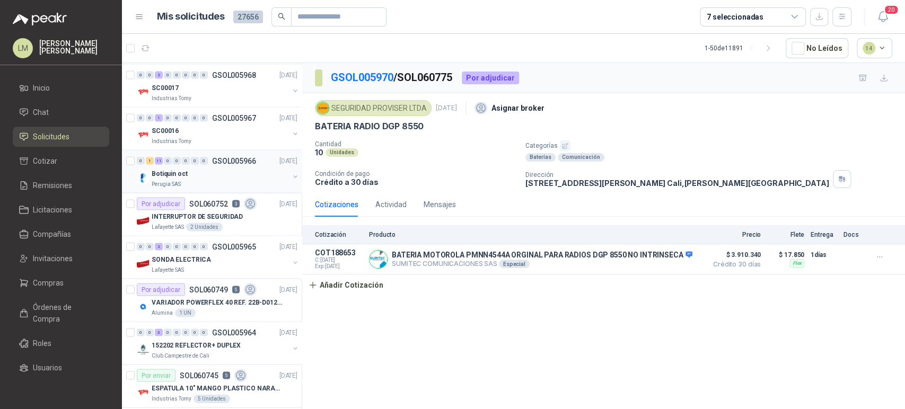
click at [207, 174] on div "Botiquin oct" at bounding box center [220, 173] width 137 height 13
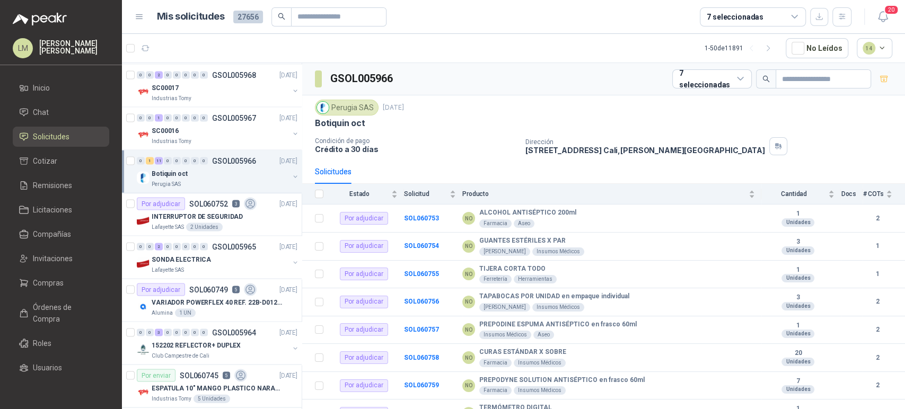
click at [756, 16] on div "7 seleccionadas" at bounding box center [735, 17] width 57 height 12
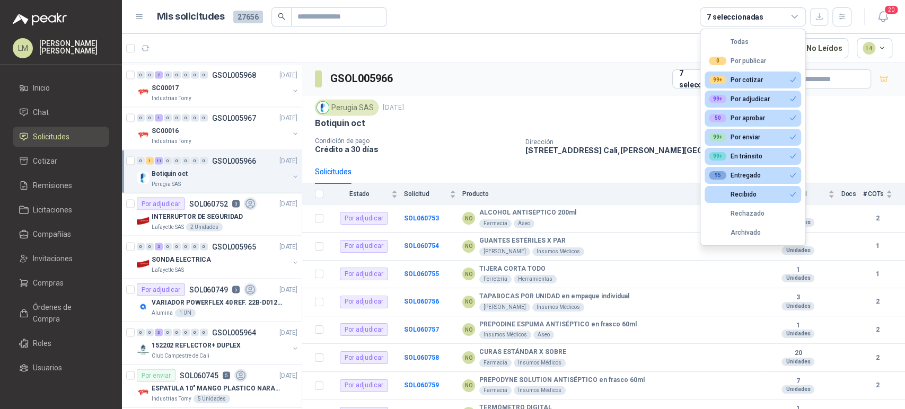
click at [756, 16] on div "7 seleccionadas" at bounding box center [735, 17] width 57 height 12
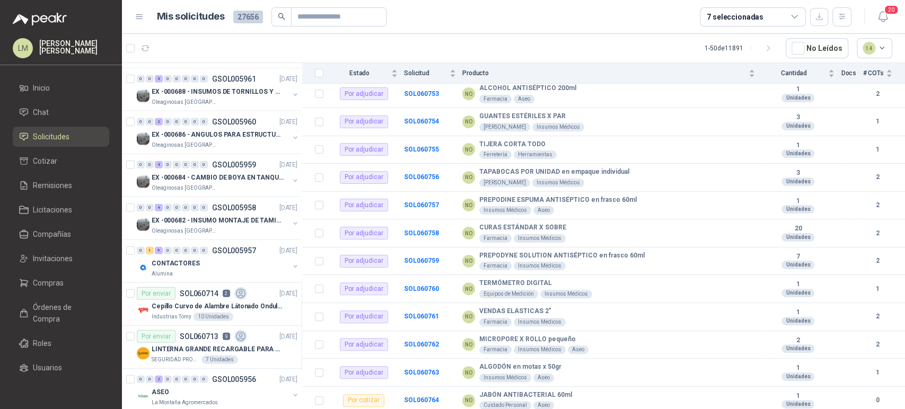
scroll to position [1841, 0]
click at [216, 261] on div "CONTACTORES" at bounding box center [220, 264] width 137 height 13
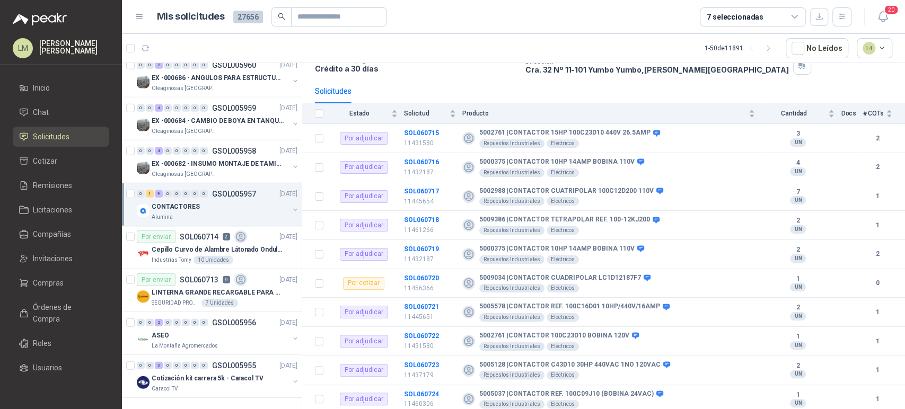
scroll to position [1903, 0]
click at [189, 332] on div "ASEO" at bounding box center [220, 335] width 137 height 13
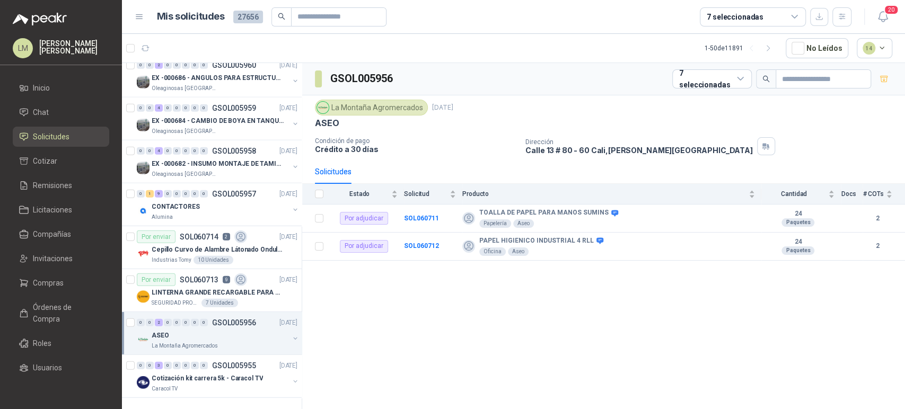
click at [189, 332] on div "ASEO" at bounding box center [220, 335] width 137 height 13
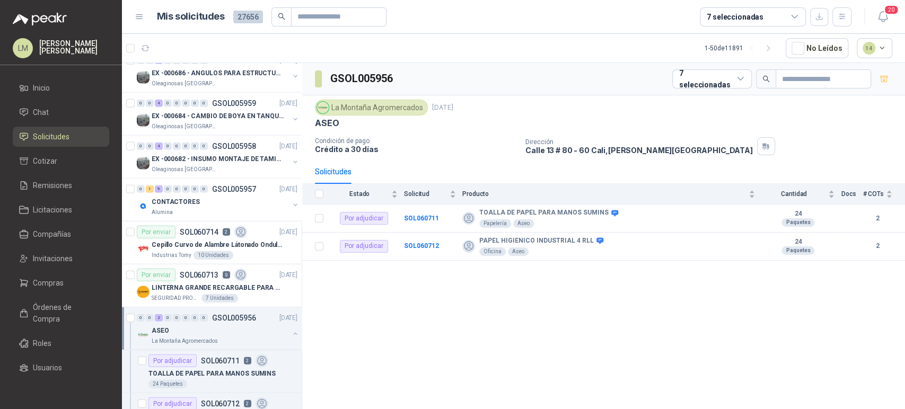
scroll to position [1989, 0]
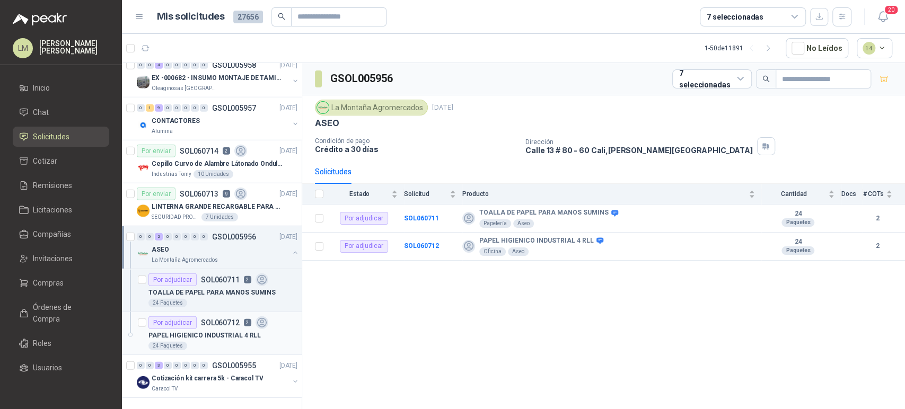
click at [225, 329] on div "PAPEL HIGIENICO INDUSTRIAL 4 RLL" at bounding box center [222, 335] width 149 height 13
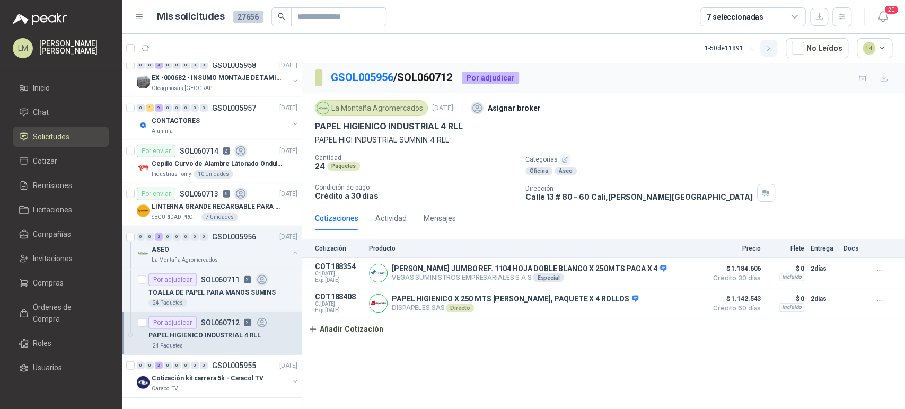
click at [773, 53] on button "button" at bounding box center [768, 48] width 17 height 17
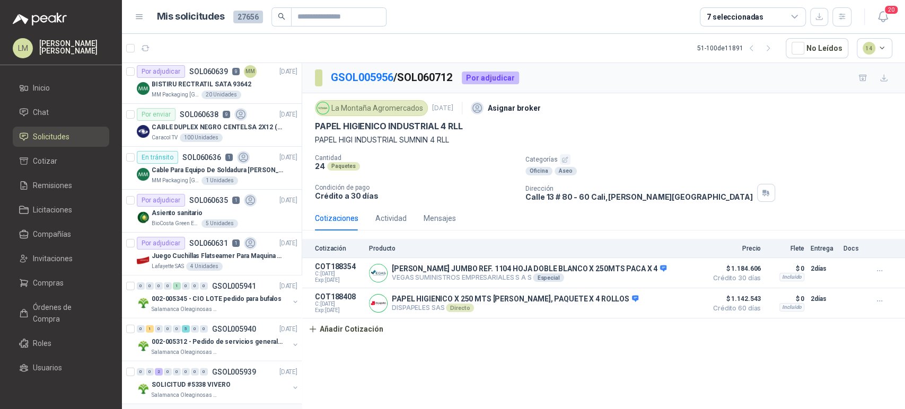
scroll to position [1636, 0]
click at [219, 205] on div "Asiento sanitario" at bounding box center [225, 211] width 146 height 13
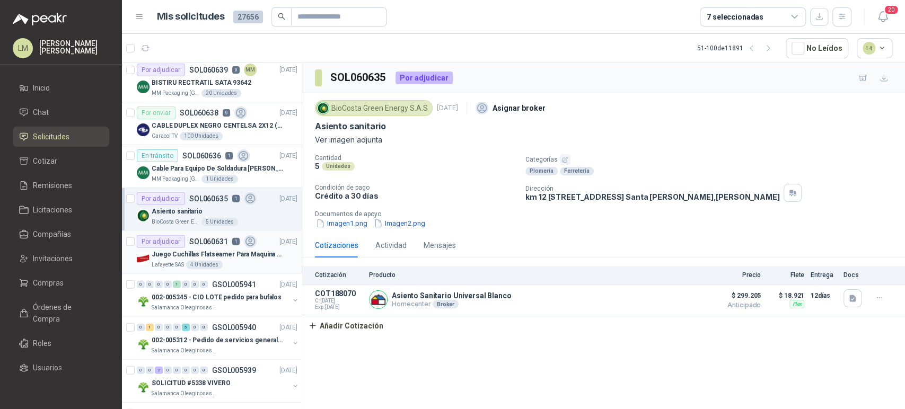
click at [217, 250] on p "Juego Cuchillas Flatseamer Para Maquina de Coser" at bounding box center [218, 255] width 132 height 10
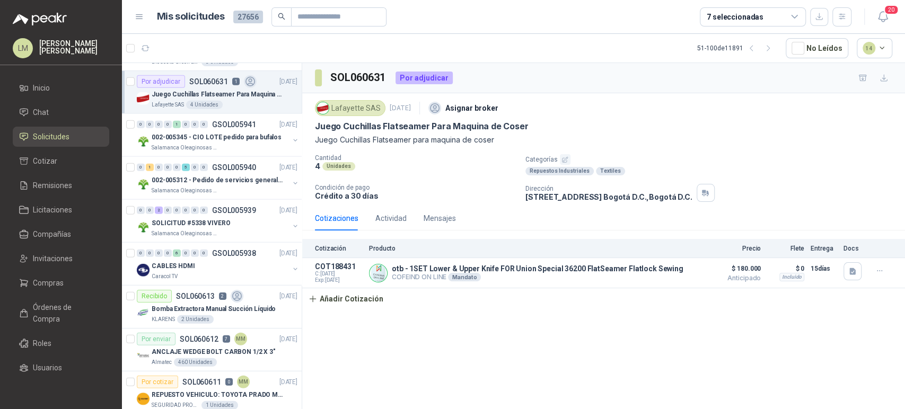
scroll to position [1805, 0]
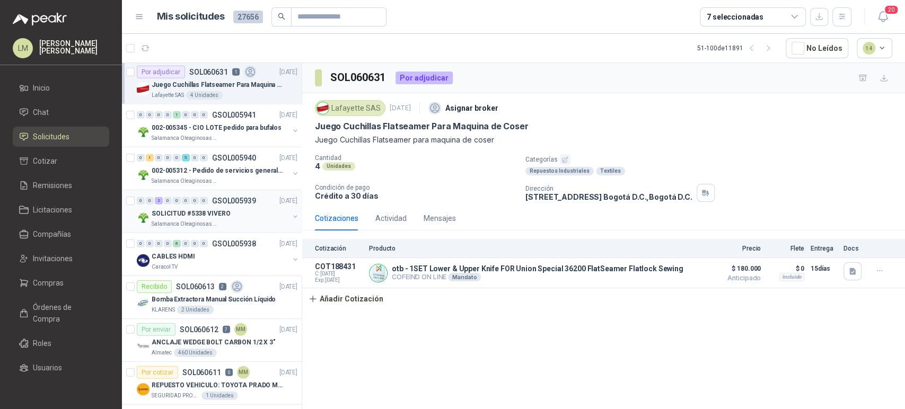
click at [229, 215] on div "SOLICITUD #5338 VIVERO" at bounding box center [220, 213] width 137 height 13
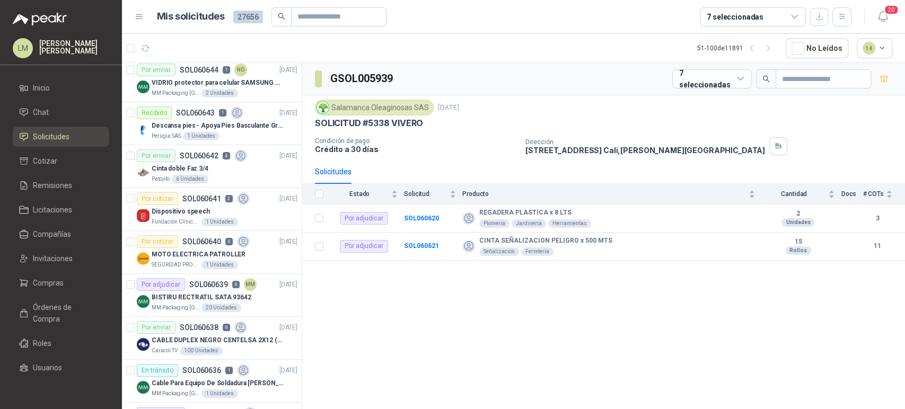
scroll to position [1421, 0]
click at [229, 218] on div "1 Unidades" at bounding box center [219, 222] width 37 height 8
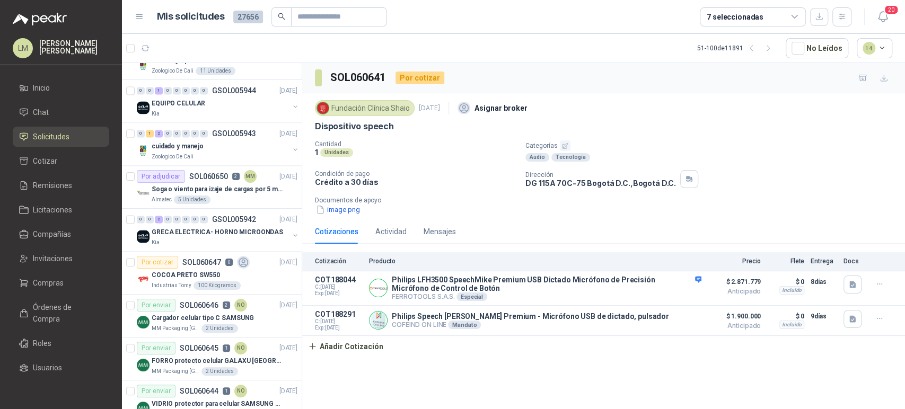
scroll to position [1094, 0]
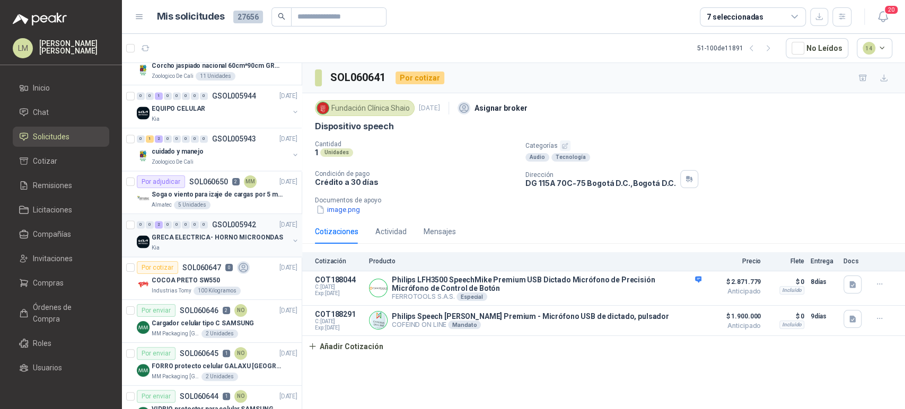
click at [226, 233] on p "GRECA ELECTRICA- HORNO MICROONDAS" at bounding box center [217, 238] width 131 height 10
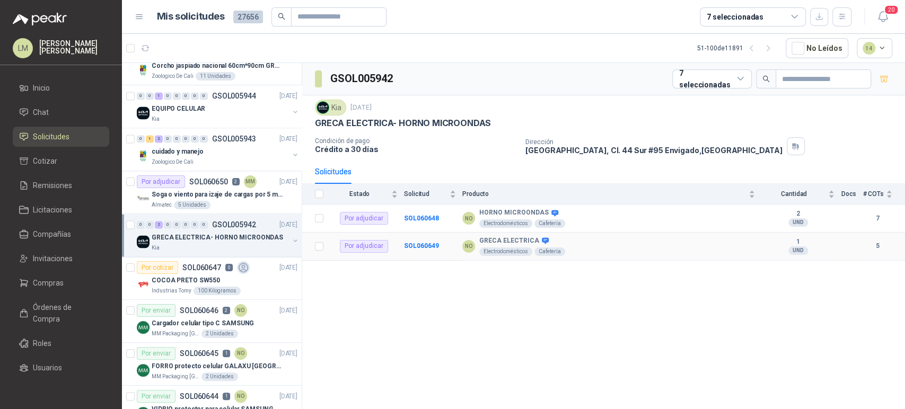
click at [437, 243] on td "SOL060649" at bounding box center [433, 247] width 58 height 28
click at [434, 244] on b "SOL060649" at bounding box center [421, 245] width 35 height 7
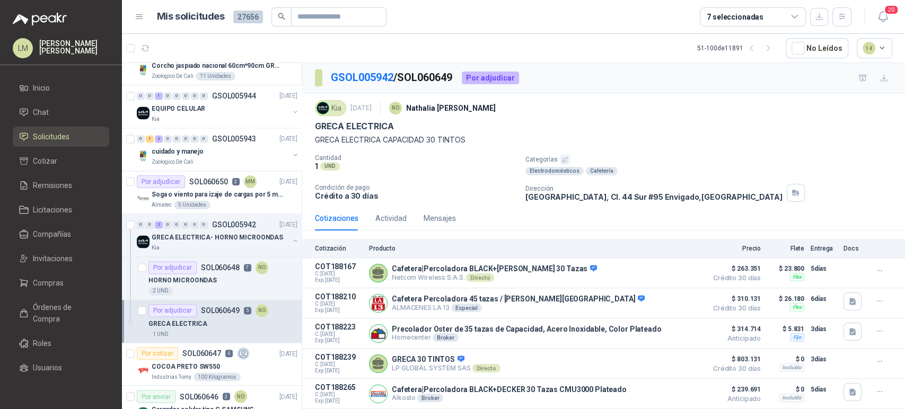
scroll to position [19, 0]
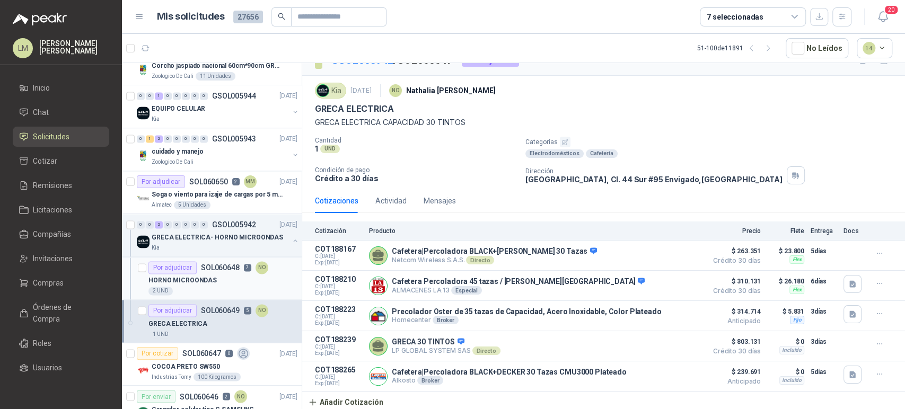
click at [192, 267] on div "Por adjudicar" at bounding box center [172, 267] width 48 height 13
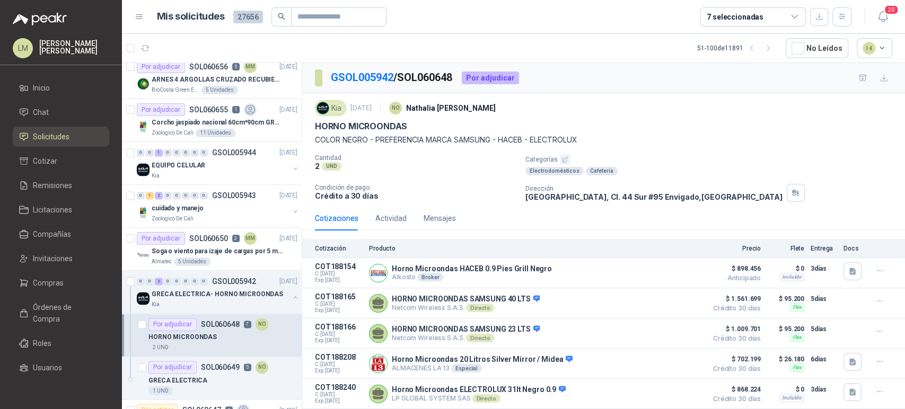
scroll to position [1035, 0]
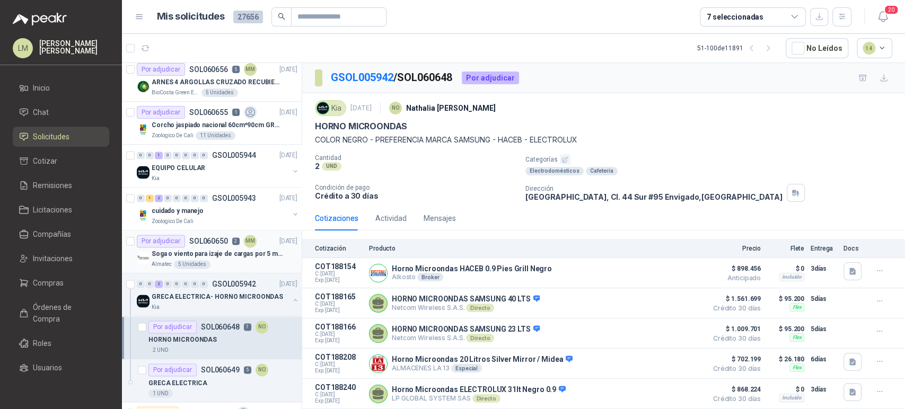
click at [199, 253] on p "Soga o viento para izaje de cargas por 5 metros" at bounding box center [218, 254] width 132 height 10
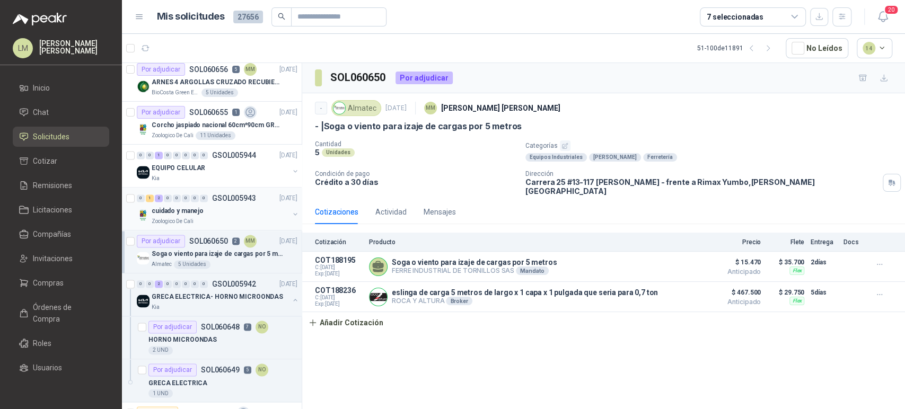
click at [291, 212] on button "button" at bounding box center [295, 214] width 8 height 8
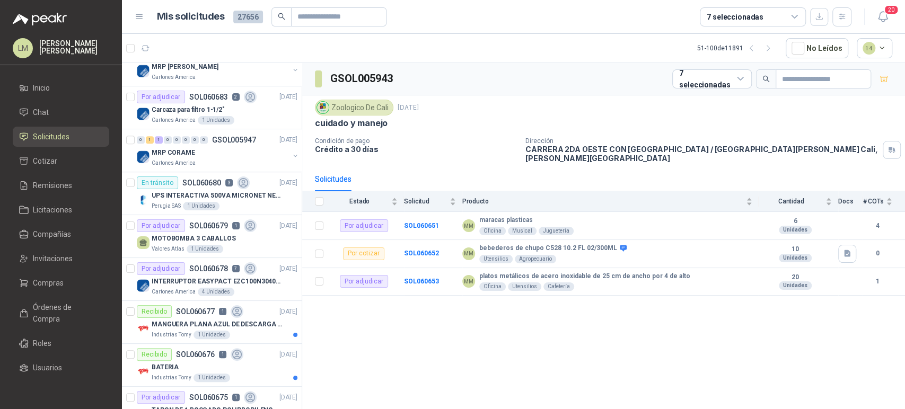
scroll to position [491, 0]
click at [223, 223] on p "SOL060679" at bounding box center [208, 226] width 39 height 7
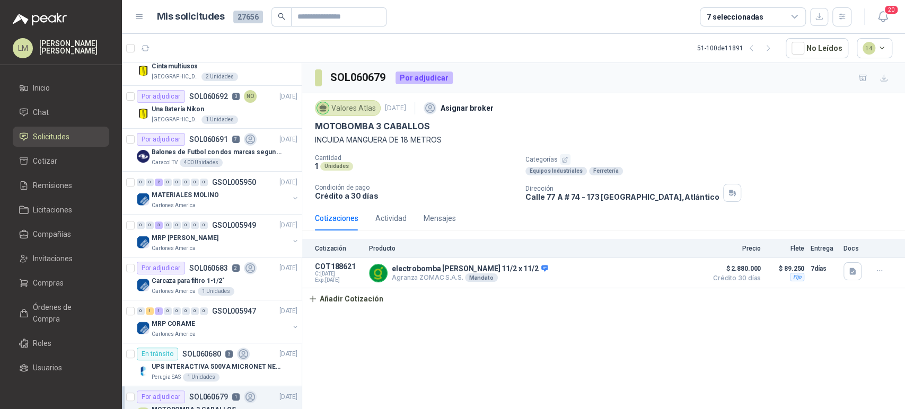
scroll to position [311, 0]
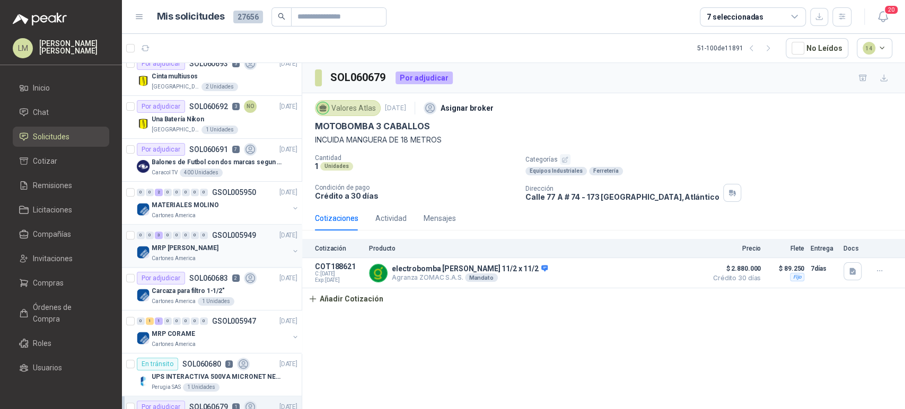
click at [221, 246] on div "MRP [PERSON_NAME]" at bounding box center [220, 248] width 137 height 13
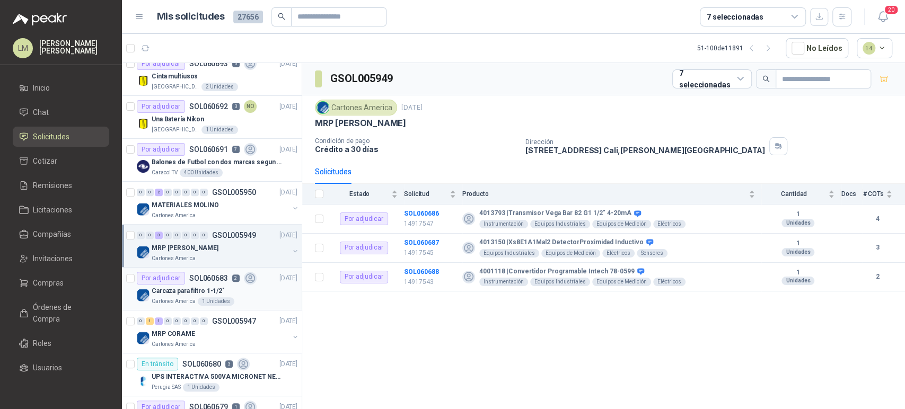
click at [222, 285] on div "Carcaza para filtro 1-1/2"" at bounding box center [225, 291] width 146 height 13
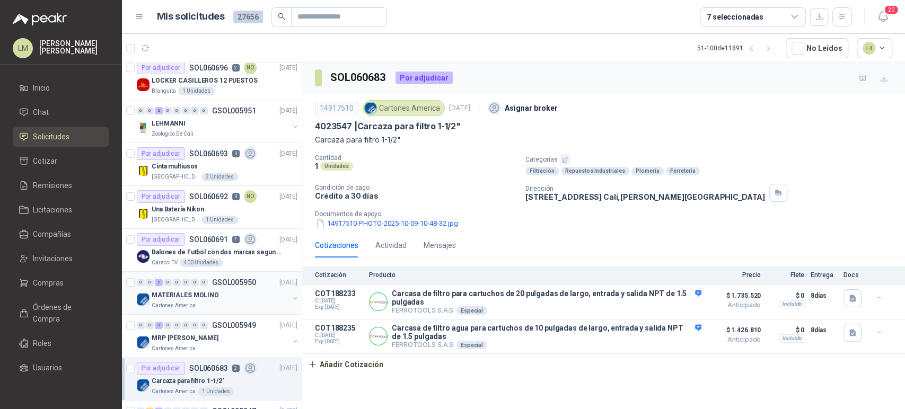
scroll to position [212, 0]
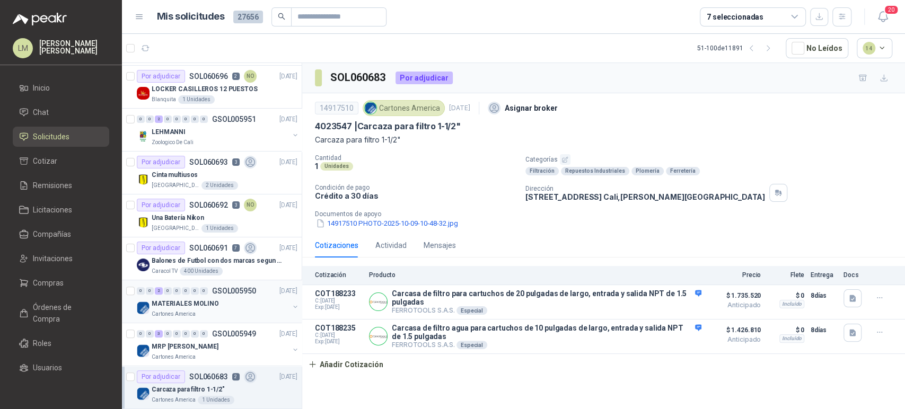
click at [233, 218] on div "Una Batería Nikon" at bounding box center [225, 218] width 146 height 13
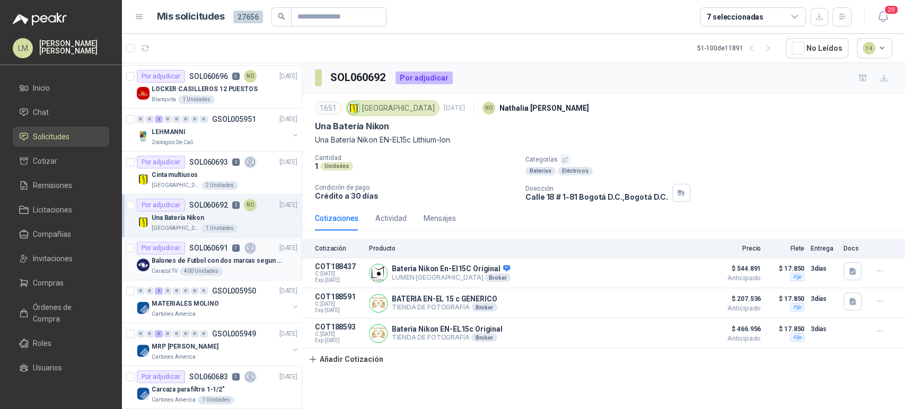
click at [217, 264] on p "Balones de Futbol con dos marcas segun adjunto. Adjuntar cotizacion en su forma…" at bounding box center [218, 261] width 132 height 10
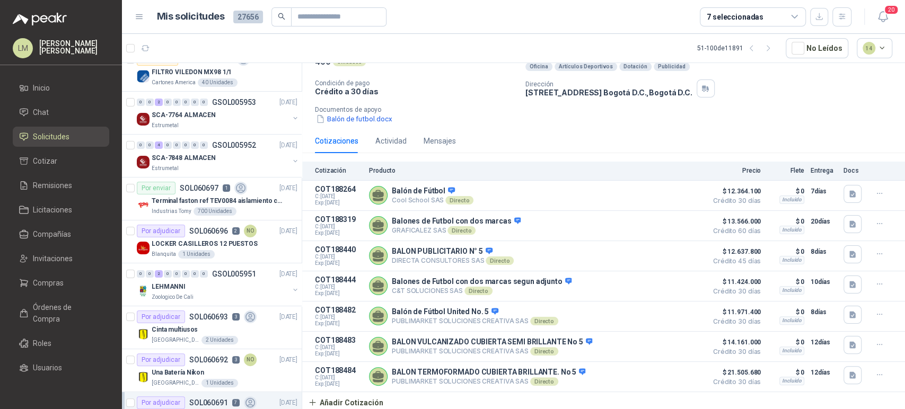
scroll to position [54, 0]
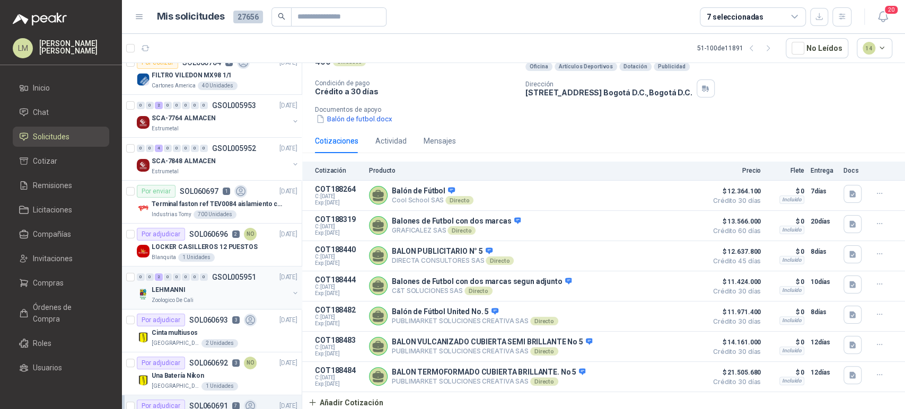
click at [201, 288] on div "LEHMANNI" at bounding box center [220, 290] width 137 height 13
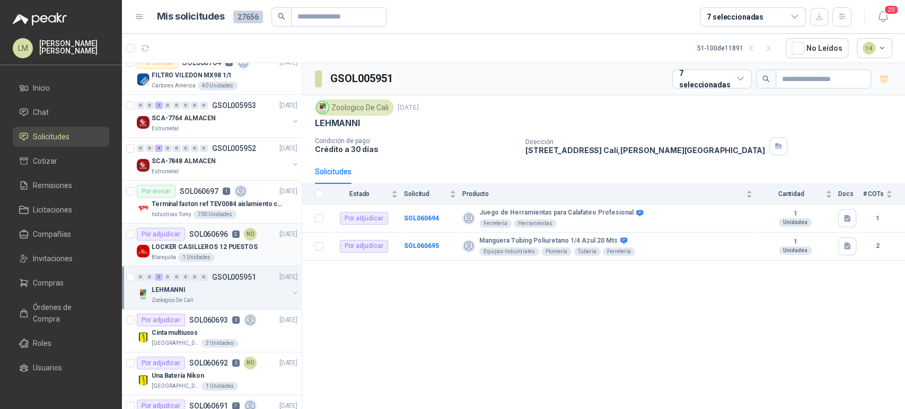
click at [214, 242] on p "LOCKER CASILLEROS 12 PUESTOS" at bounding box center [205, 247] width 106 height 10
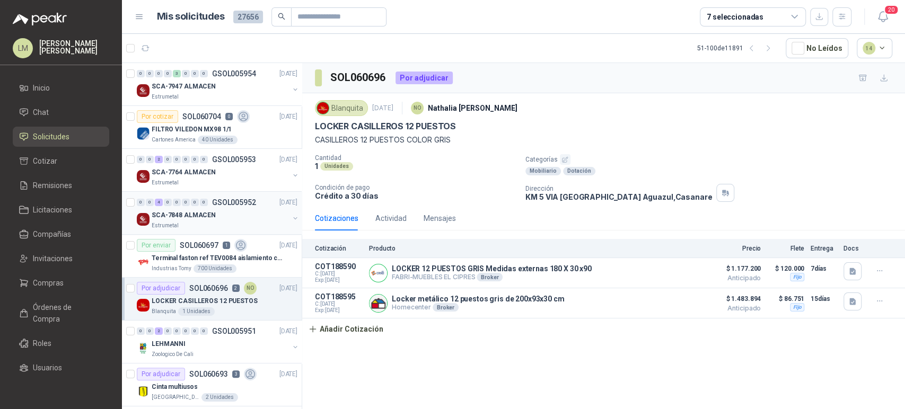
click at [224, 214] on div "SCA-7848 ALMACEN" at bounding box center [220, 215] width 137 height 13
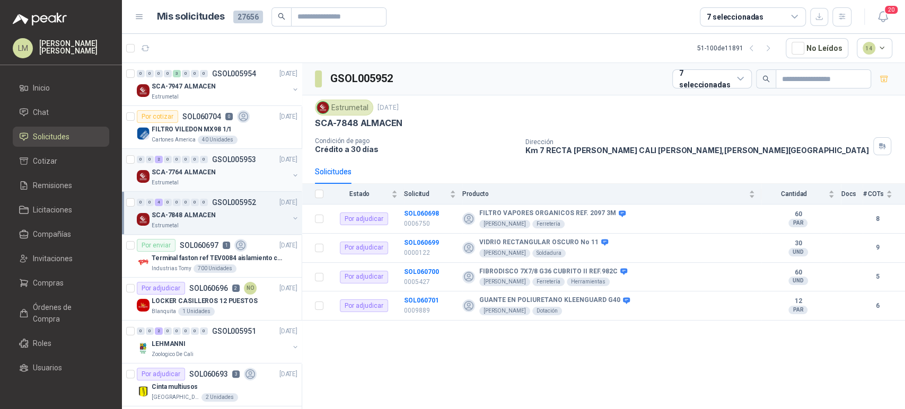
click at [228, 171] on div "SCA-7764 ALMACEN" at bounding box center [220, 172] width 137 height 13
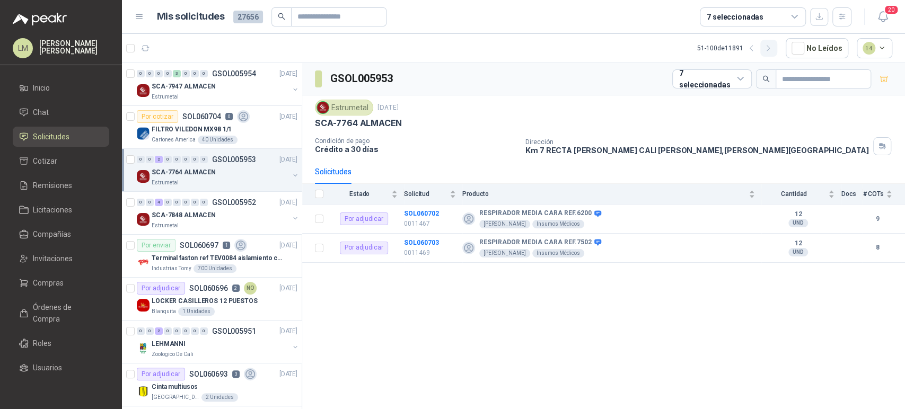
click at [771, 48] on icon "button" at bounding box center [768, 48] width 9 height 9
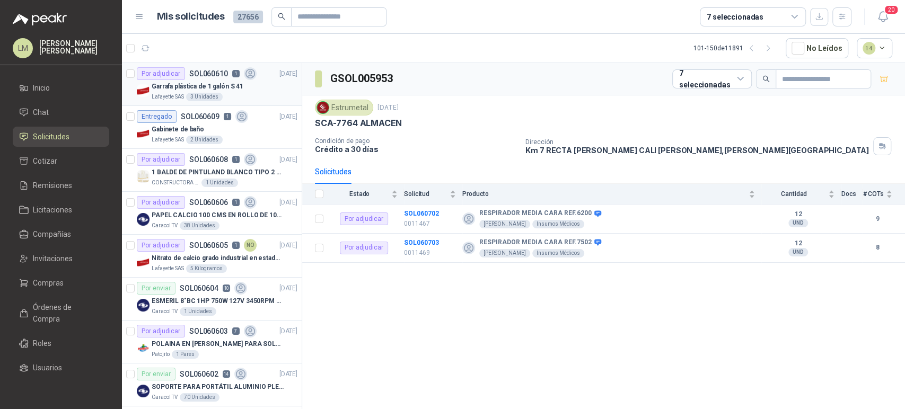
click at [226, 87] on p "Garrafa plástica de 1 galón S 41" at bounding box center [198, 87] width 92 height 10
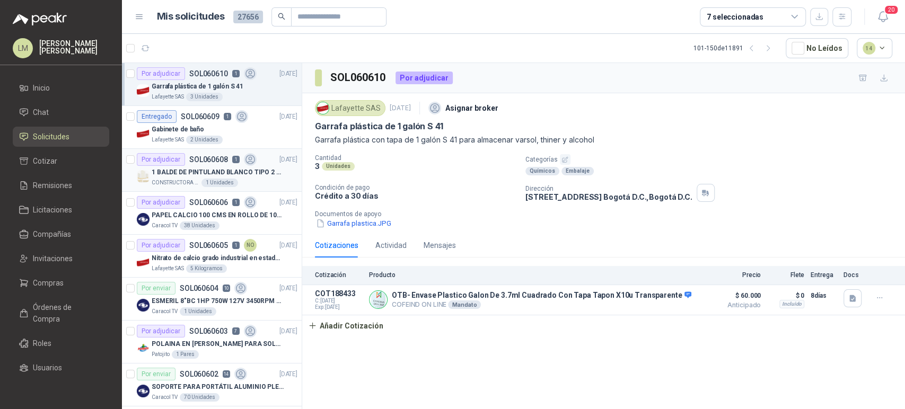
scroll to position [109, 0]
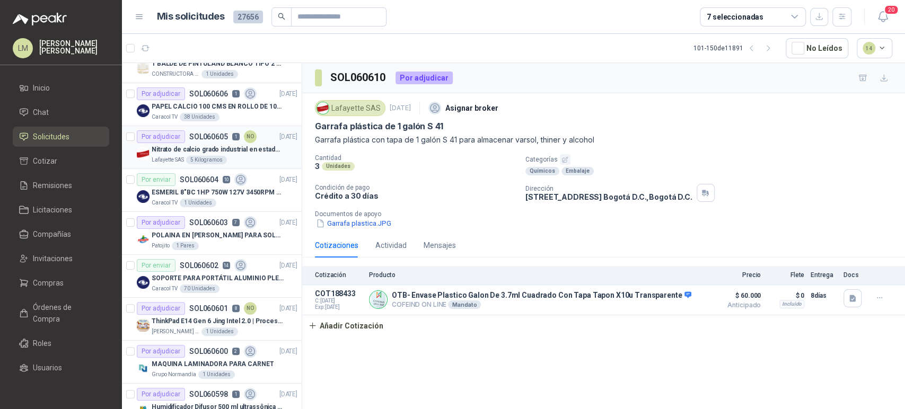
click at [233, 163] on div "Lafayette SAS 5 Kilogramos" at bounding box center [225, 160] width 146 height 8
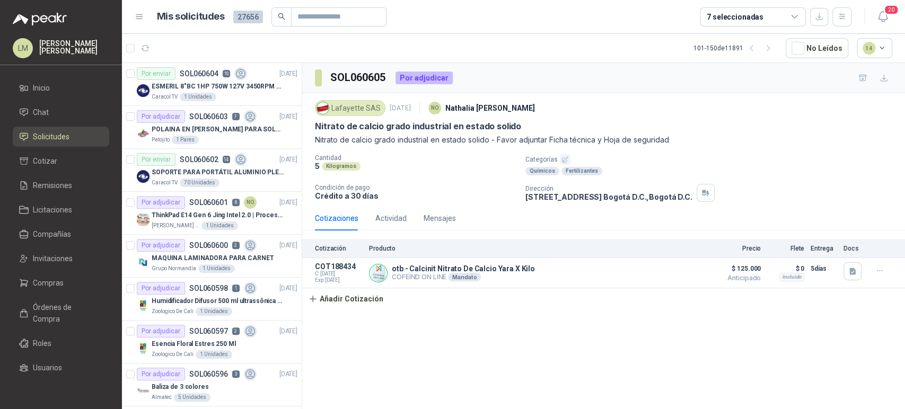
scroll to position [237, 0]
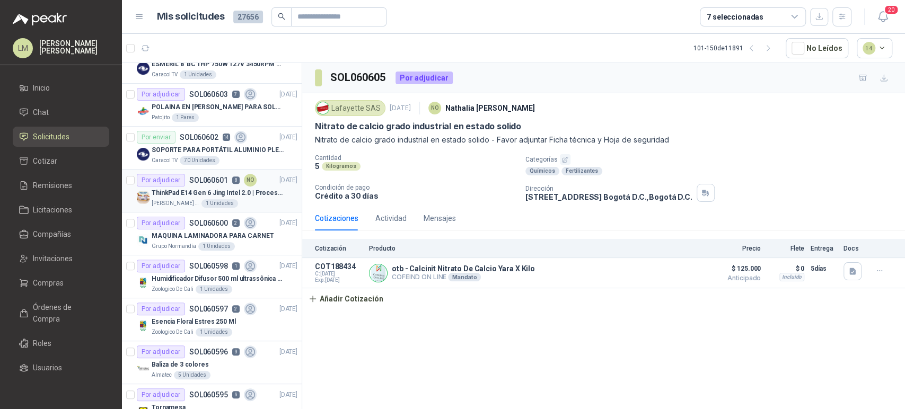
click at [225, 192] on p "ThinkPad E14 Gen 6 Jing Intel 2.0 | Procesador Intel Core Ultra 5 125U ( 12" at bounding box center [218, 193] width 132 height 10
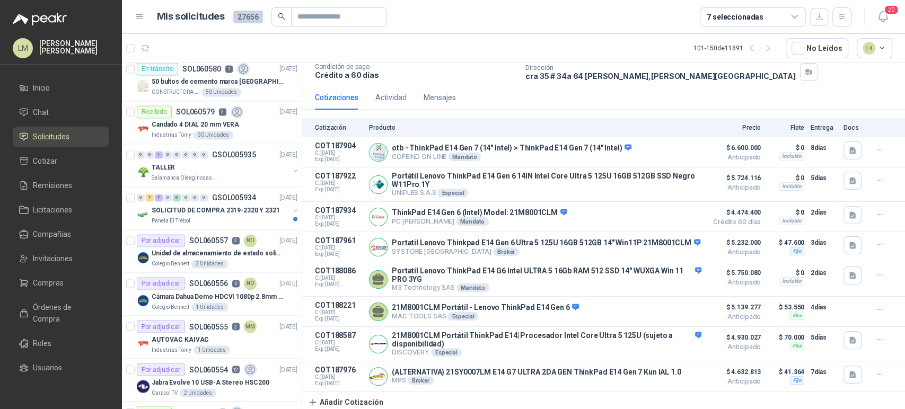
scroll to position [1123, 0]
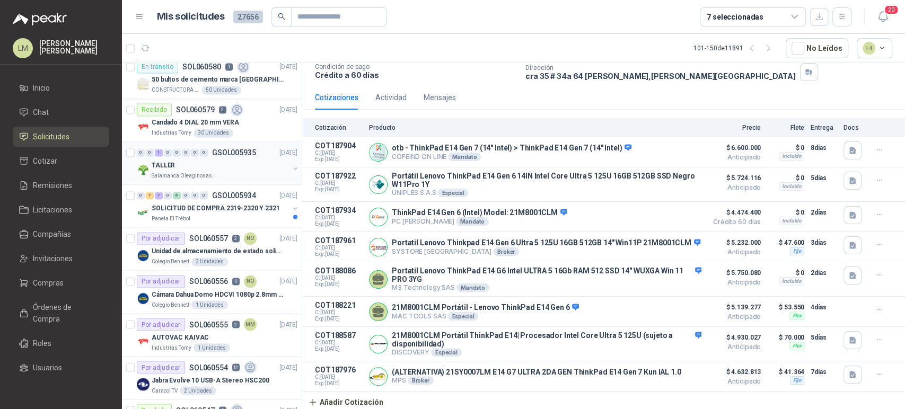
click at [220, 159] on div "TALLER" at bounding box center [220, 165] width 137 height 13
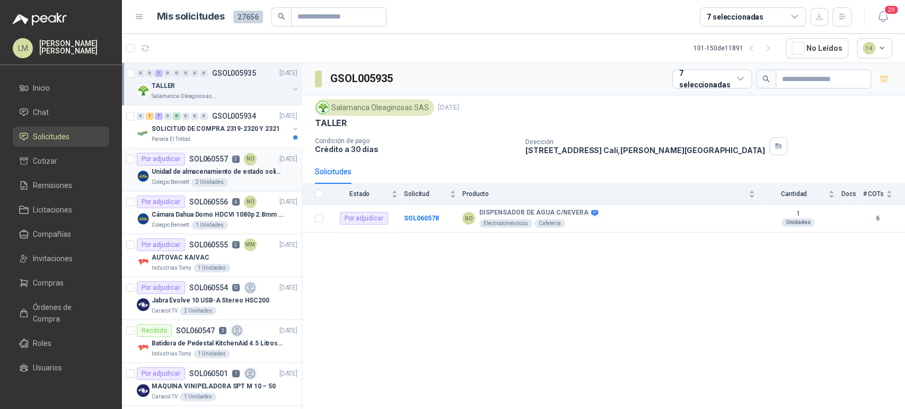
scroll to position [1203, 0]
click at [214, 213] on p "Cámara Dahua Domo HDCVI 1080p 2.8mm IP67 Led IR 30m mts nocturnos" at bounding box center [218, 214] width 132 height 10
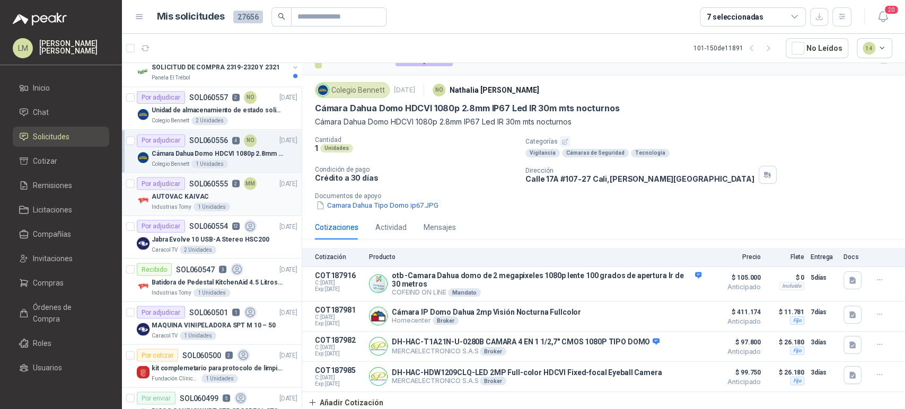
scroll to position [1307, 0]
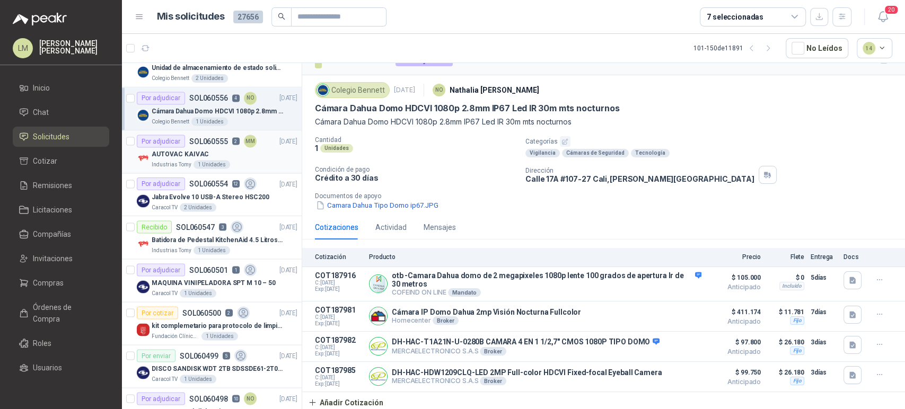
click at [215, 154] on div "AUTOVAC KAIVAC" at bounding box center [225, 153] width 146 height 13
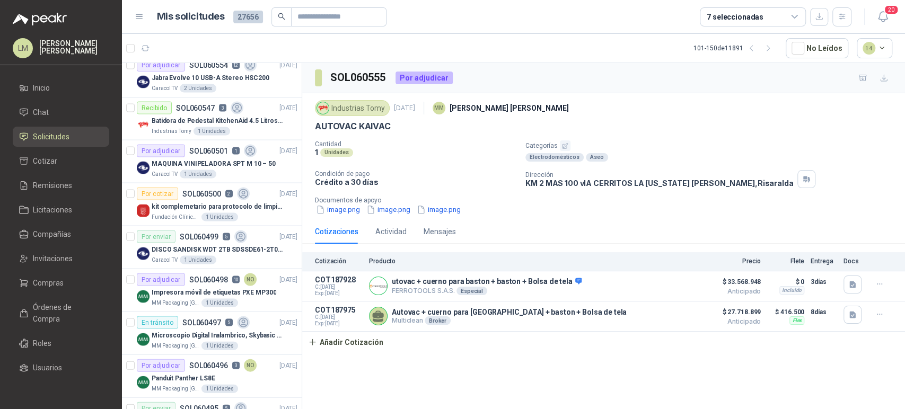
scroll to position [1501, 0]
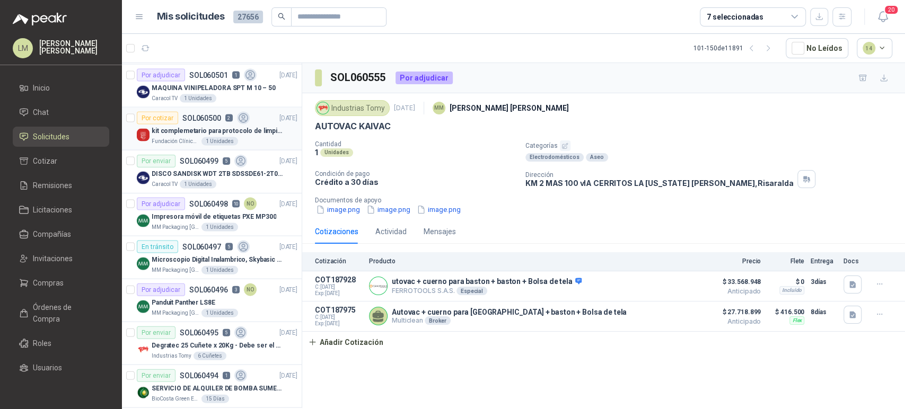
click at [224, 127] on p "kit complemetario para protocolo de limpieza" at bounding box center [218, 131] width 132 height 10
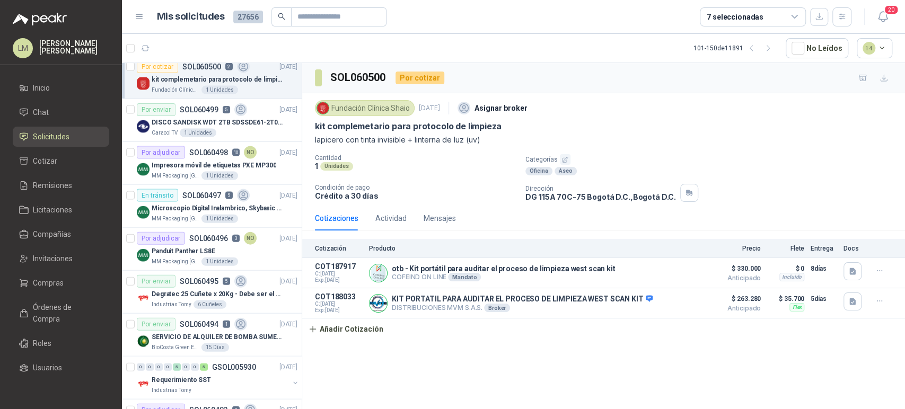
scroll to position [1593, 0]
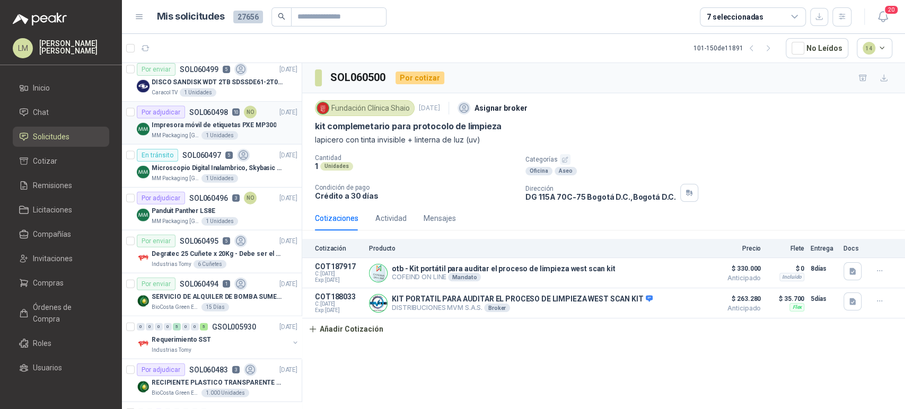
click at [227, 120] on p "Impresora móvil de etiquetas PXE MP300" at bounding box center [214, 125] width 125 height 10
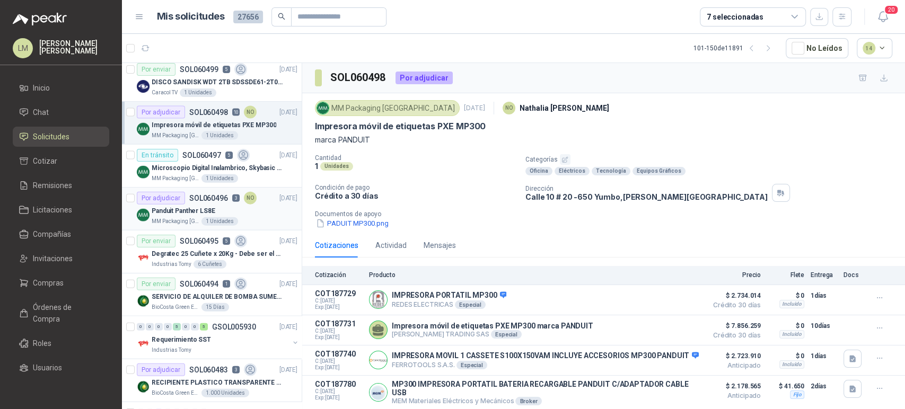
click at [221, 205] on div "Panduit Panther LS8E" at bounding box center [225, 211] width 146 height 13
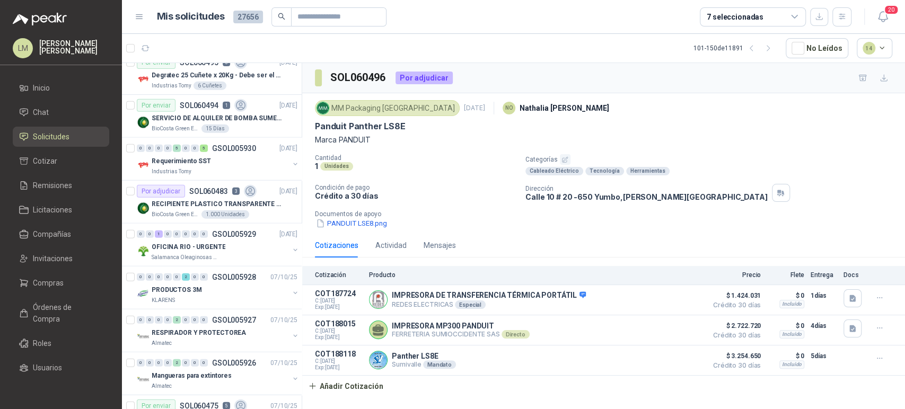
scroll to position [1772, 0]
click at [221, 205] on p "RECIPIENTE PLASTICO TRANSPARENTE 500 ML" at bounding box center [218, 204] width 132 height 10
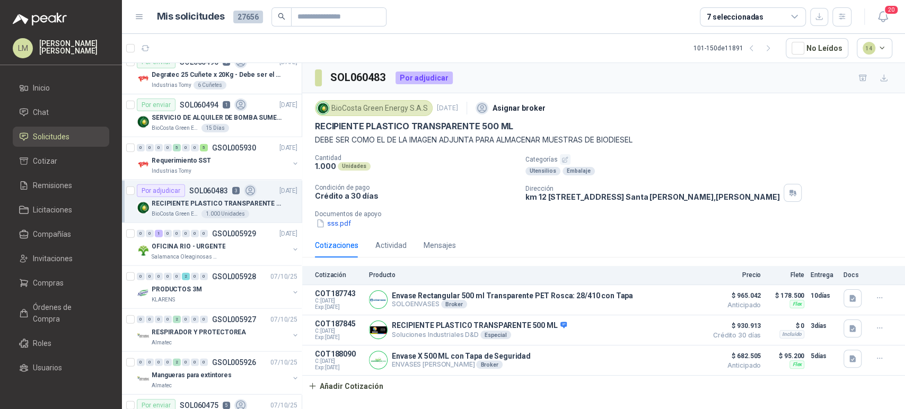
scroll to position [1808, 0]
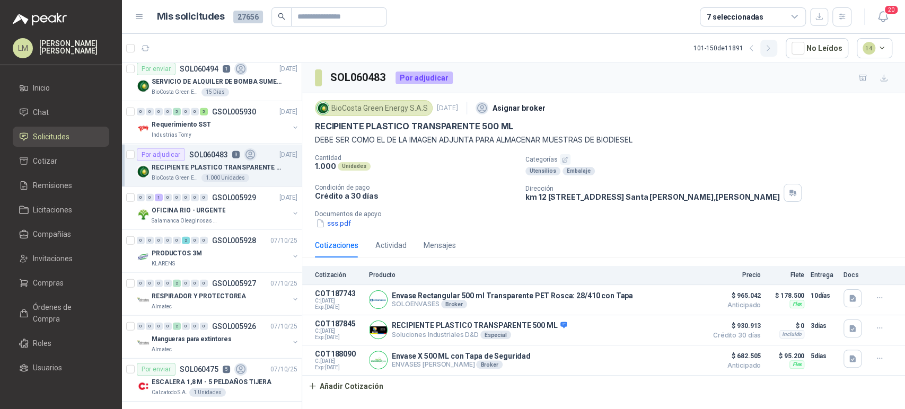
click at [767, 53] on button "button" at bounding box center [768, 48] width 17 height 17
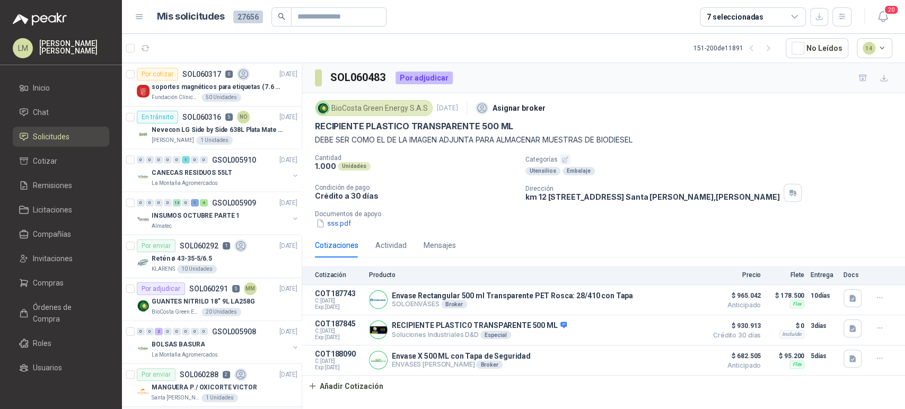
scroll to position [1587, 0]
click at [47, 277] on span "Compras" at bounding box center [48, 283] width 31 height 12
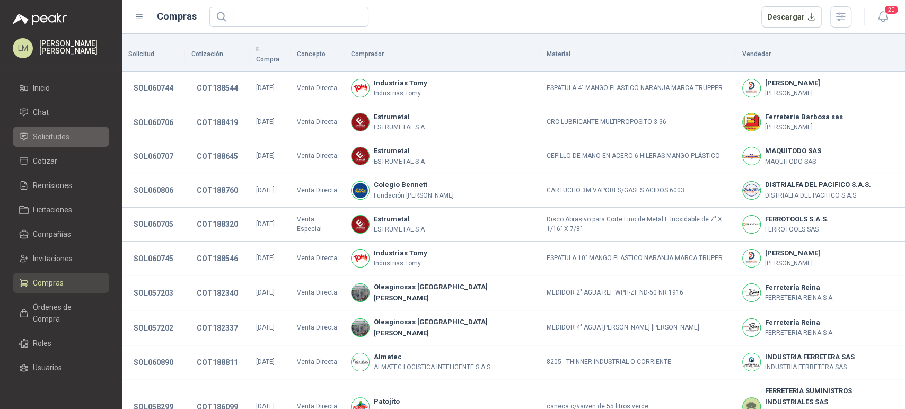
click at [58, 140] on span "Solicitudes" at bounding box center [51, 137] width 37 height 12
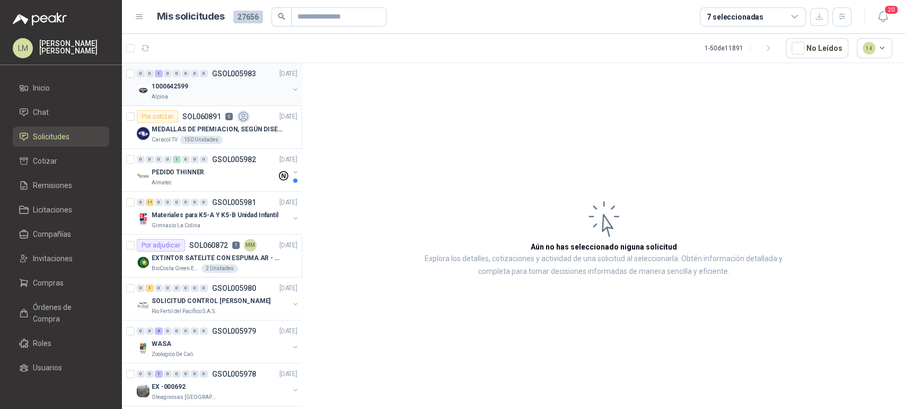
click at [291, 90] on button "button" at bounding box center [295, 89] width 8 height 8
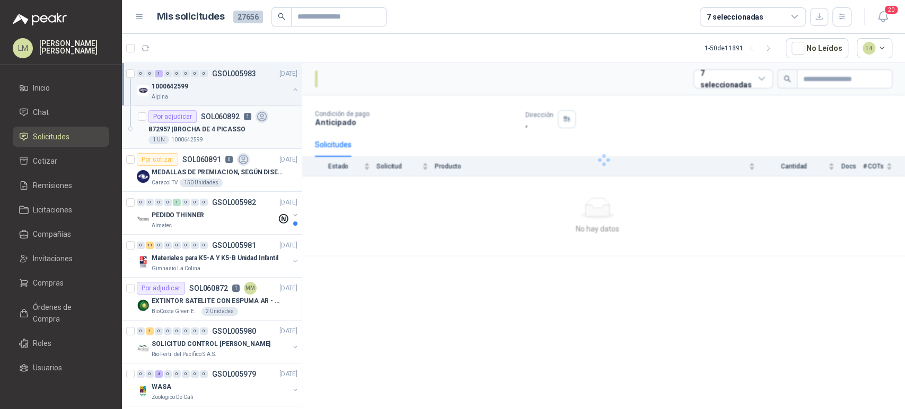
click at [232, 130] on p "872957 | BROCHA DE 4 PICASSO" at bounding box center [196, 130] width 97 height 10
